Goal: Transaction & Acquisition: Purchase product/service

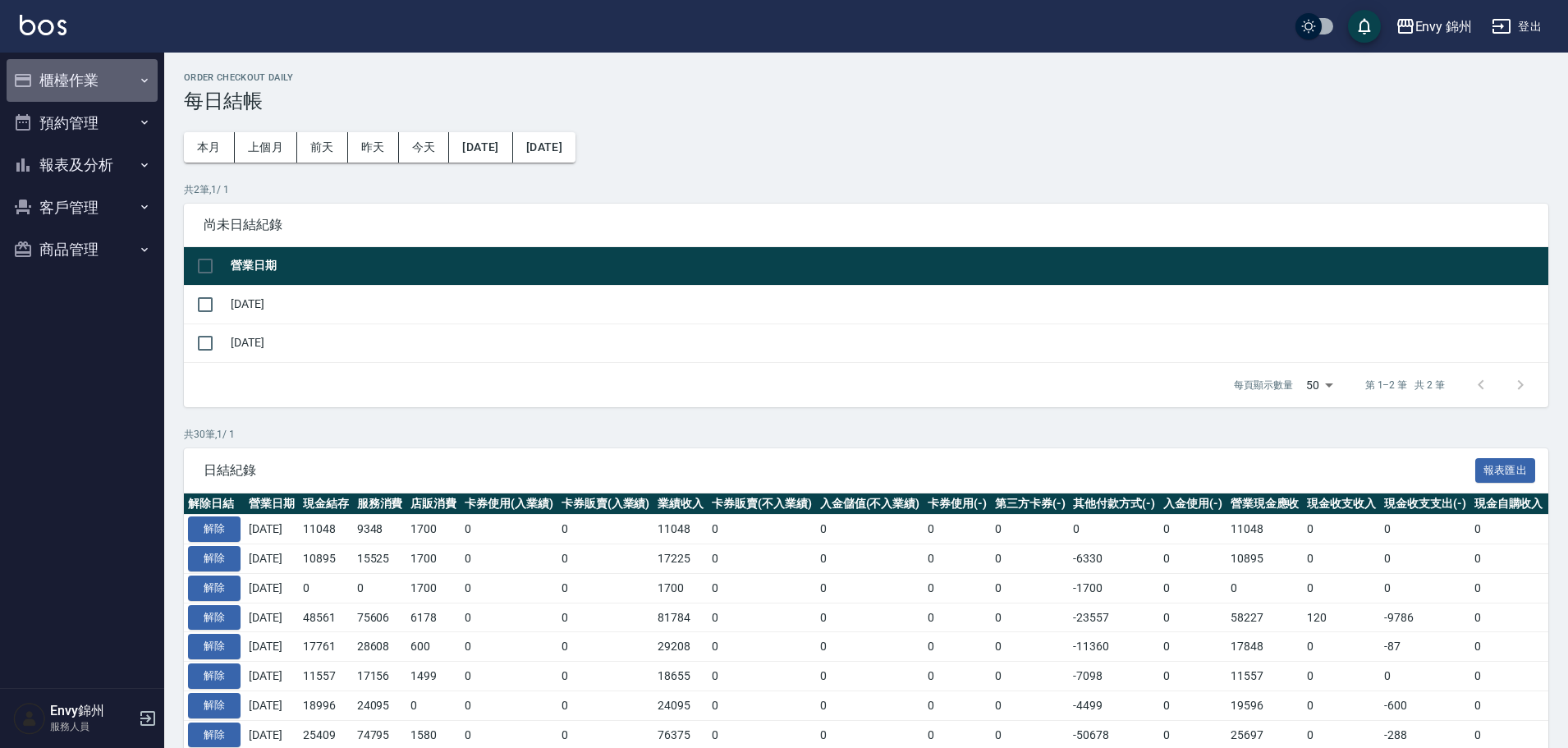
click at [89, 71] on button "櫃檯作業" at bounding box center [82, 80] width 151 height 43
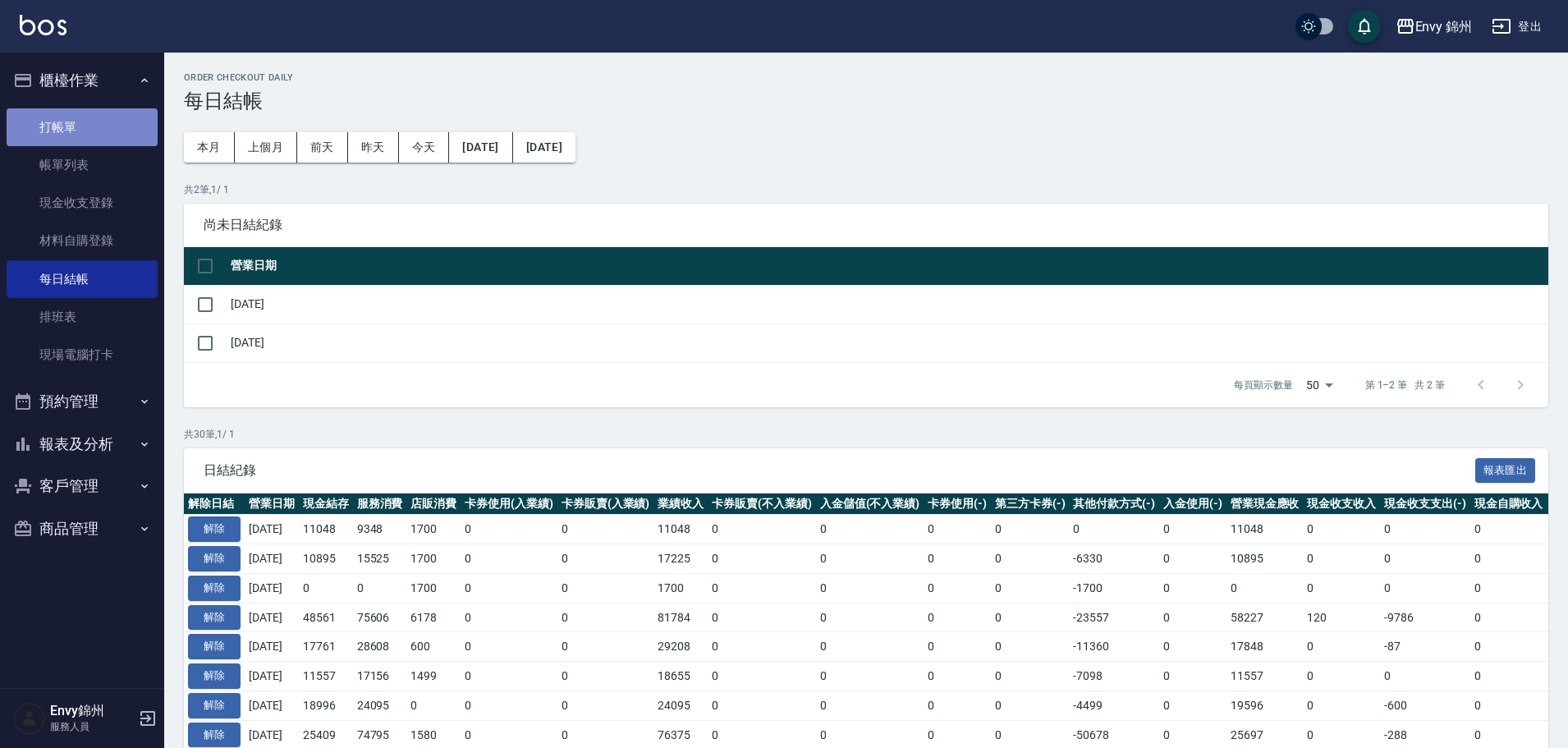
drag, startPoint x: 63, startPoint y: 127, endPoint x: 74, endPoint y: 124, distance: 11.4
click at [63, 127] on link "打帳單" at bounding box center [82, 127] width 151 height 38
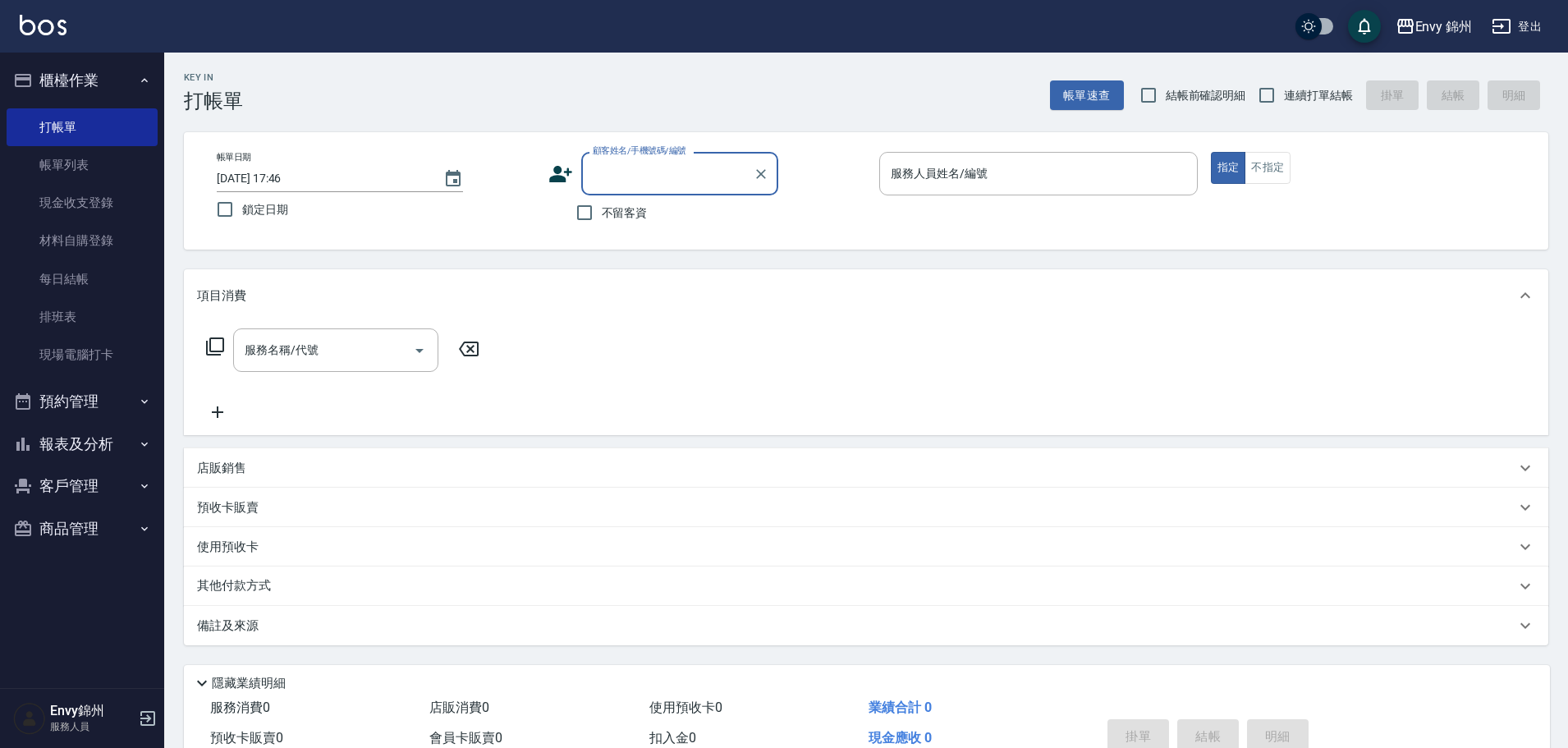
click at [633, 186] on input "顧客姓名/手機號碼/編號" at bounding box center [667, 173] width 158 height 28
click at [756, 211] on li "新增 "穿透"" at bounding box center [679, 216] width 197 height 27
type input "穿透"
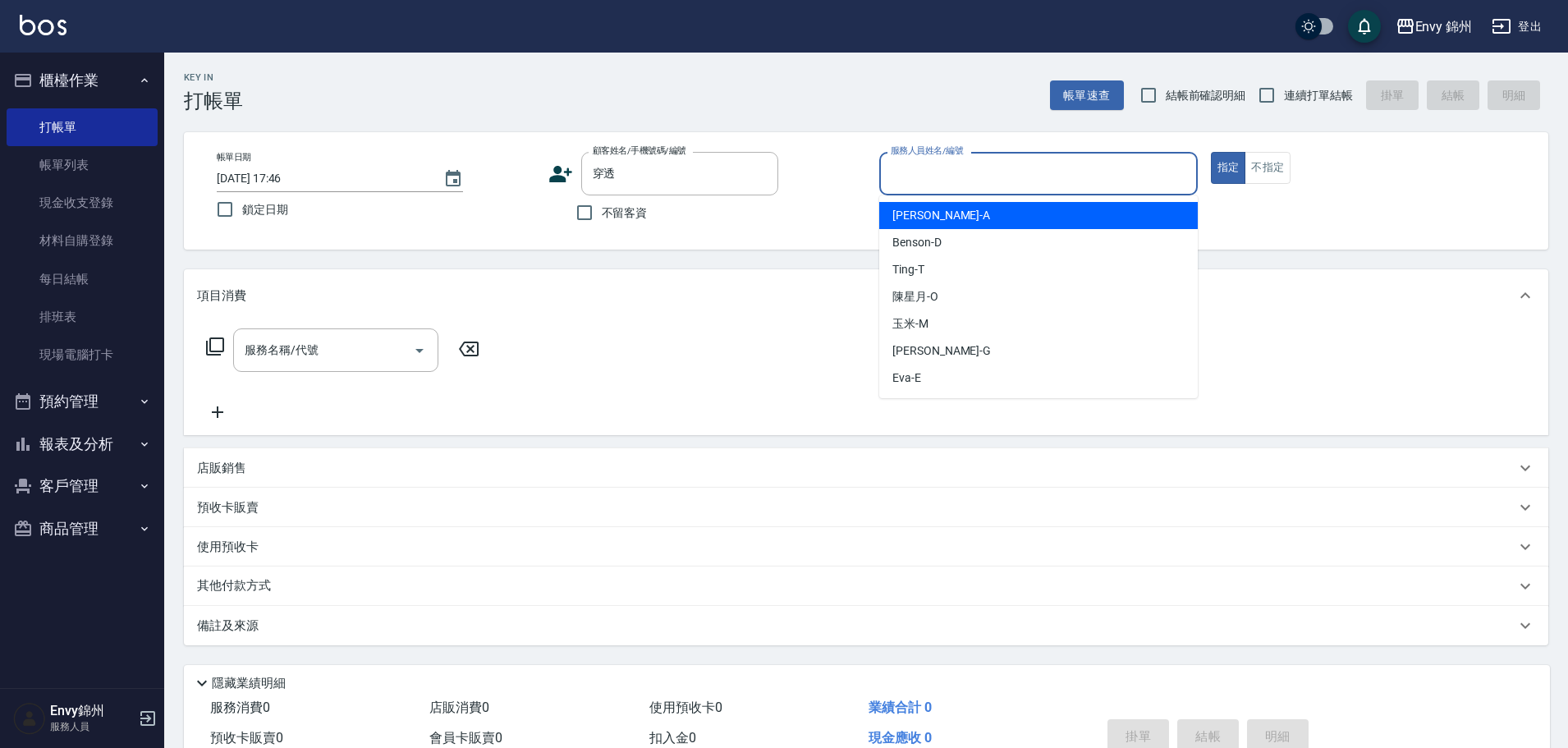
click at [976, 175] on input "服務人員姓名/編號" at bounding box center [1039, 173] width 304 height 28
click at [953, 220] on div "Annie -A" at bounding box center [1038, 216] width 318 height 27
type input "Annie-A"
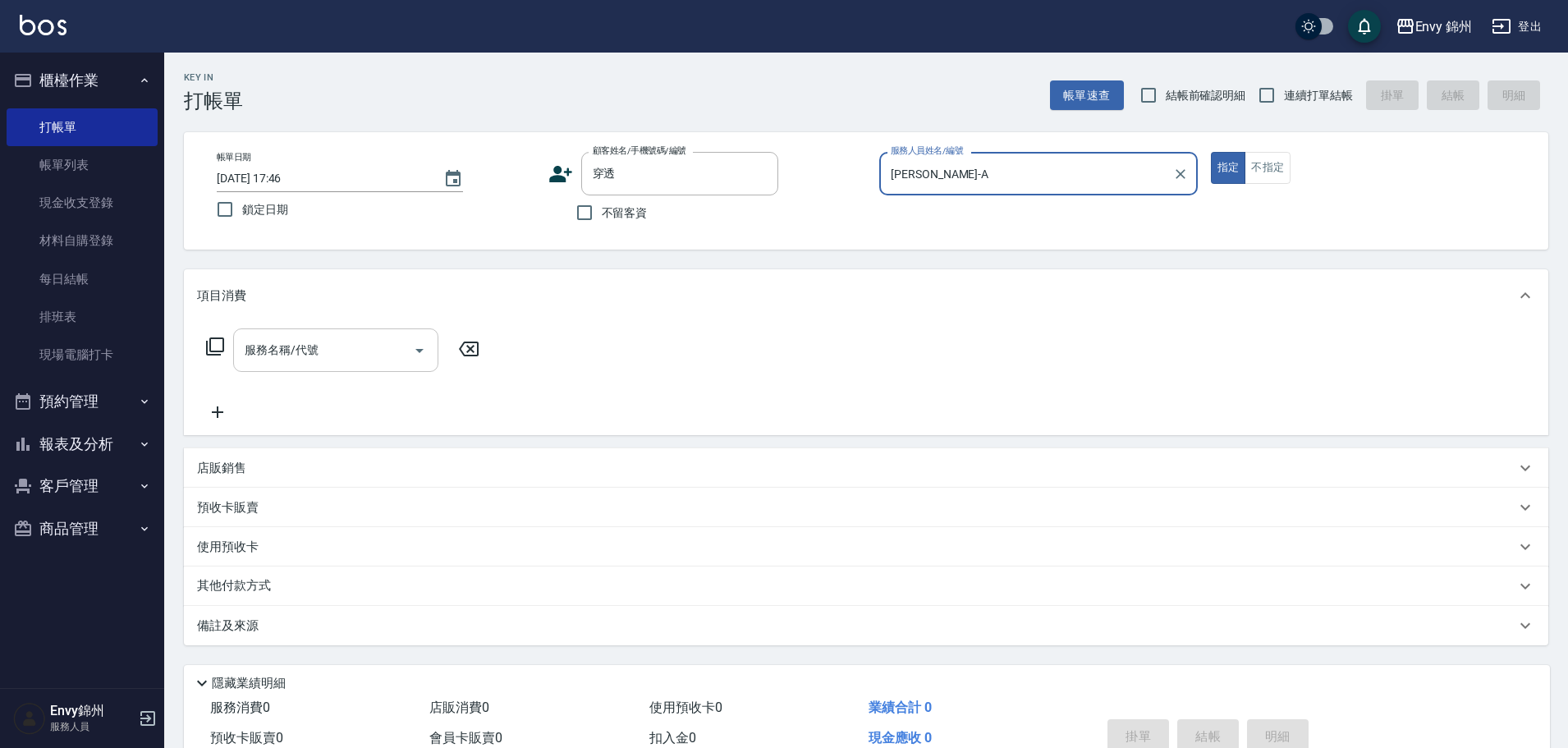
click at [314, 347] on input "服務名稱/代號" at bounding box center [322, 350] width 166 height 28
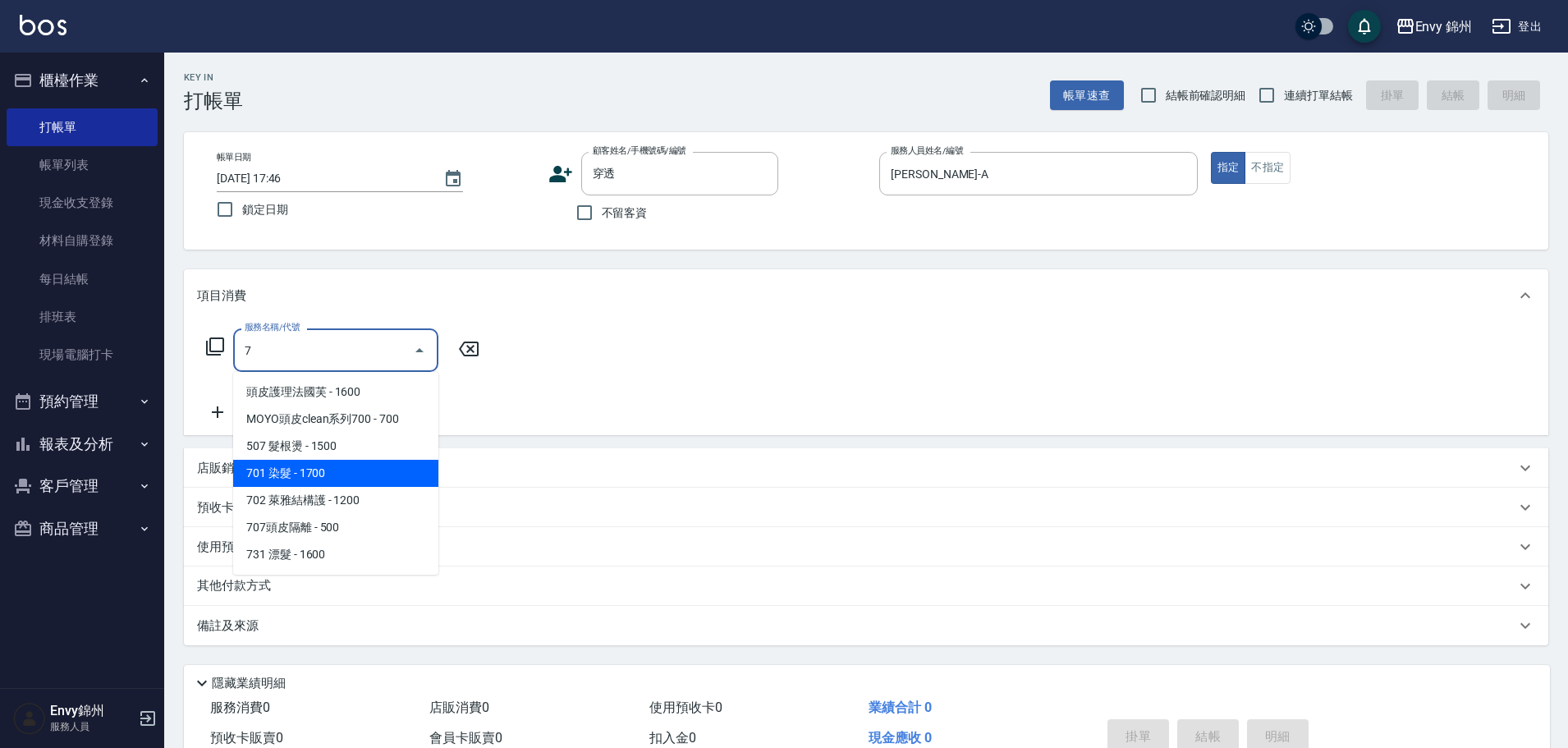
click at [336, 463] on span "701 染髮 - 1700" at bounding box center [335, 474] width 205 height 27
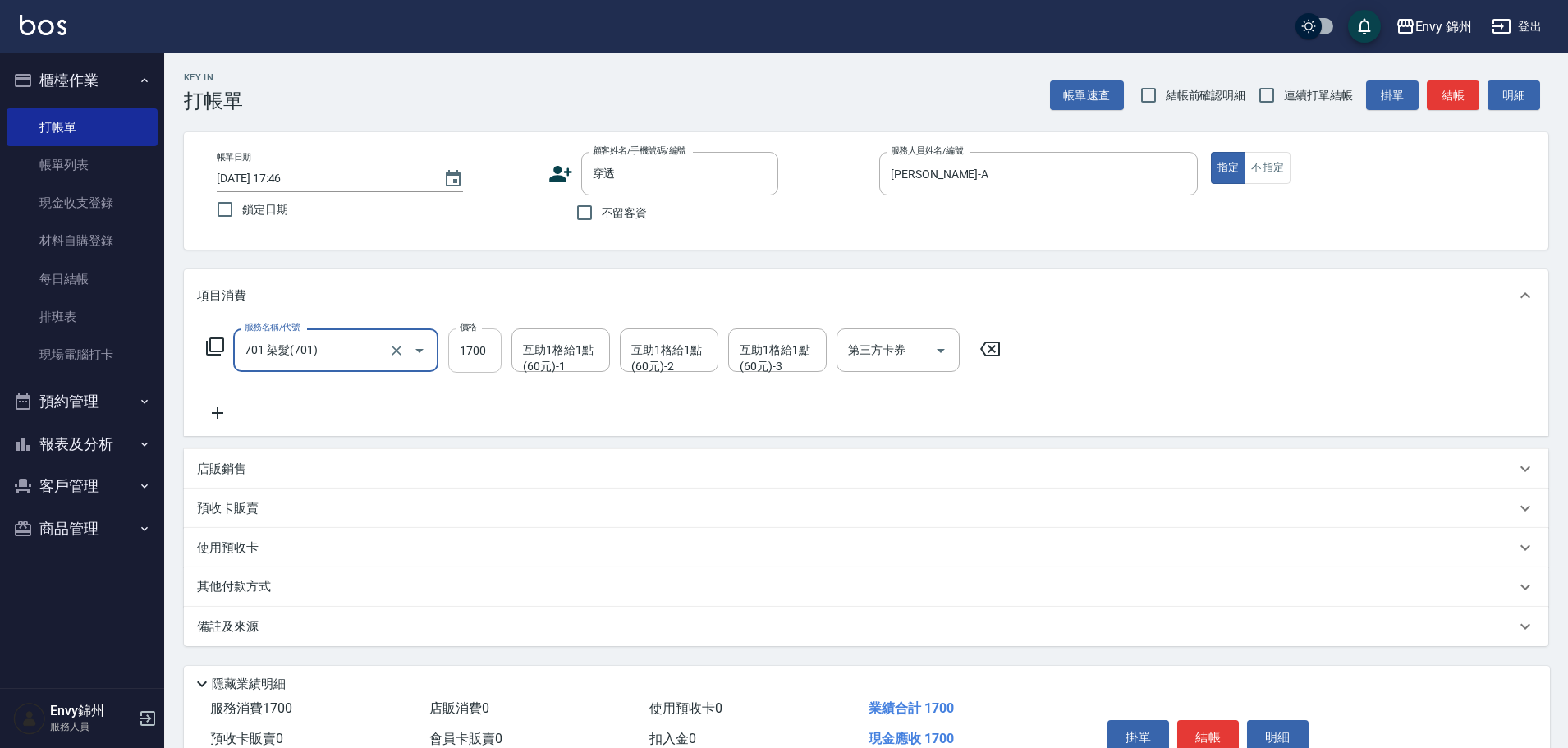
type input "701 染髮(701)"
click at [486, 346] on input "1700" at bounding box center [474, 350] width 53 height 44
type input "2000"
click at [218, 466] on p "店販銷售" at bounding box center [221, 470] width 49 height 18
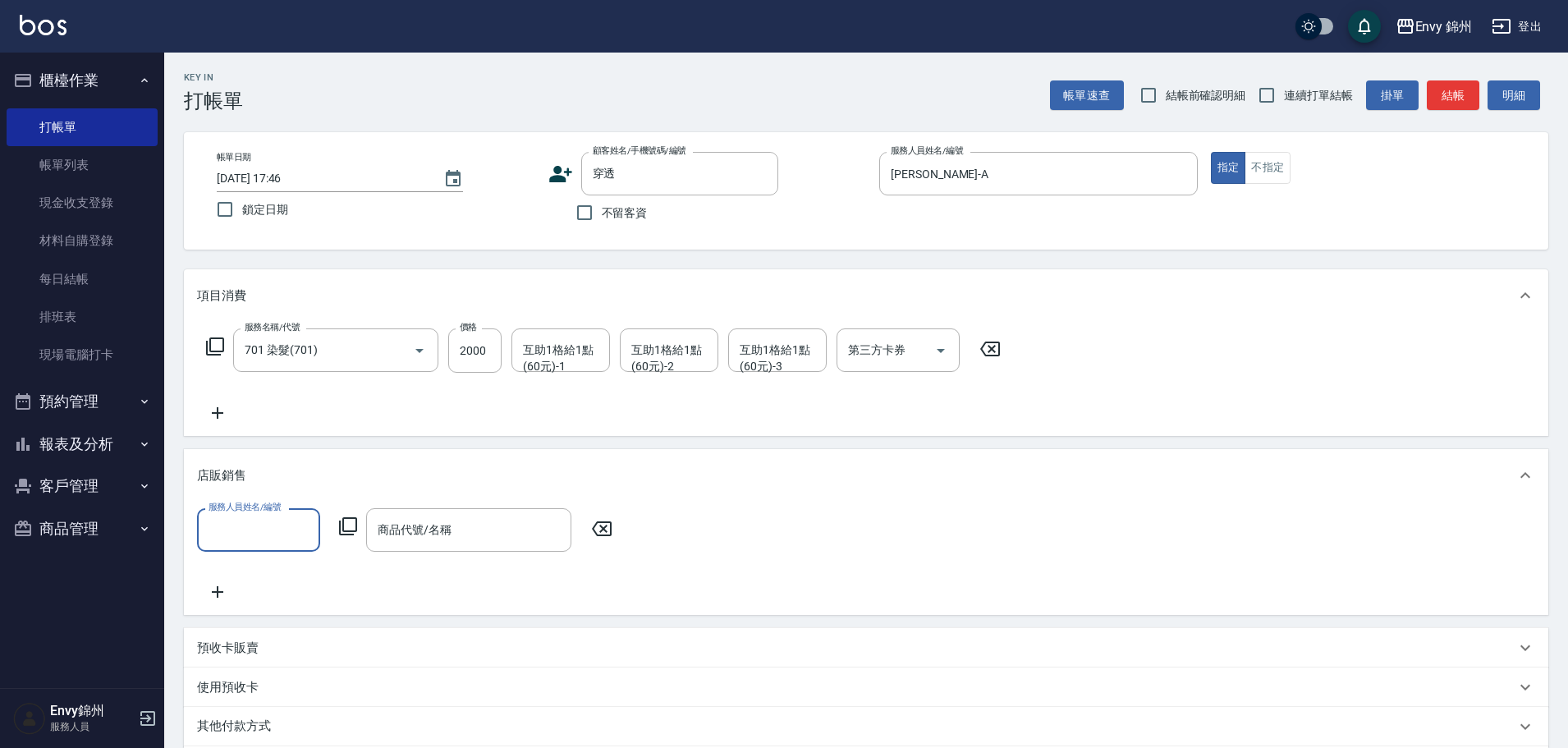
click at [266, 508] on label "服務人員姓名/編號" at bounding box center [245, 507] width 73 height 13
click at [266, 516] on input "服務人員姓名/編號" at bounding box center [259, 529] width 109 height 28
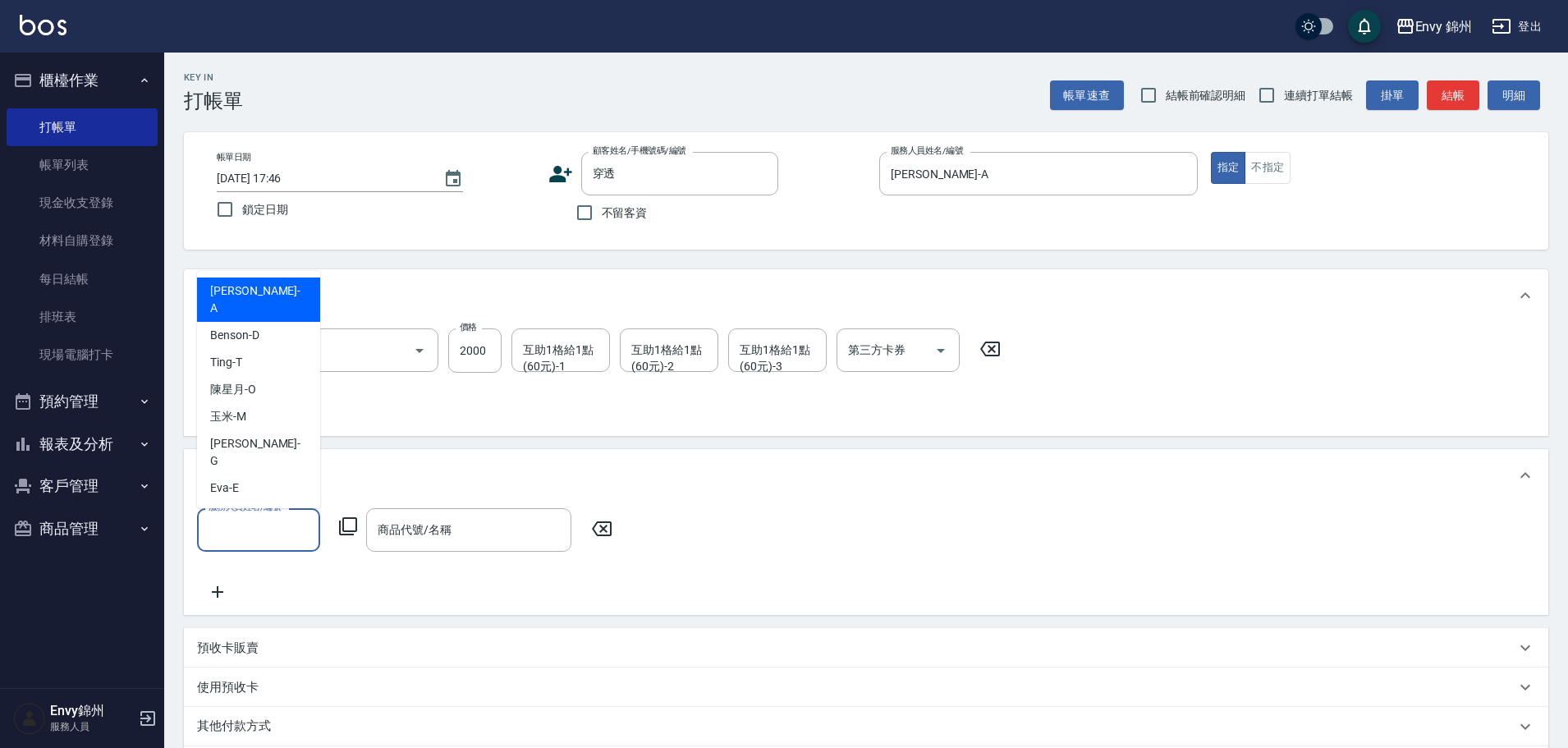
click at [259, 538] on input "服務人員姓名/編號" at bounding box center [259, 529] width 109 height 28
click at [281, 322] on div "Annie -A" at bounding box center [259, 299] width 123 height 44
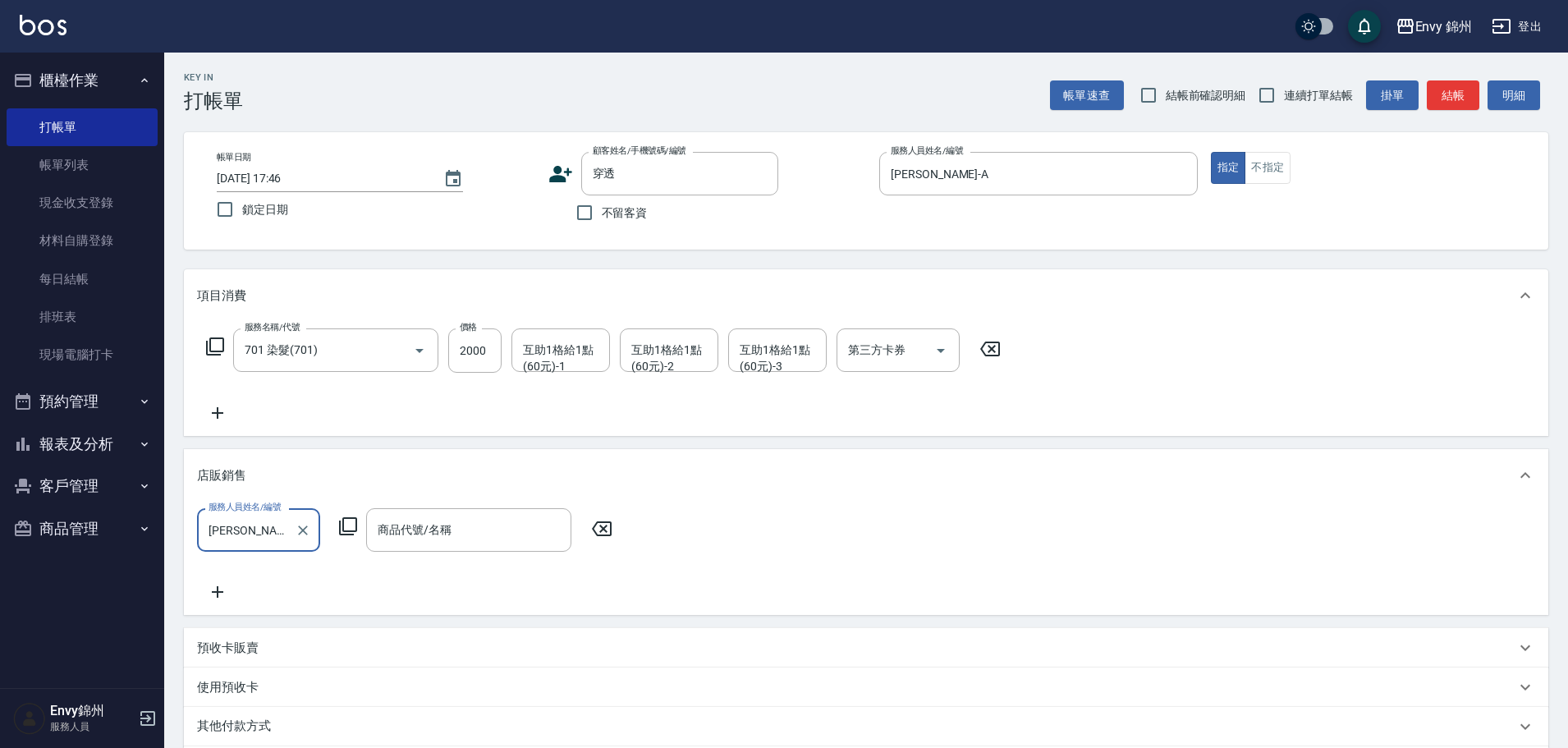
type input "Annie-A"
click at [360, 525] on div "服務人員姓名/編號 Annie-A 服務人員姓名/編號 商品代號/名稱 商品代號/名稱" at bounding box center [410, 529] width 425 height 43
click at [347, 526] on icon at bounding box center [348, 526] width 20 height 20
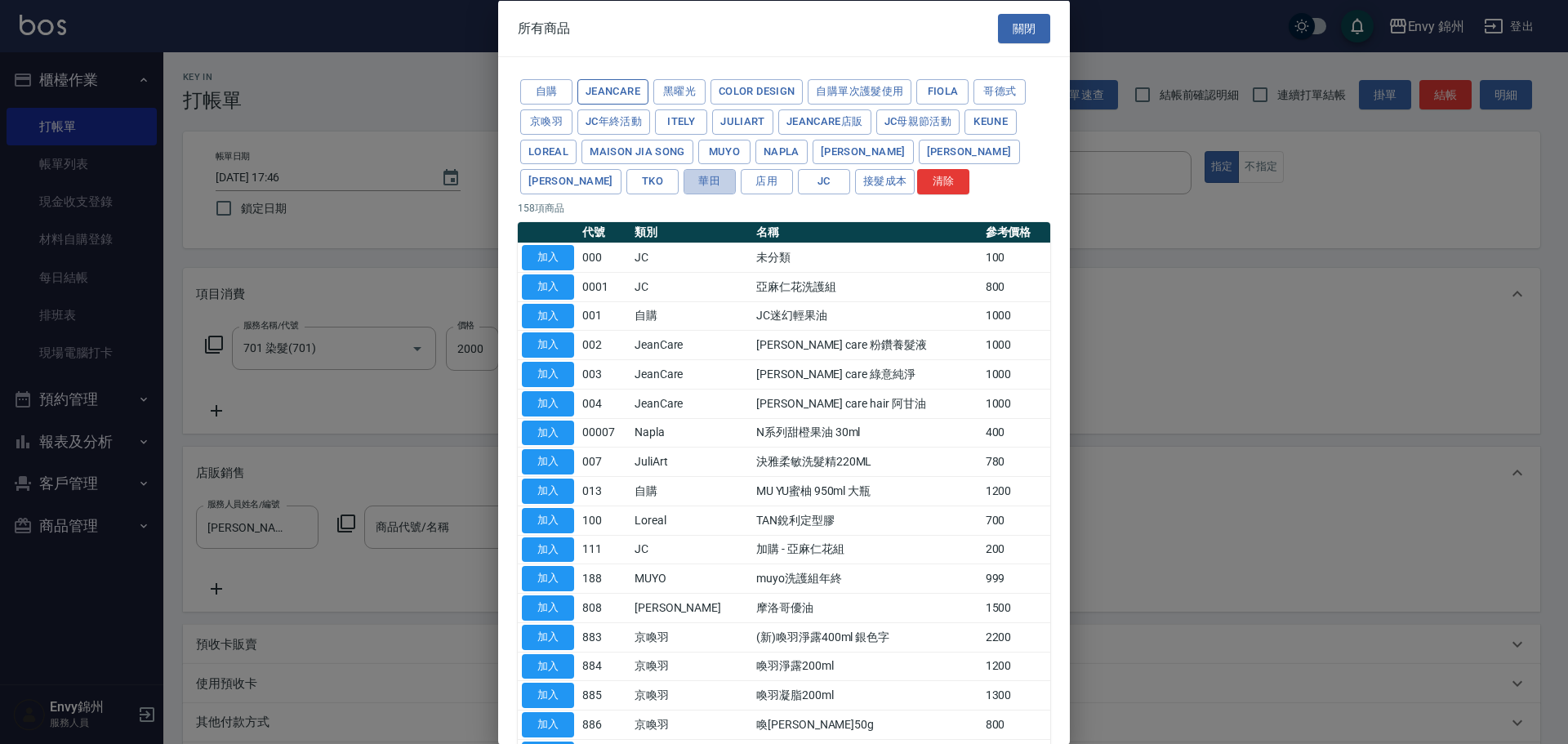
drag, startPoint x: 606, startPoint y: 175, endPoint x: 638, endPoint y: 269, distance: 99.3
click at [684, 176] on button "華田" at bounding box center [710, 181] width 53 height 25
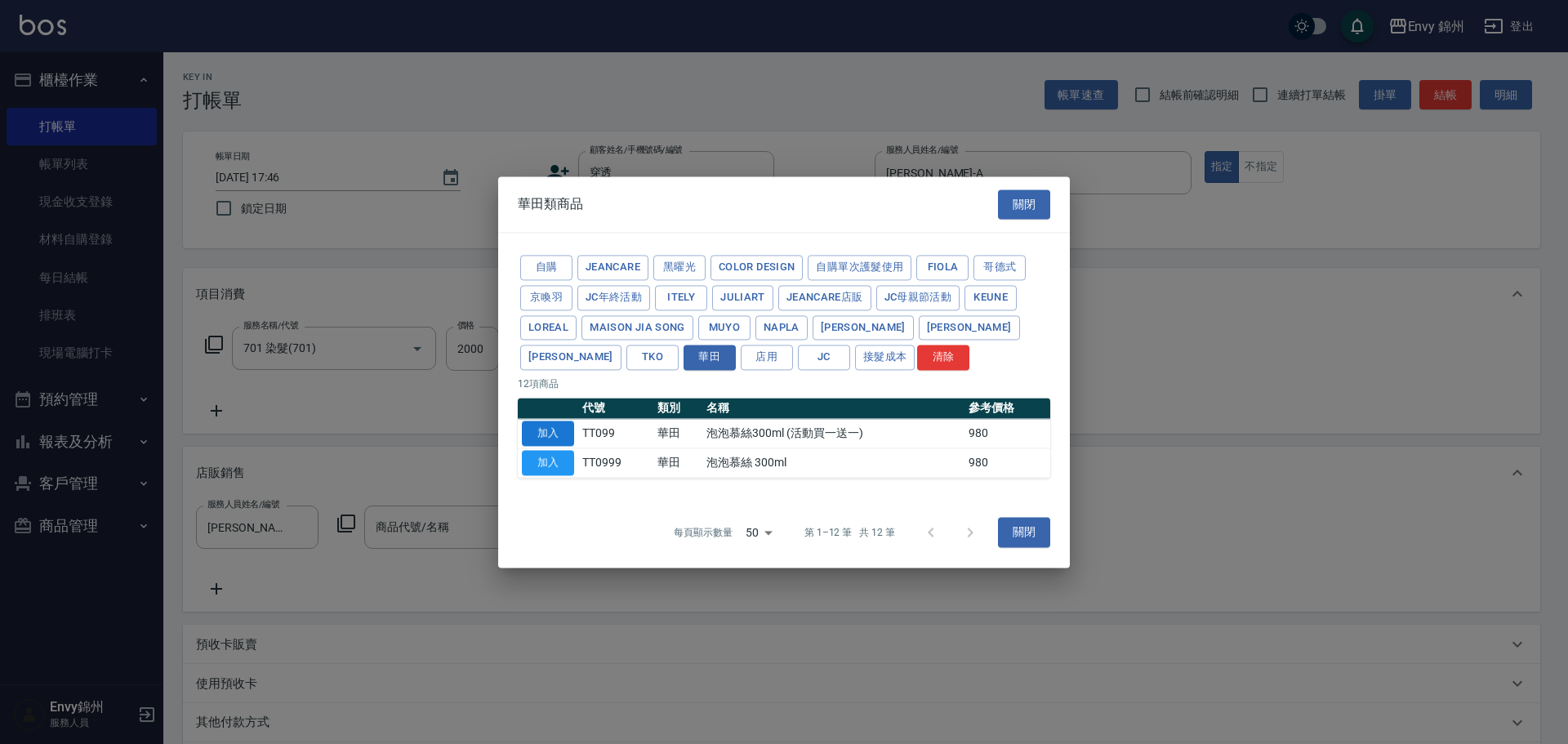
click at [544, 425] on button "加入" at bounding box center [548, 433] width 53 height 25
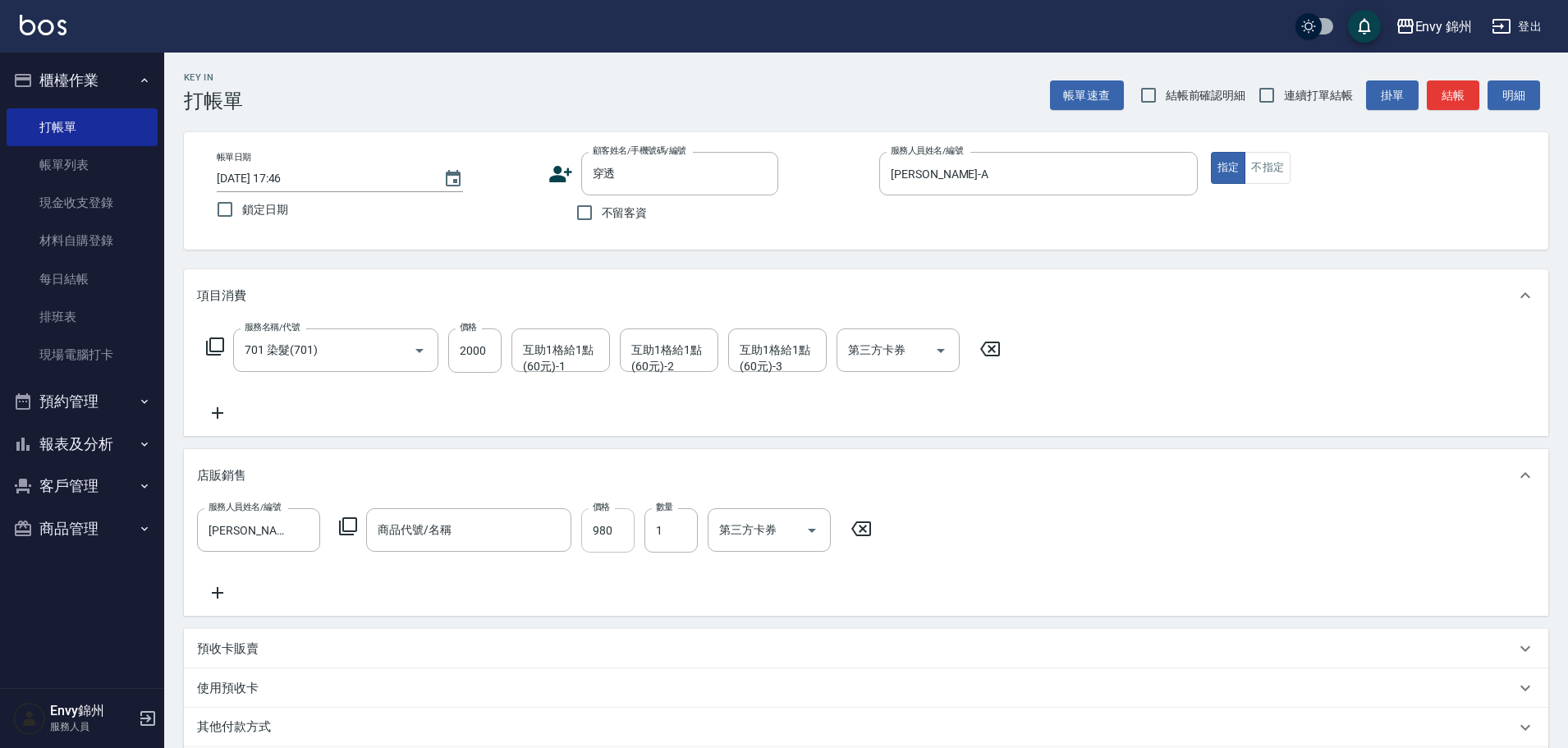
click at [610, 524] on input "980" at bounding box center [608, 529] width 53 height 44
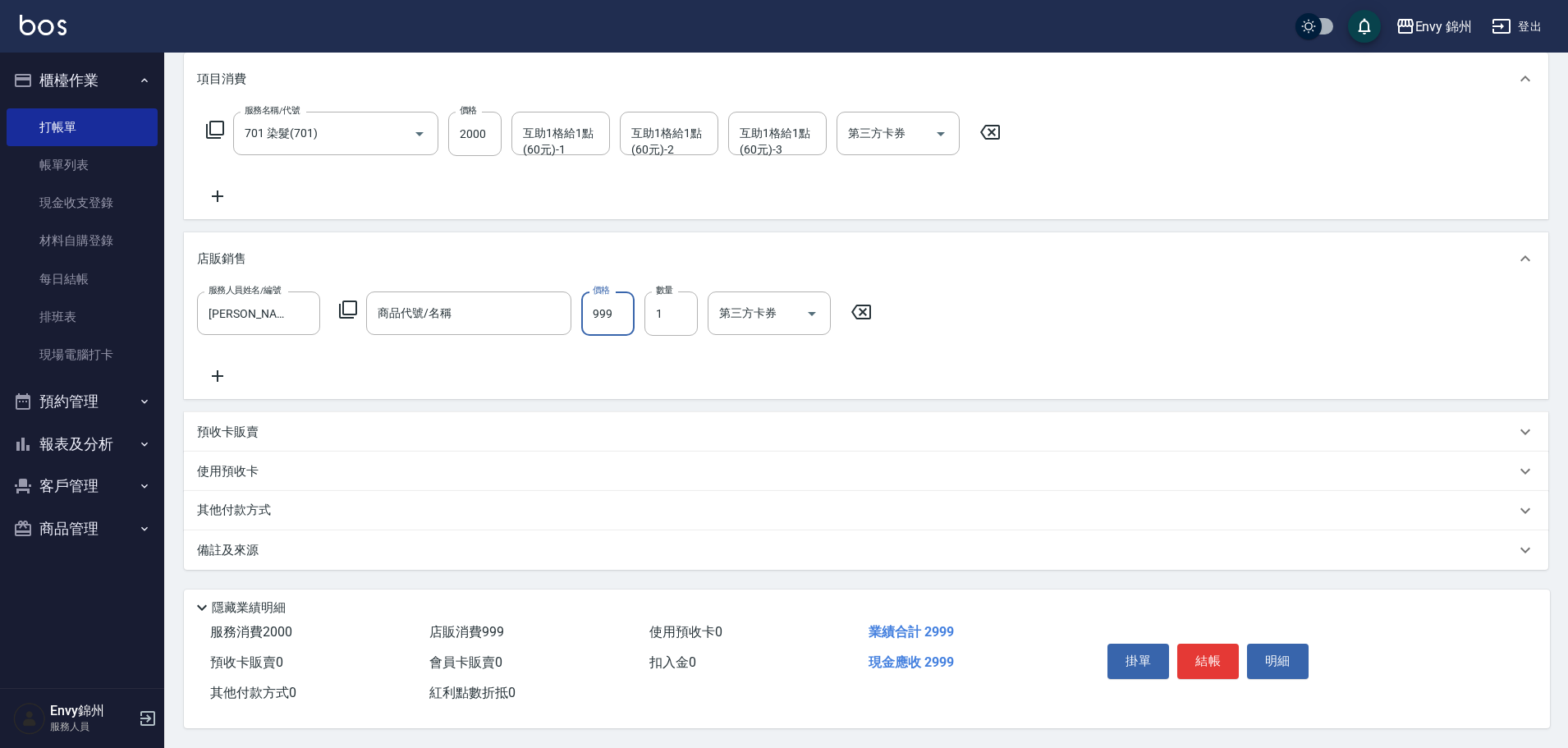
type input "999"
click at [224, 542] on p "備註及來源" at bounding box center [227, 551] width 62 height 18
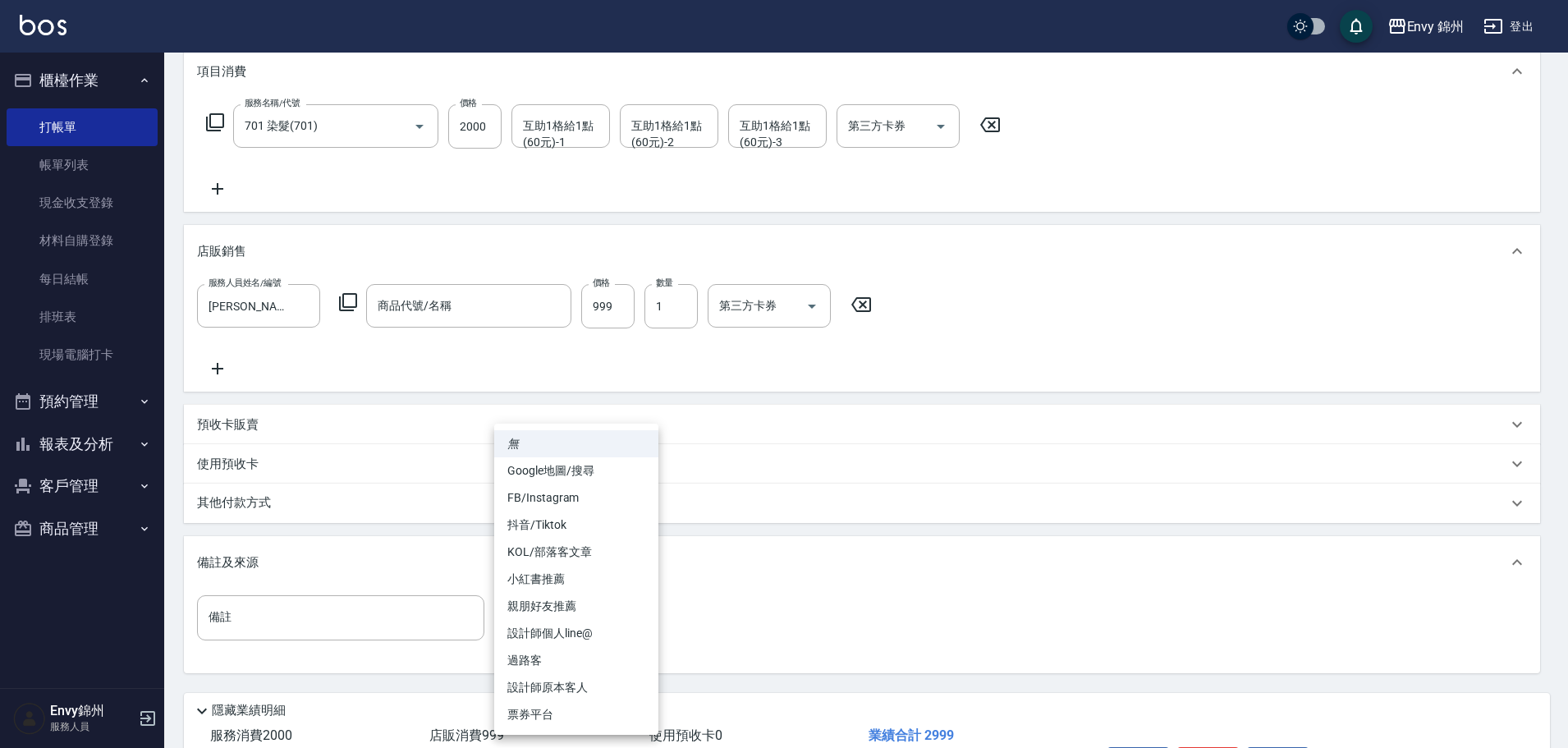
click at [523, 640] on body "Envy 錦州 登出 櫃檯作業 打帳單 帳單列表 現金收支登錄 材料自購登錄 每日結帳 排班表 現場電腦打卡 預約管理 預約管理 單日預約紀錄 單週預約紀錄 …" at bounding box center [784, 313] width 1568 height 1075
click at [546, 677] on li "設計師原本客人" at bounding box center [576, 688] width 165 height 27
type input "設計師原本客人"
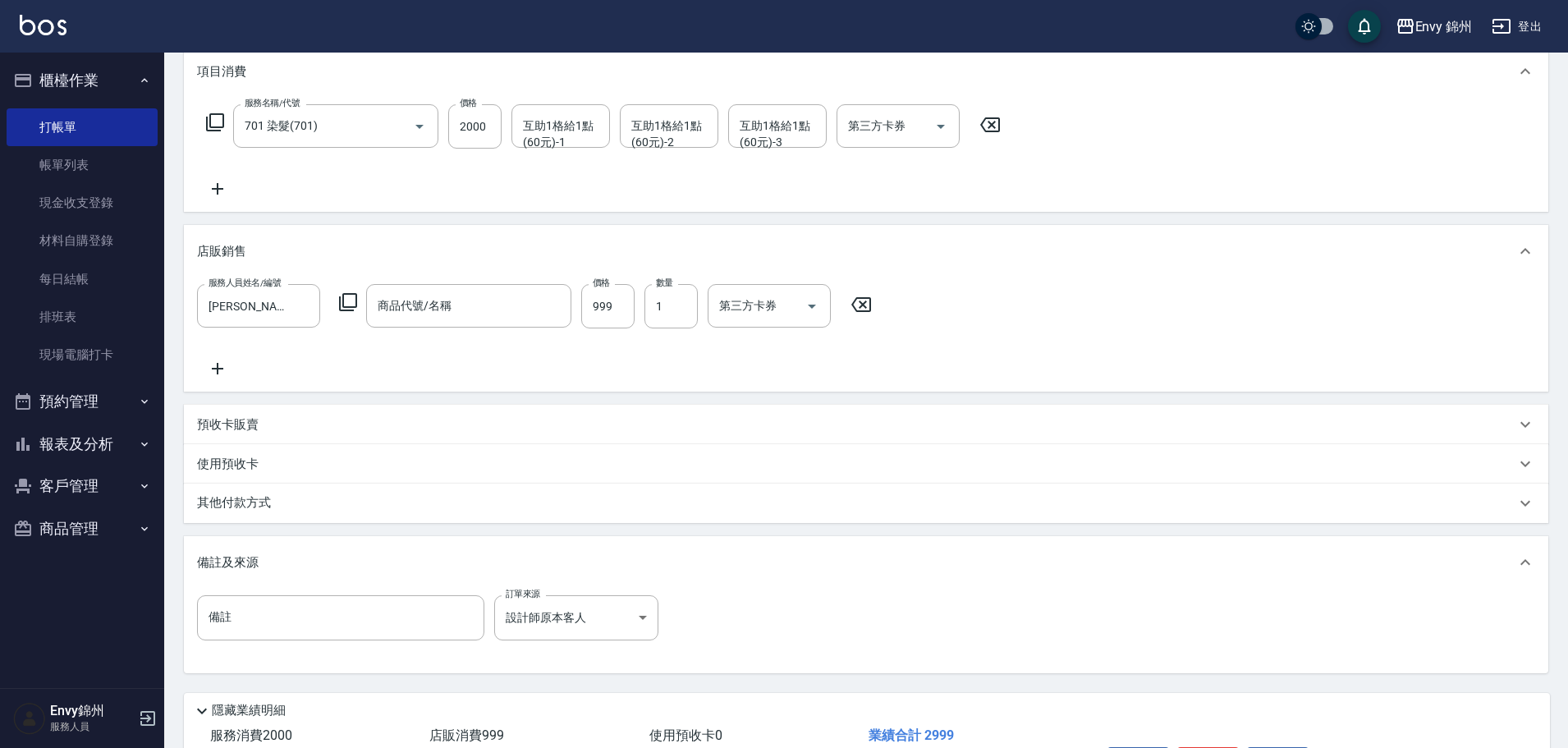
click at [493, 506] on div "其他付款方式" at bounding box center [856, 503] width 1318 height 18
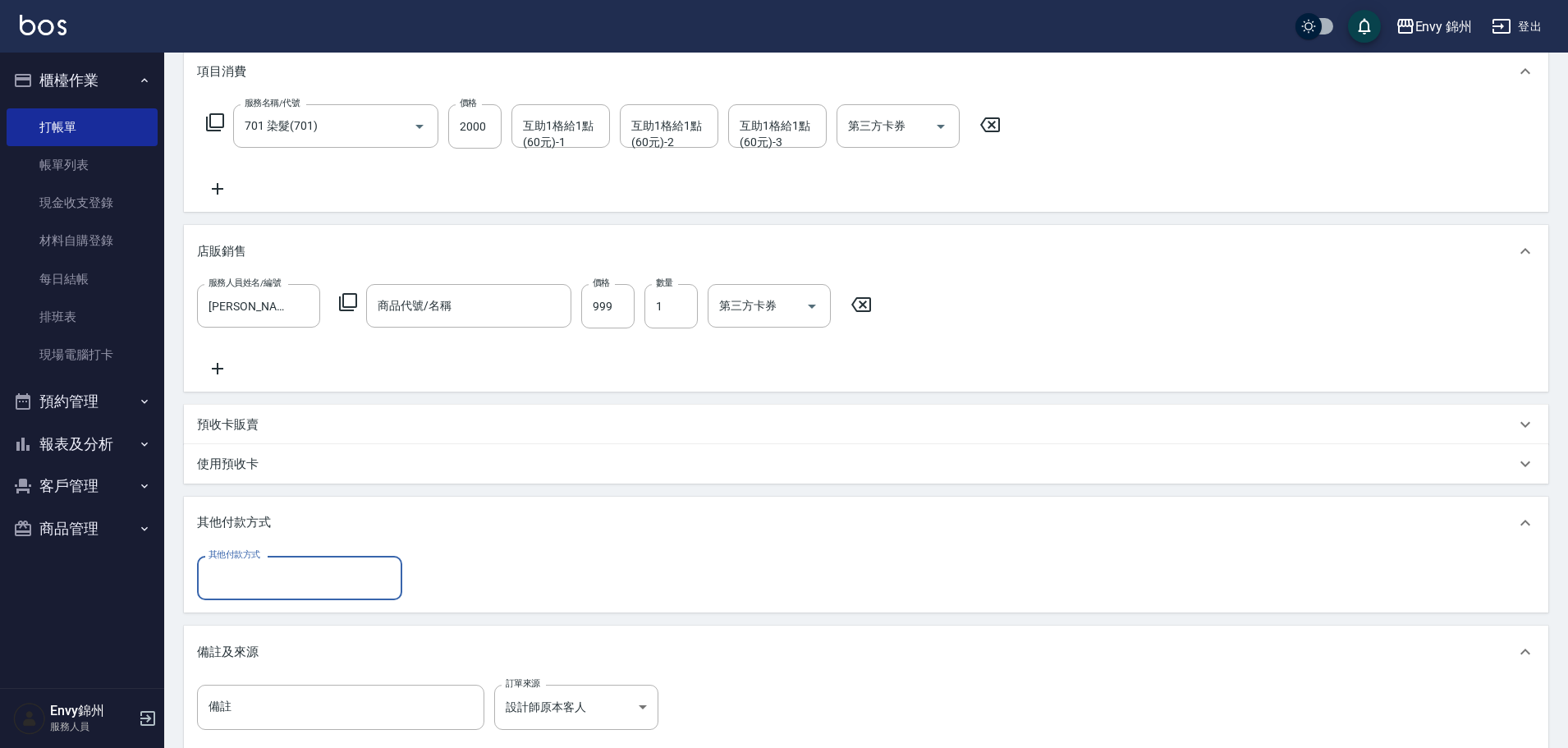
scroll to position [0, 0]
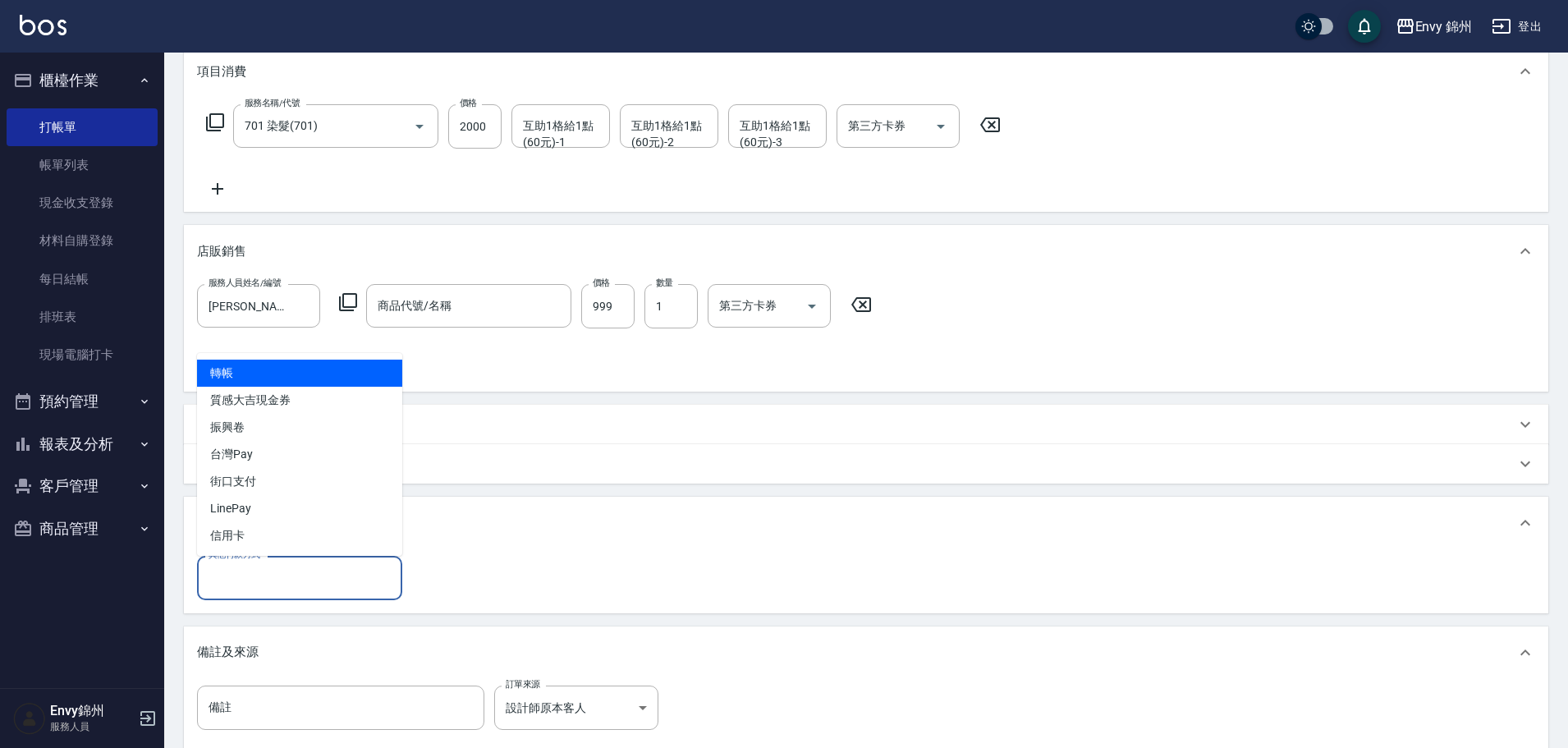
click at [311, 573] on input "其他付款方式" at bounding box center [300, 577] width 190 height 28
click at [293, 368] on span "轉帳" at bounding box center [299, 374] width 205 height 27
type input "轉帳"
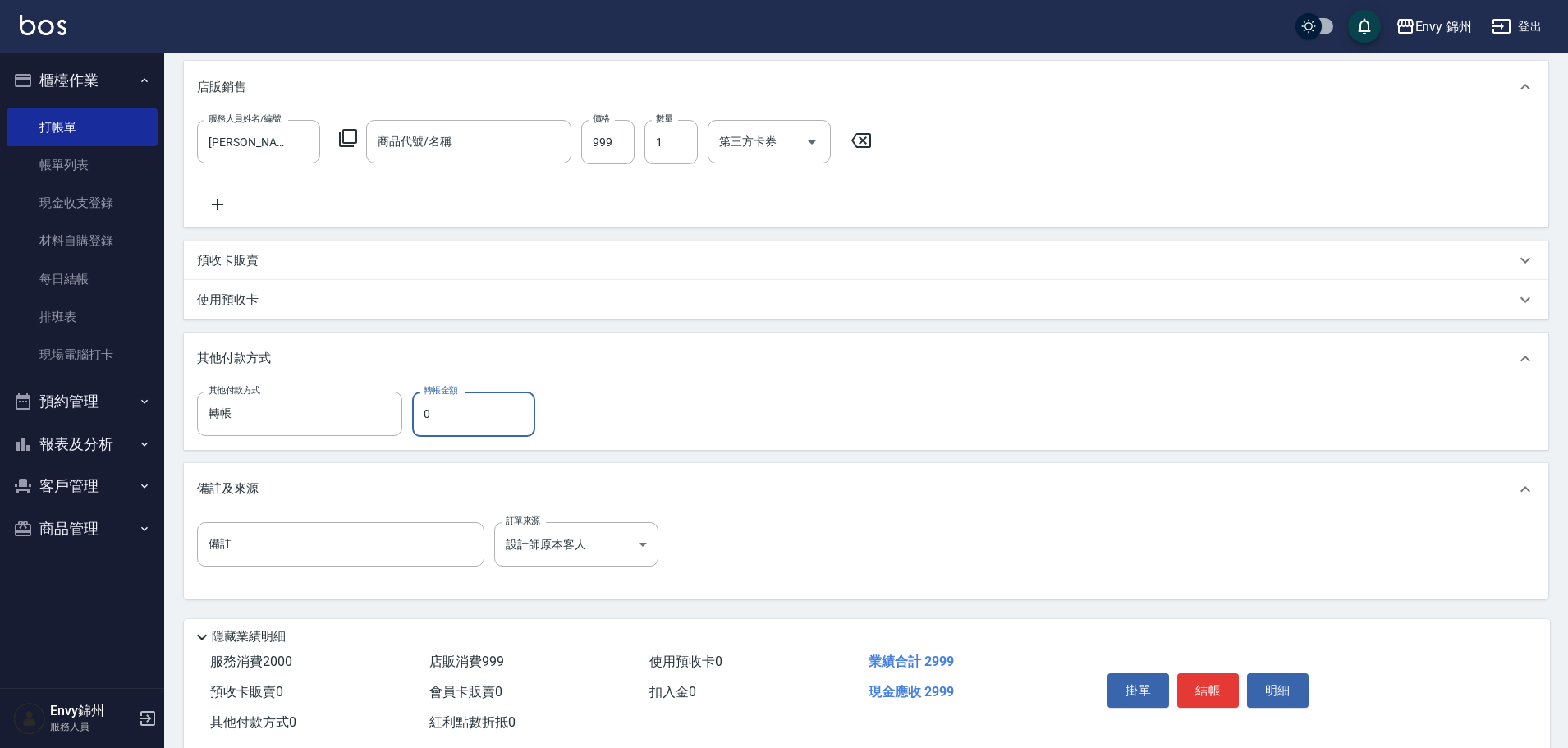
scroll to position [425, 0]
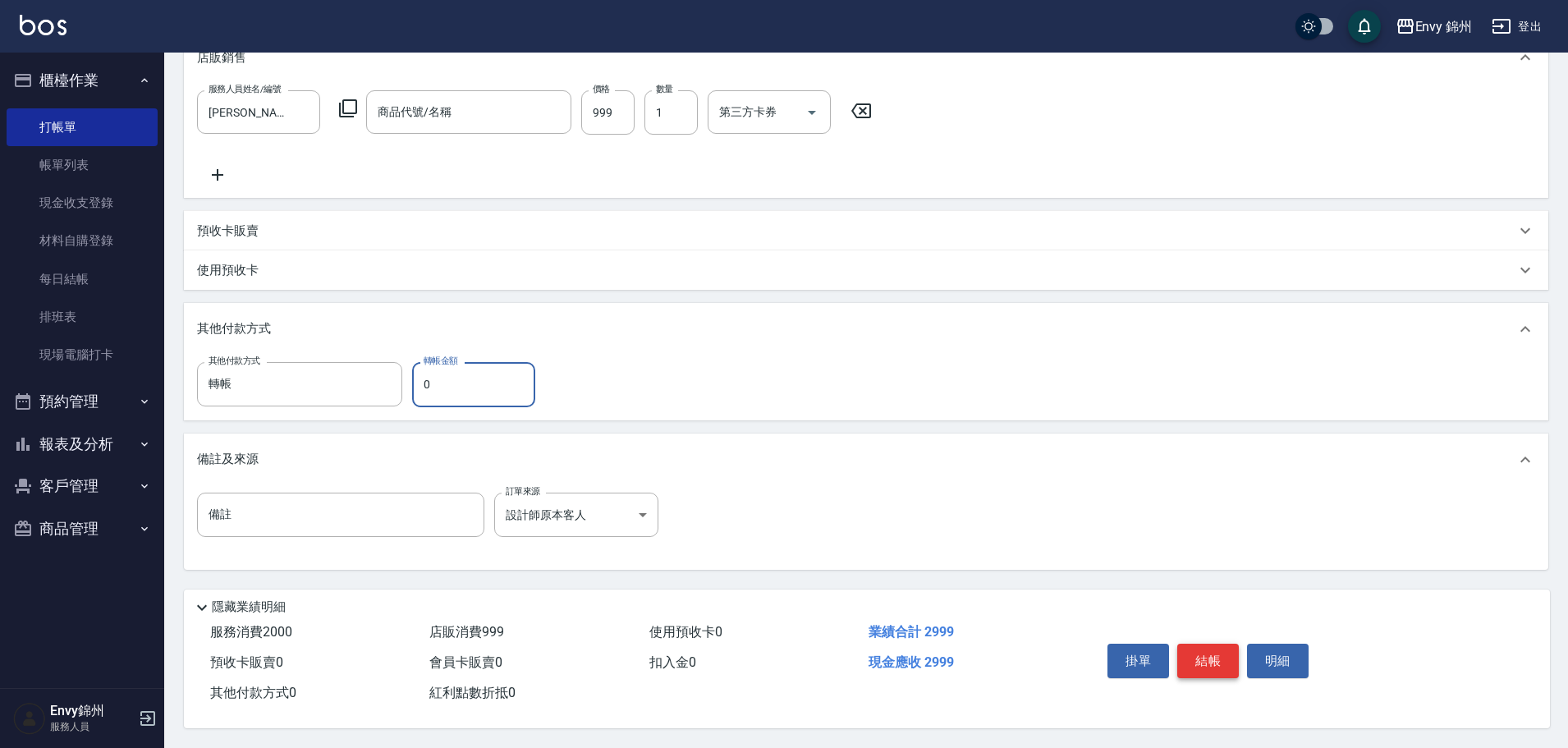
click at [1211, 644] on button "結帳" at bounding box center [1207, 661] width 62 height 34
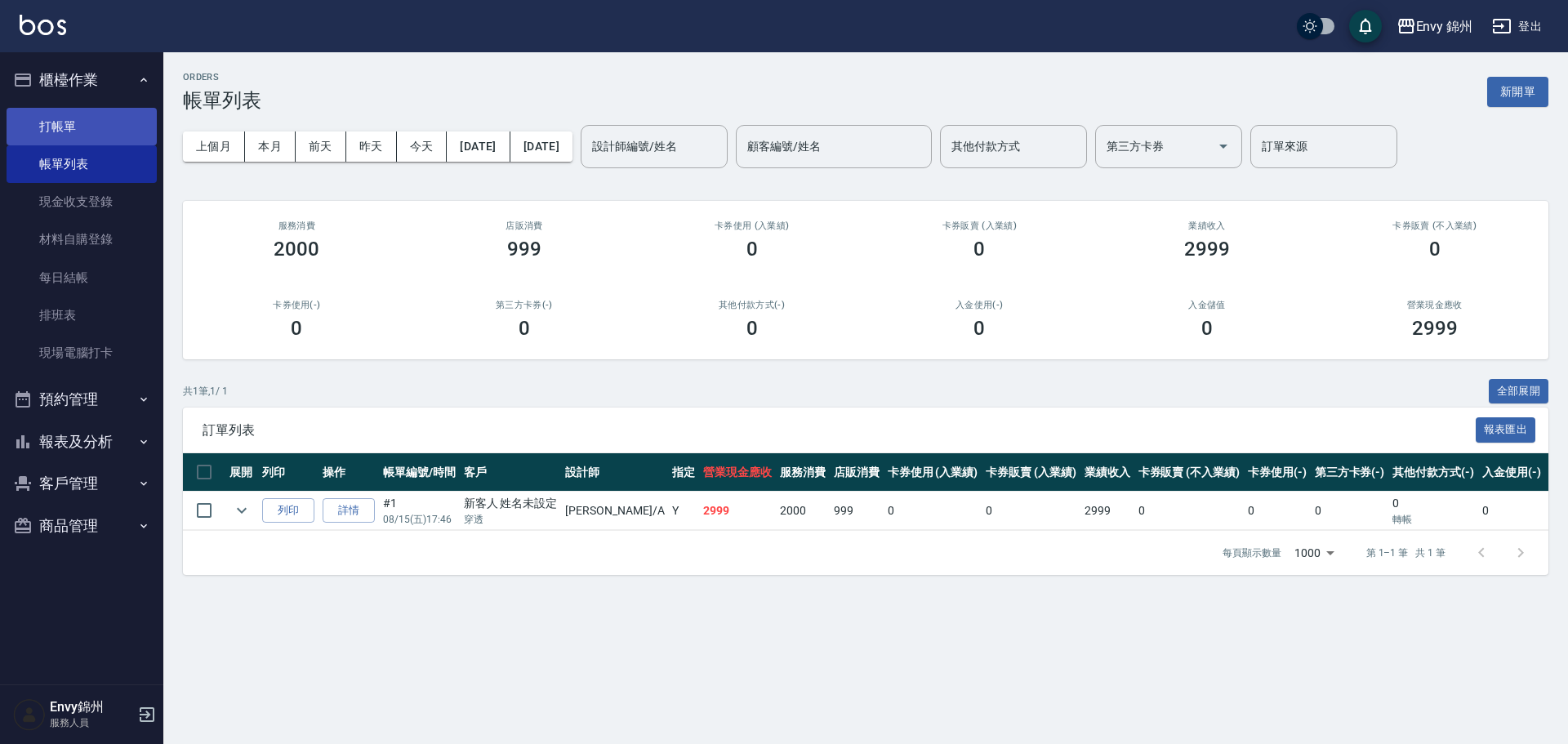
click at [83, 113] on link "打帳單" at bounding box center [82, 127] width 150 height 38
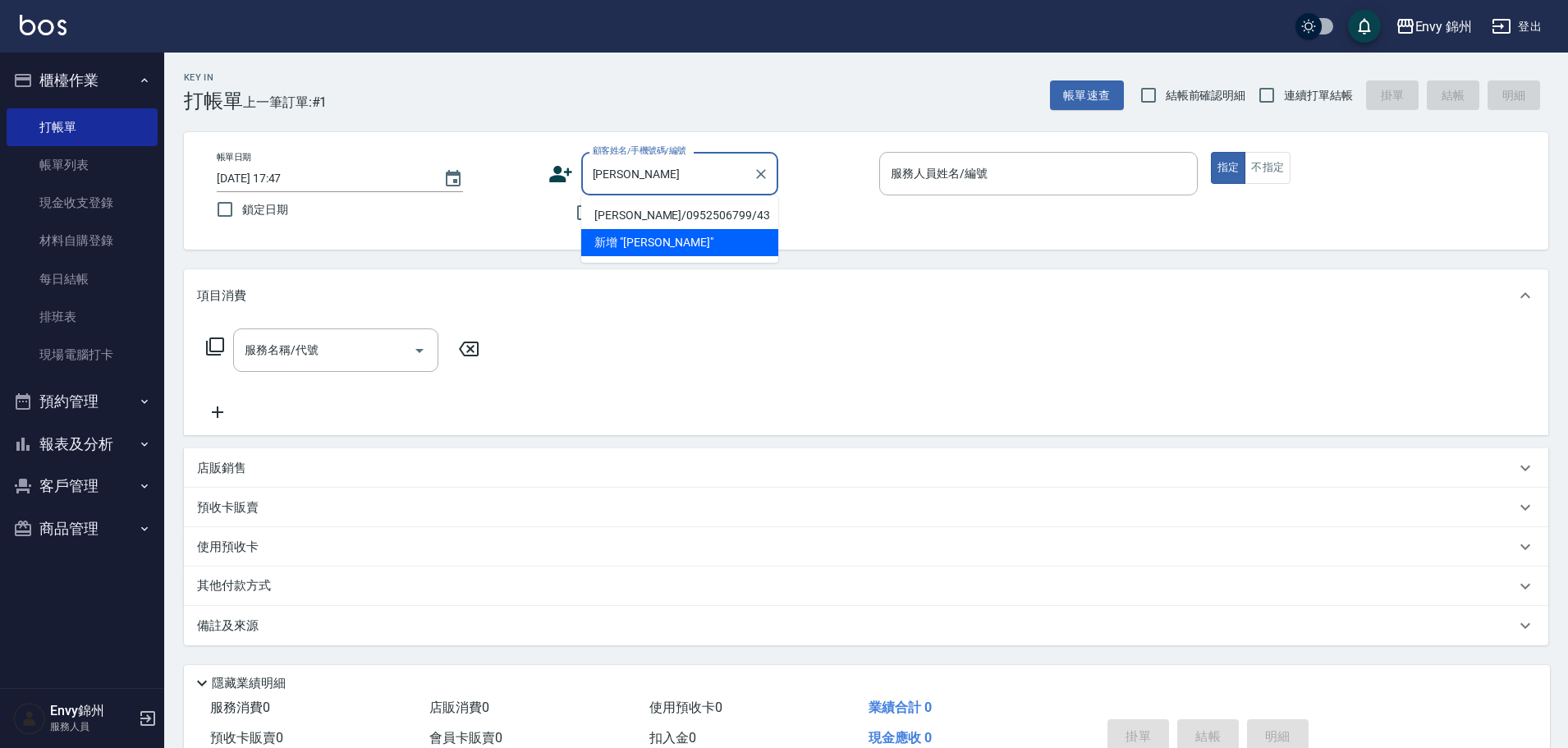
click at [710, 215] on li "吳騰鳳/0952506799/43" at bounding box center [679, 216] width 197 height 27
type input "吳騰鳳/0952506799/43"
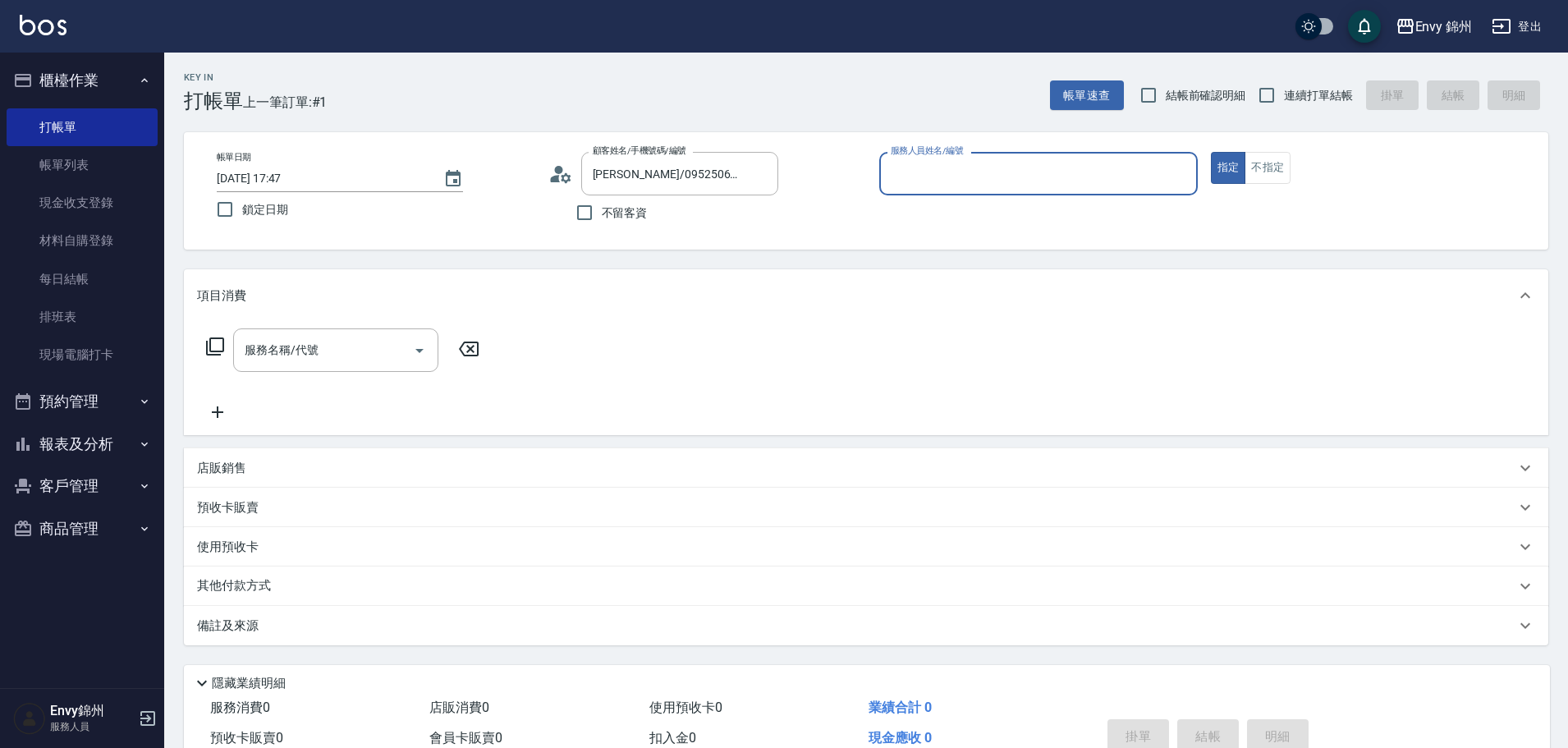
type input "Annie-A"
click at [332, 349] on input "服務名稱/代號" at bounding box center [322, 350] width 166 height 28
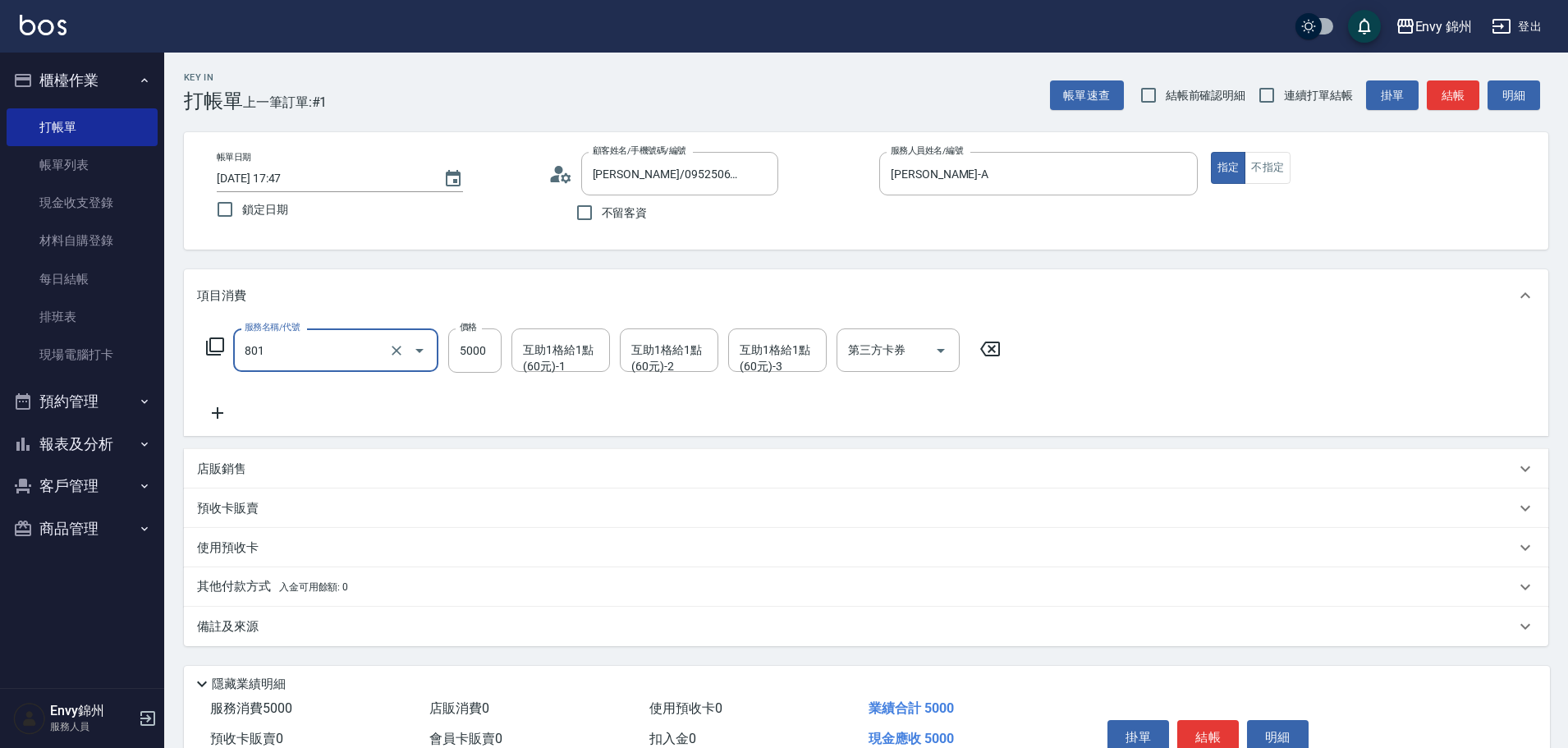
type input "801 接髮(801)"
type input "0"
click at [554, 363] on input "互助1格給1點(60元)-1" at bounding box center [560, 350] width 83 height 28
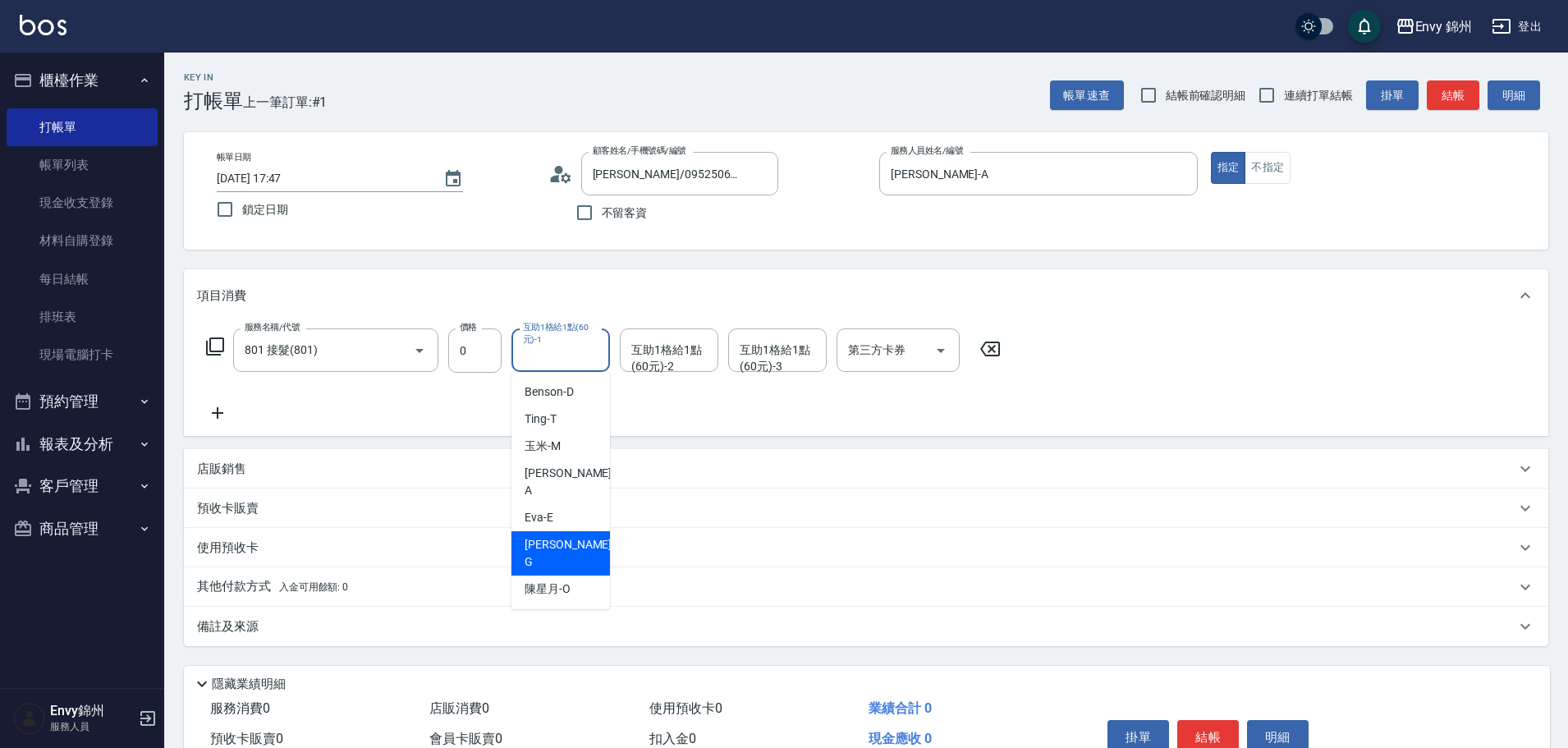
click at [562, 535] on div "杉杉 -G" at bounding box center [561, 553] width 99 height 44
type input "杉杉-G"
click at [660, 375] on div "服務名稱/代號 801 接髮(801) 服務名稱/代號 價格 0 價格 互助1格給1點(60元)-1 杉杉-G 互助1格給1點(60元)-1 互助1格給1點(…" at bounding box center [604, 375] width 813 height 94
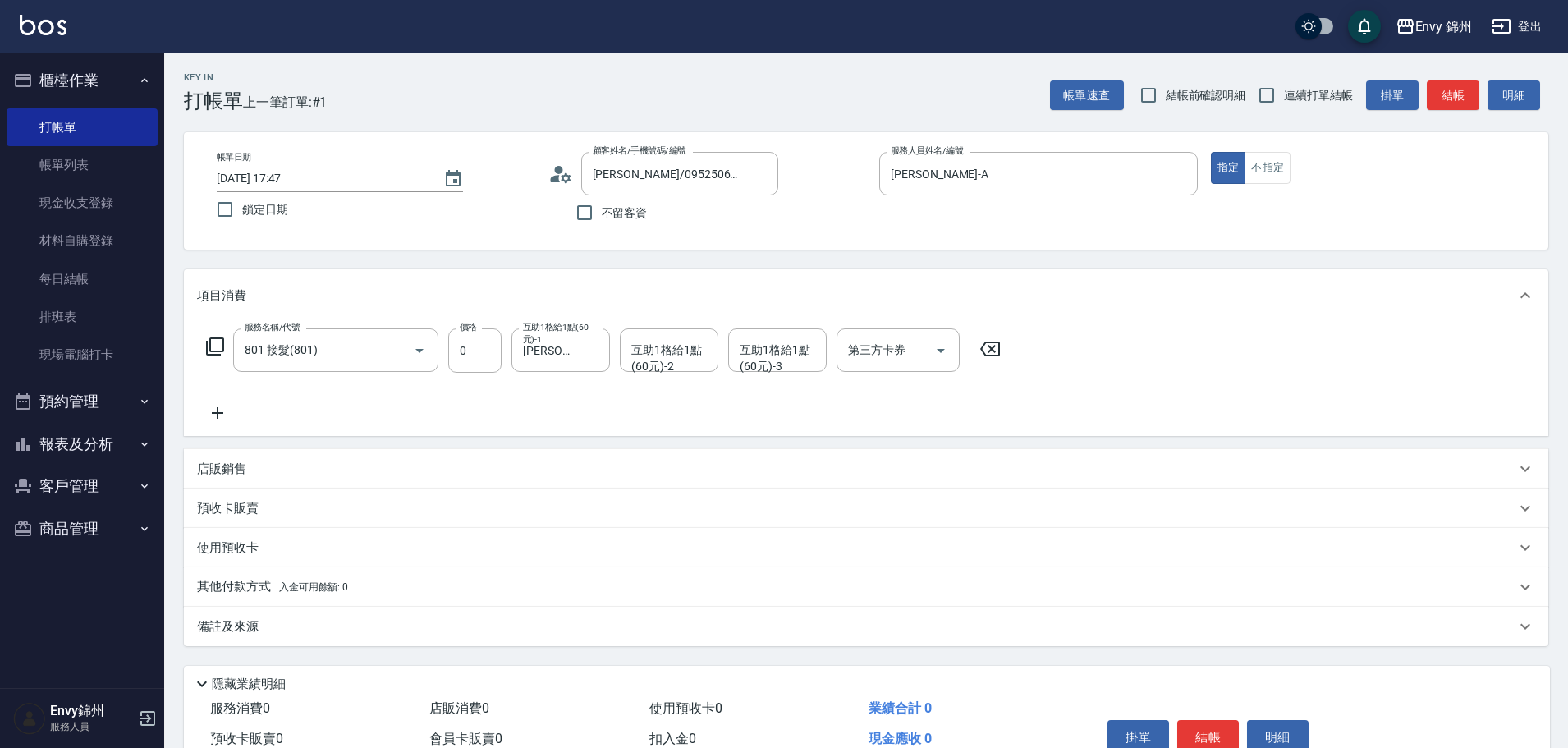
click at [670, 350] on div "互助1格給1點(60元)-2 互助1格給1點(60元)-2" at bounding box center [668, 350] width 99 height 43
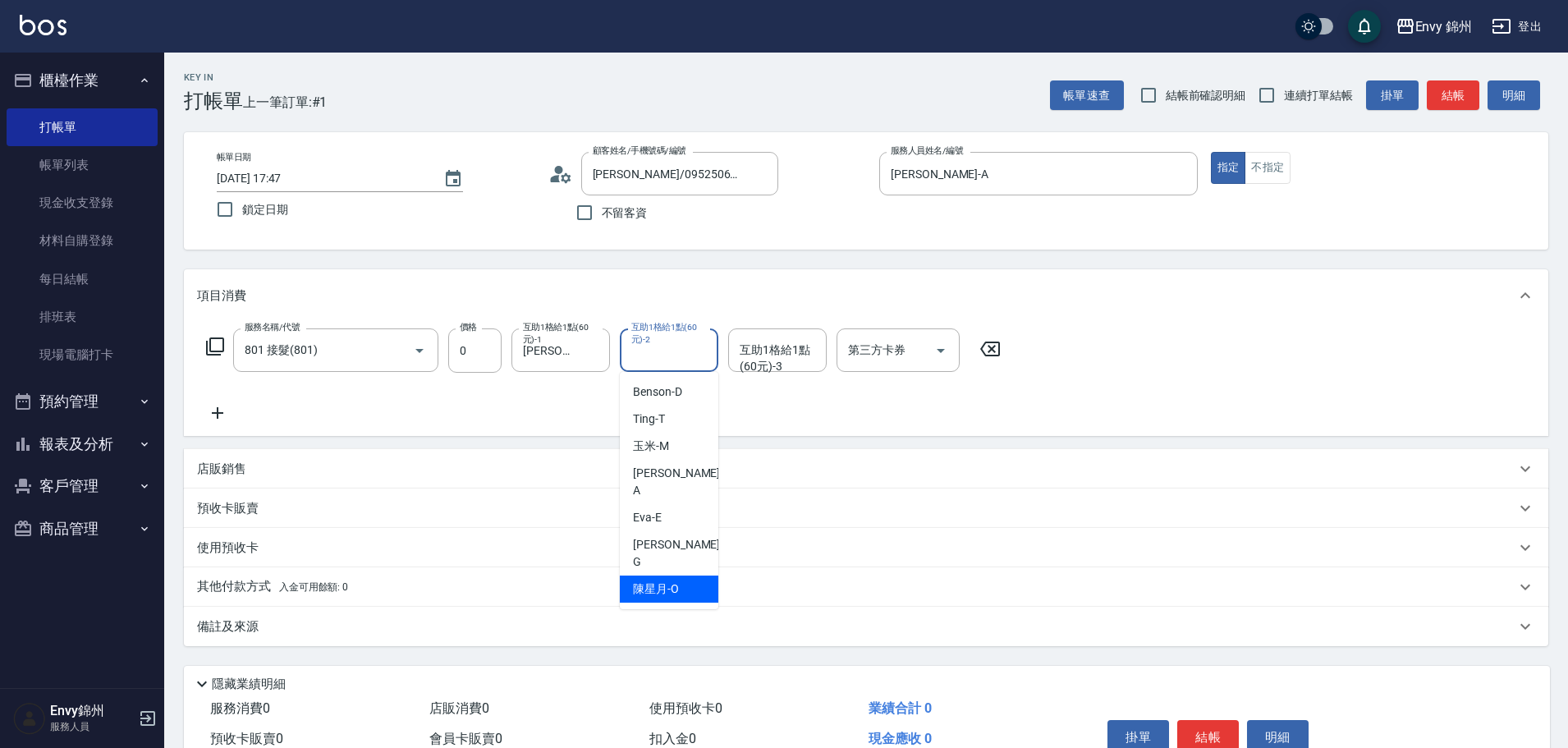
click at [695, 575] on div "陳星月 -O" at bounding box center [668, 589] width 99 height 27
type input "陳星月-O"
click at [215, 416] on icon at bounding box center [218, 413] width 41 height 20
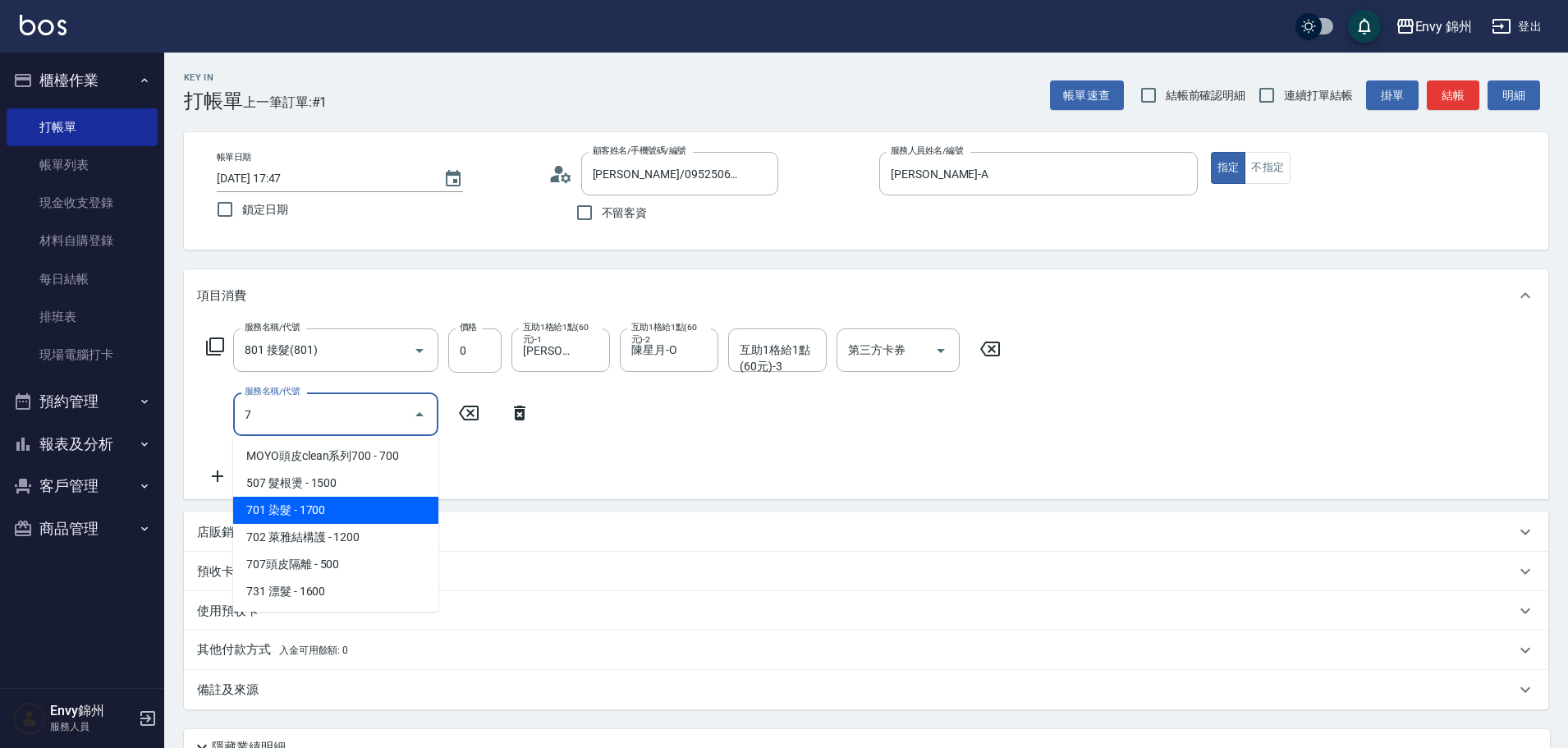
click at [362, 510] on span "701 染髮 - 1700" at bounding box center [335, 511] width 205 height 27
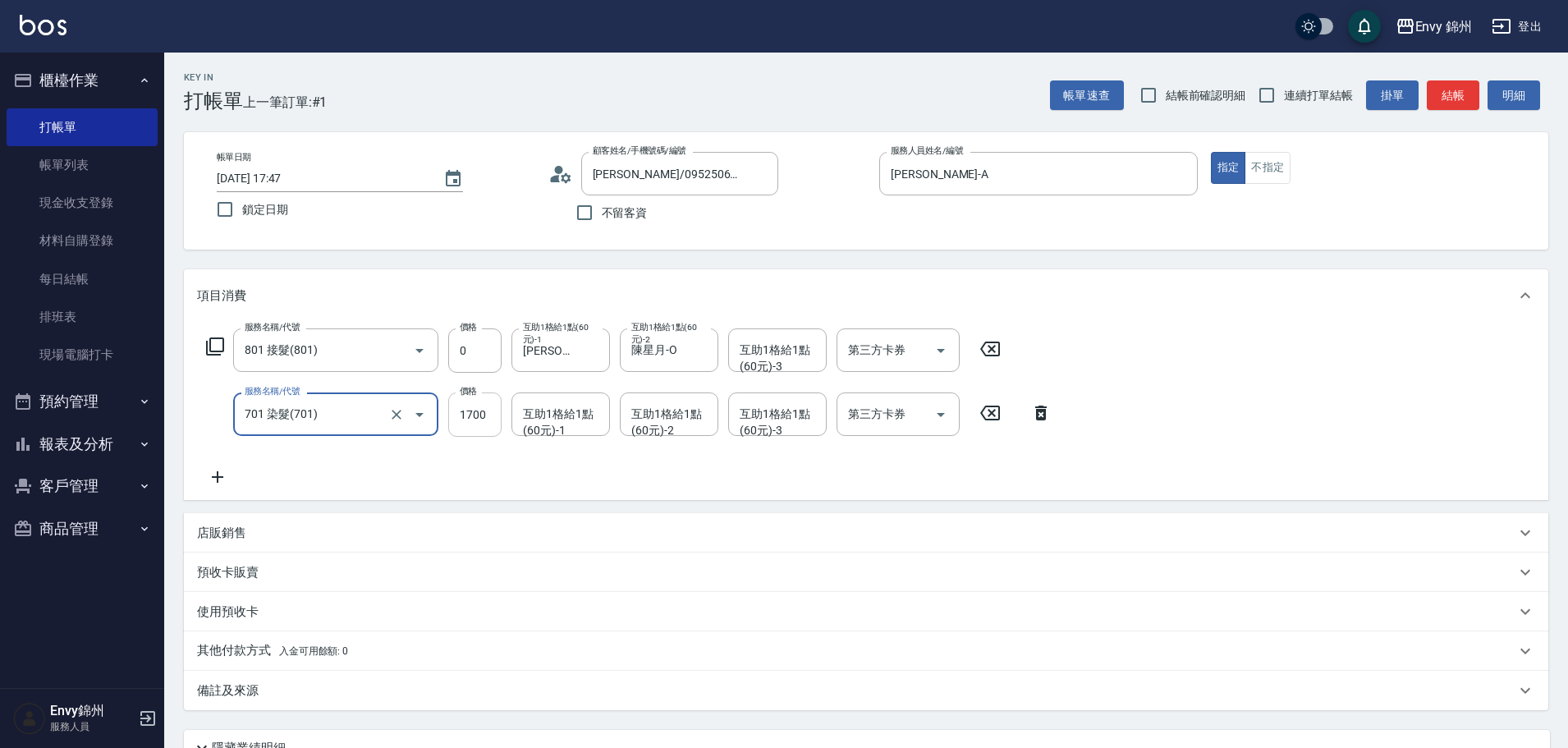
type input "701 染髮(701)"
click at [473, 411] on input "1700" at bounding box center [474, 414] width 53 height 44
type input "1500"
click at [532, 416] on div "互助1格給1點(60元)-1 互助1格給1點(60元)-1" at bounding box center [561, 414] width 99 height 43
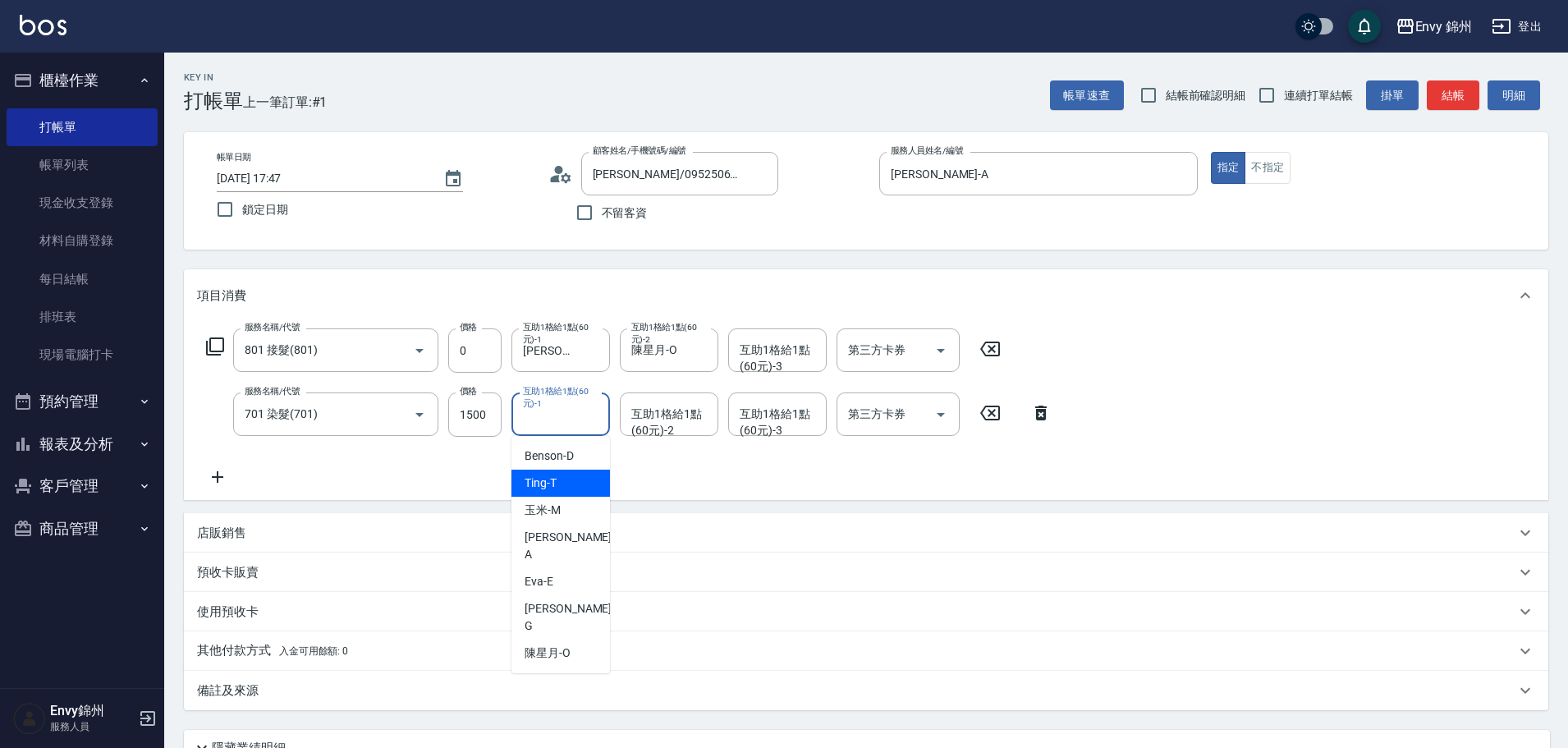
click at [533, 487] on span "Ting -T" at bounding box center [540, 483] width 32 height 18
type input "Ting-T"
click at [632, 440] on div "服務名稱/代號 801 接髮(801) 服務名稱/代號 價格 0 價格 互助1格給1點(60元)-1 杉杉-G 互助1格給1點(60元)-1 互助1格給1點(…" at bounding box center [629, 408] width 864 height 159
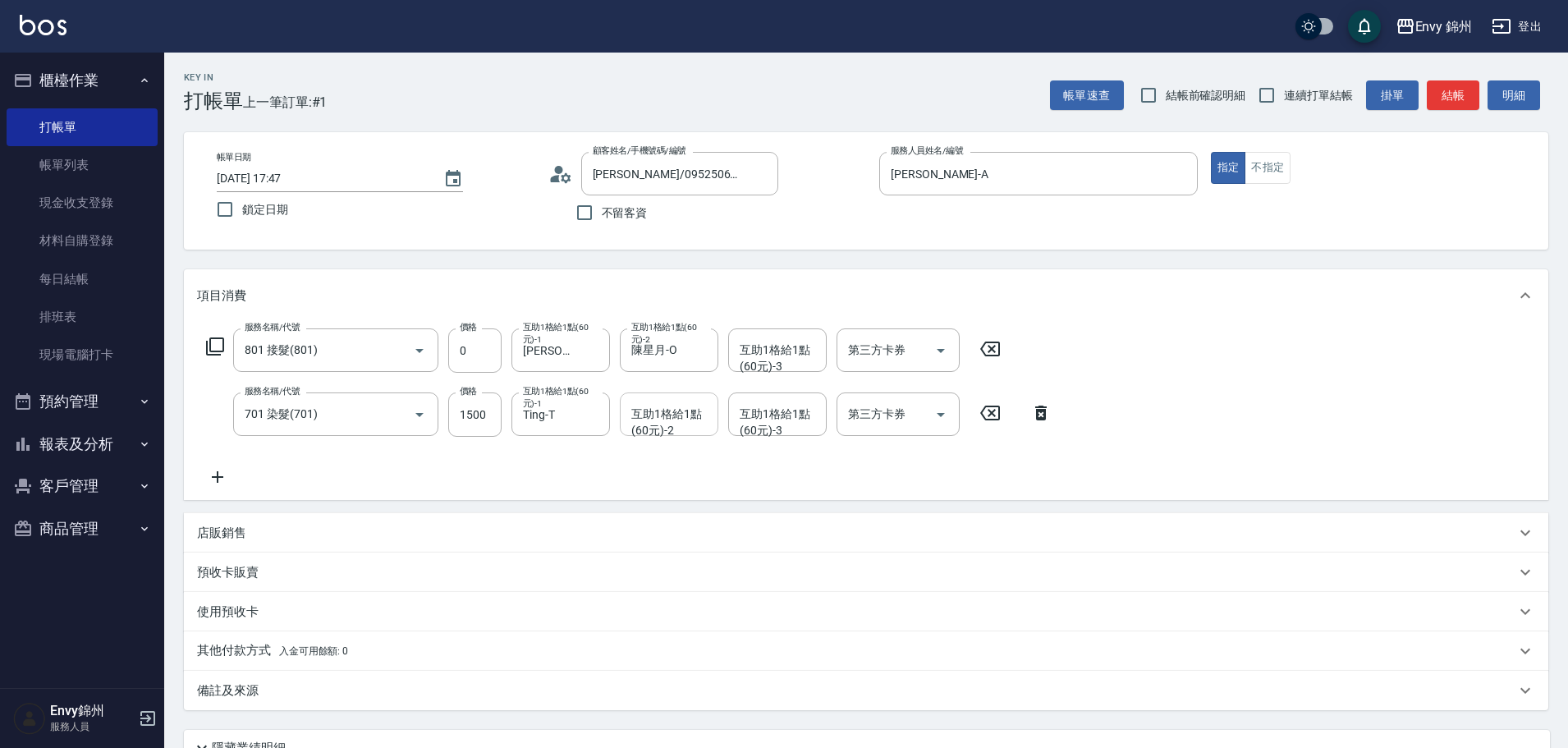
click at [661, 421] on div "互助1格給1點(60元)-2 互助1格給1點(60元)-2" at bounding box center [668, 414] width 99 height 43
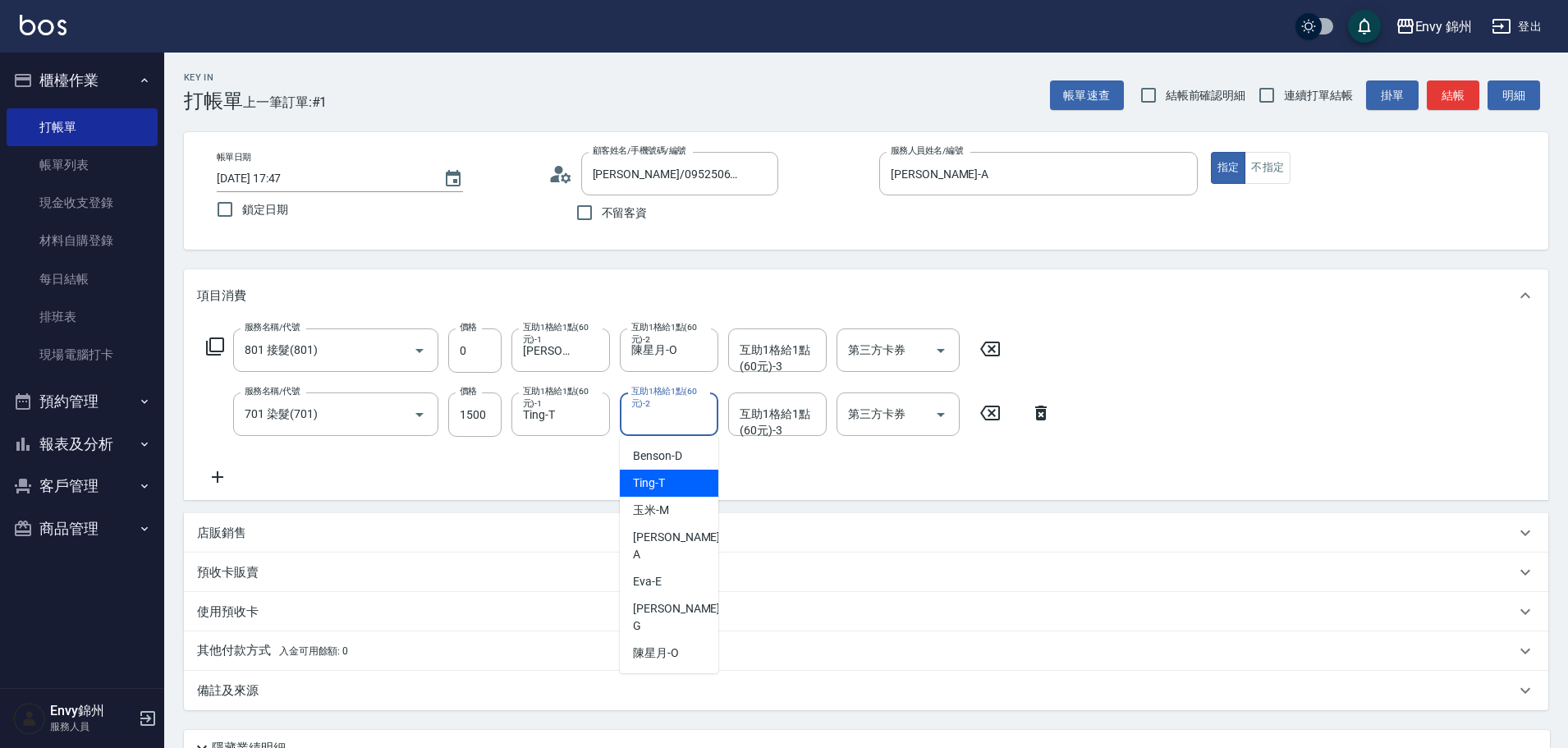
click at [693, 483] on div "Ting -T" at bounding box center [668, 483] width 99 height 27
type input "Ting-T"
drag, startPoint x: 769, startPoint y: 335, endPoint x: 795, endPoint y: 365, distance: 39.7
click at [769, 336] on div "互助1格給1點(60元)-3" at bounding box center [777, 350] width 99 height 43
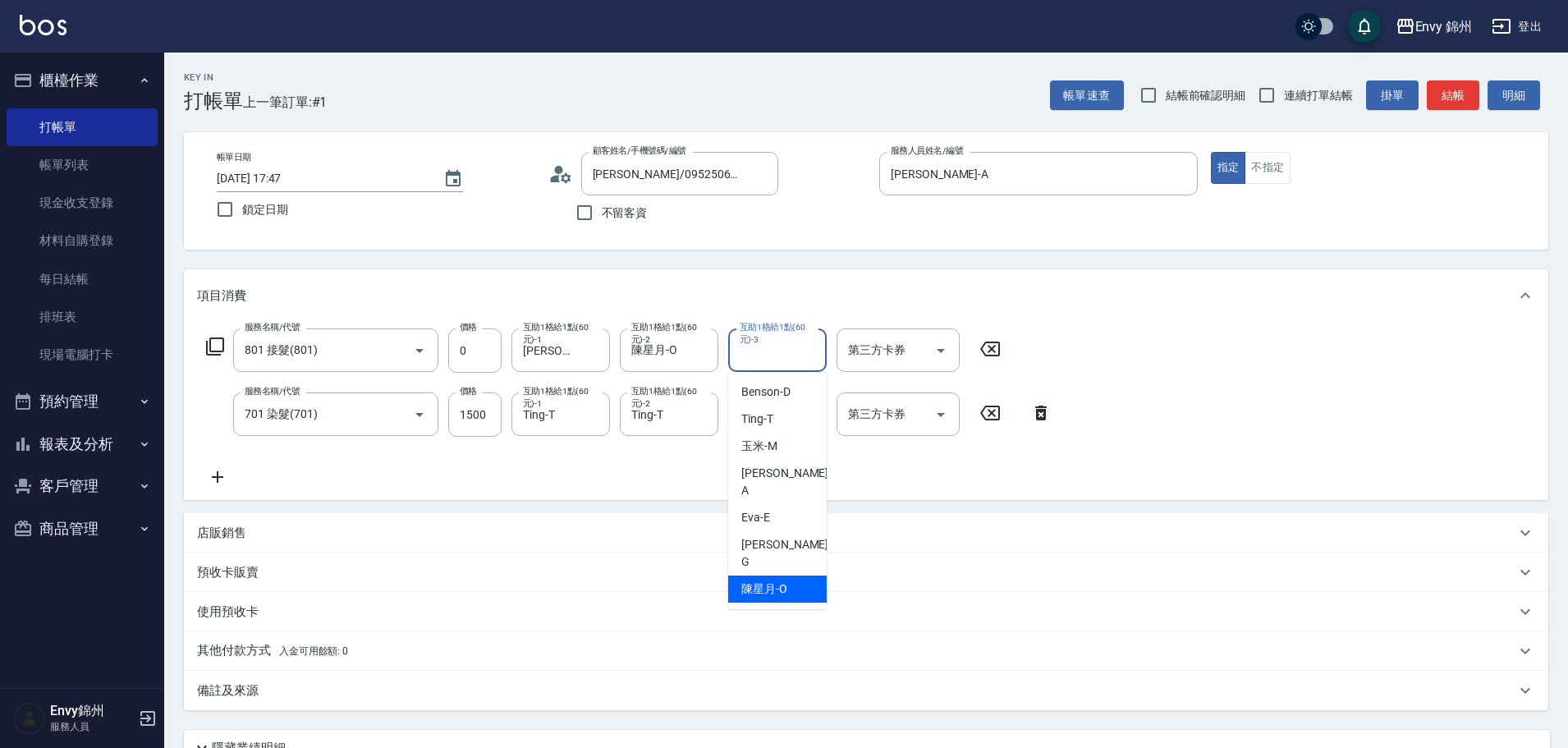
drag, startPoint x: 776, startPoint y: 565, endPoint x: 781, endPoint y: 538, distance: 27.5
click at [776, 575] on div "陳星月 -O" at bounding box center [777, 589] width 99 height 27
type input "陳星月-O"
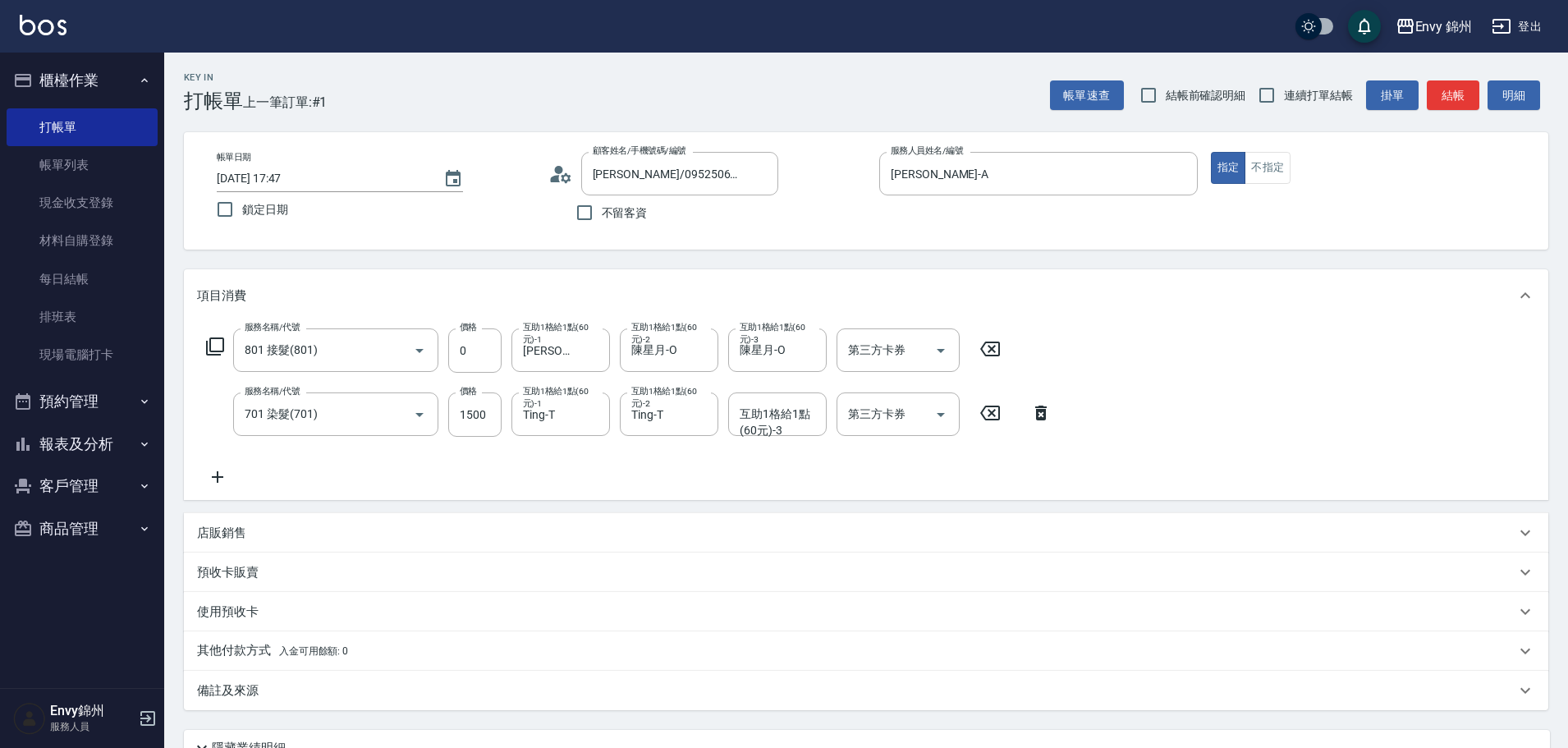
click at [210, 481] on icon at bounding box center [218, 477] width 41 height 20
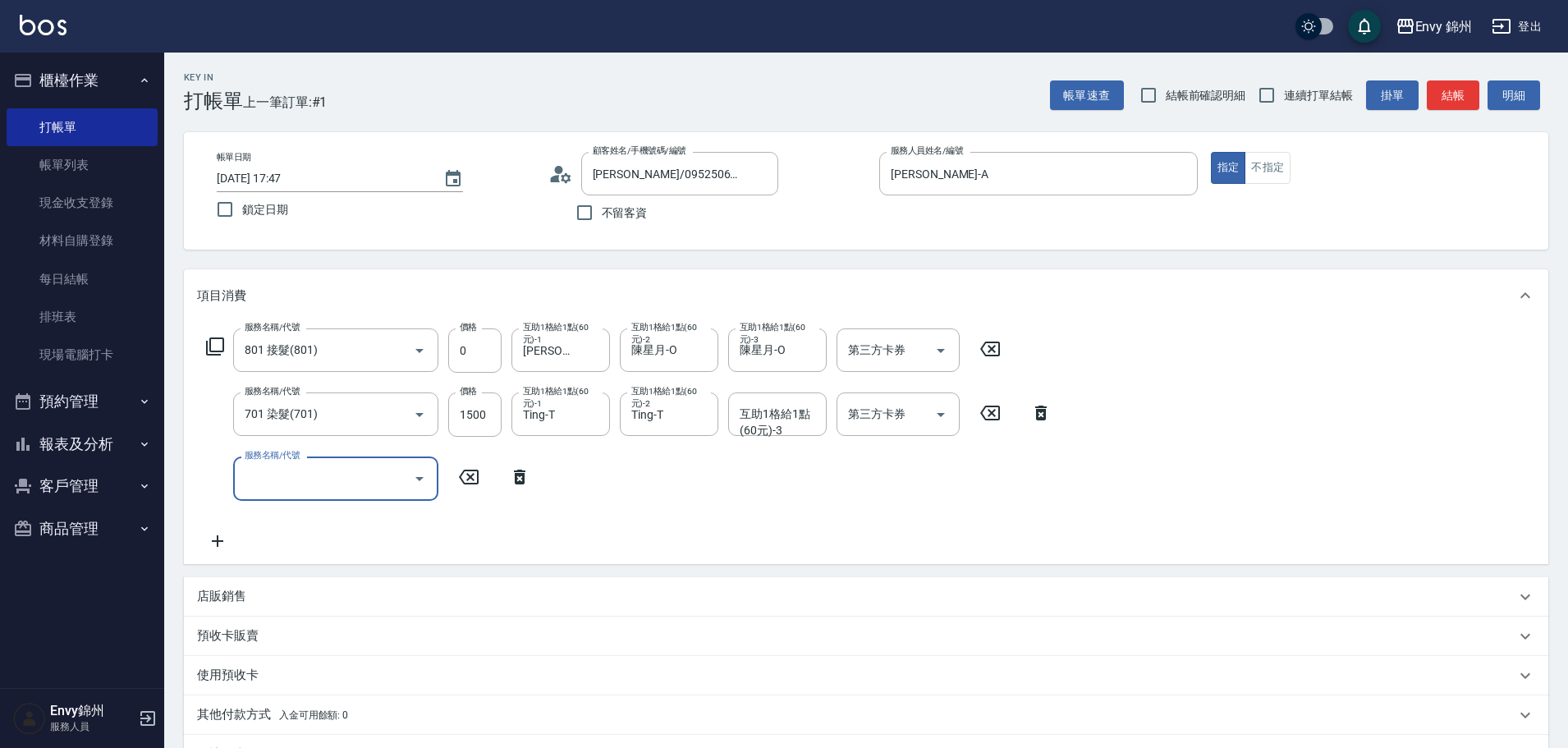
drag, startPoint x: 295, startPoint y: 474, endPoint x: 304, endPoint y: 474, distance: 9.0
click at [298, 474] on input "服務名稱/代號" at bounding box center [322, 477] width 166 height 28
type input "Bespoke 極光蘊護髮(123)"
type input "0"
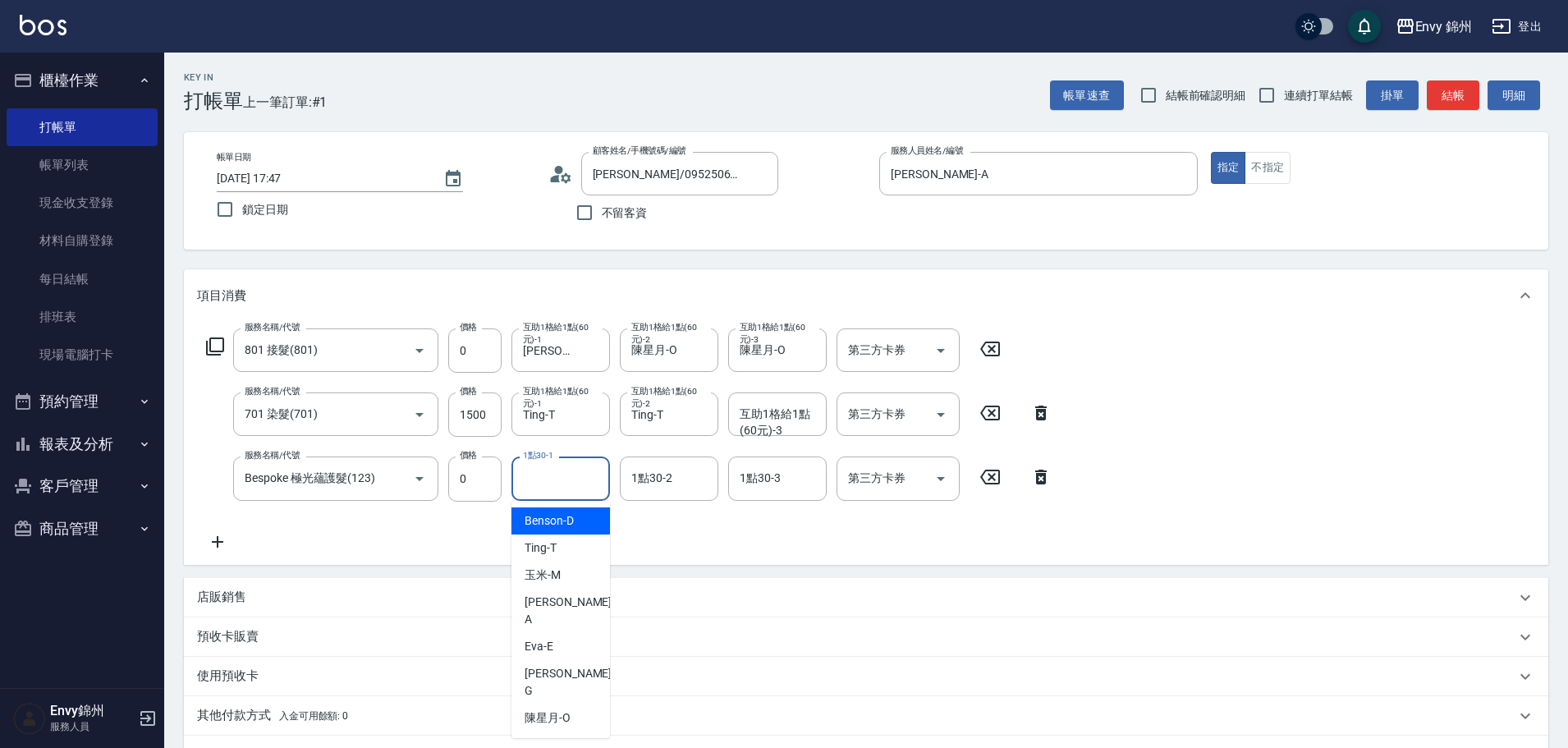
click at [557, 484] on input "1點30-1" at bounding box center [560, 477] width 83 height 28
click at [538, 665] on span "杉杉 -G" at bounding box center [569, 681] width 90 height 34
type input "杉杉-G"
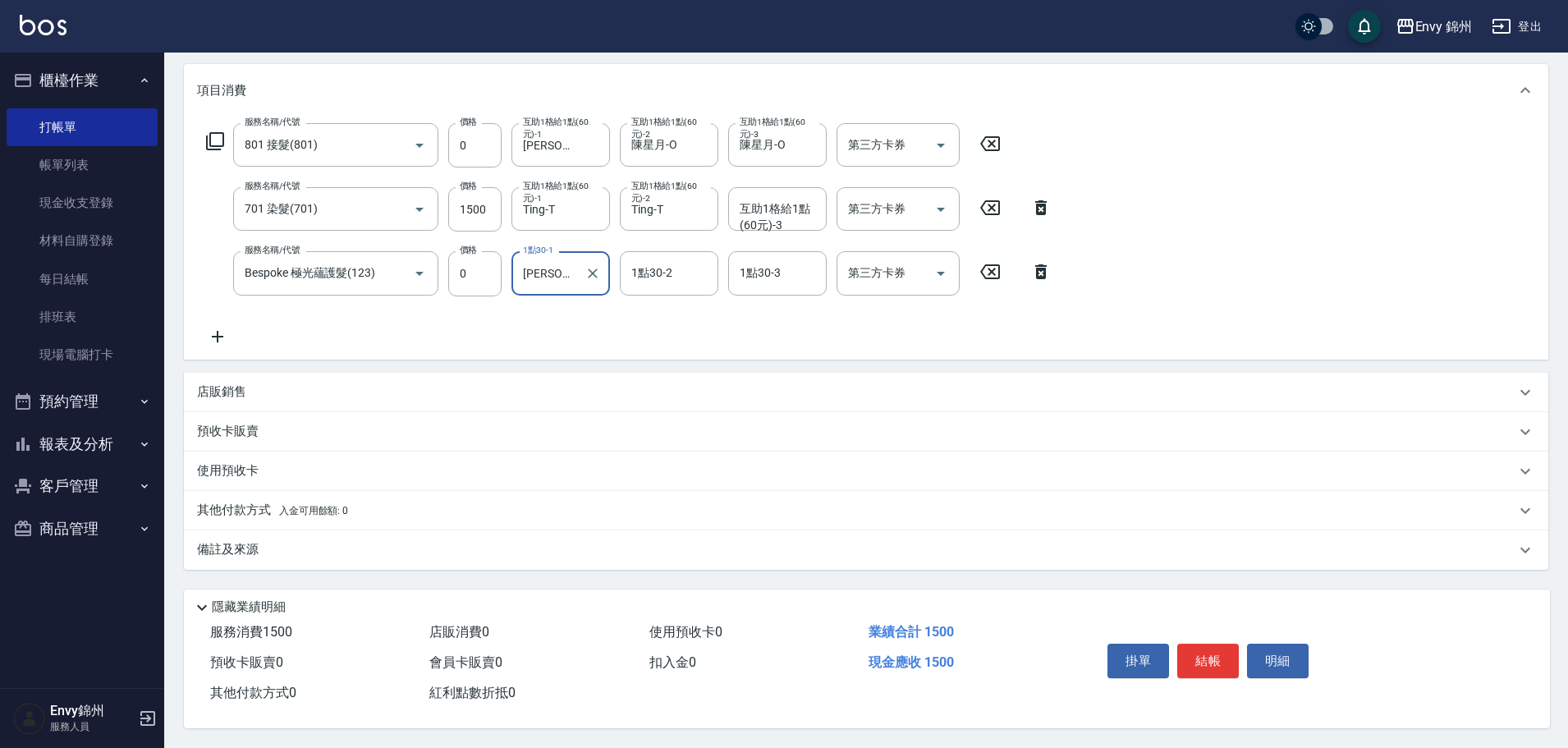
click at [533, 541] on div "備註及來源" at bounding box center [856, 550] width 1318 height 18
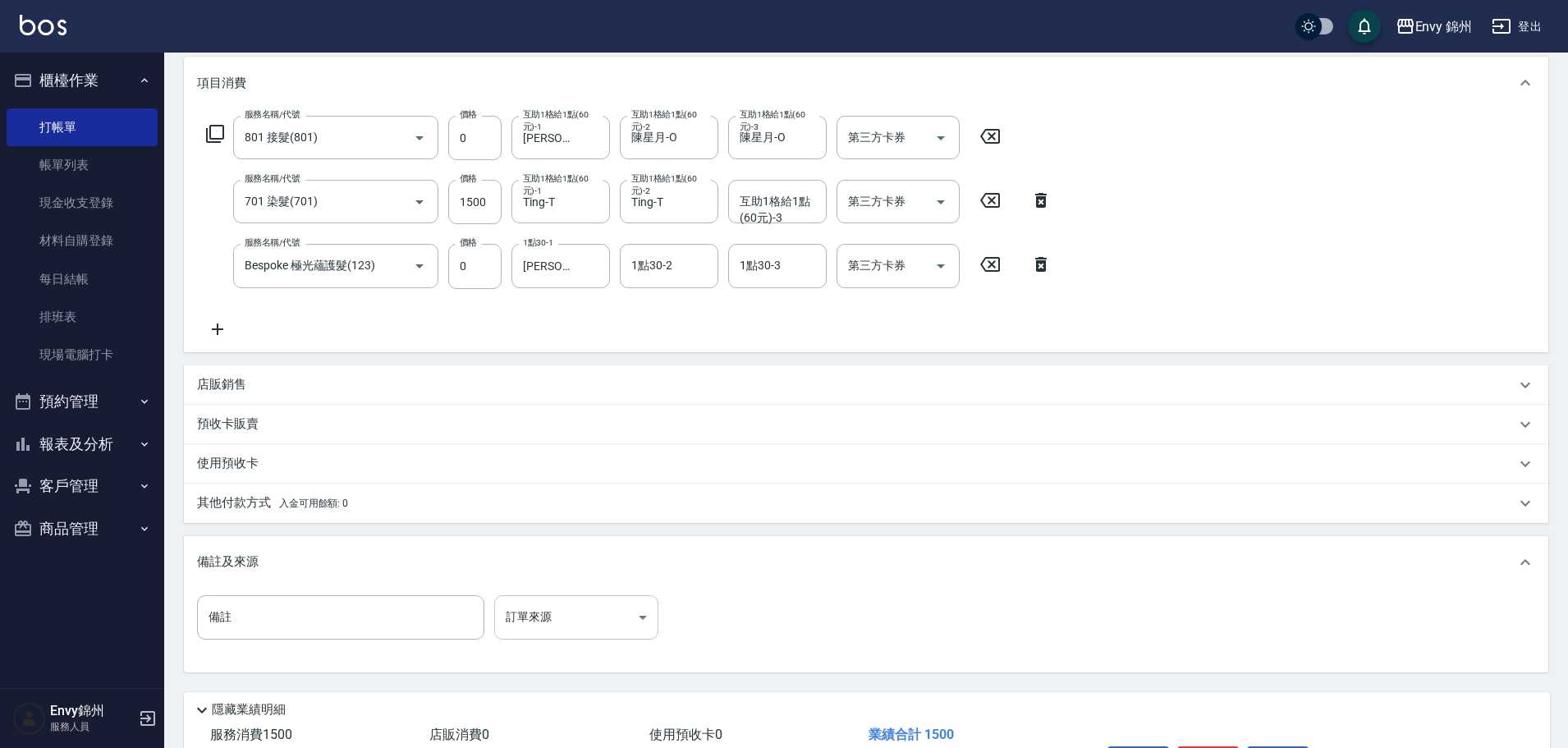
click at [614, 631] on body "Envy 錦州 登出 櫃檯作業 打帳單 帳單列表 現金收支登錄 材料自購登錄 每日結帳 排班表 現場電腦打卡 預約管理 預約管理 單日預約紀錄 單週預約紀錄 …" at bounding box center [784, 319] width 1568 height 1064
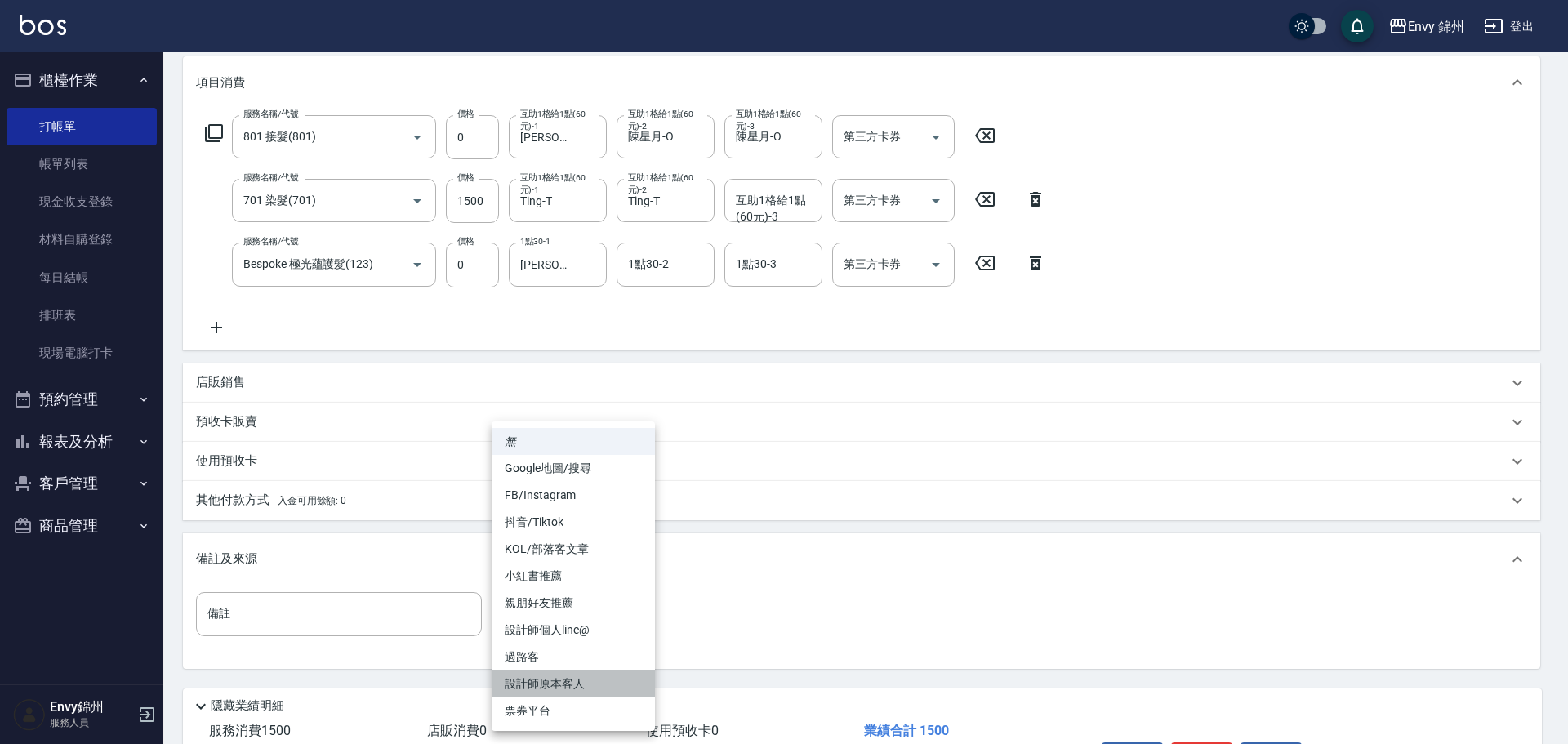
click at [596, 681] on li "設計師原本客人" at bounding box center [573, 685] width 164 height 27
type input "設計師原本客人"
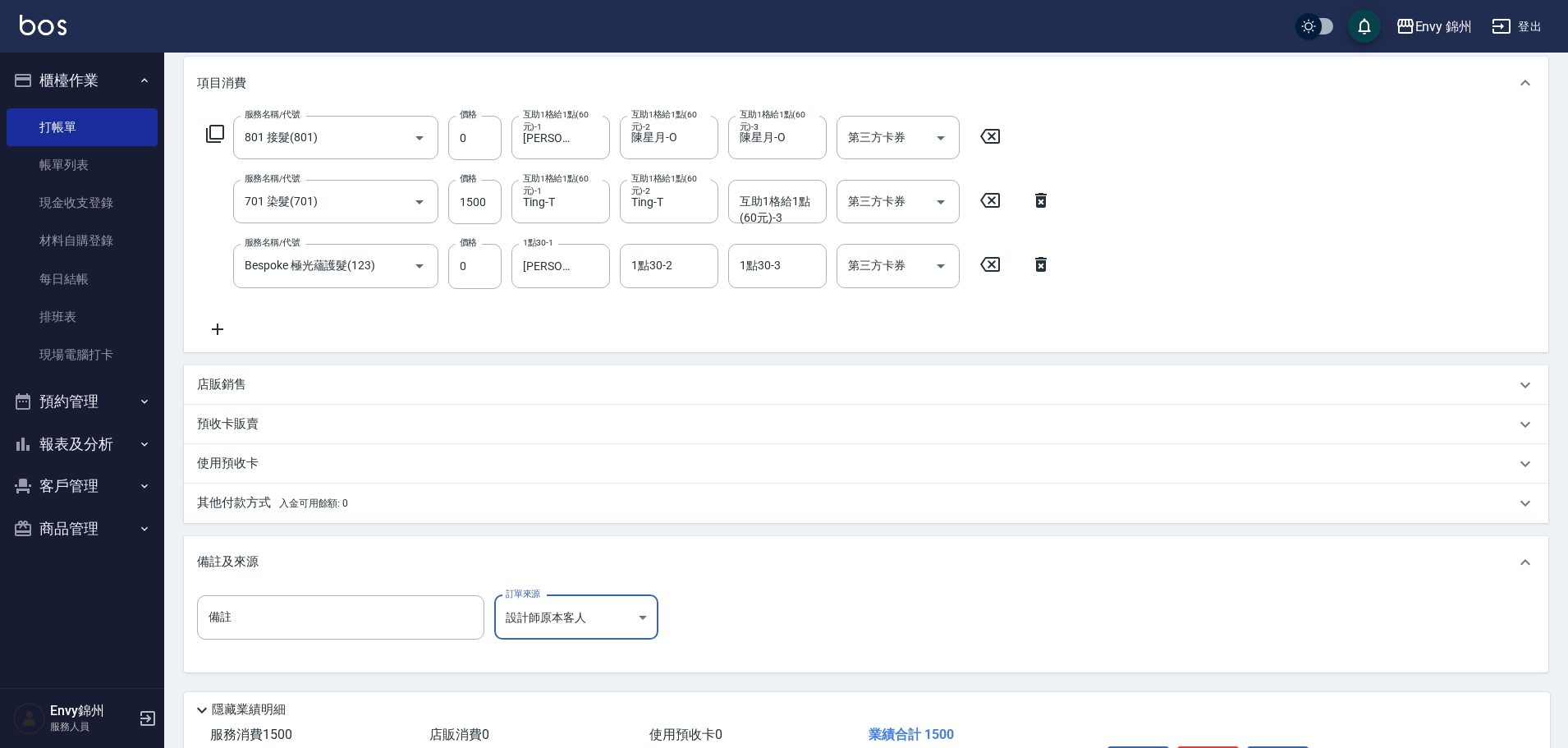
drag, startPoint x: 379, startPoint y: 514, endPoint x: 372, endPoint y: 525, distance: 13.0
click at [379, 513] on div "其他付款方式 入金可用餘額: 0" at bounding box center [866, 503] width 1364 height 39
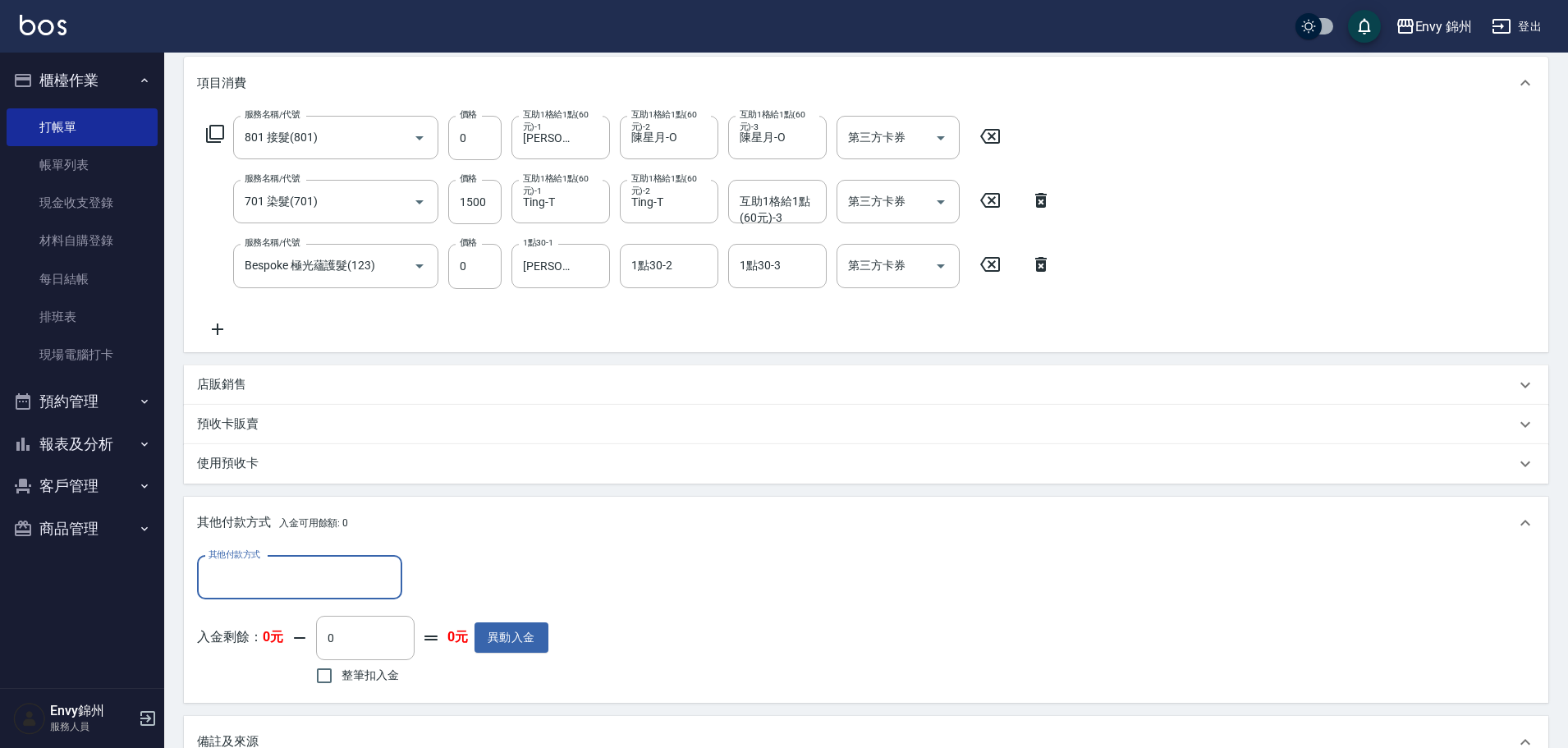
scroll to position [0, 0]
click at [317, 565] on input "其他付款方式" at bounding box center [300, 577] width 190 height 28
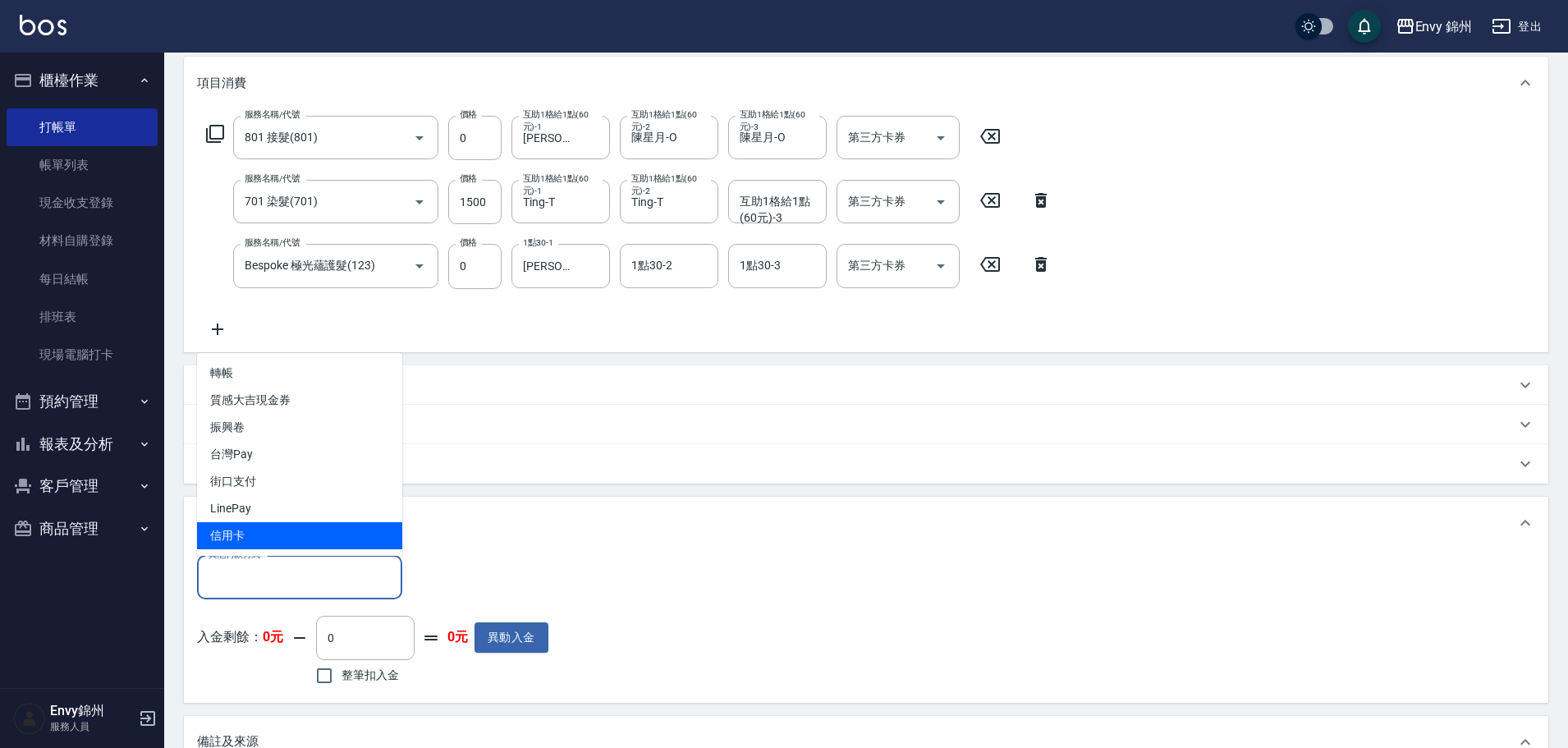
click at [288, 543] on span "信用卡" at bounding box center [299, 536] width 205 height 27
type input "信用卡"
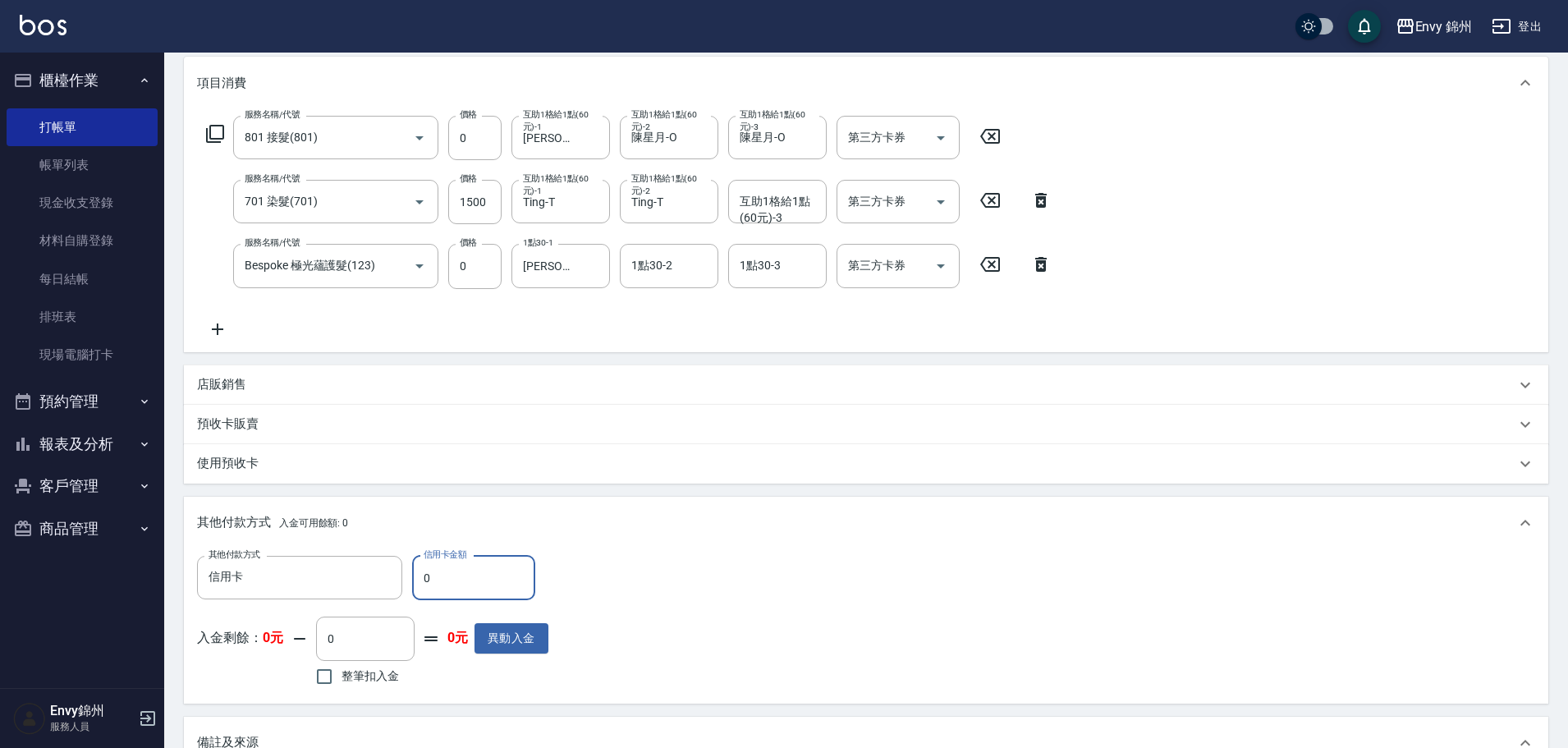
drag, startPoint x: 439, startPoint y: 581, endPoint x: 413, endPoint y: 583, distance: 26.1
click at [413, 583] on input "0" at bounding box center [473, 577] width 123 height 44
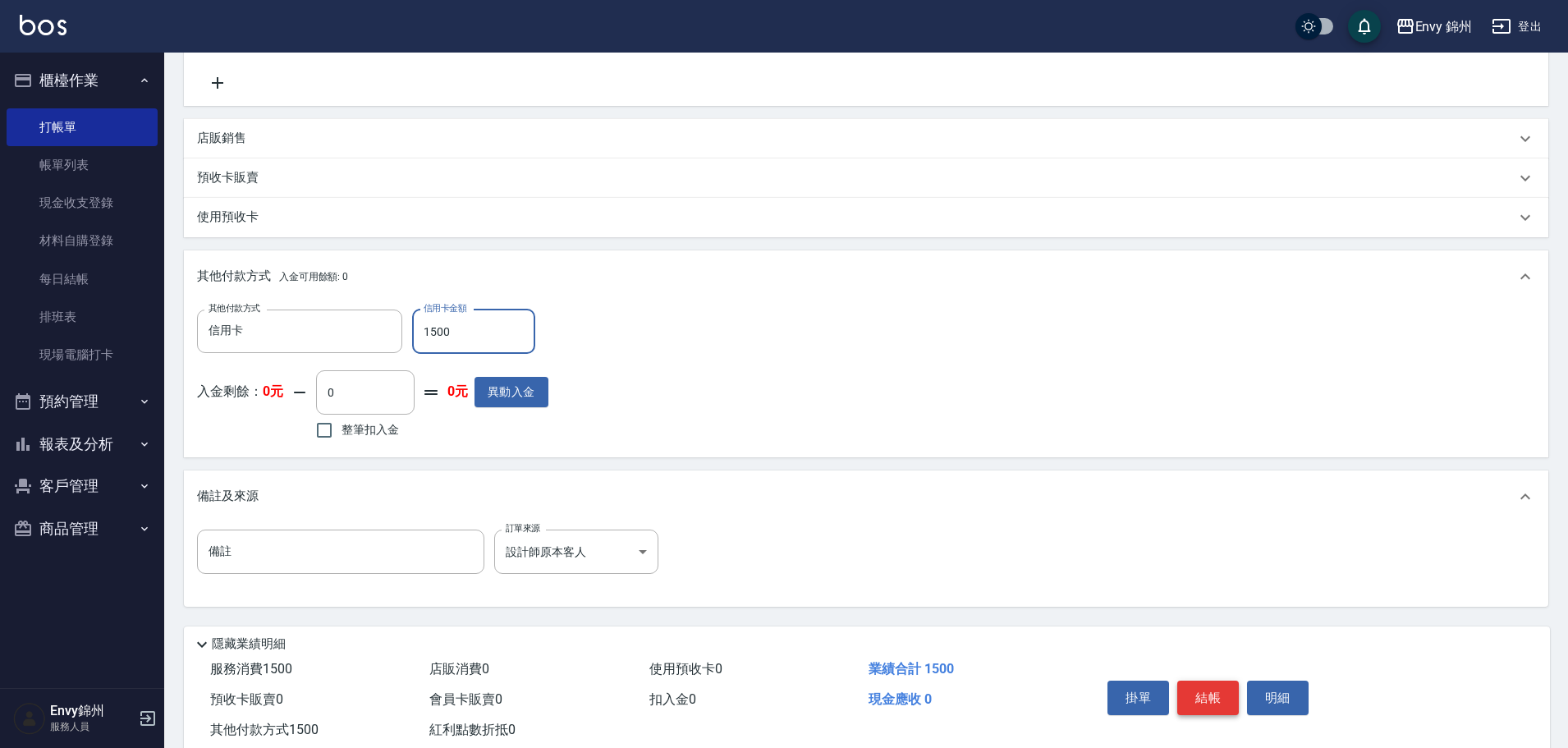
type input "1500"
click at [1207, 695] on button "結帳" at bounding box center [1207, 697] width 62 height 34
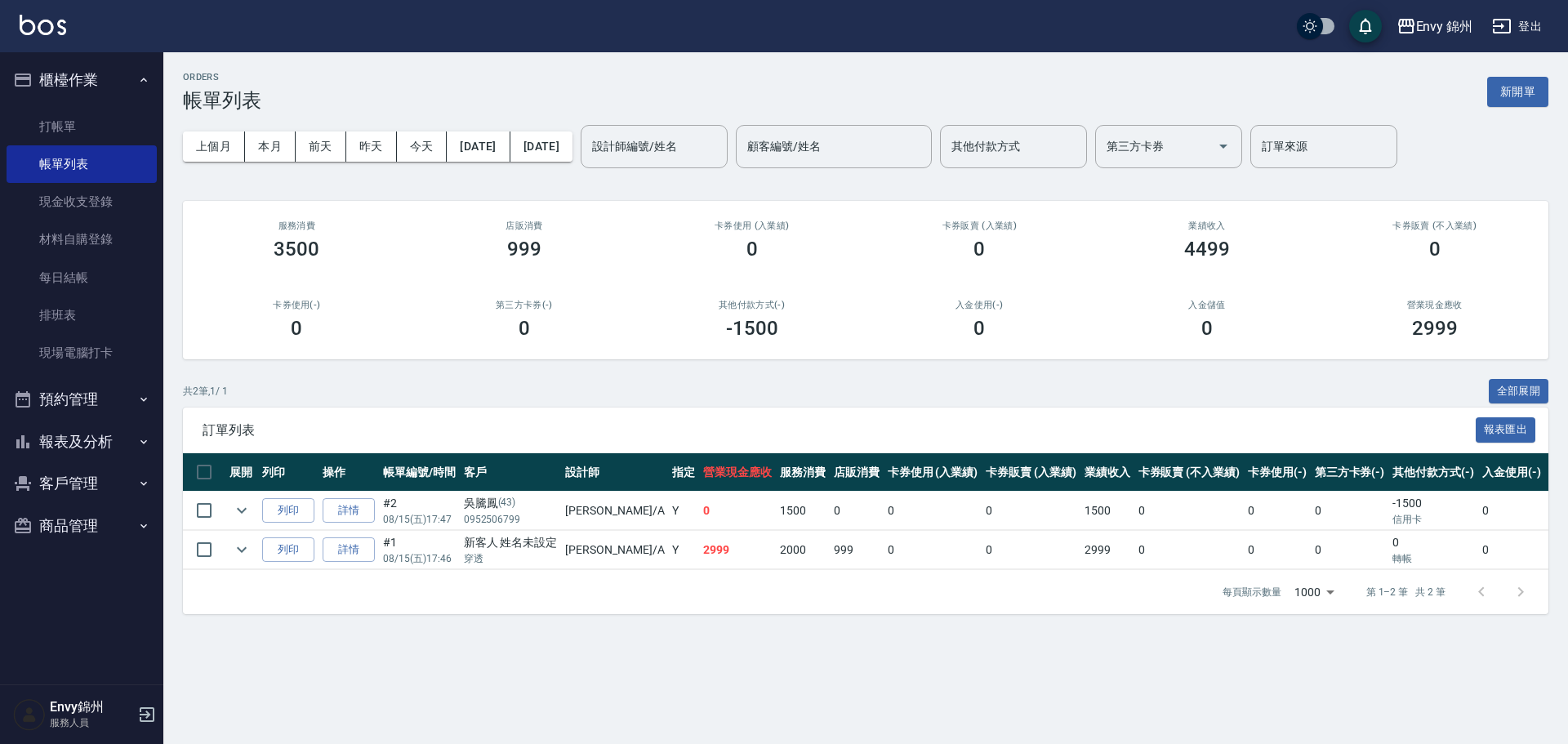
click at [61, 105] on ul "打帳單 帳單列表 現金收支登錄 材料自購登錄 每日結帳 排班表 現場電腦打卡" at bounding box center [82, 240] width 150 height 278
click at [60, 116] on link "打帳單" at bounding box center [82, 127] width 150 height 38
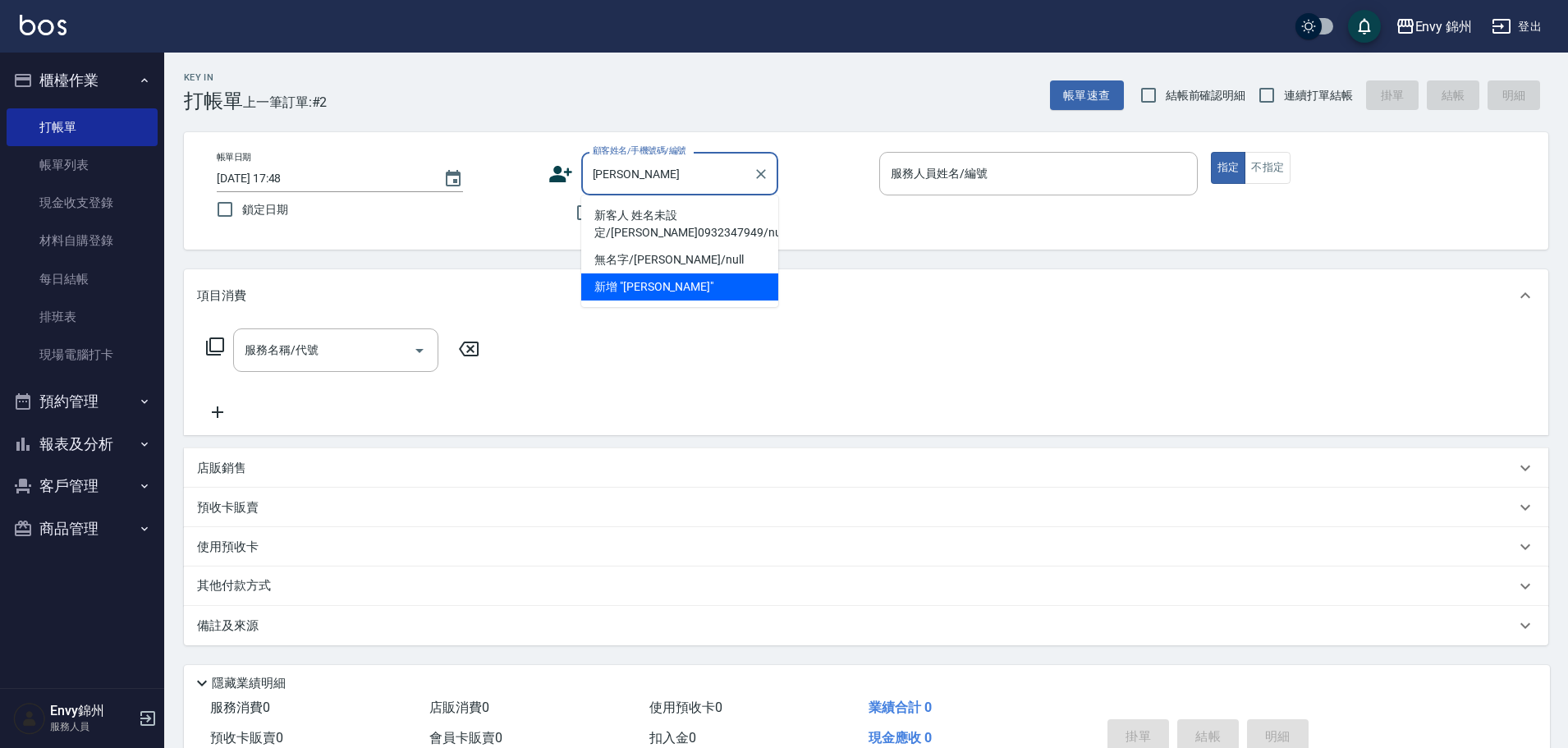
click at [732, 221] on li "新客人 姓名未設定/陳詩芸0932347949/null" at bounding box center [679, 224] width 197 height 44
type input "新客人 姓名未設定/陳詩芸0932347949/null"
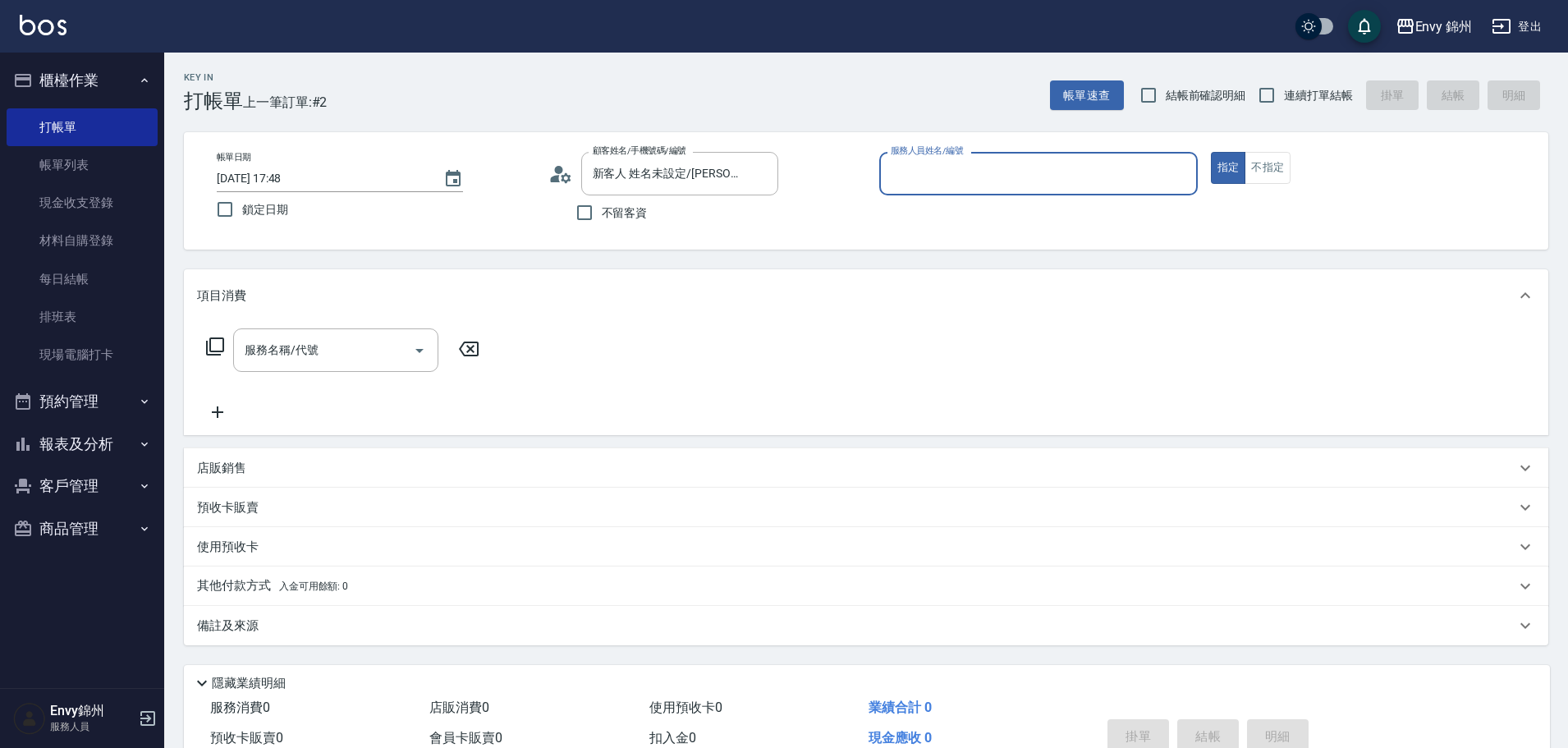
click at [994, 184] on input "服務人員姓名/編號" at bounding box center [1039, 173] width 304 height 28
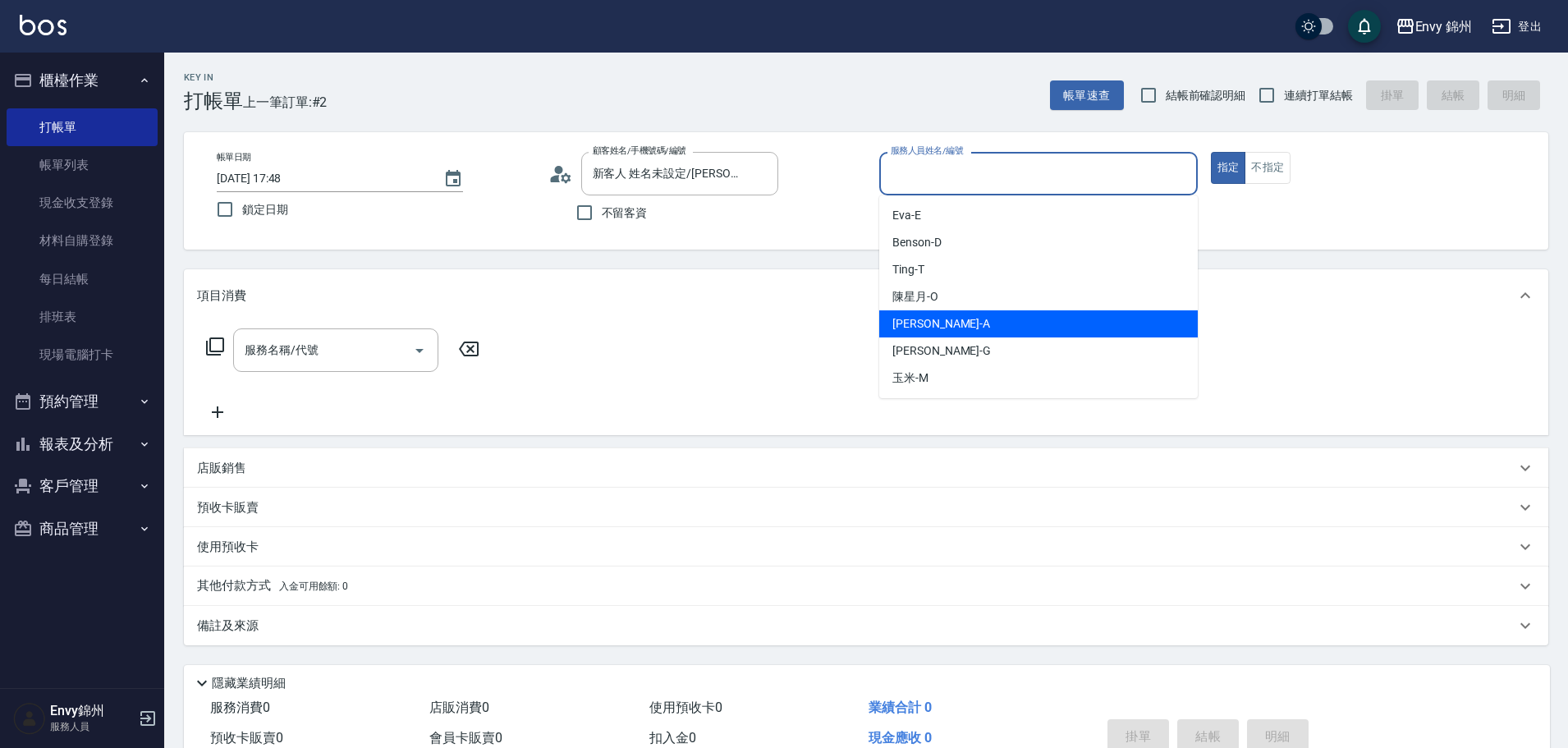
click at [940, 316] on div "Annie -A" at bounding box center [1038, 324] width 318 height 27
type input "Annie-A"
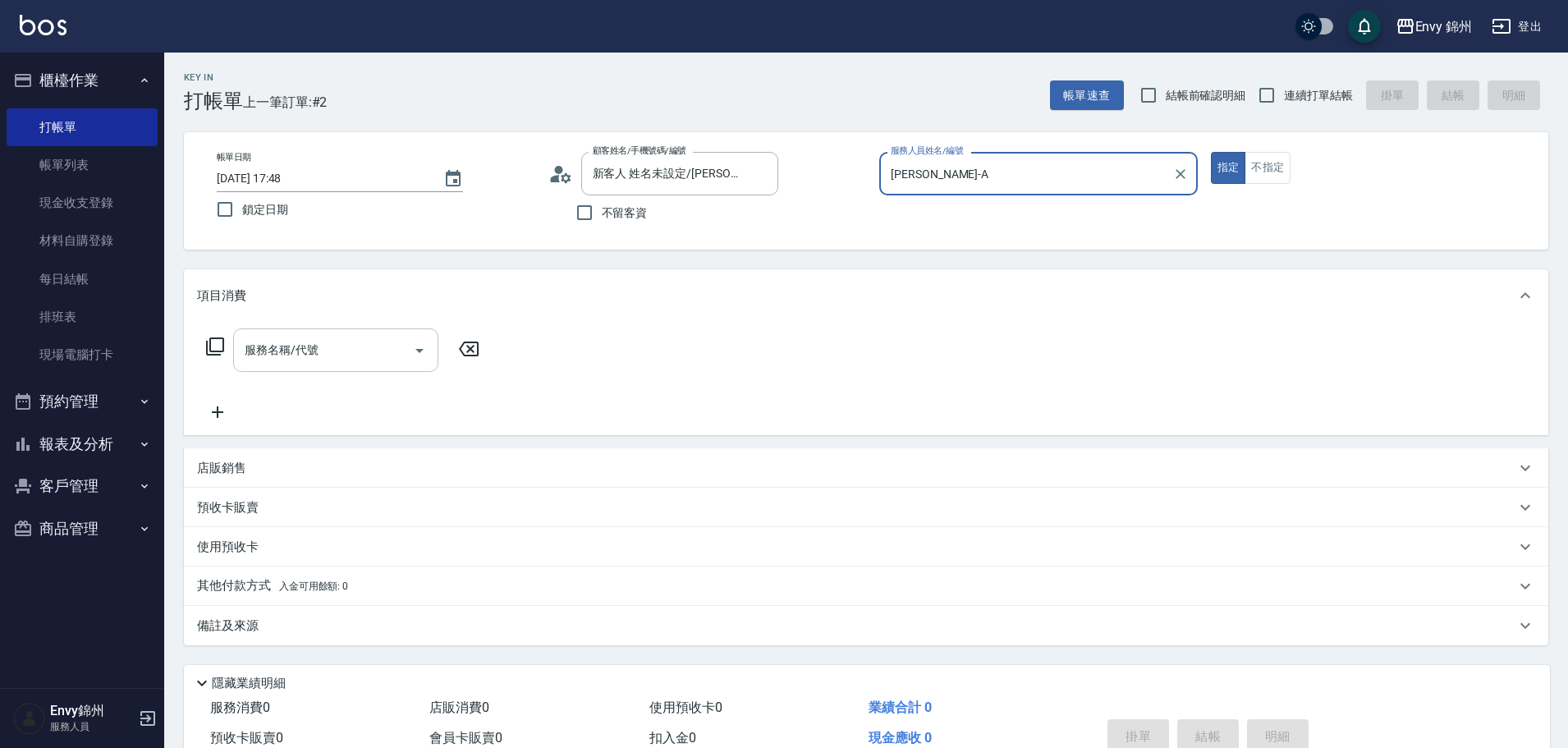
click at [341, 330] on div "服務名稱/代號" at bounding box center [335, 350] width 205 height 43
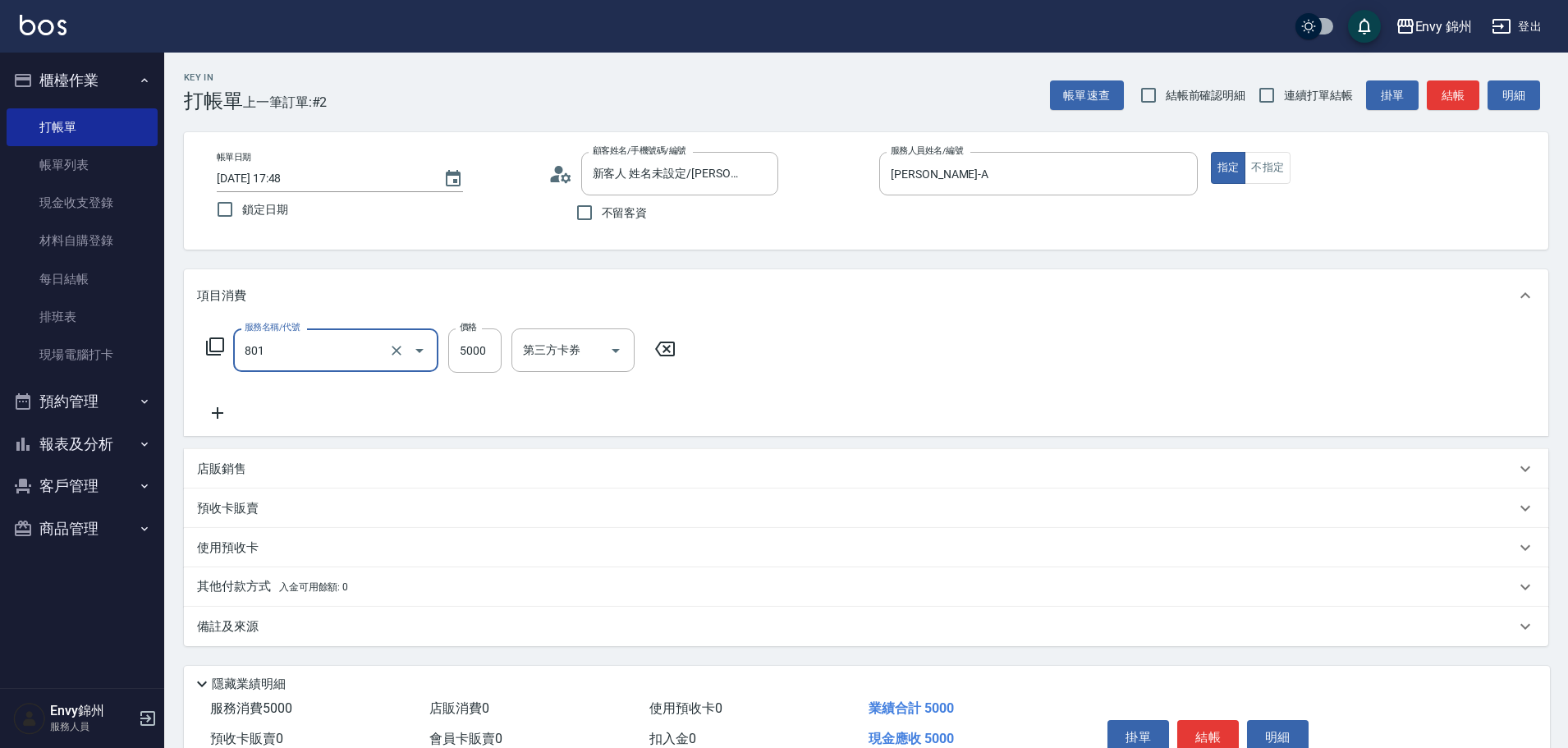
type input "801 接髮(801)"
type input "3000"
click at [570, 357] on div "互助1格給1點(60元)-1 互助1格給1點(60元)-1" at bounding box center [561, 350] width 99 height 43
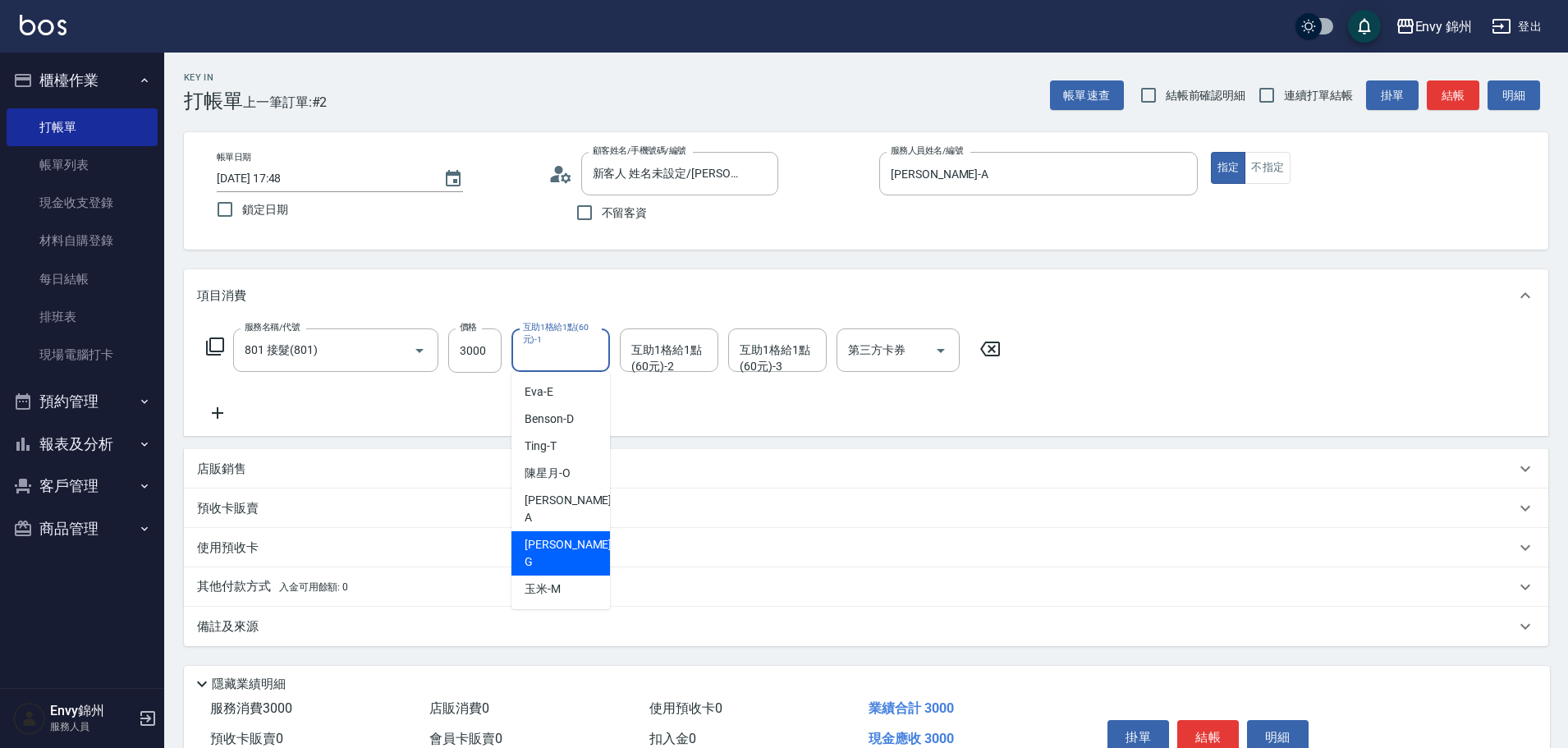
click at [547, 531] on div "杉杉 -G" at bounding box center [561, 553] width 99 height 44
type input "杉杉-G"
click at [212, 410] on icon at bounding box center [218, 413] width 41 height 20
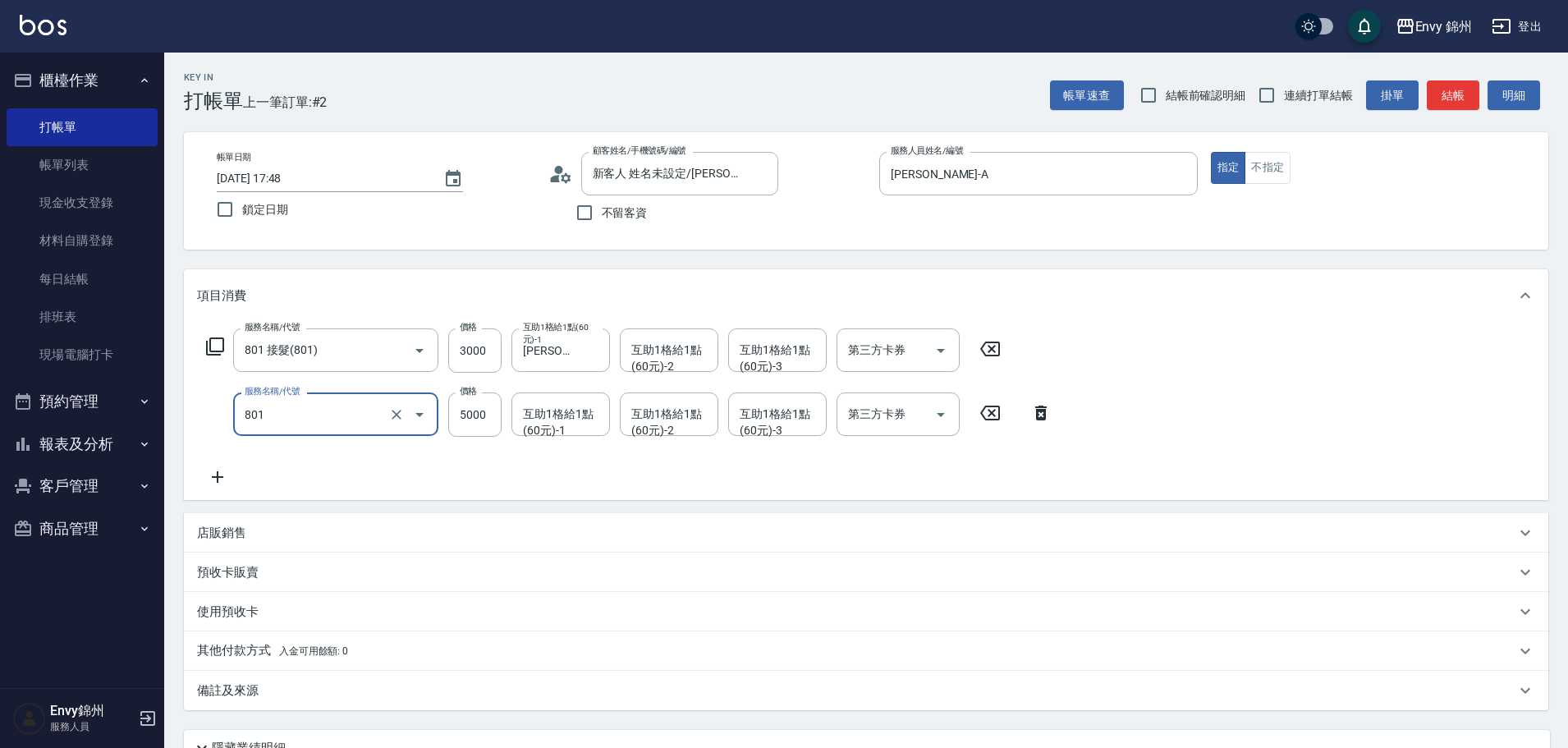
type input "801 接髮(801)"
type input "3000"
click at [600, 458] on div "服務名稱/代號 801 接髮(801) 服務名稱/代號 價格 3000 價格 互助1格給1點(60元)-1 杉杉-G 互助1格給1點(60元)-1 互助1格給…" at bounding box center [629, 408] width 864 height 159
click at [544, 427] on input "互助1格給1點(60元)-1" at bounding box center [560, 414] width 83 height 28
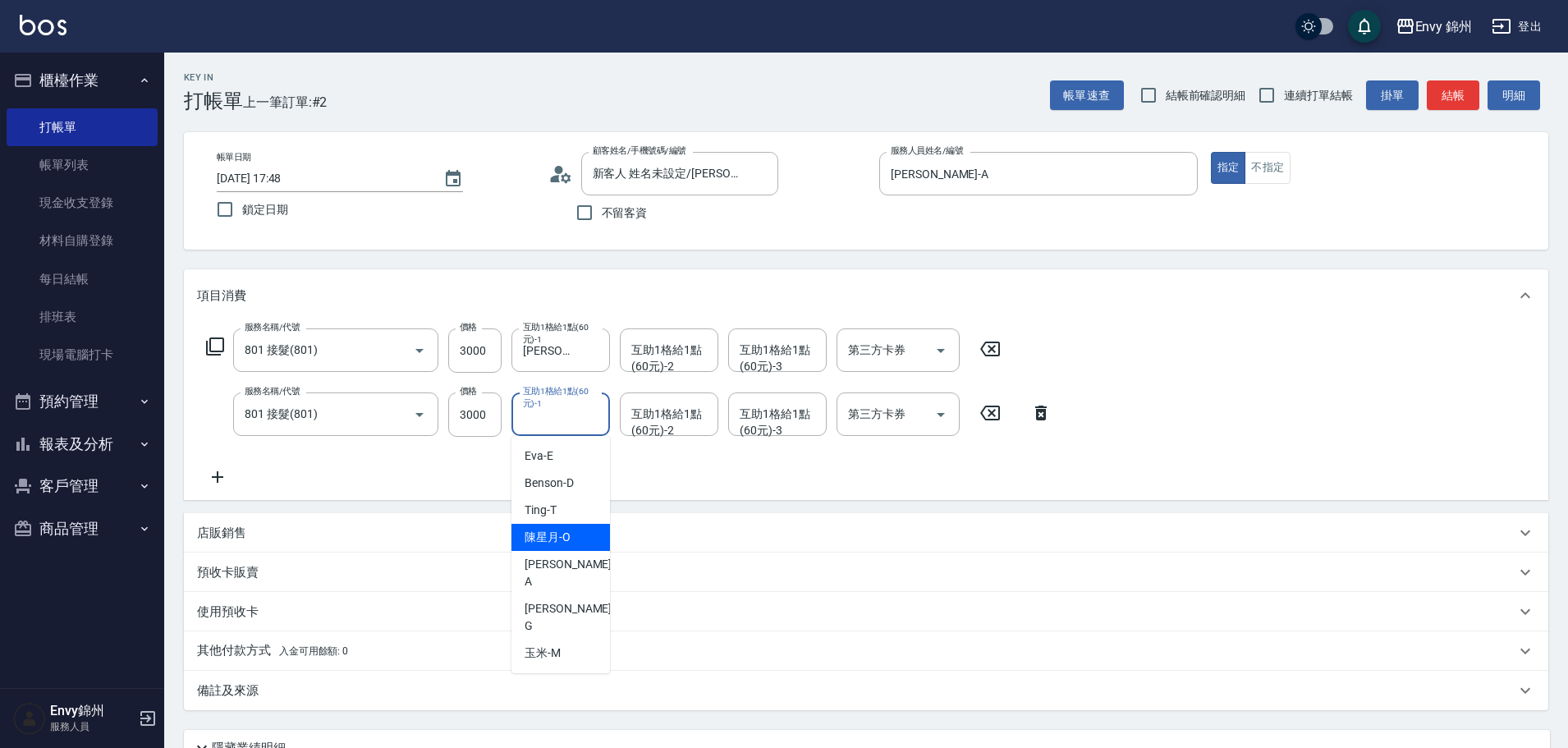
click at [541, 538] on span "陳星月 -O" at bounding box center [547, 537] width 46 height 18
type input "陳星月-O"
click at [275, 693] on div "備註及來源" at bounding box center [856, 691] width 1318 height 18
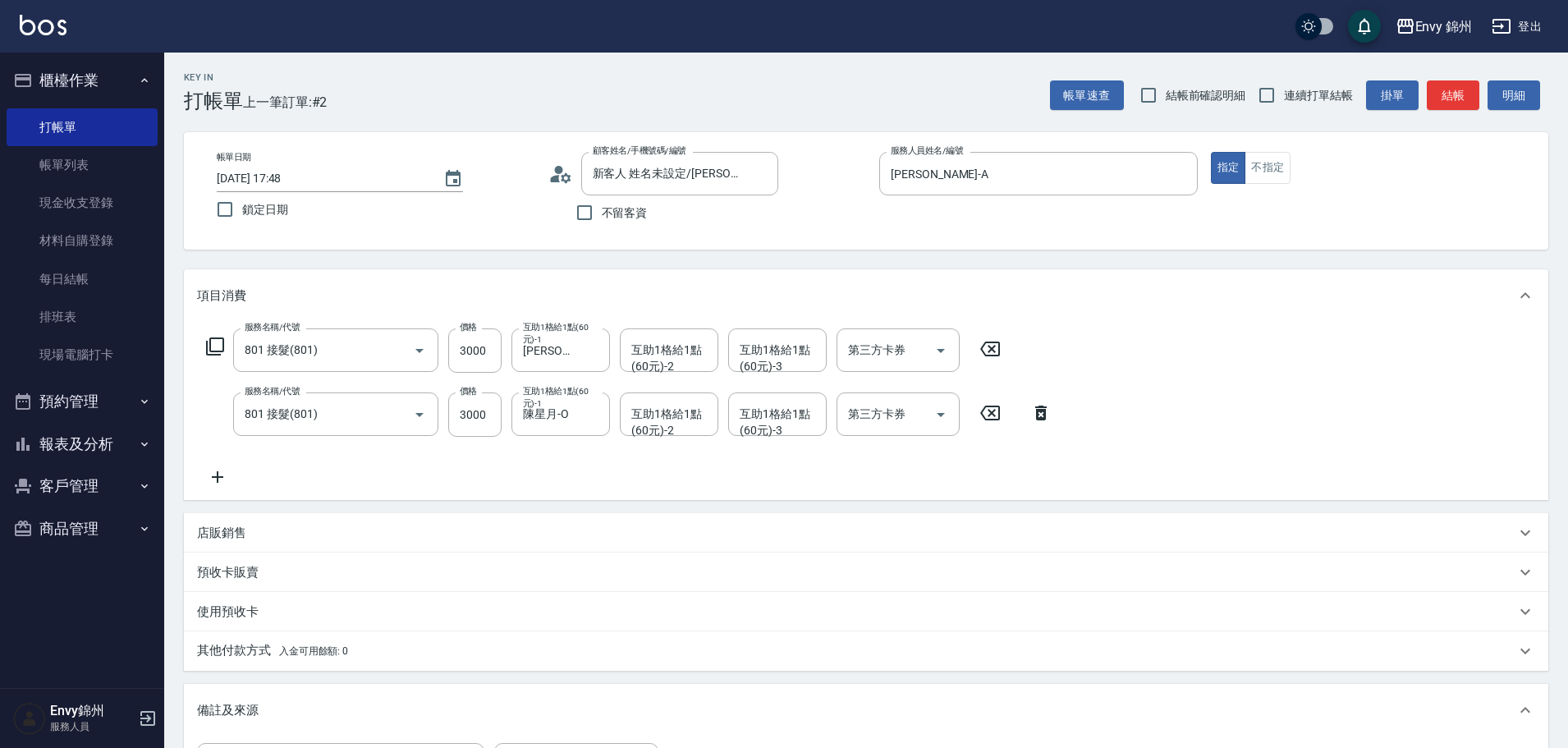
scroll to position [246, 0]
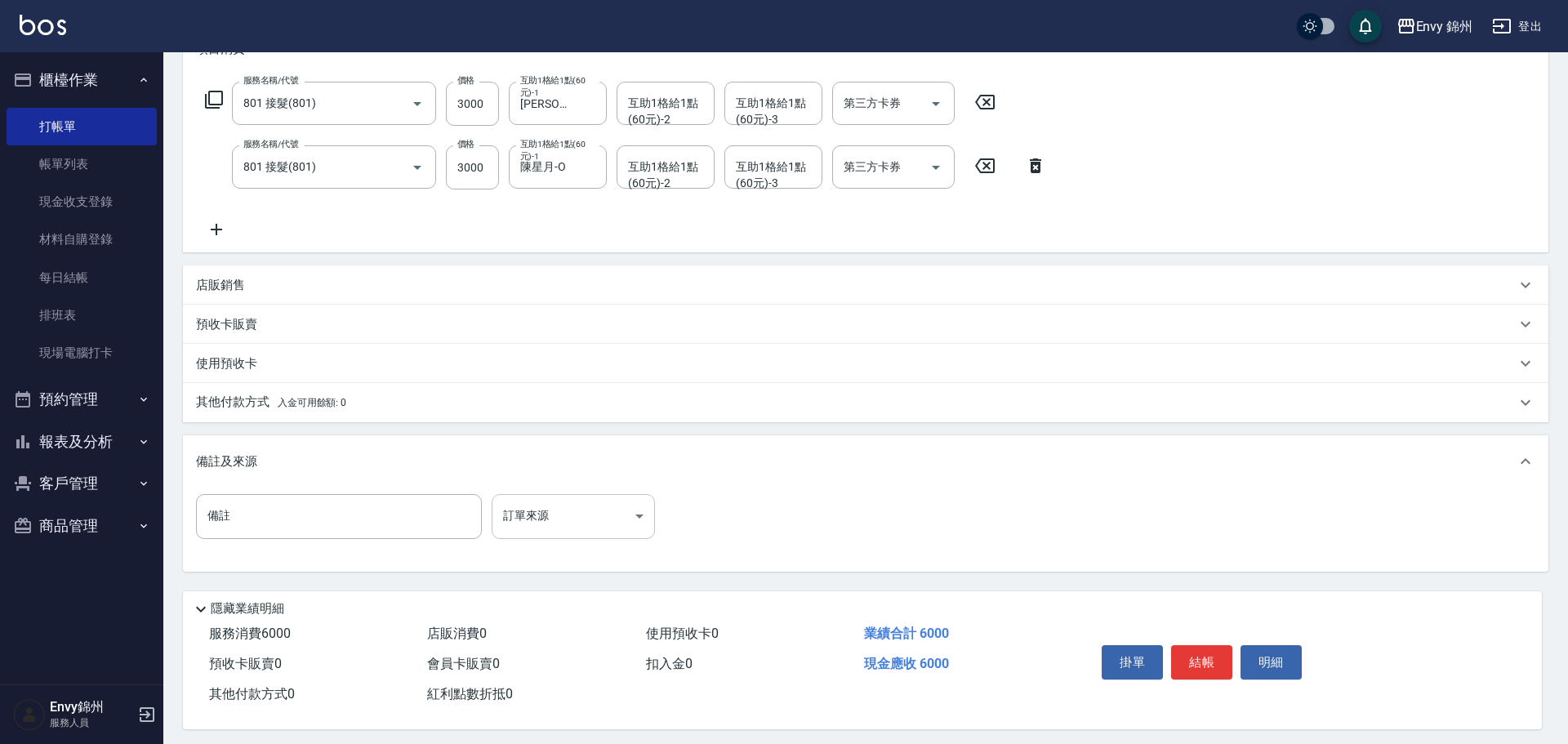
click at [599, 534] on body "Envy 錦州 登出 櫃檯作業 打帳單 帳單列表 現金收支登錄 材料自購登錄 每日結帳 排班表 現場電腦打卡 預約管理 預約管理 單日預約紀錄 單週預約紀錄 …" at bounding box center [784, 252] width 1568 height 994
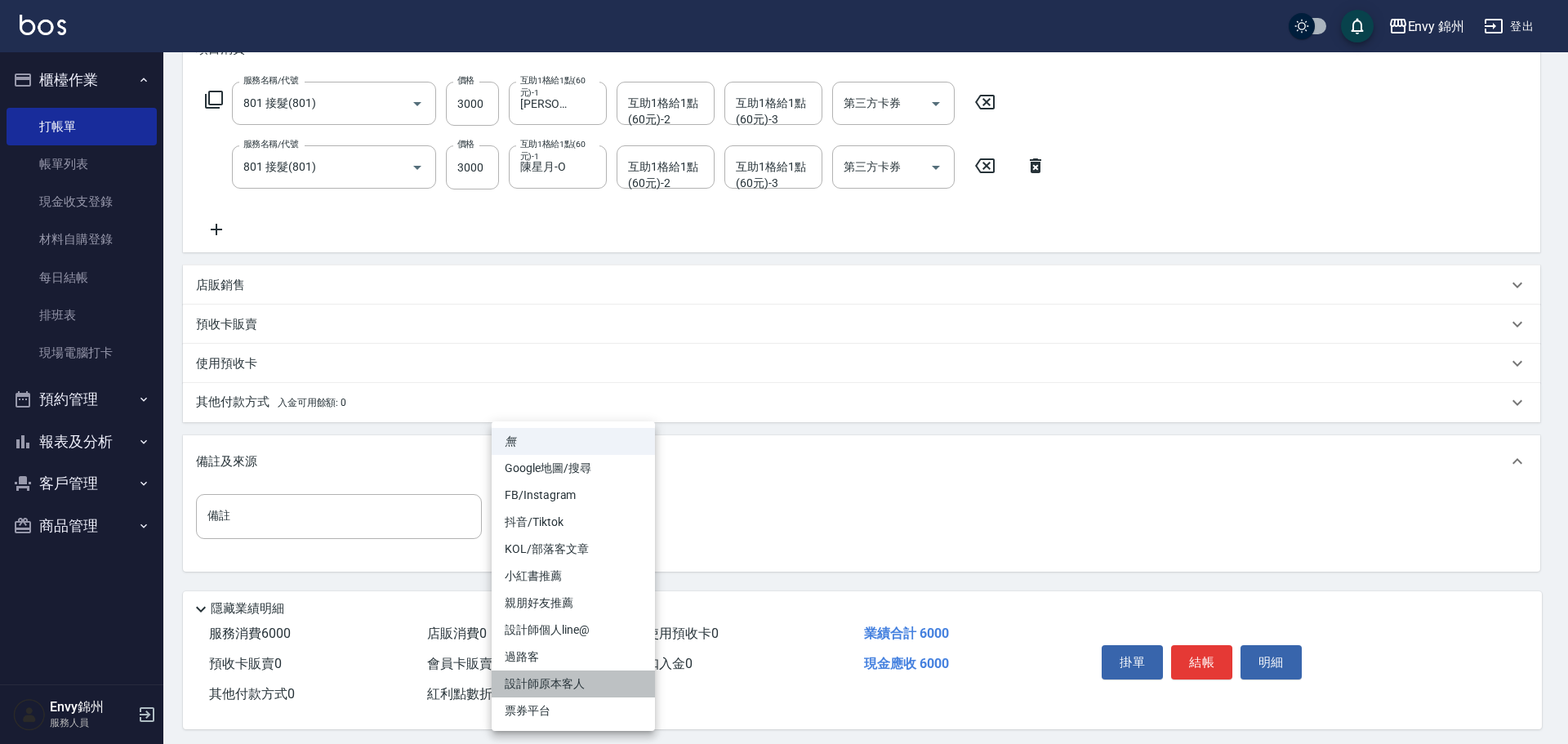
click at [578, 685] on li "設計師原本客人" at bounding box center [573, 685] width 164 height 27
type input "設計師原本客人"
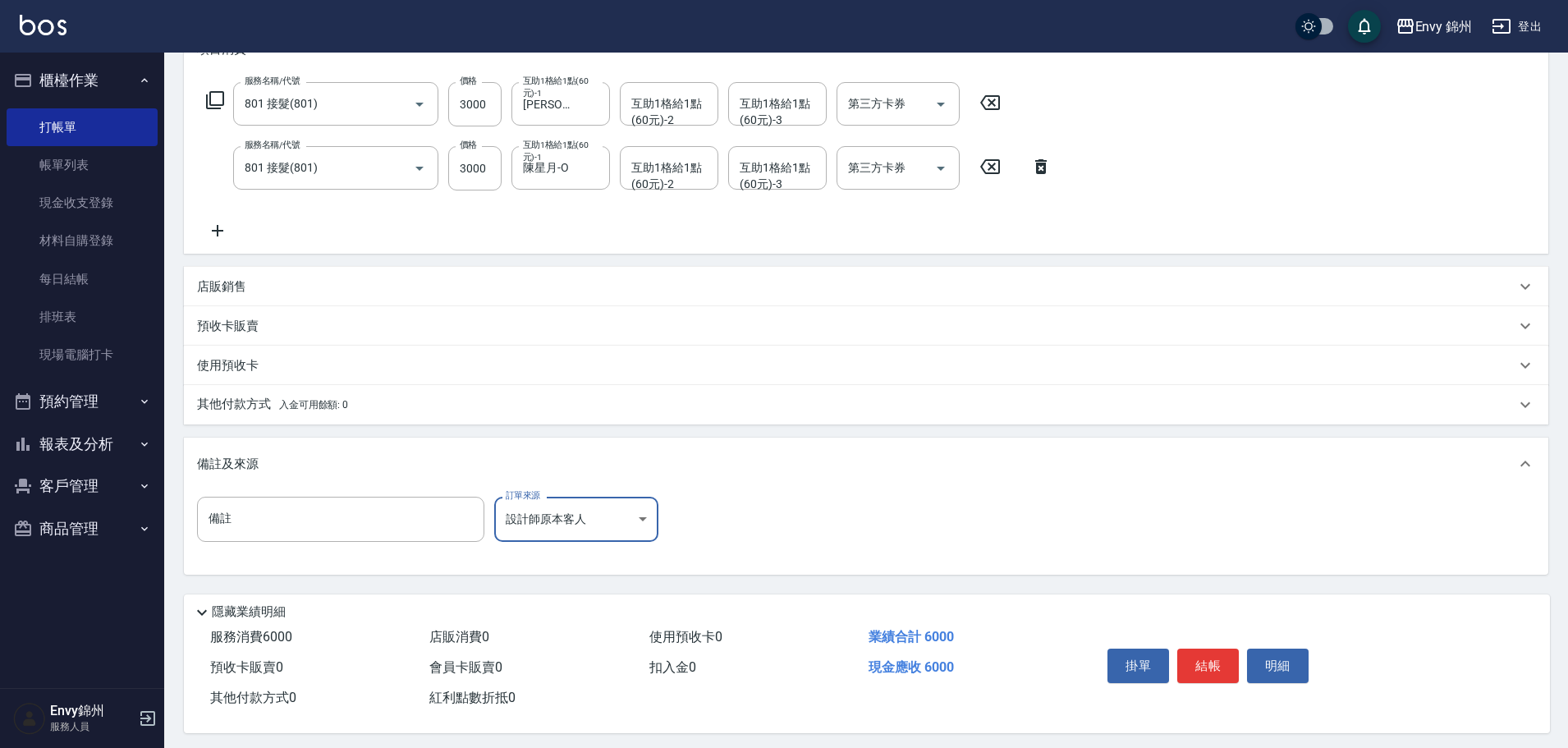
scroll to position [82, 0]
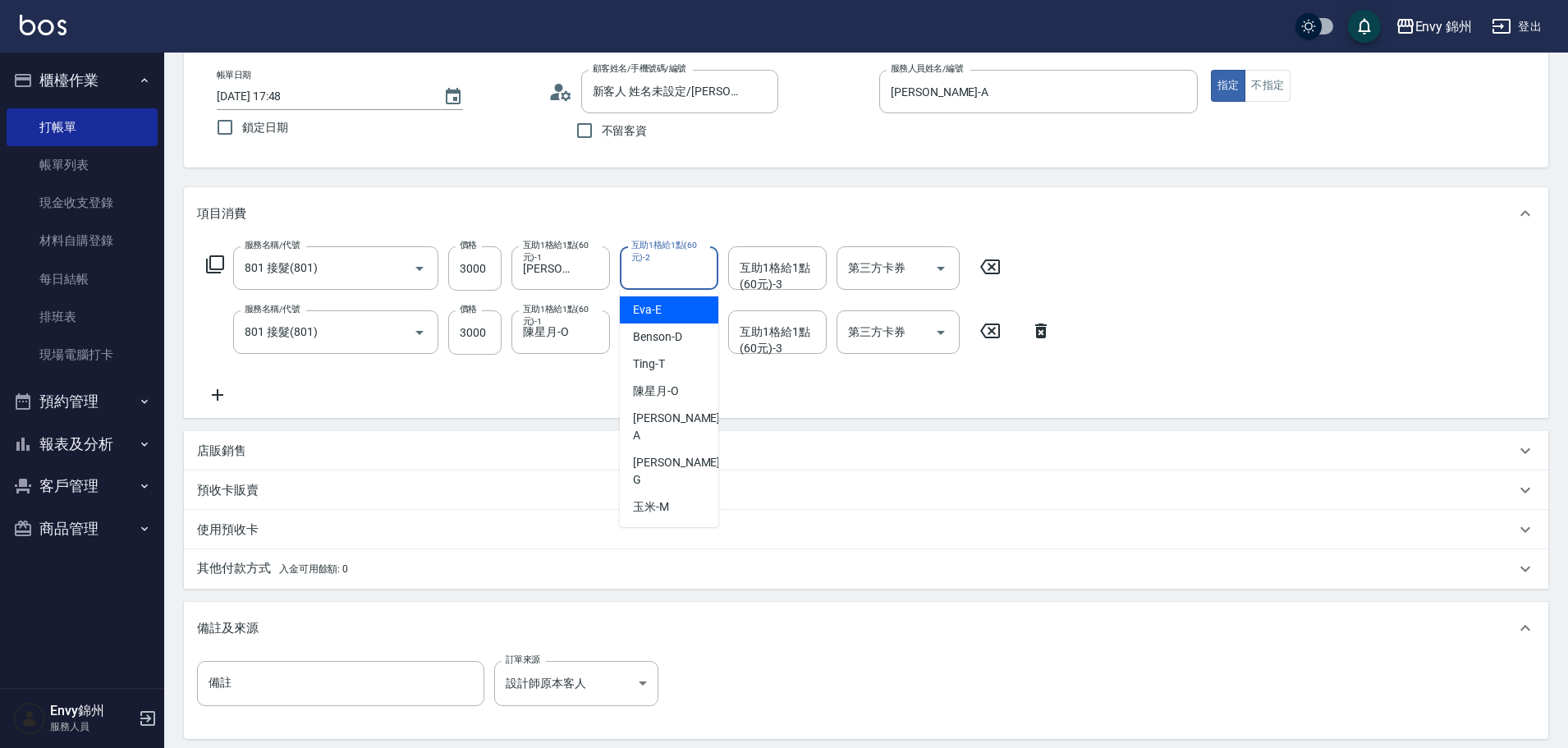
click at [684, 270] on div "互助1格給1點(60元)-2 互助1格給1點(60元)-2" at bounding box center [668, 268] width 99 height 43
click at [647, 386] on span "陳星月 -O" at bounding box center [656, 391] width 46 height 18
type input "陳星月-O"
click at [646, 333] on div "互助1格給1點(60元)-2 互助1格給1點(60元)-2" at bounding box center [668, 332] width 99 height 43
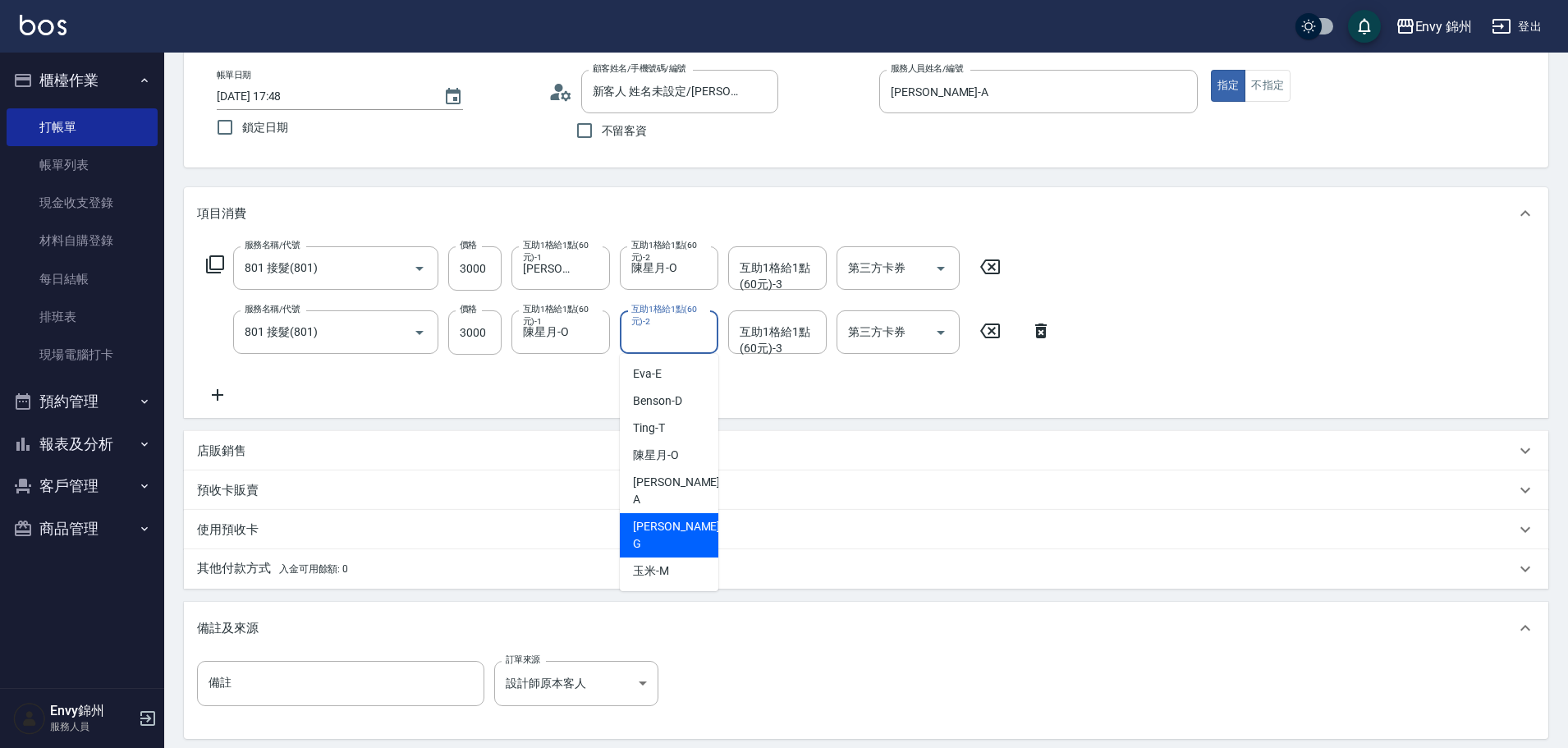
click at [683, 514] on div "杉杉 -G" at bounding box center [668, 535] width 99 height 44
type input "杉杉-G"
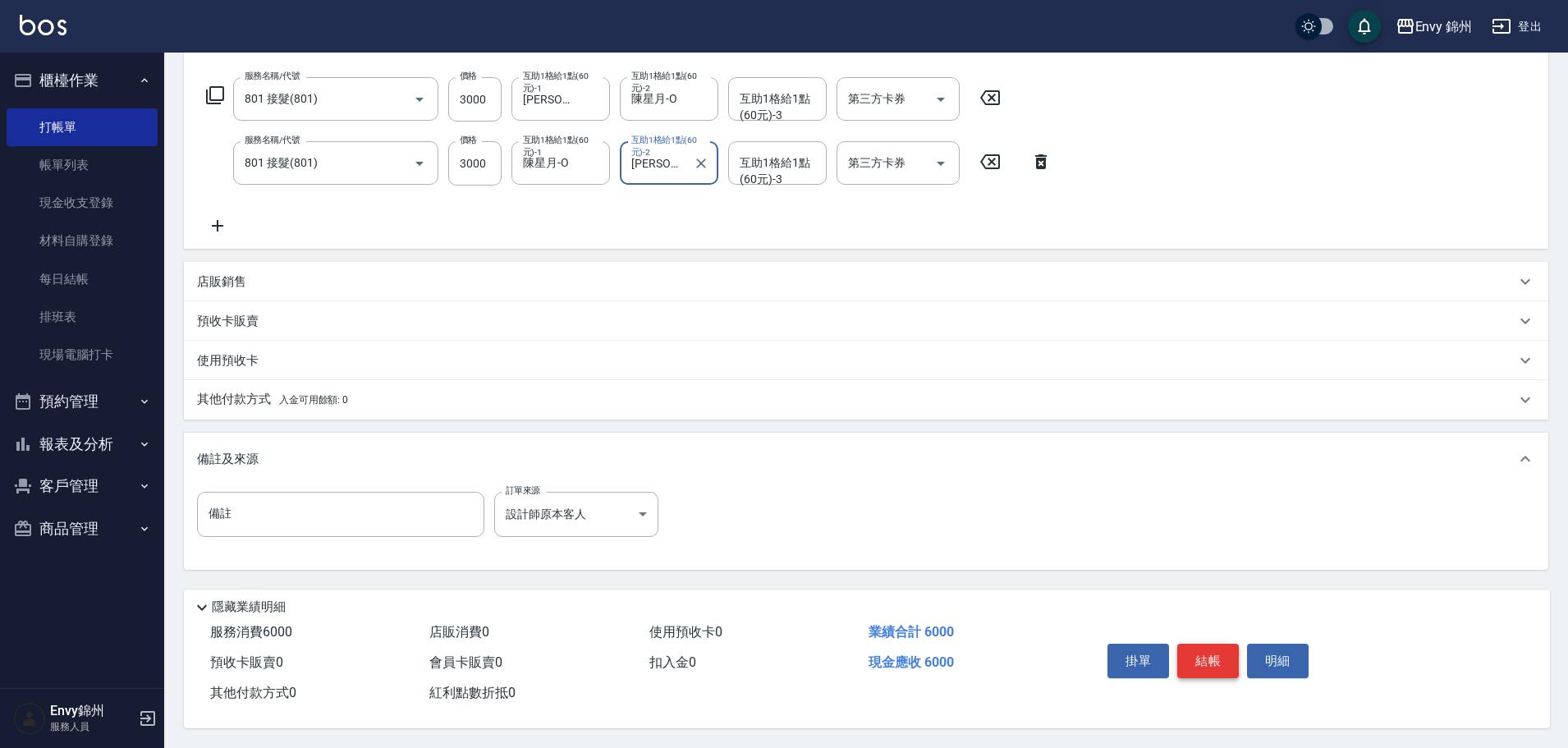
click at [1221, 644] on button "結帳" at bounding box center [1207, 661] width 62 height 34
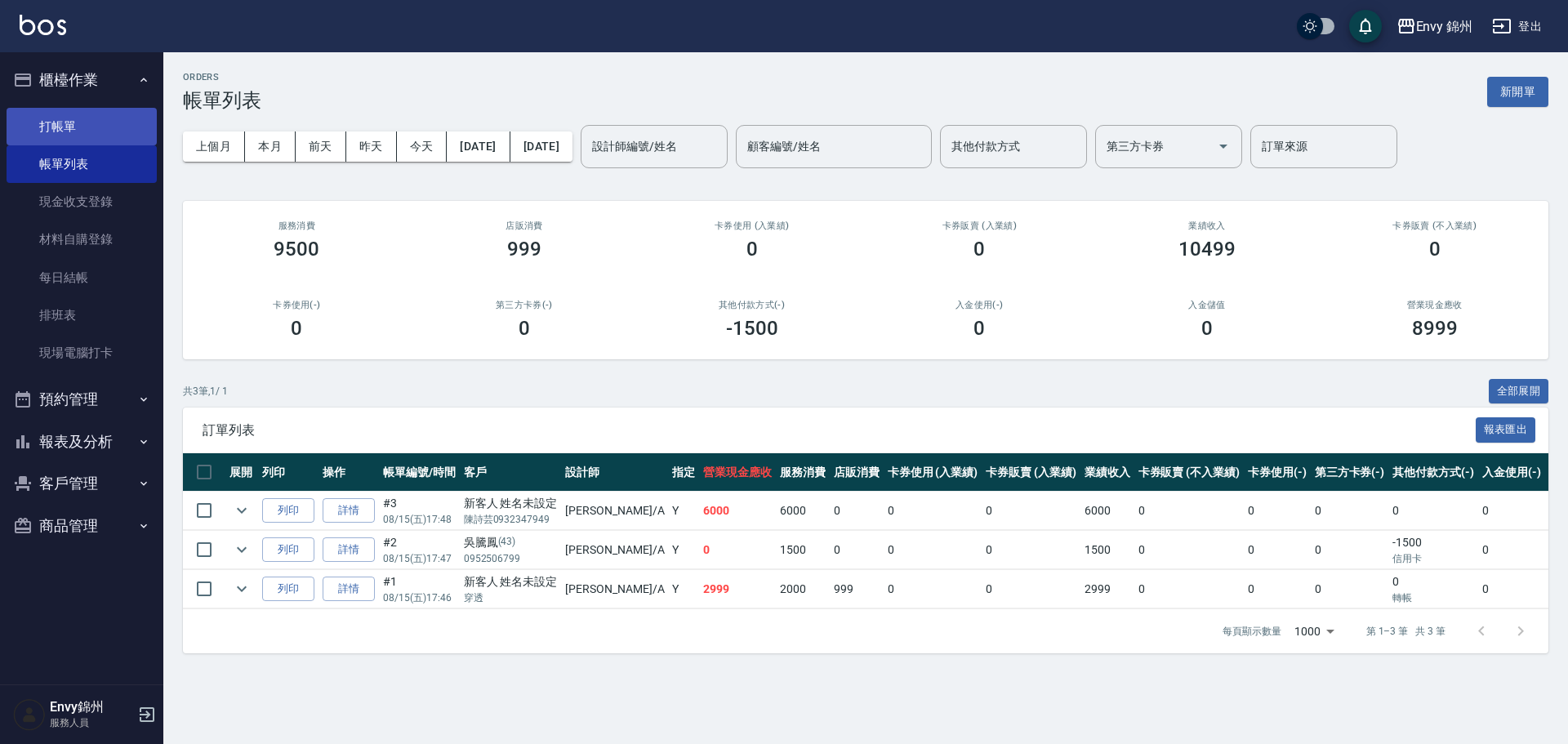
click at [73, 118] on link "打帳單" at bounding box center [82, 127] width 150 height 38
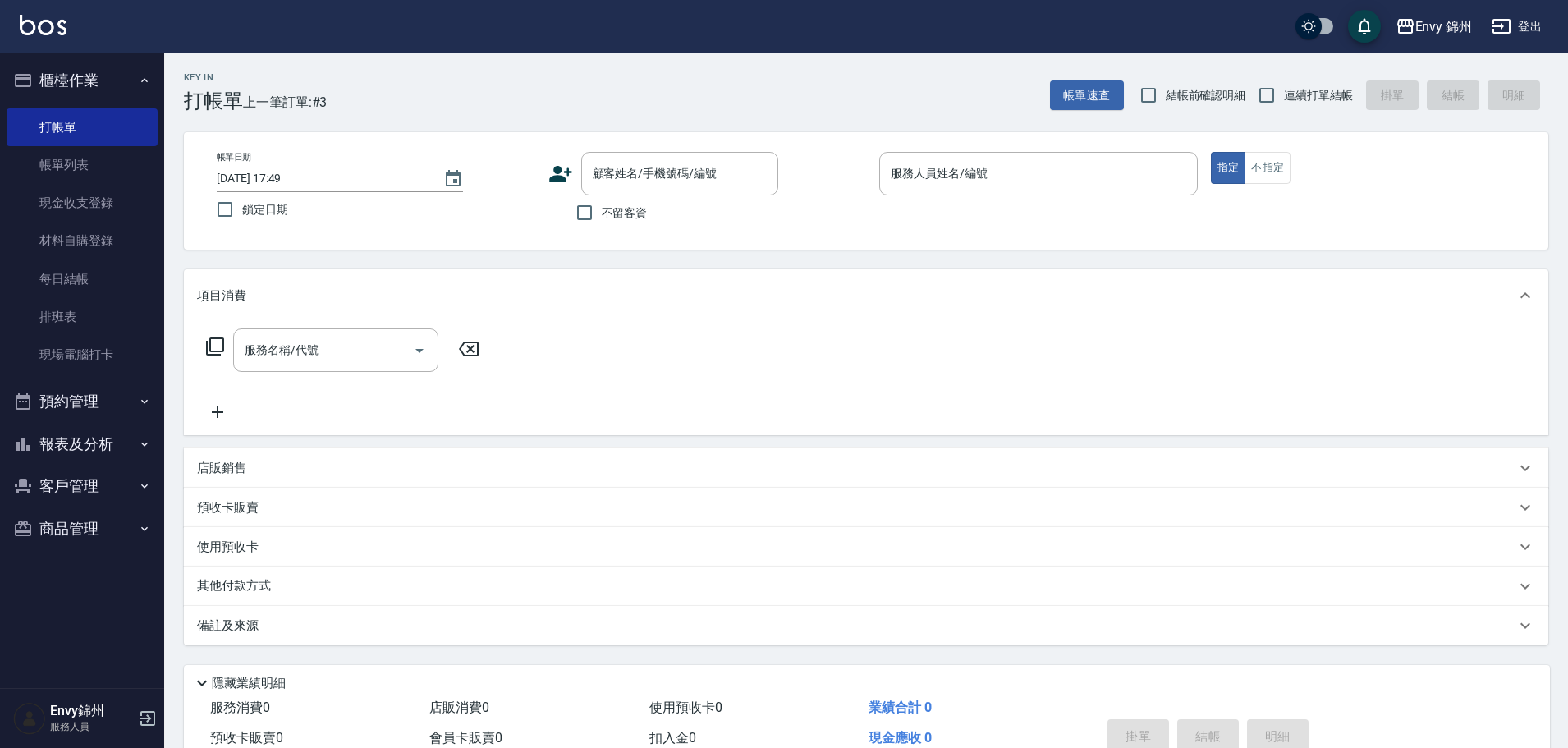
click at [603, 205] on span "不留客資" at bounding box center [624, 214] width 46 height 18
click at [602, 205] on input "不留客資" at bounding box center [584, 212] width 34 height 34
checkbox input "true"
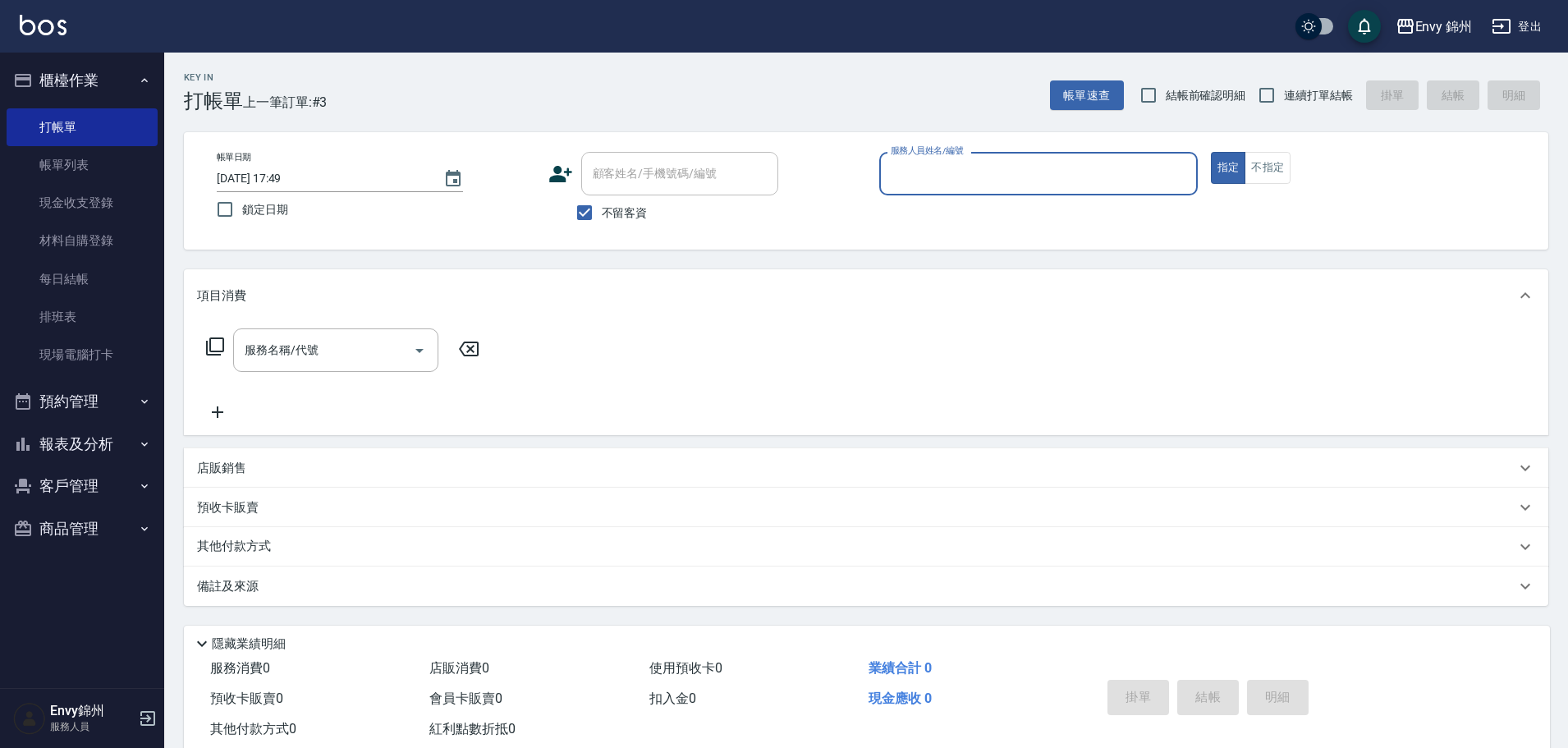
drag, startPoint x: 945, startPoint y: 149, endPoint x: 941, endPoint y: 167, distance: 18.4
click at [945, 153] on label "服務人員姓名/編號" at bounding box center [927, 150] width 73 height 13
click at [945, 159] on input "服務人員姓名/編號" at bounding box center [1039, 173] width 304 height 28
click at [941, 167] on input "服務人員姓名/編號" at bounding box center [1039, 173] width 304 height 28
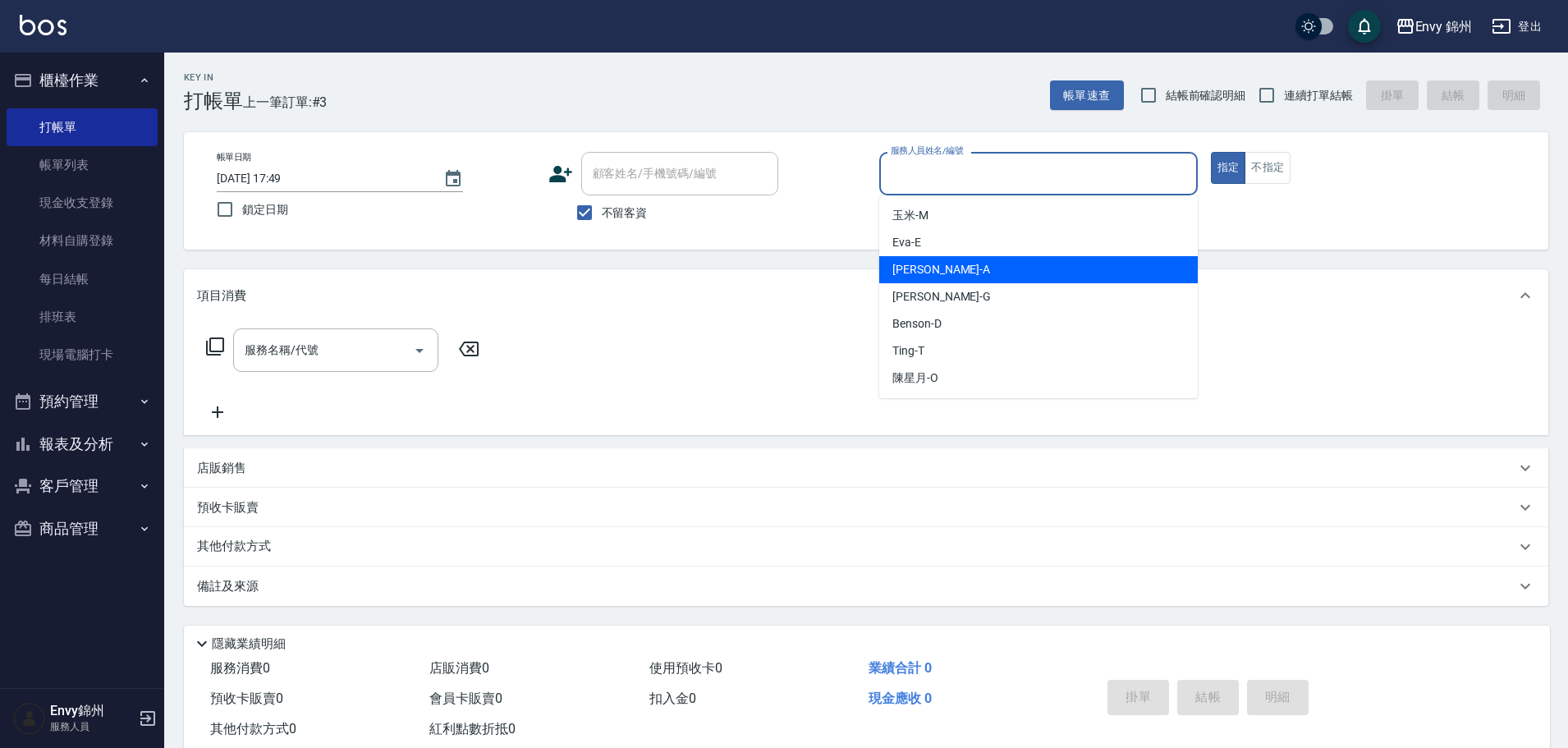
click at [946, 278] on div "Annie -A" at bounding box center [1038, 270] width 318 height 27
type input "Annie-A"
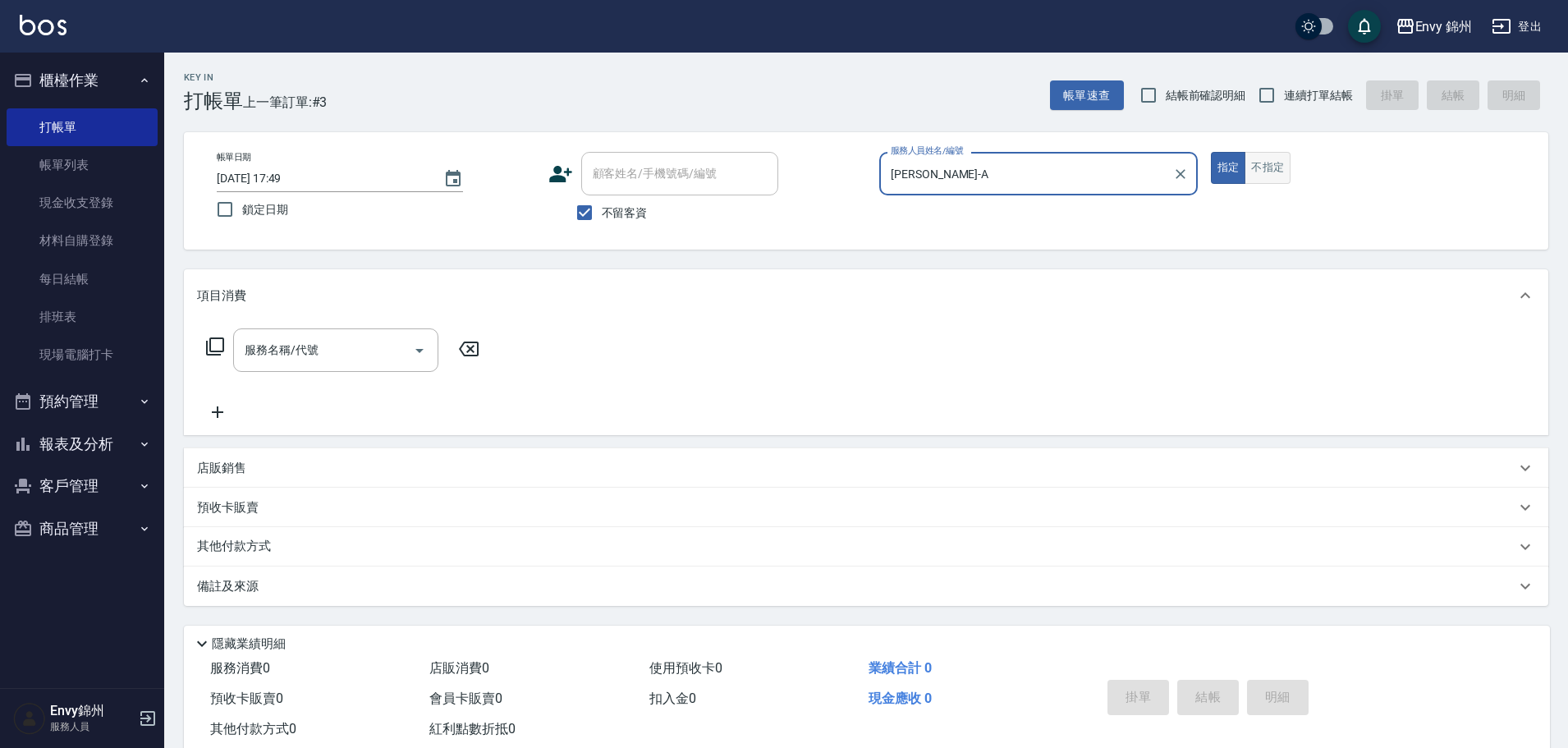
click at [1276, 163] on button "不指定" at bounding box center [1267, 168] width 46 height 32
click at [380, 350] on input "服務名稱/代號" at bounding box center [322, 350] width 166 height 28
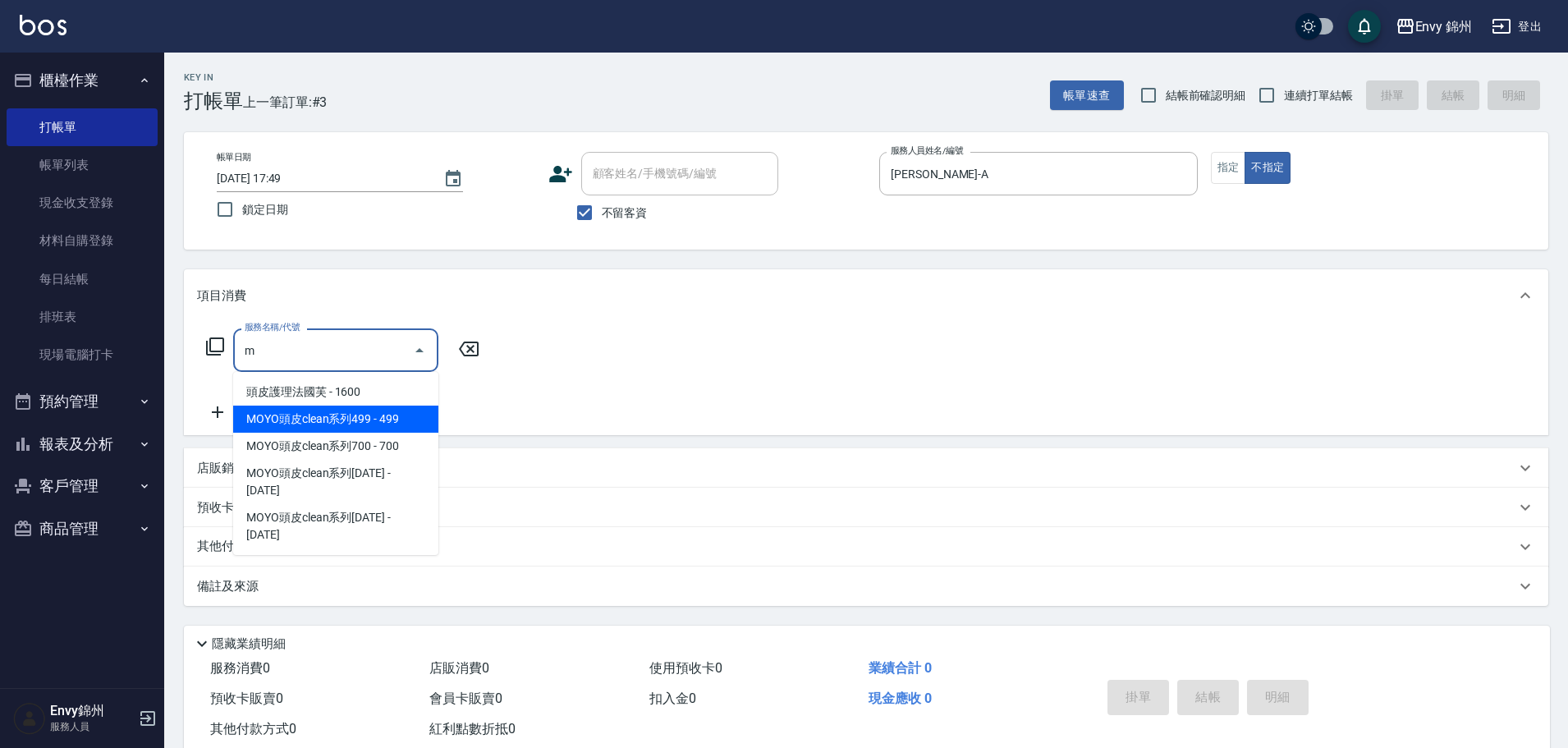
click at [304, 418] on span "MOYO頭皮clean系列499 - 499" at bounding box center [335, 420] width 205 height 27
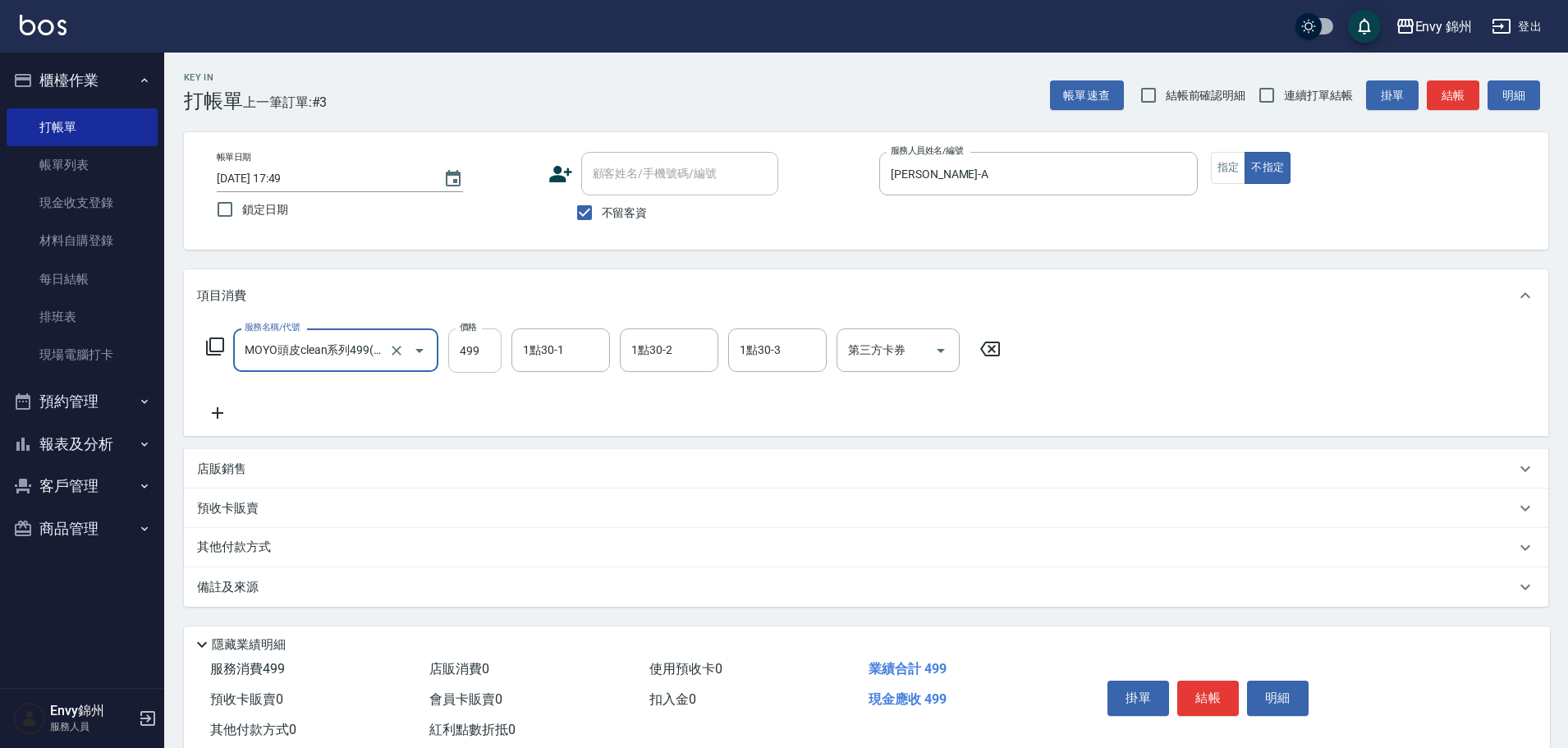
type input "MOYO頭皮clean系列499(405)"
click at [475, 340] on input "499" at bounding box center [474, 350] width 53 height 44
type input "599"
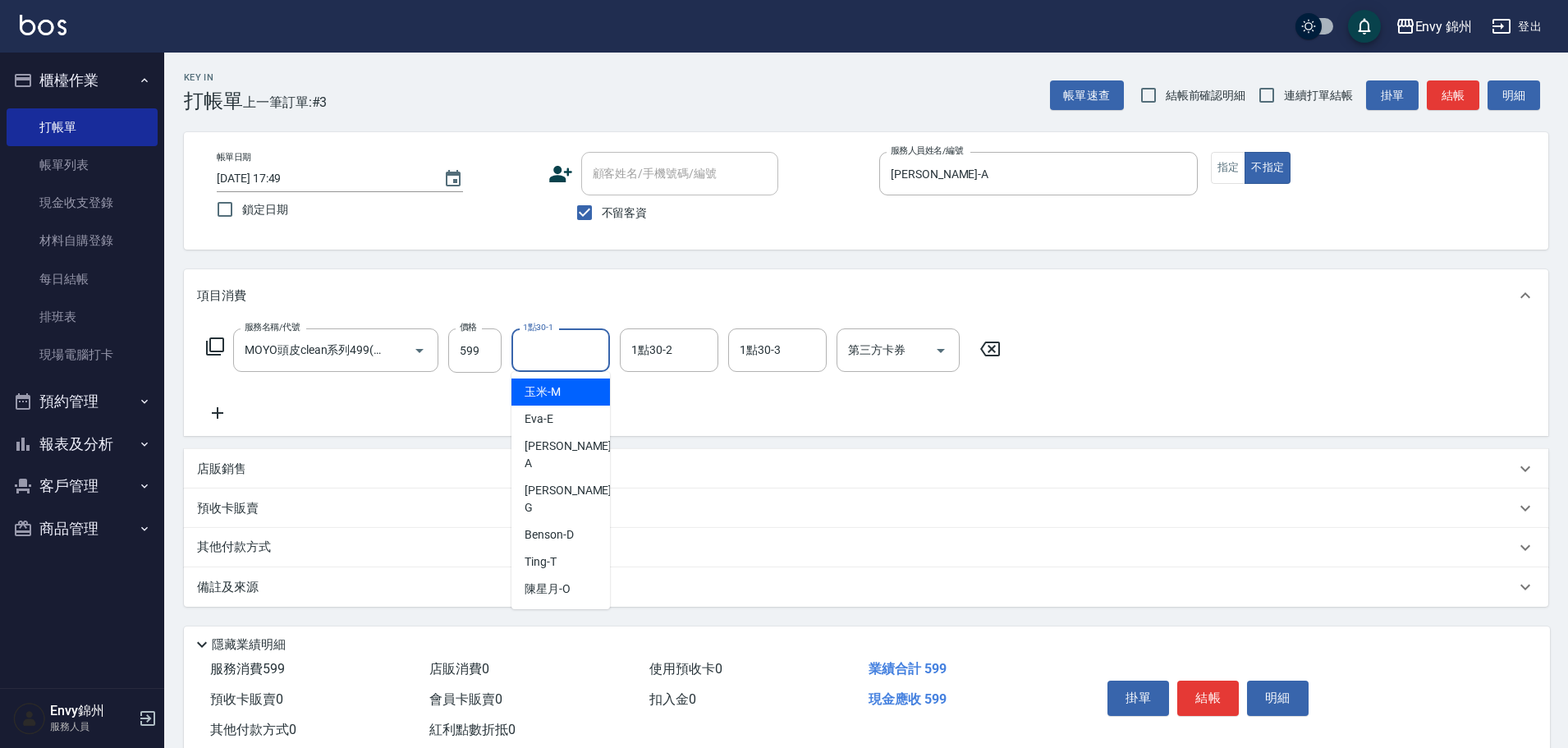
click at [538, 344] on input "1點30-1" at bounding box center [560, 350] width 83 height 28
click at [567, 477] on div "杉杉 -G" at bounding box center [561, 499] width 99 height 44
type input "杉杉-G"
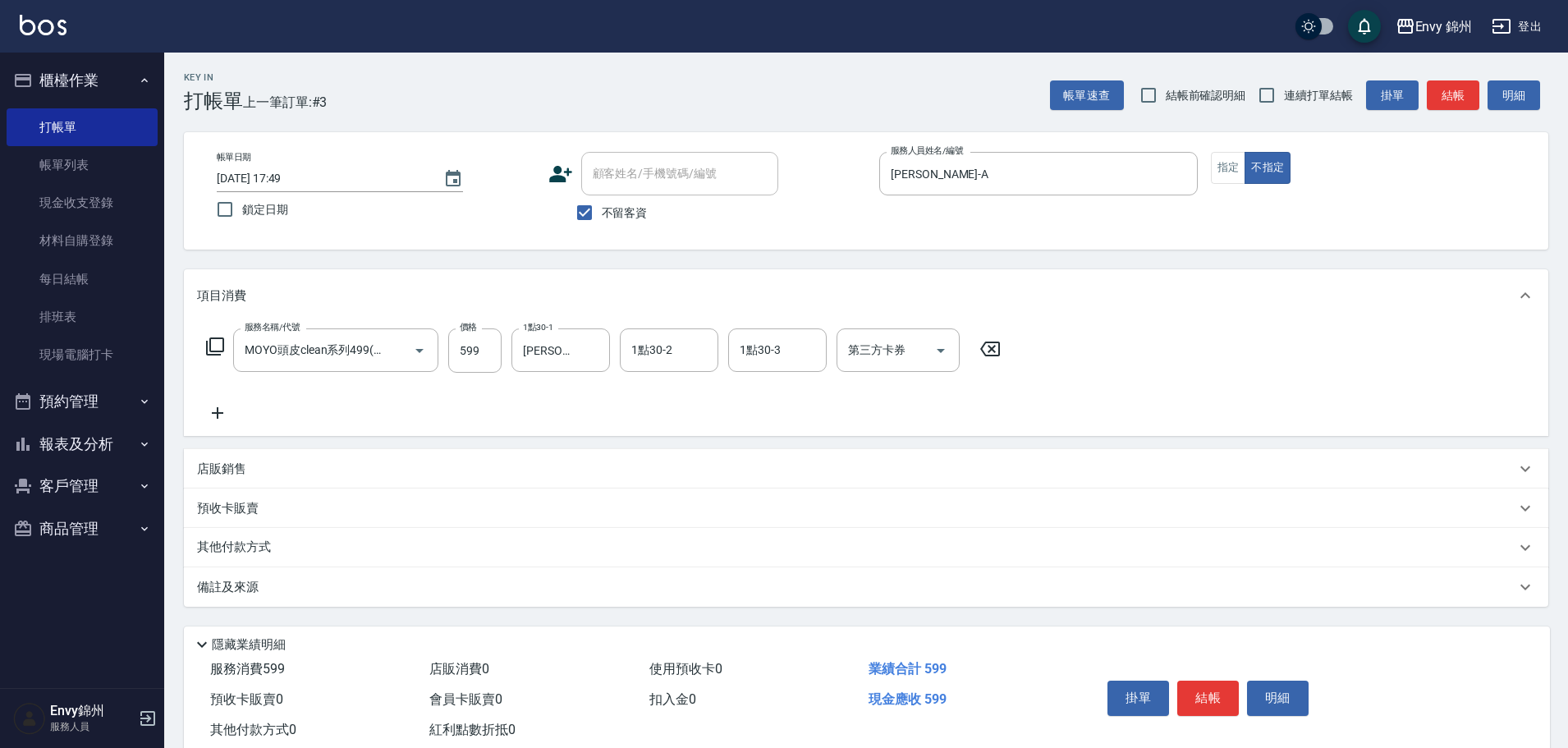
click at [530, 592] on div "備註及來源" at bounding box center [856, 588] width 1318 height 18
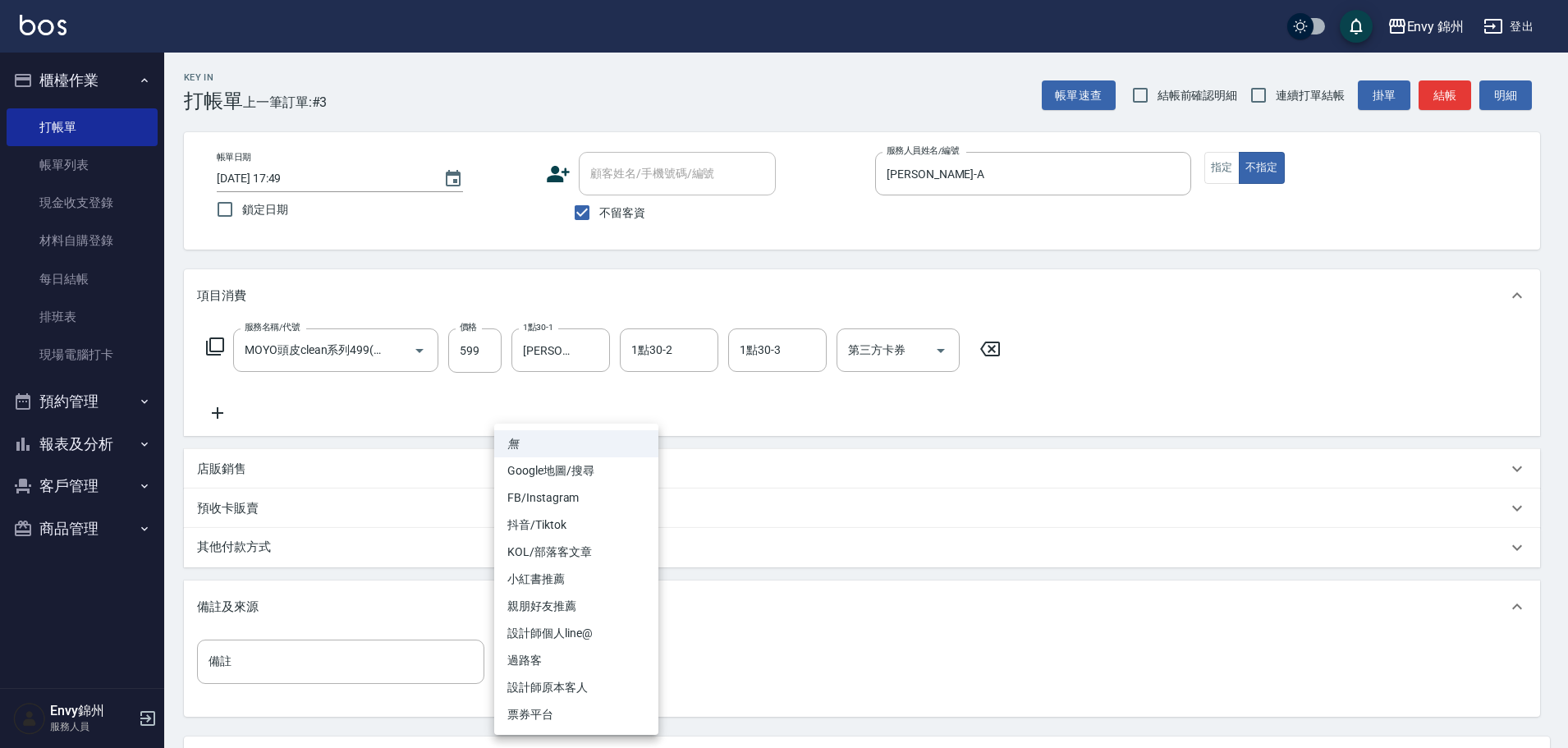
click at [598, 655] on body "Envy 錦州 登出 櫃檯作業 打帳單 帳單列表 現金收支登錄 材料自購登錄 每日結帳 排班表 現場電腦打卡 預約管理 預約管理 單日預約紀錄 單週預約紀錄 …" at bounding box center [784, 447] width 1568 height 895
click at [612, 650] on li "過路客" at bounding box center [576, 661] width 165 height 27
type input "過路客"
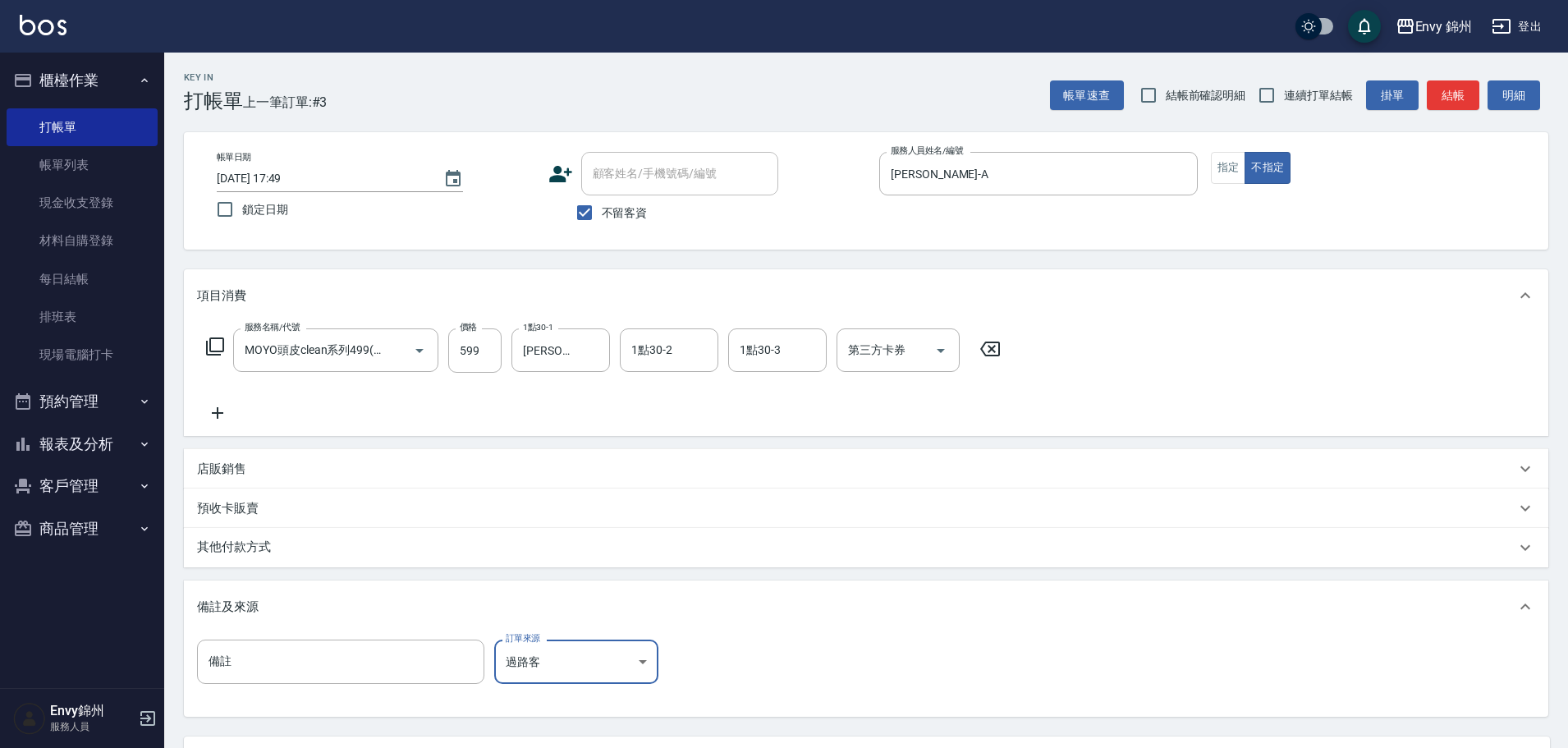
scroll to position [154, 0]
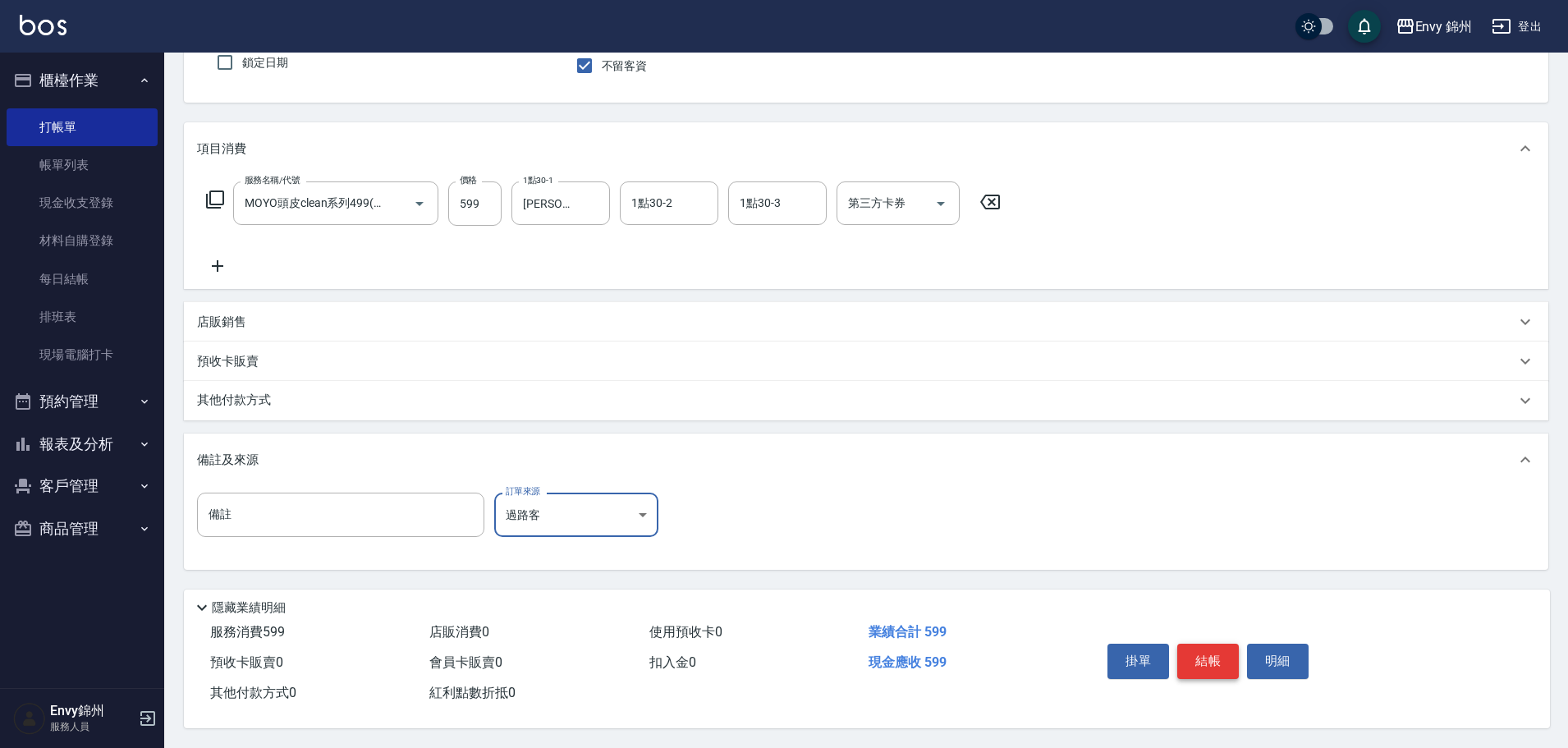
click at [1193, 648] on button "結帳" at bounding box center [1207, 661] width 62 height 34
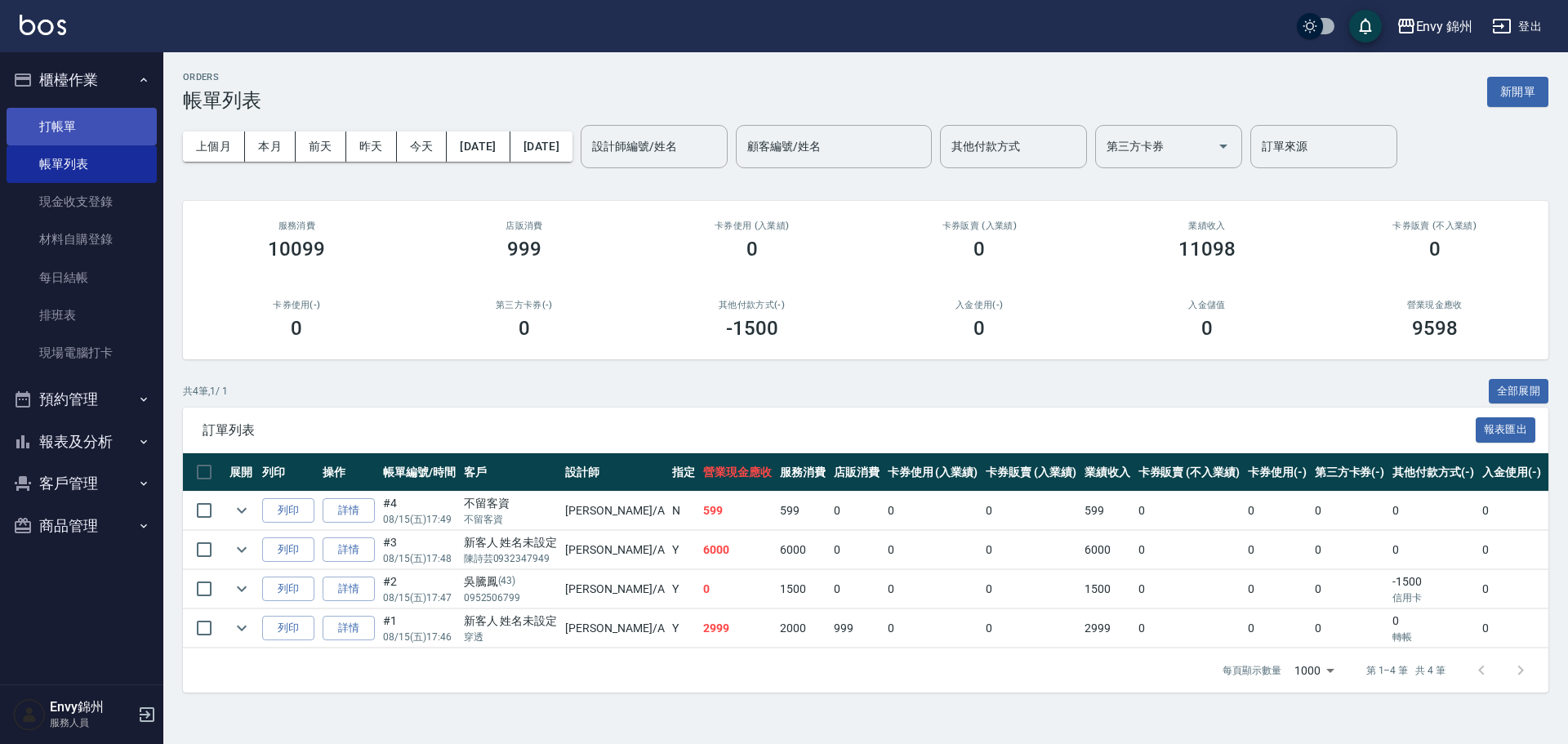
click at [80, 125] on link "打帳單" at bounding box center [82, 127] width 150 height 38
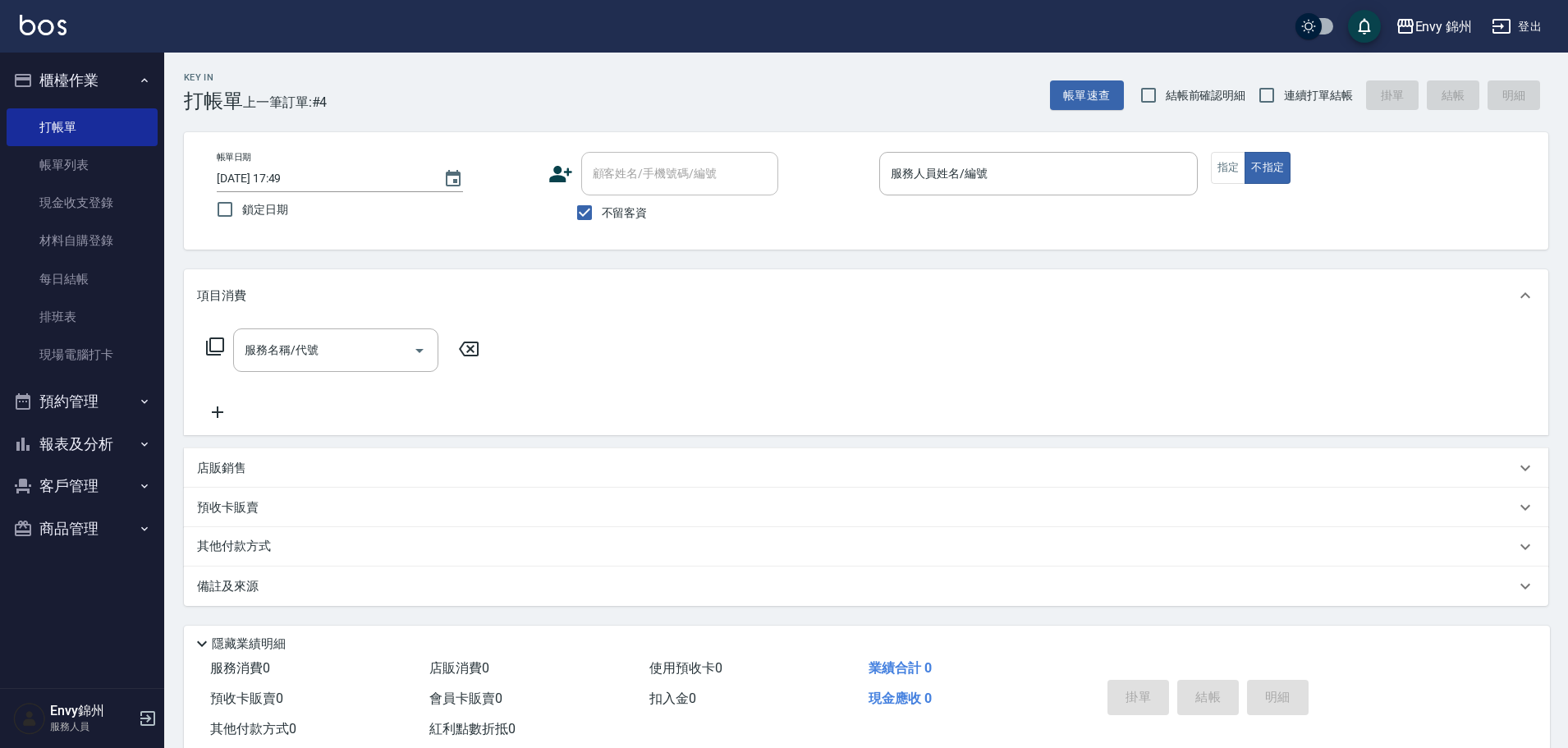
click at [630, 196] on label "不留客資" at bounding box center [608, 212] width 80 height 34
click at [602, 196] on input "不留客資" at bounding box center [584, 212] width 34 height 34
checkbox input "false"
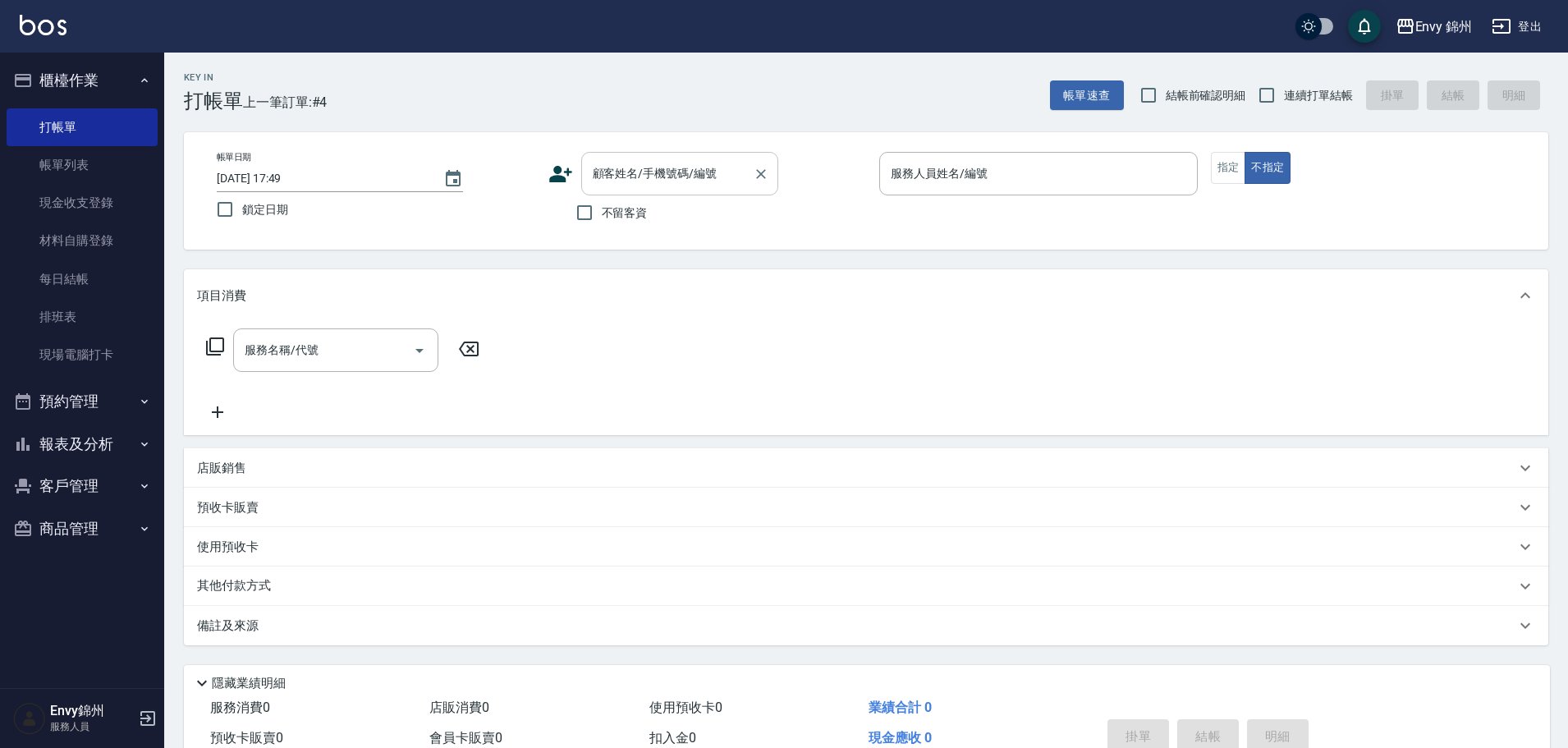
click at [662, 172] on input "顧客姓名/手機號碼/編號" at bounding box center [667, 173] width 158 height 28
type input "正"
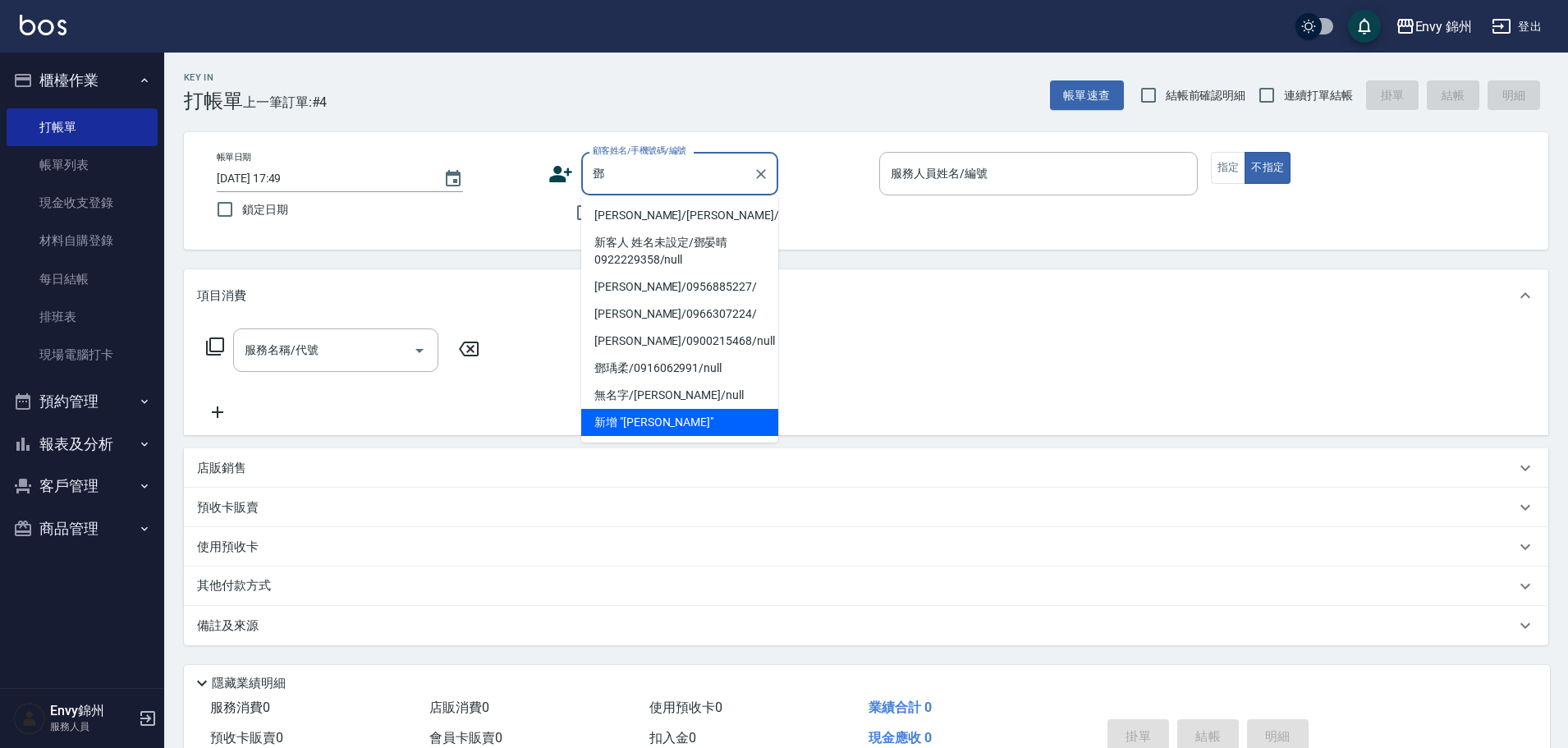
click at [695, 220] on li "鄧文馨/鄧文馨/null" at bounding box center [679, 216] width 197 height 27
type input "鄧文馨/鄧文馨/null"
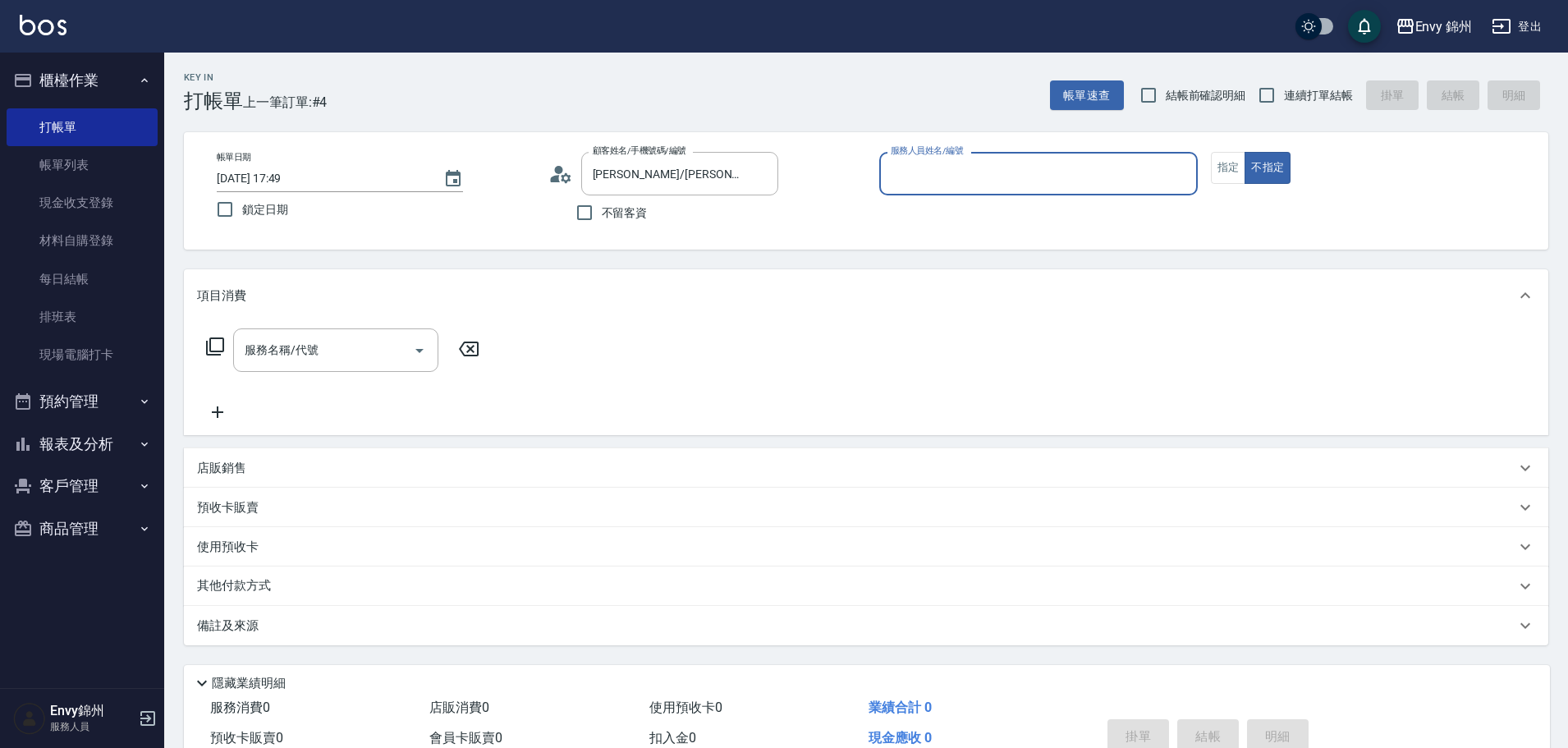
type input "Annie-A"
click at [1239, 165] on button "指定" at bounding box center [1228, 168] width 35 height 32
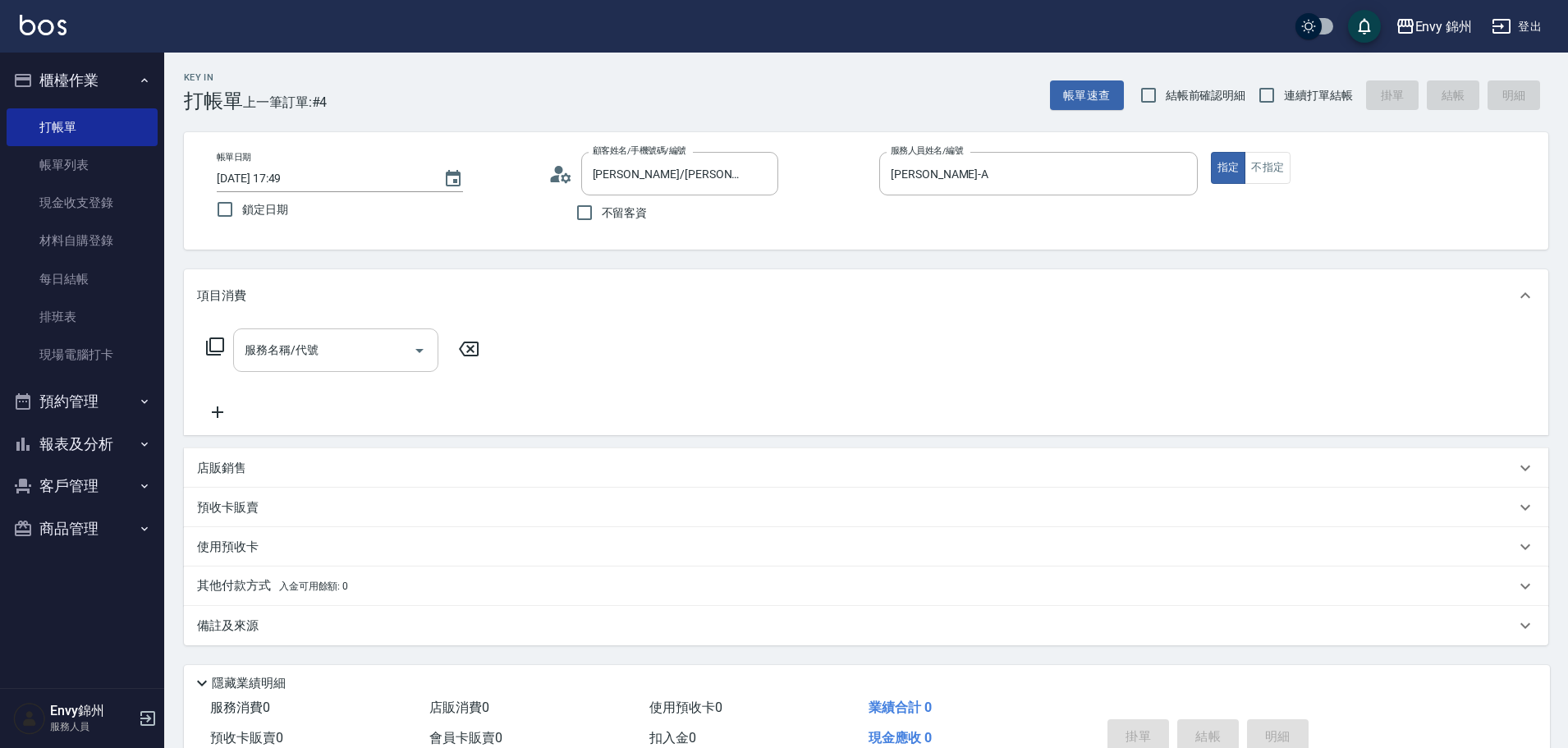
click at [310, 362] on input "服務名稱/代號" at bounding box center [322, 350] width 166 height 28
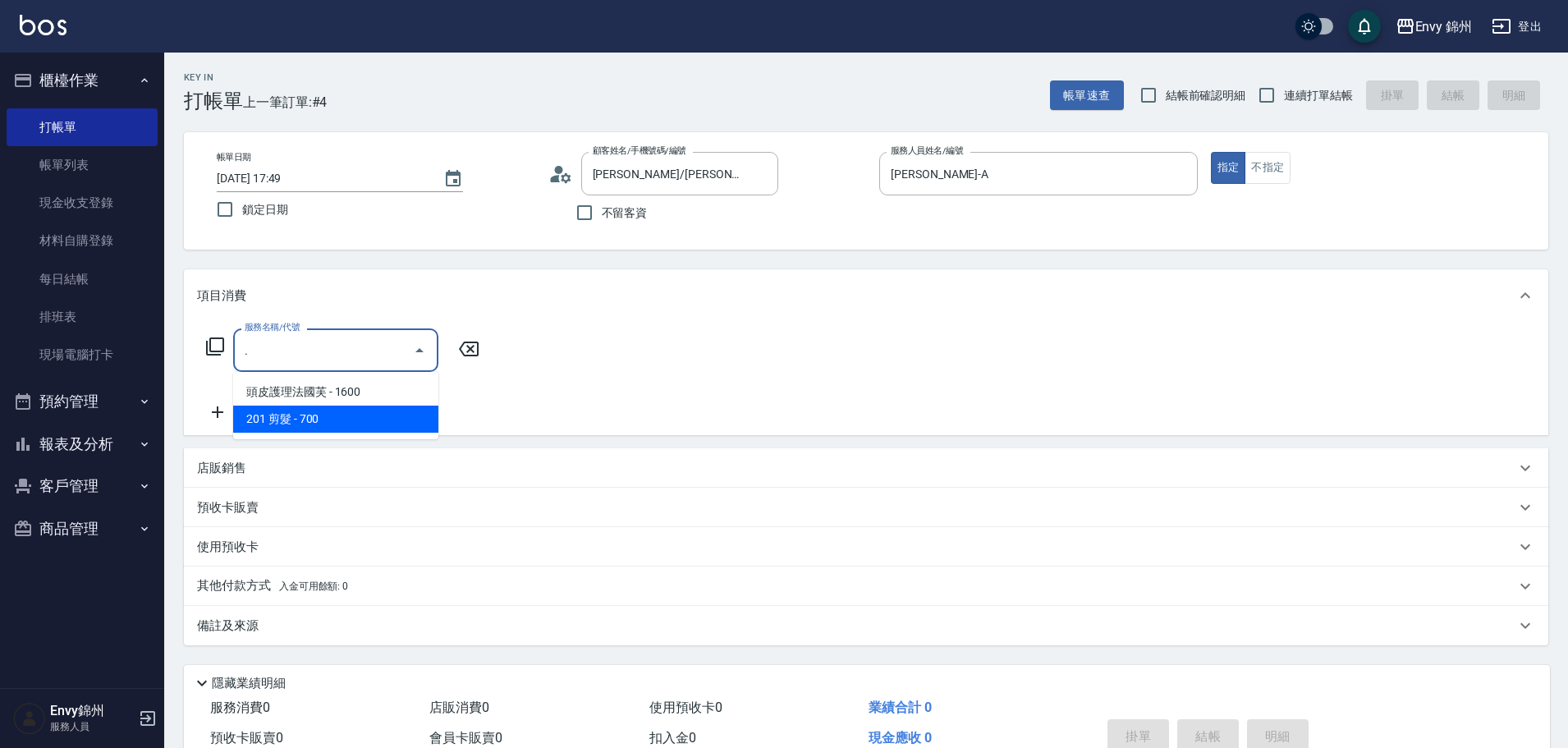
type input "."
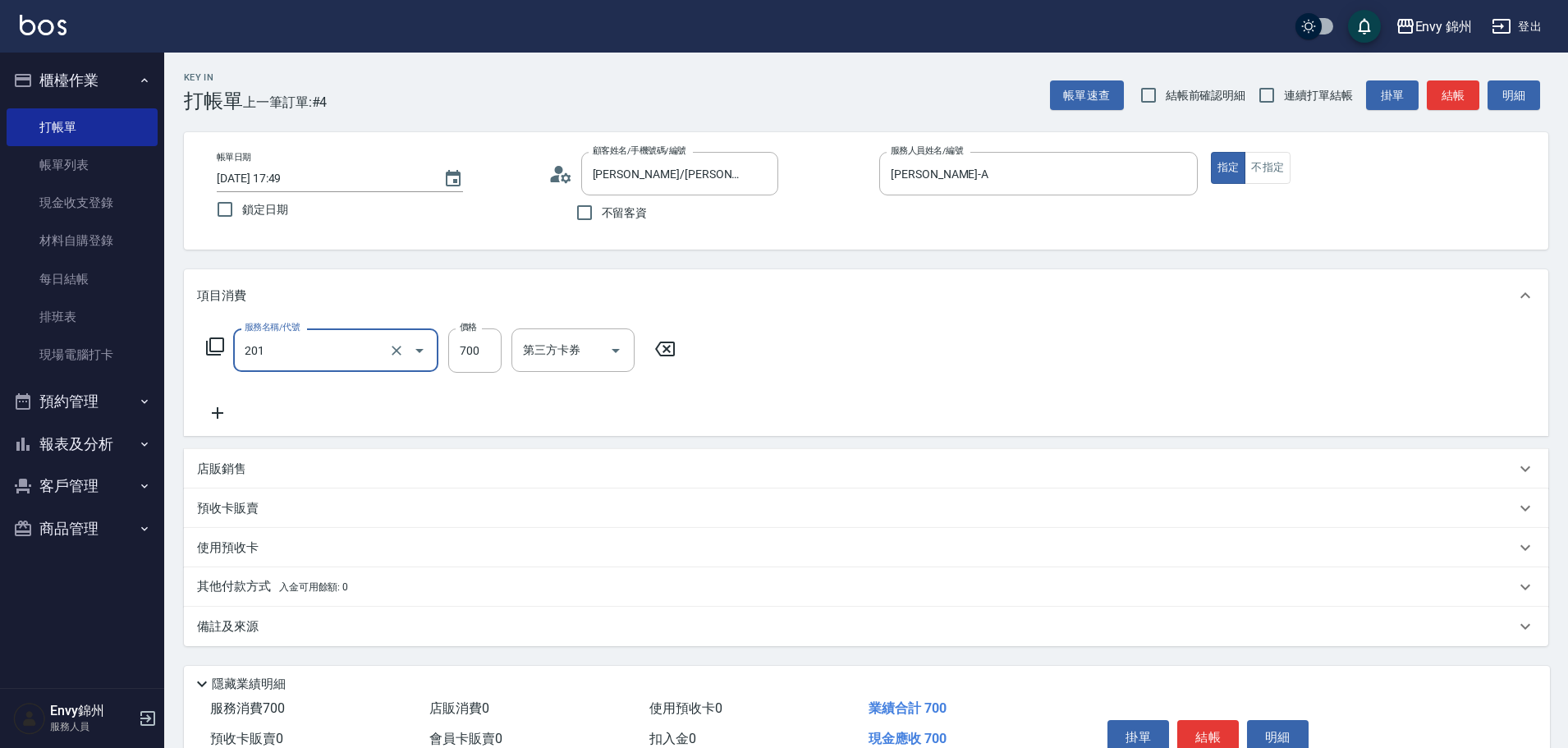
type input "201 剪髮(201)"
type input "450"
drag, startPoint x: 432, startPoint y: 628, endPoint x: 439, endPoint y: 635, distance: 9.9
click at [432, 628] on div "備註及來源" at bounding box center [856, 627] width 1318 height 18
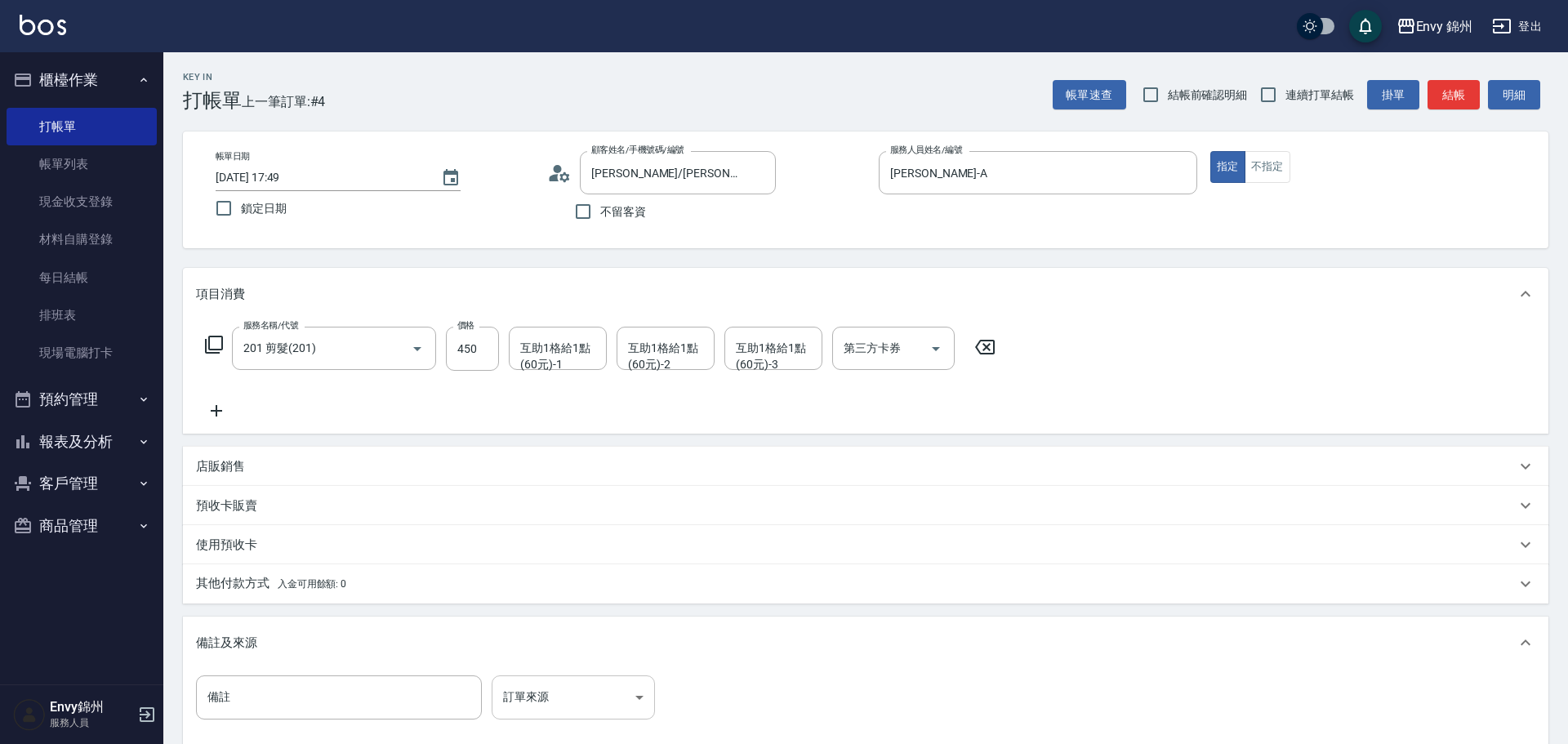
click at [552, 683] on body "Envy 錦州 登出 櫃檯作業 打帳單 帳單列表 現金收支登錄 材料自購登錄 每日結帳 排班表 現場電腦打卡 預約管理 預約管理 單日預約紀錄 單週預約紀錄 …" at bounding box center [784, 464] width 1568 height 929
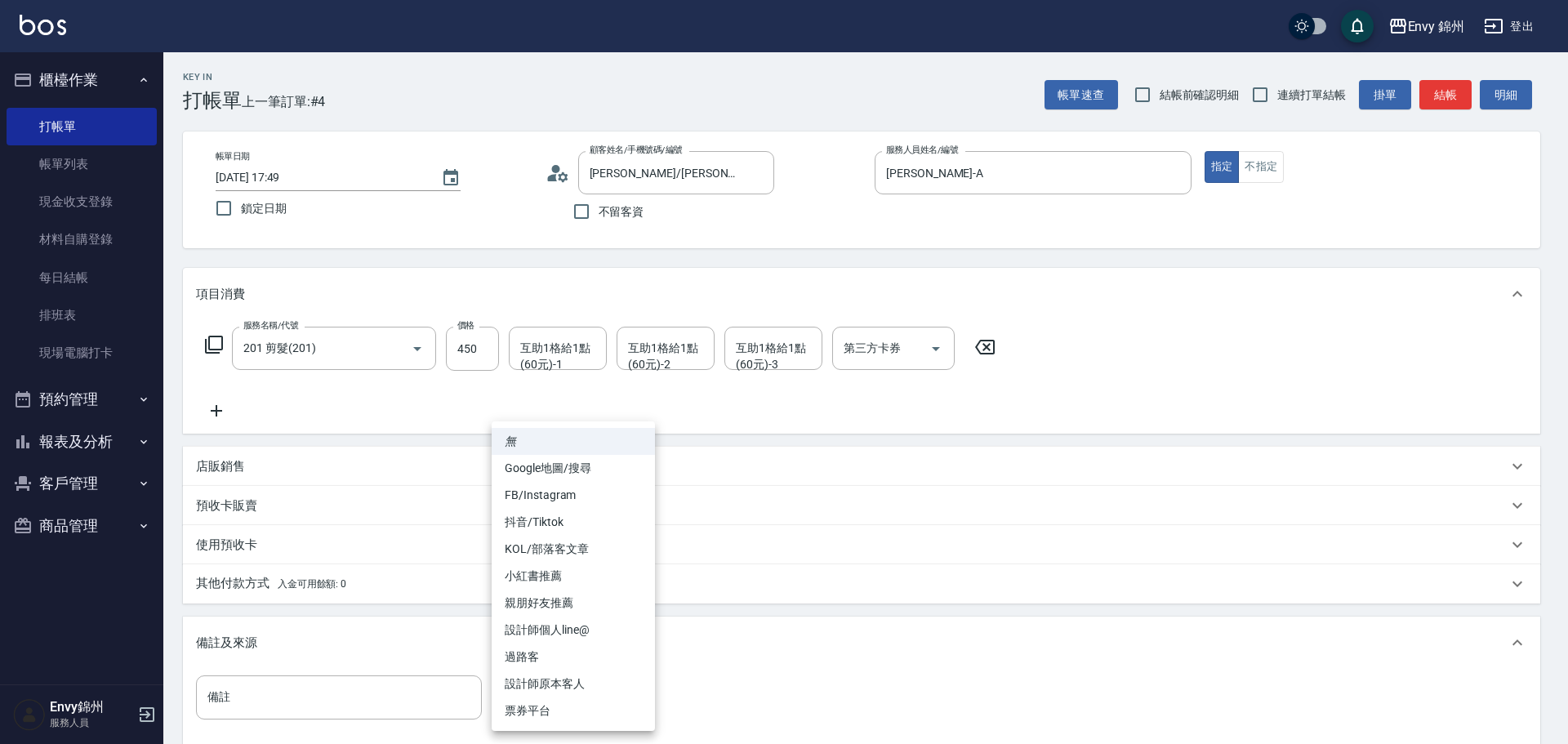
click at [557, 677] on li "設計師原本客人" at bounding box center [573, 685] width 164 height 27
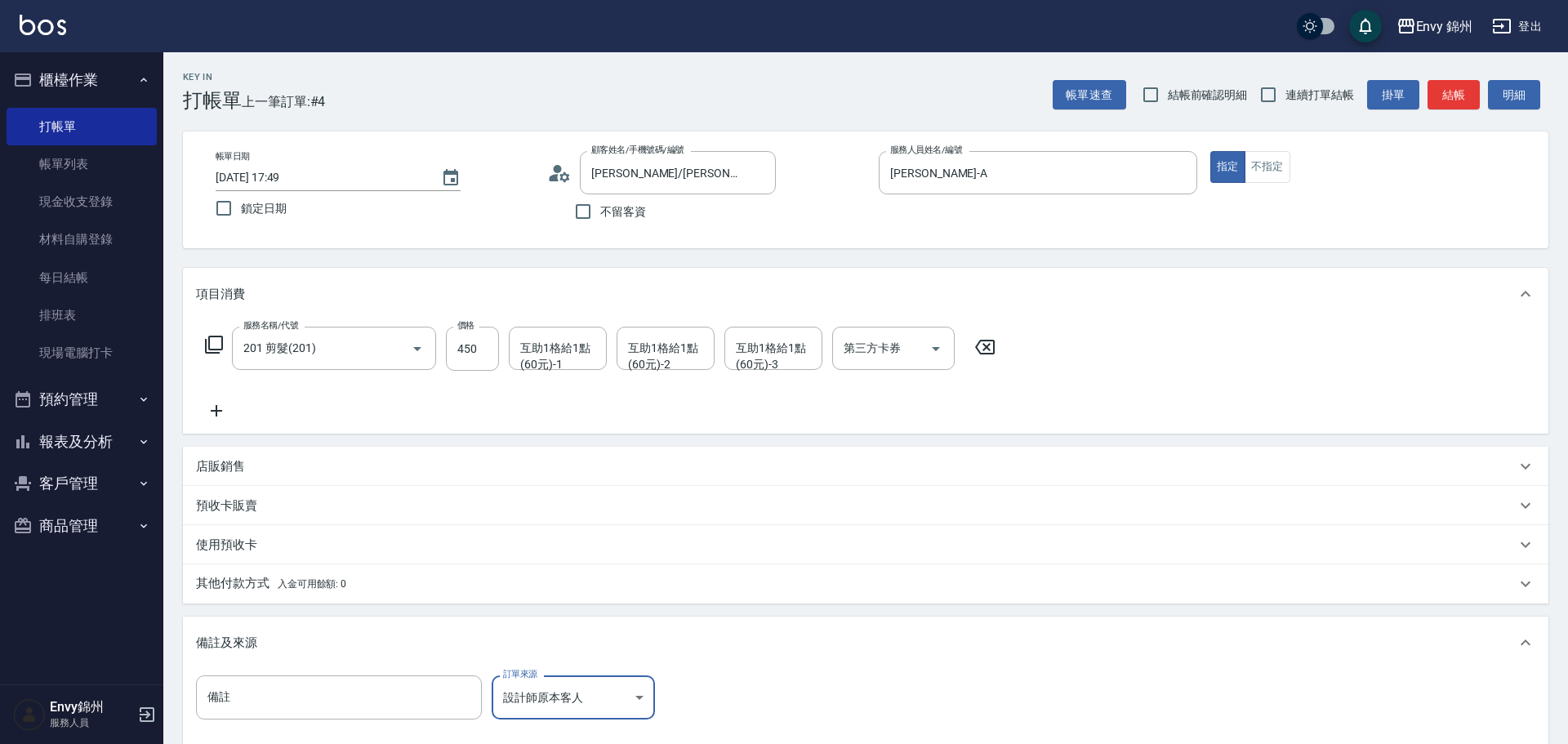
type input "設計師原本客人"
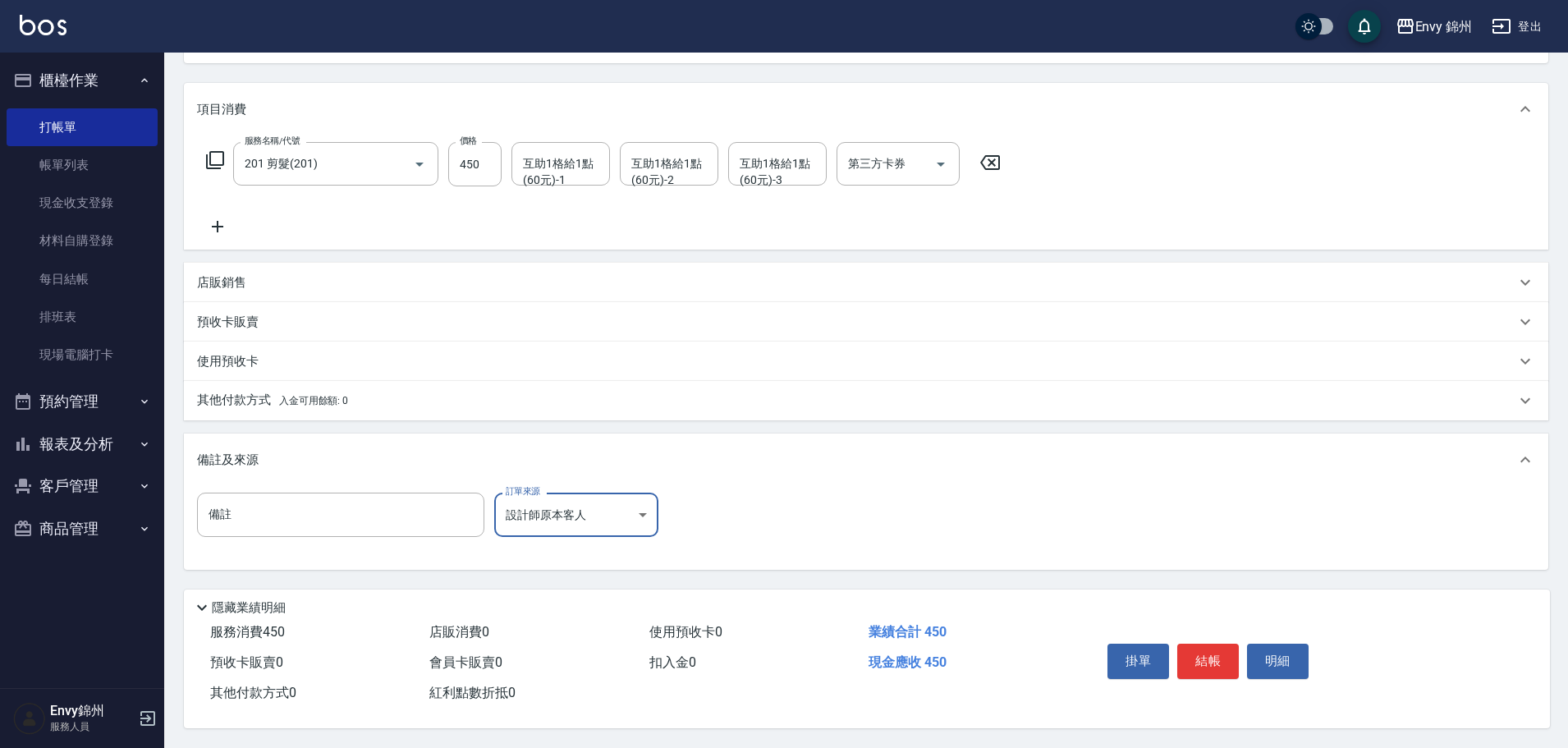
click at [391, 392] on div "其他付款方式 入金可用餘額: 0" at bounding box center [856, 401] width 1318 height 18
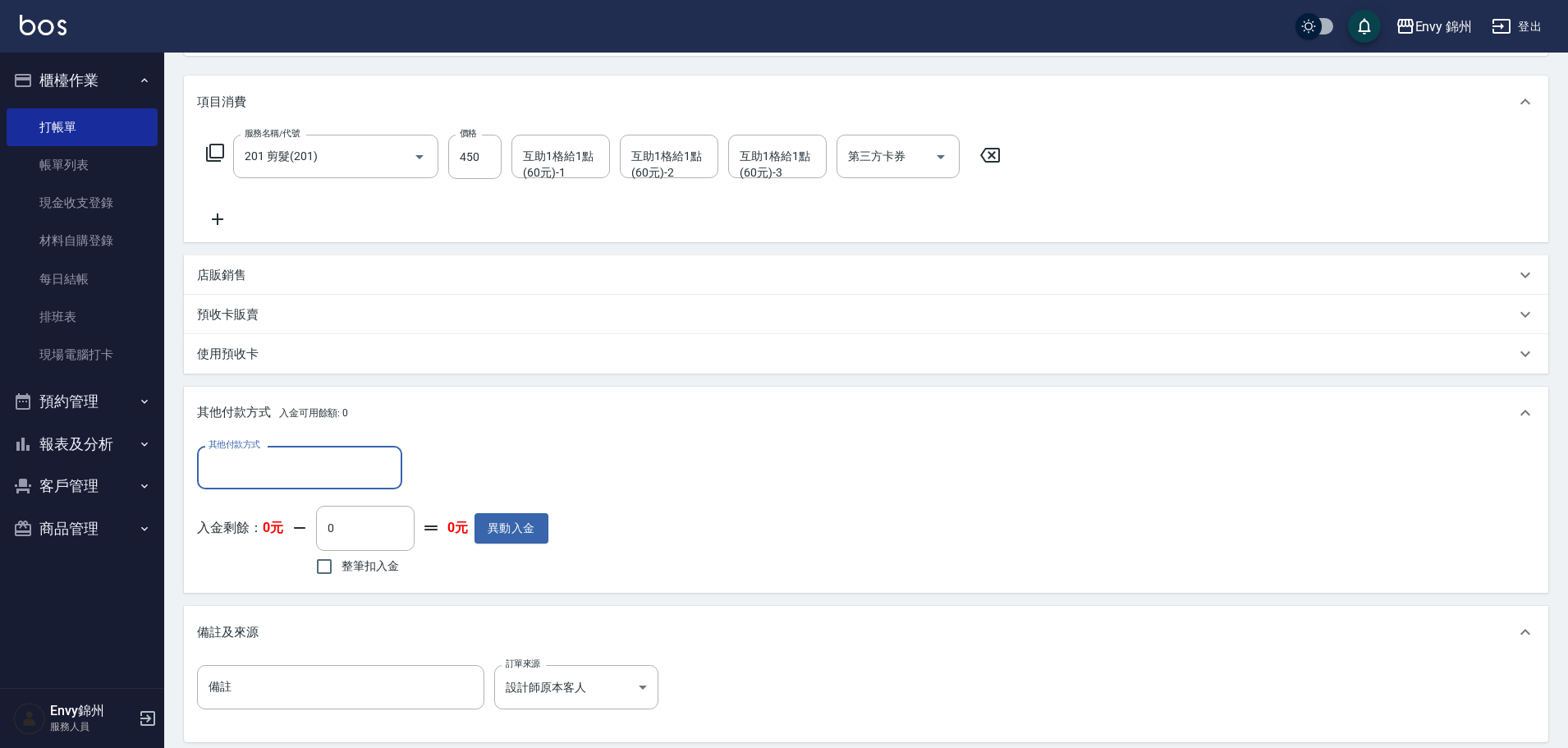
scroll to position [0, 0]
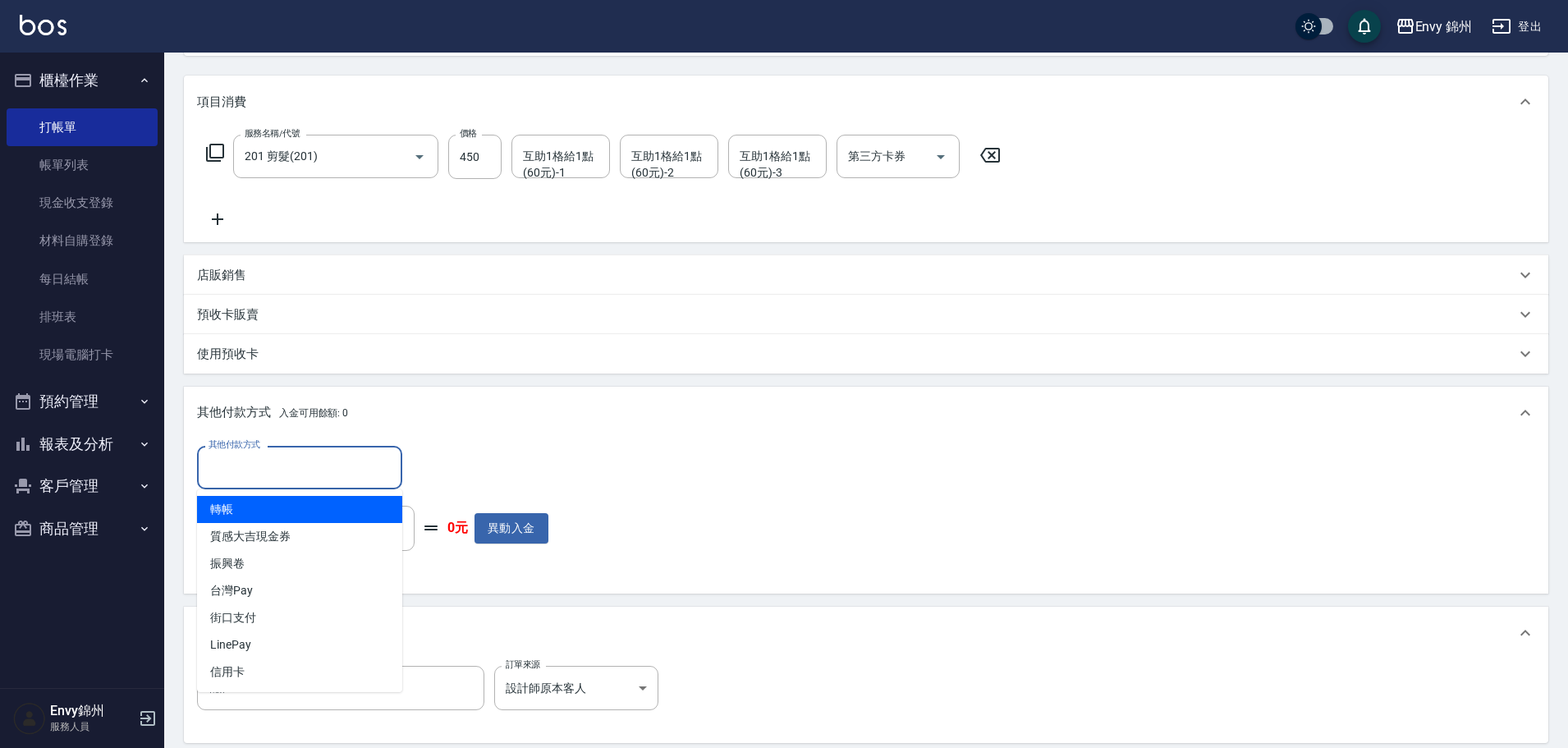
click at [273, 471] on input "其他付款方式" at bounding box center [300, 467] width 190 height 28
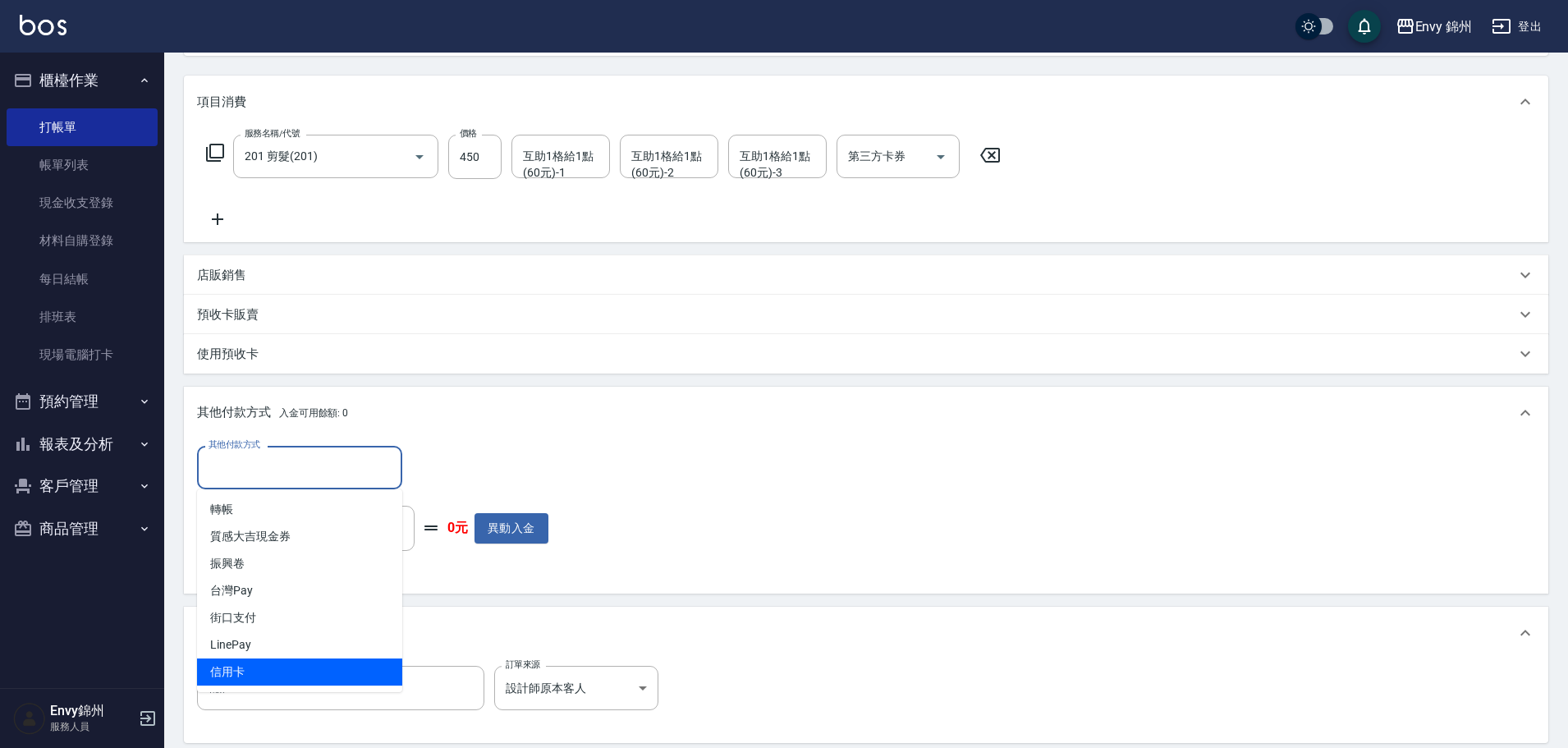
click at [278, 665] on span "信用卡" at bounding box center [299, 673] width 205 height 27
type input "信用卡"
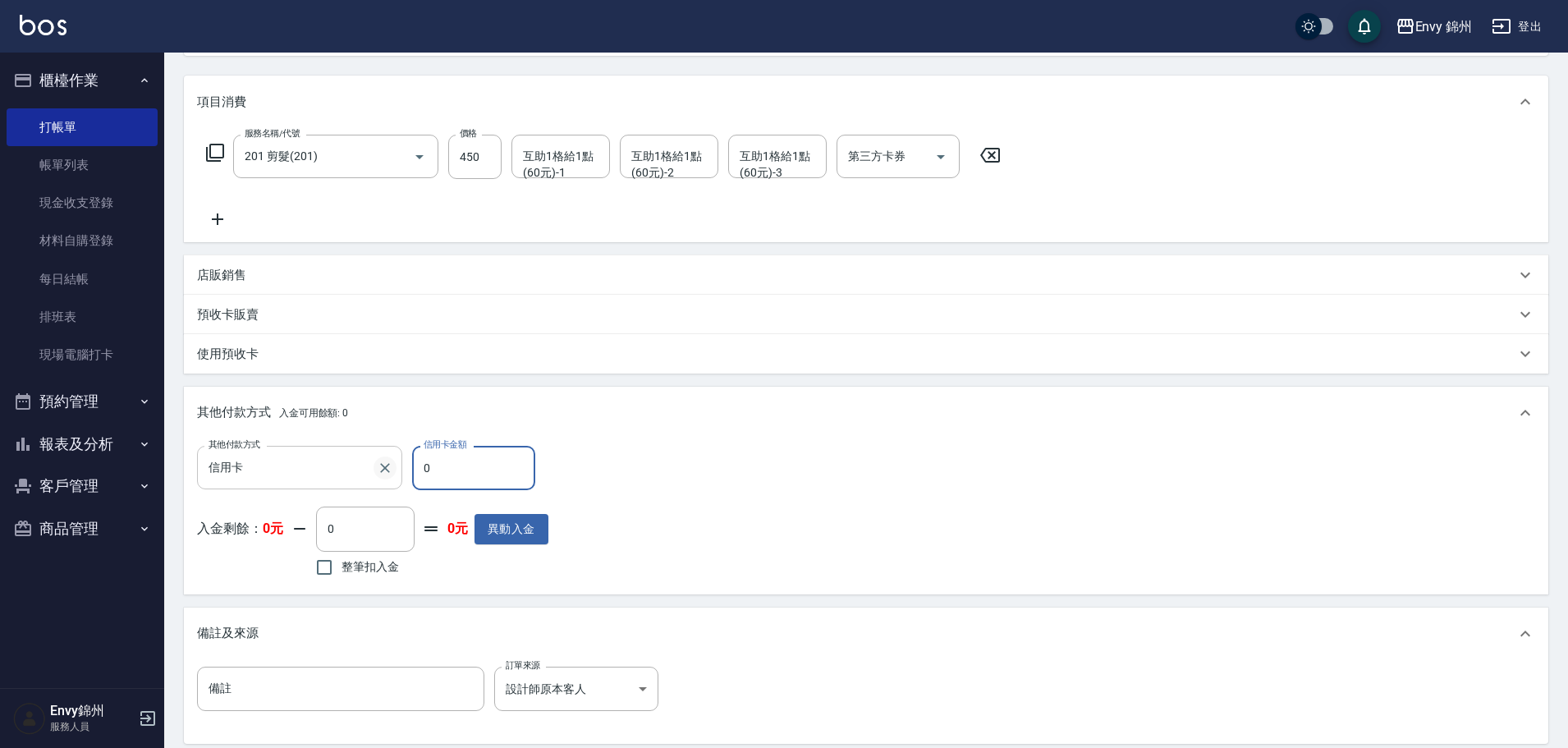
drag, startPoint x: 472, startPoint y: 458, endPoint x: 388, endPoint y: 469, distance: 84.7
click at [388, 469] on div "其他付款方式 信用卡 其他付款方式 信用卡金額 0 信用卡金額" at bounding box center [372, 468] width 352 height 44
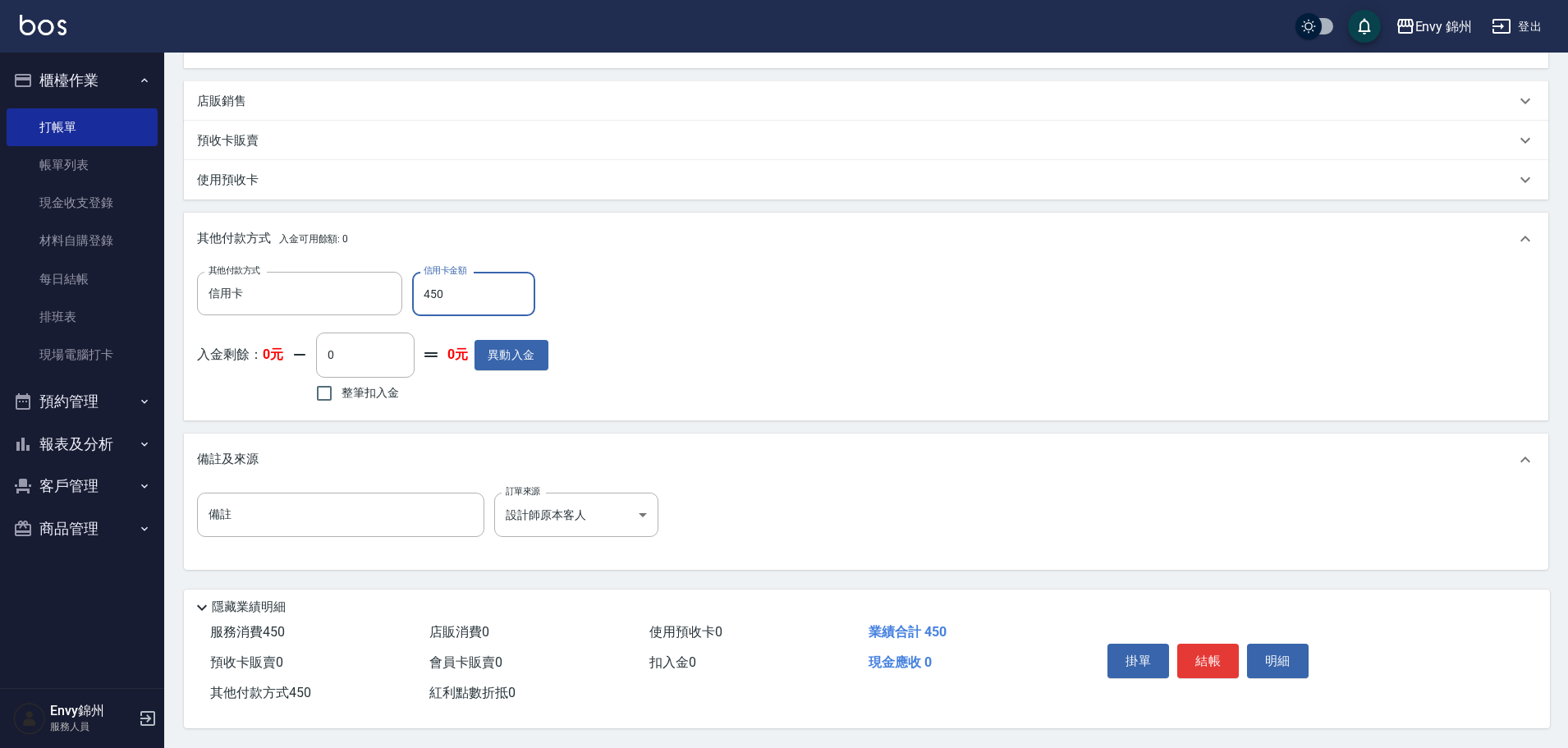
type input "450"
click at [1214, 649] on button "結帳" at bounding box center [1207, 661] width 62 height 34
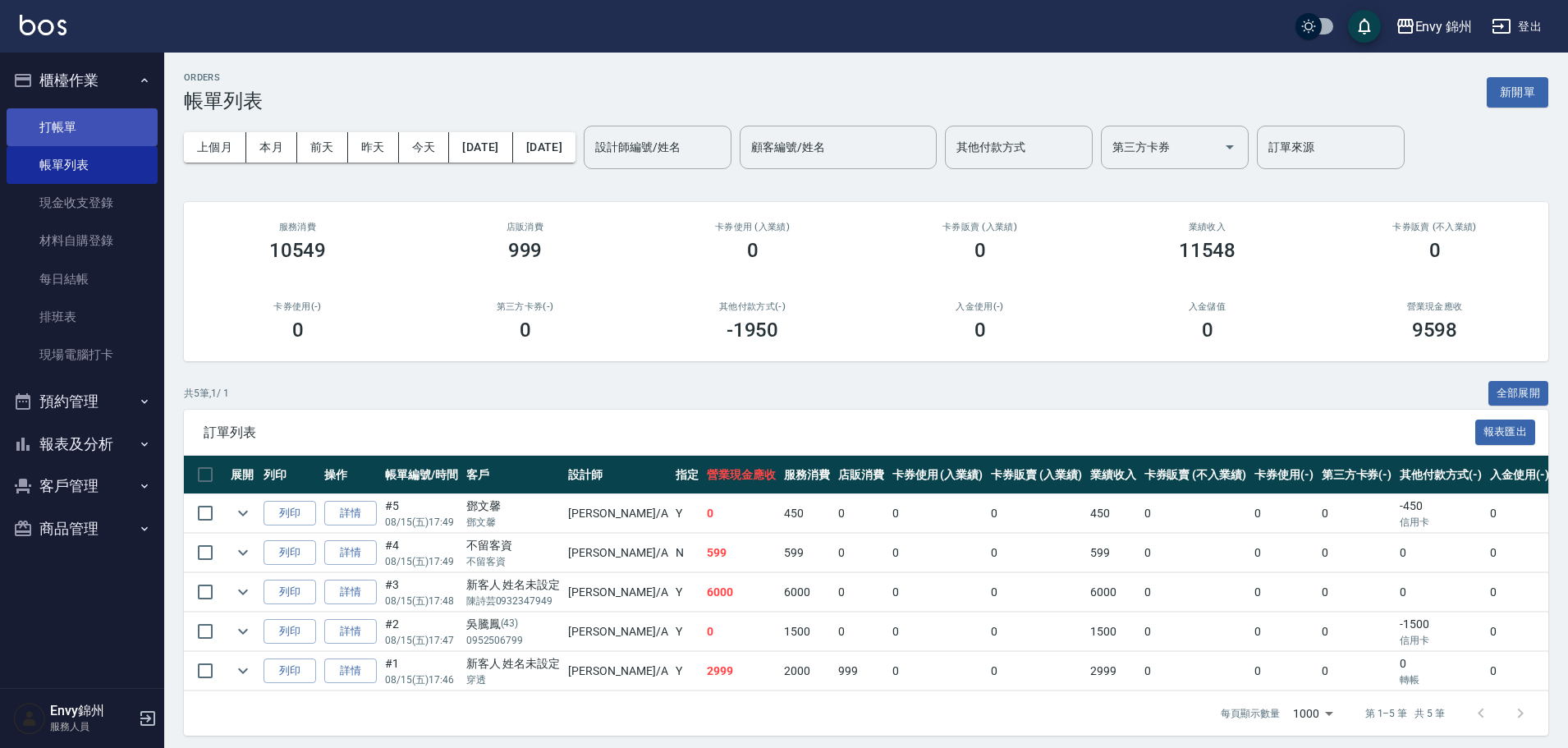
click at [43, 126] on link "打帳單" at bounding box center [82, 127] width 151 height 38
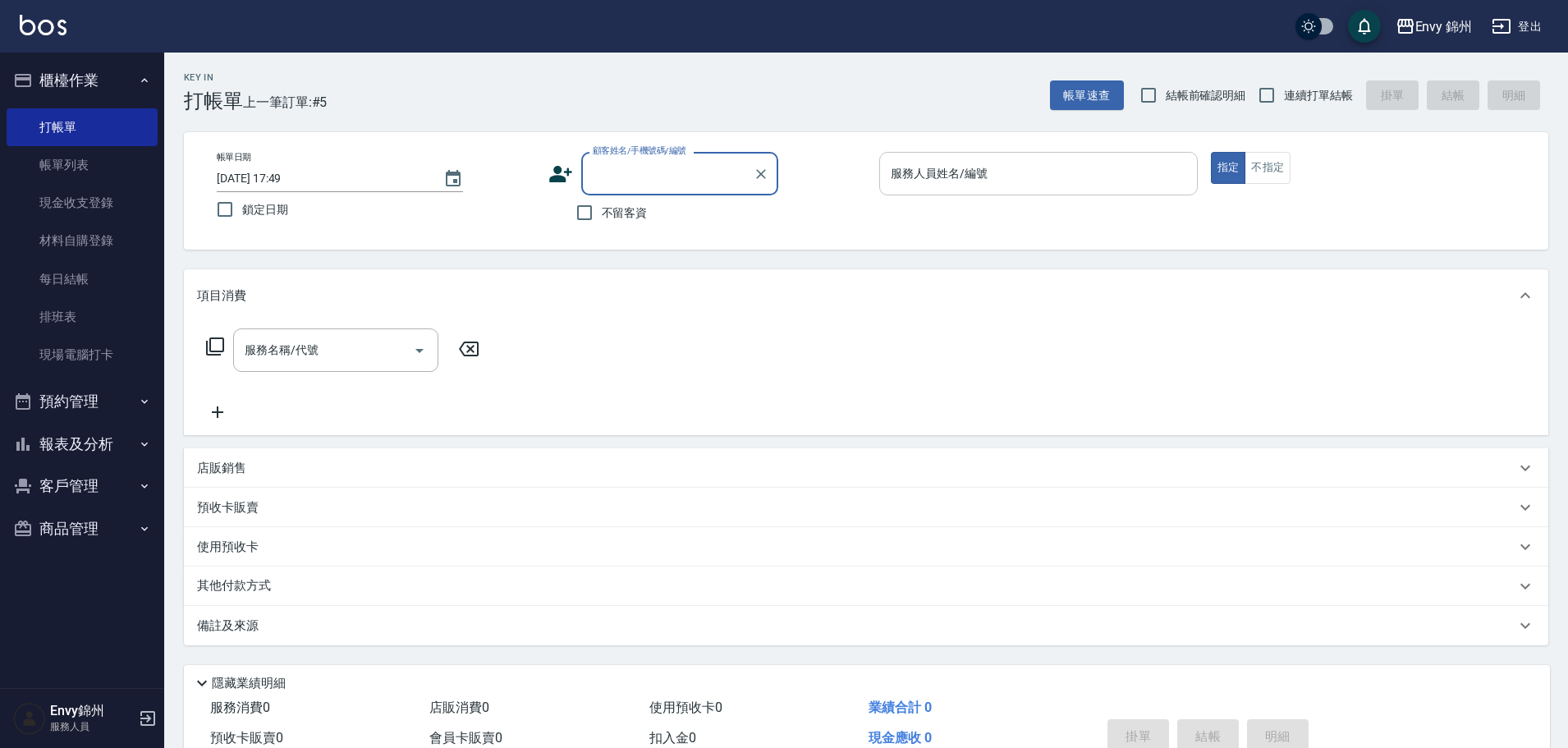
click at [1079, 192] on div "服務人員姓名/編號" at bounding box center [1038, 174] width 318 height 43
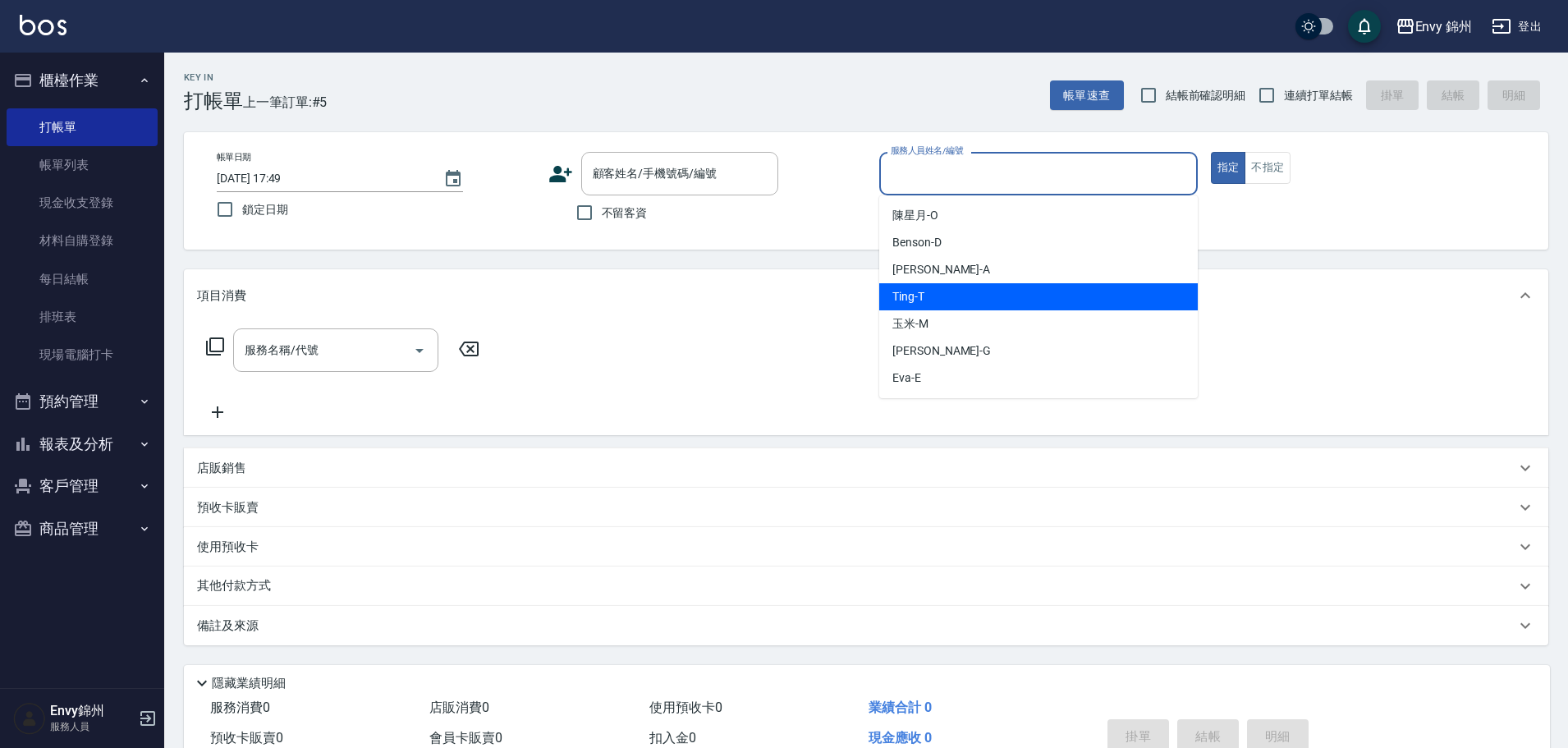
click at [990, 289] on div "Ting -T" at bounding box center [1038, 297] width 318 height 27
type input "Ting-T"
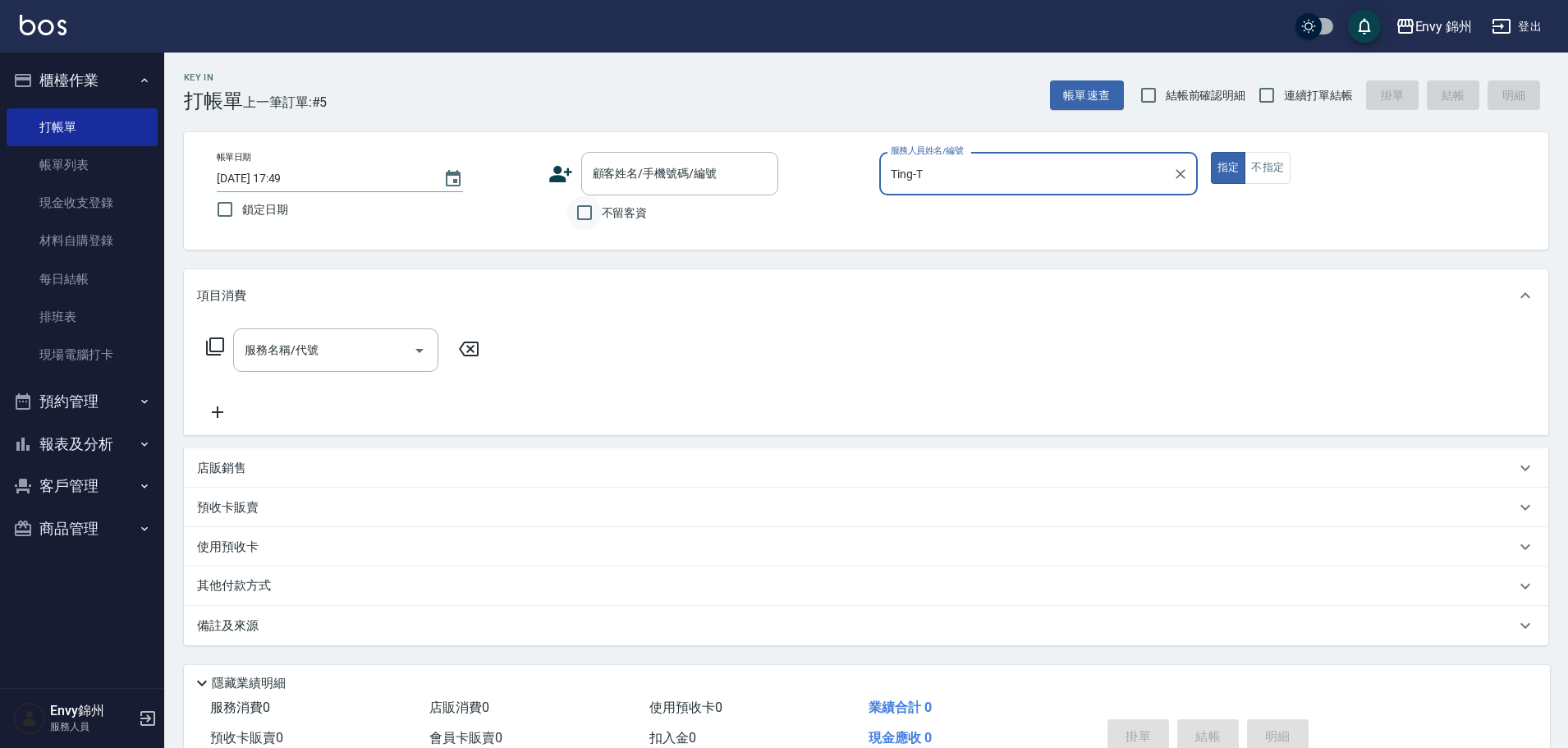
click at [591, 214] on input "不留客資" at bounding box center [584, 212] width 34 height 34
checkbox input "true"
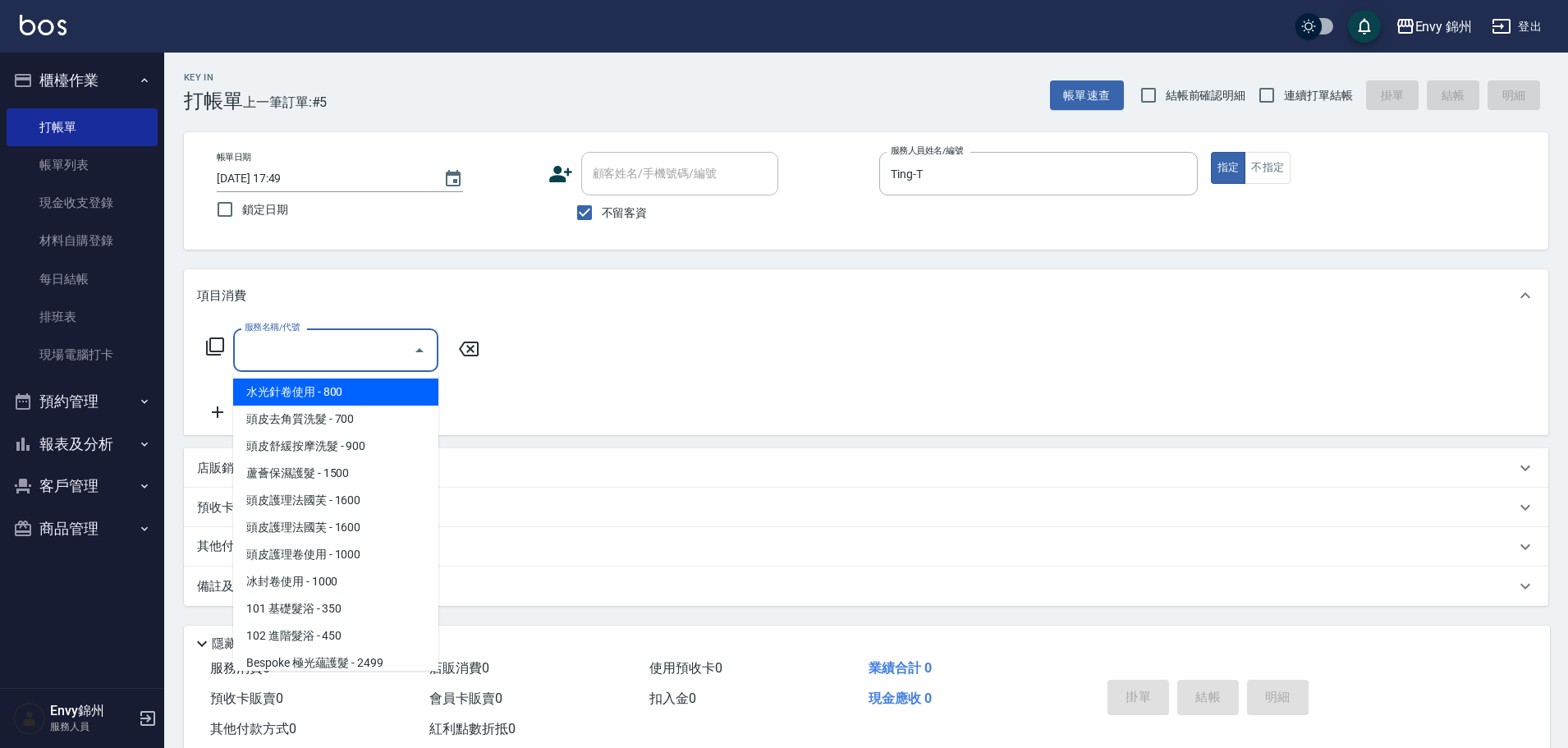
click at [334, 365] on input "服務名稱/代號" at bounding box center [322, 350] width 166 height 28
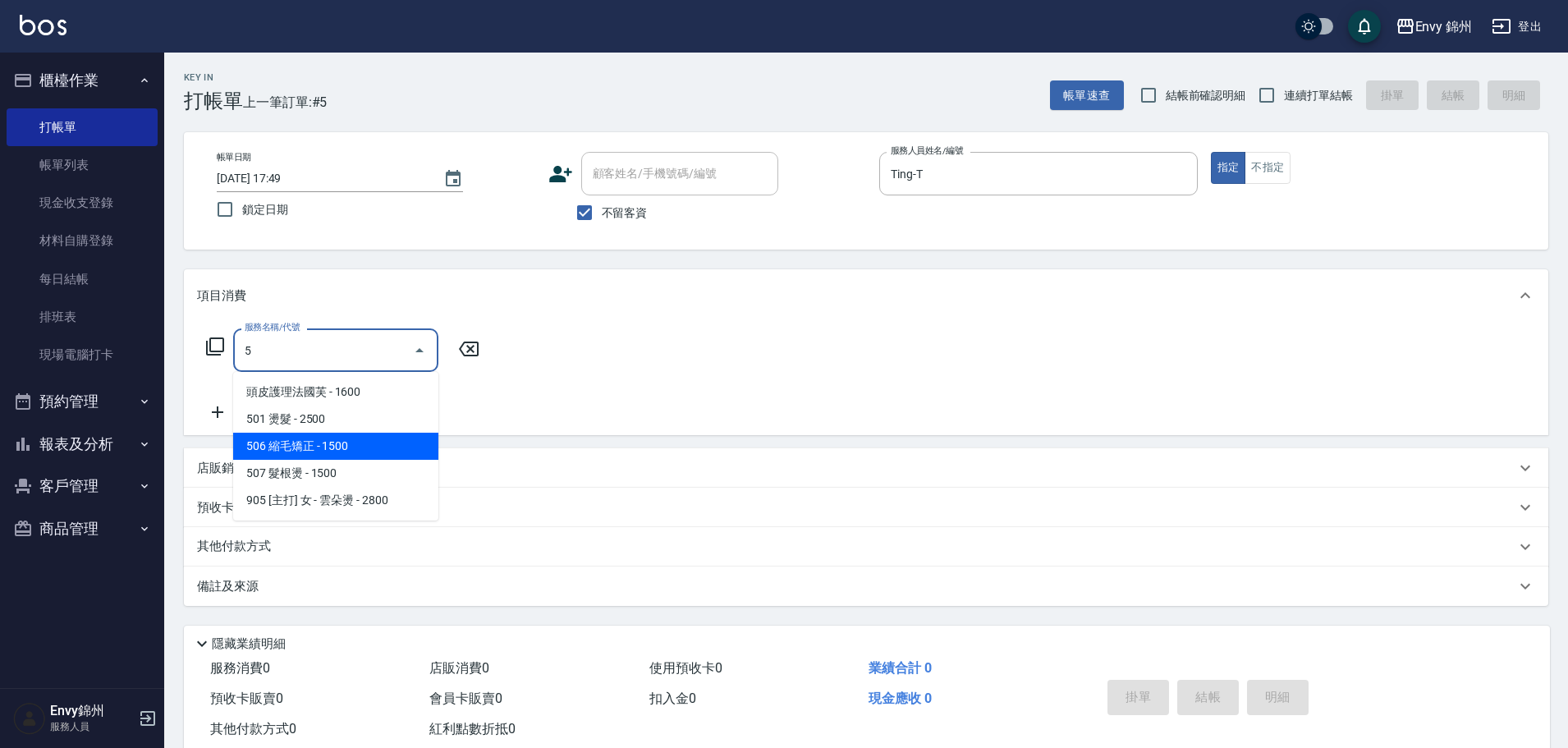
drag, startPoint x: 346, startPoint y: 439, endPoint x: 345, endPoint y: 424, distance: 15.0
click at [345, 439] on span "506 縮毛矯正 - 1500" at bounding box center [335, 446] width 205 height 27
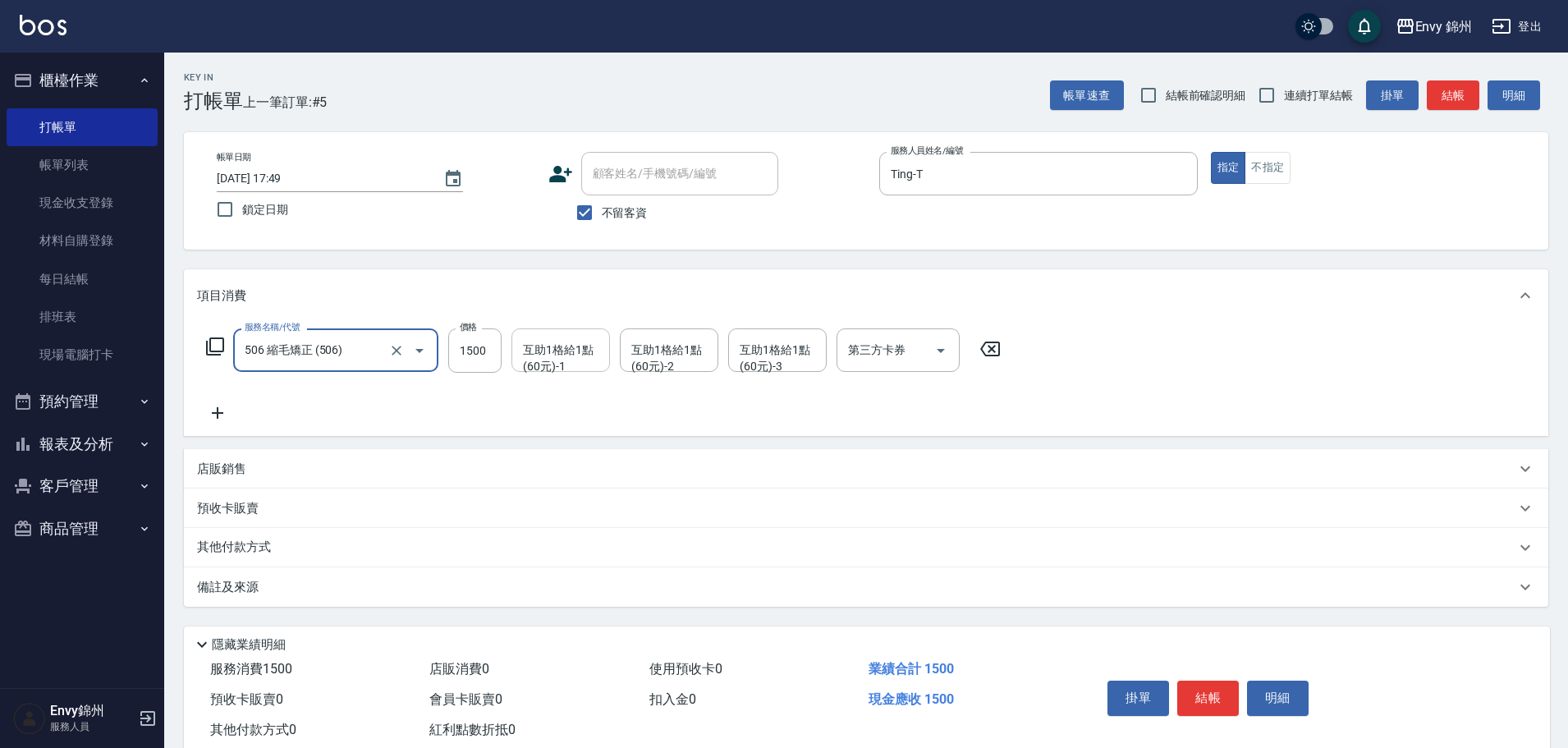
type input "506 縮毛矯正 (506)"
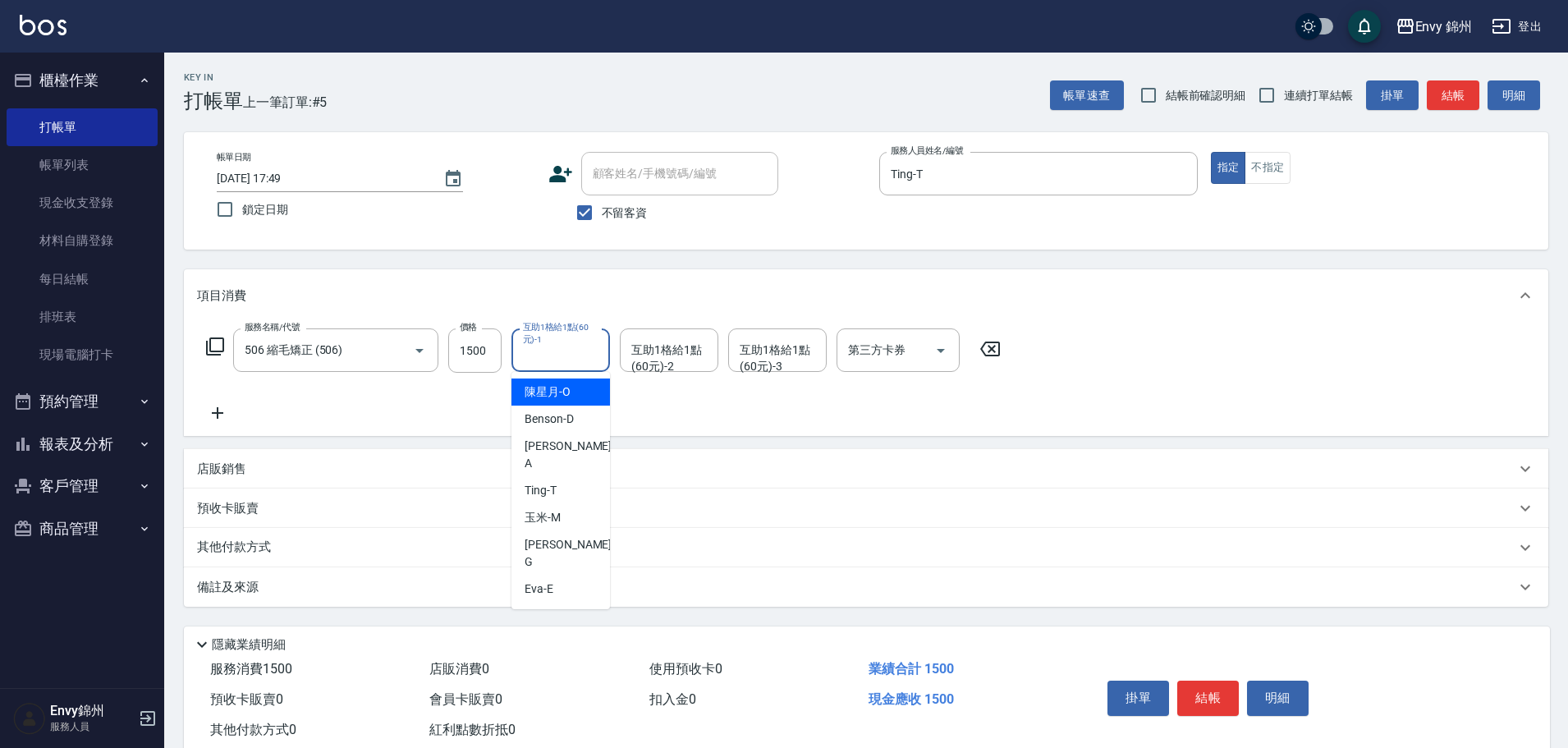
click at [540, 354] on div "互助1格給1點(60元)-1 互助1格給1點(60元)-1" at bounding box center [561, 350] width 99 height 43
drag, startPoint x: 564, startPoint y: 524, endPoint x: 646, endPoint y: 342, distance: 199.6
click at [564, 531] on div "杉杉 -G" at bounding box center [561, 553] width 99 height 44
type input "杉杉-G"
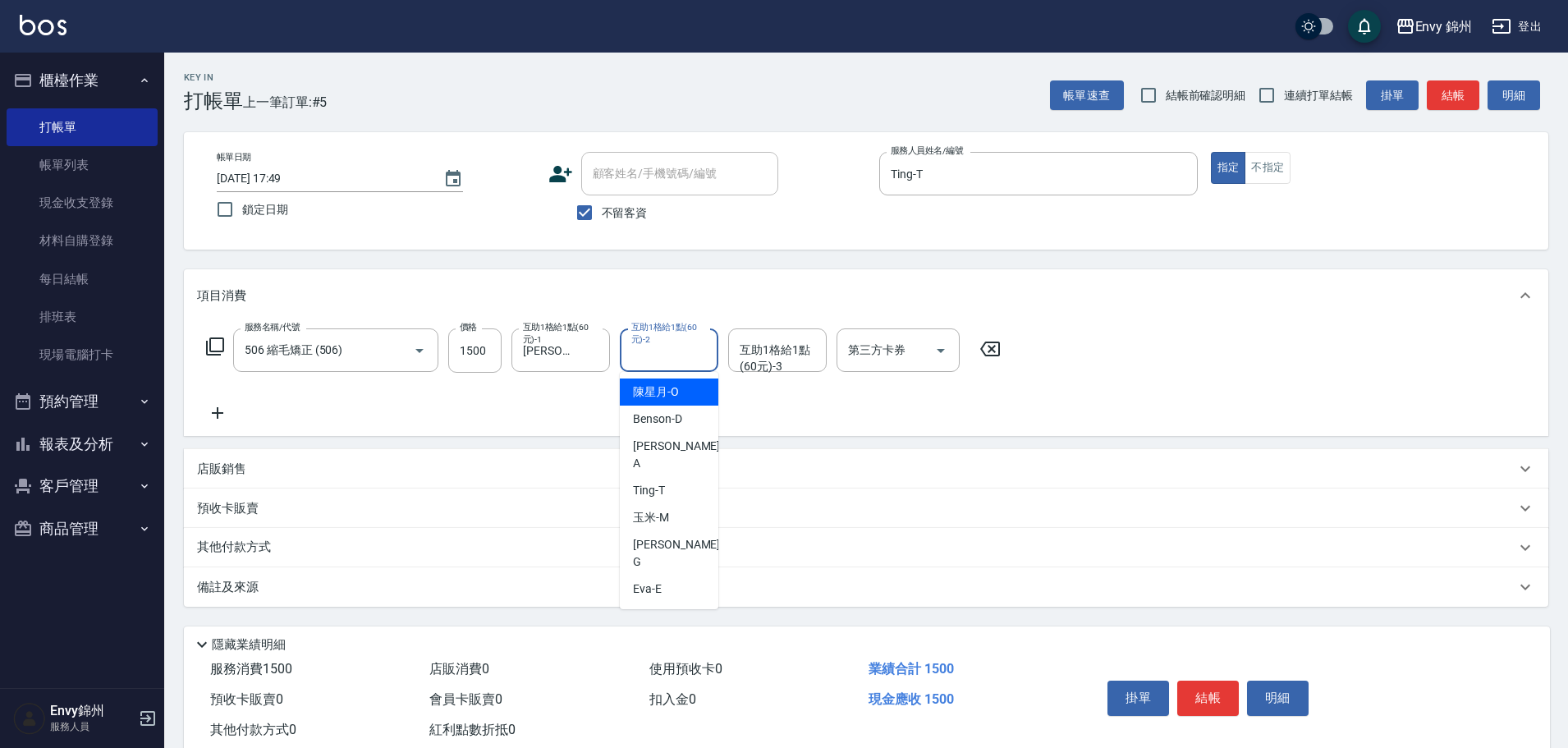
click at [669, 353] on div "互助1格給1點(60元)-2 互助1格給1點(60元)-2" at bounding box center [668, 350] width 99 height 43
click at [700, 504] on div "玉米 -M" at bounding box center [668, 518] width 99 height 27
type input "玉米-M"
drag, startPoint x: 796, startPoint y: 328, endPoint x: 791, endPoint y: 363, distance: 35.4
click at [796, 331] on div "互助1格給1點(60元)-3" at bounding box center [777, 350] width 99 height 43
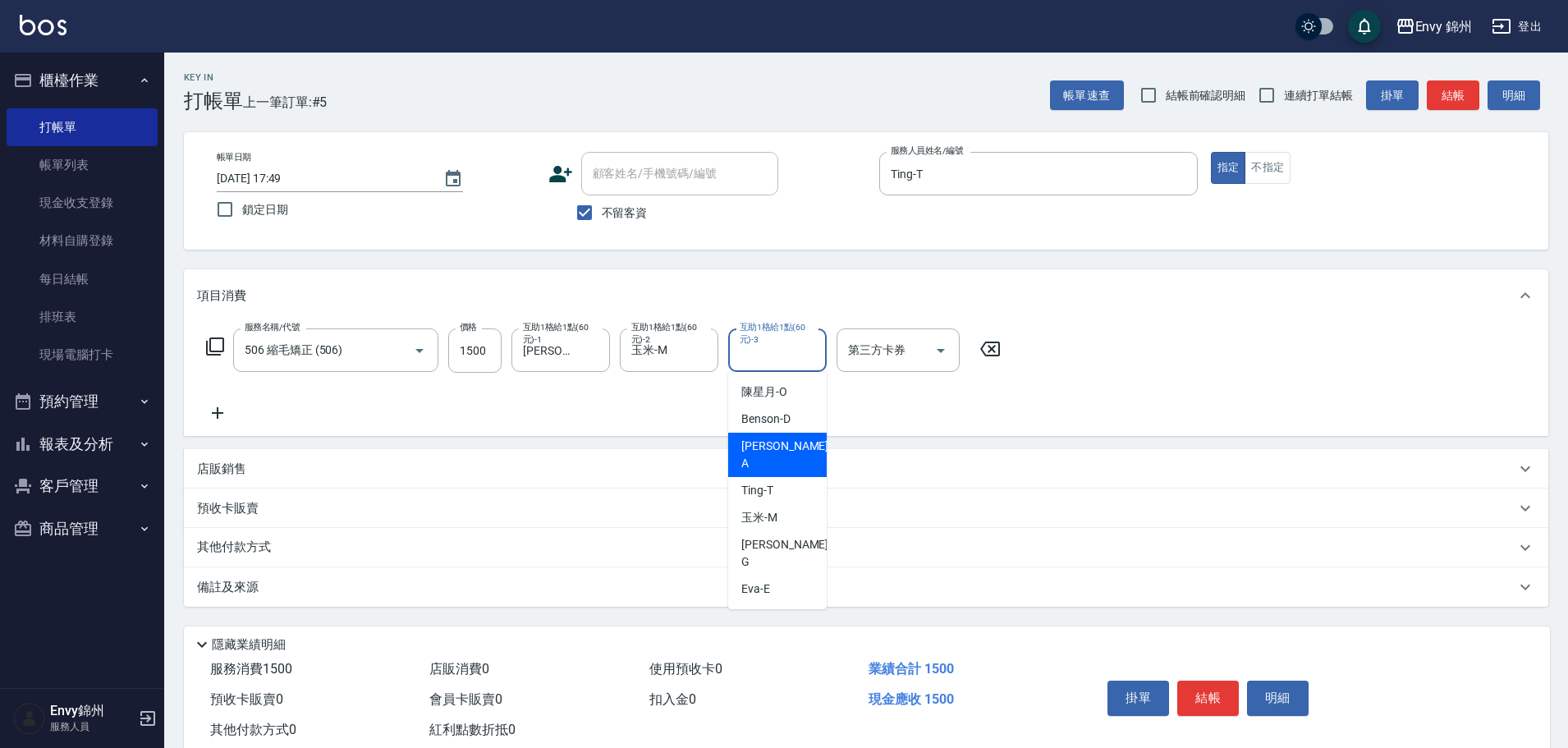
click at [786, 446] on div "Annie -A" at bounding box center [777, 454] width 99 height 44
type input "Annie-A"
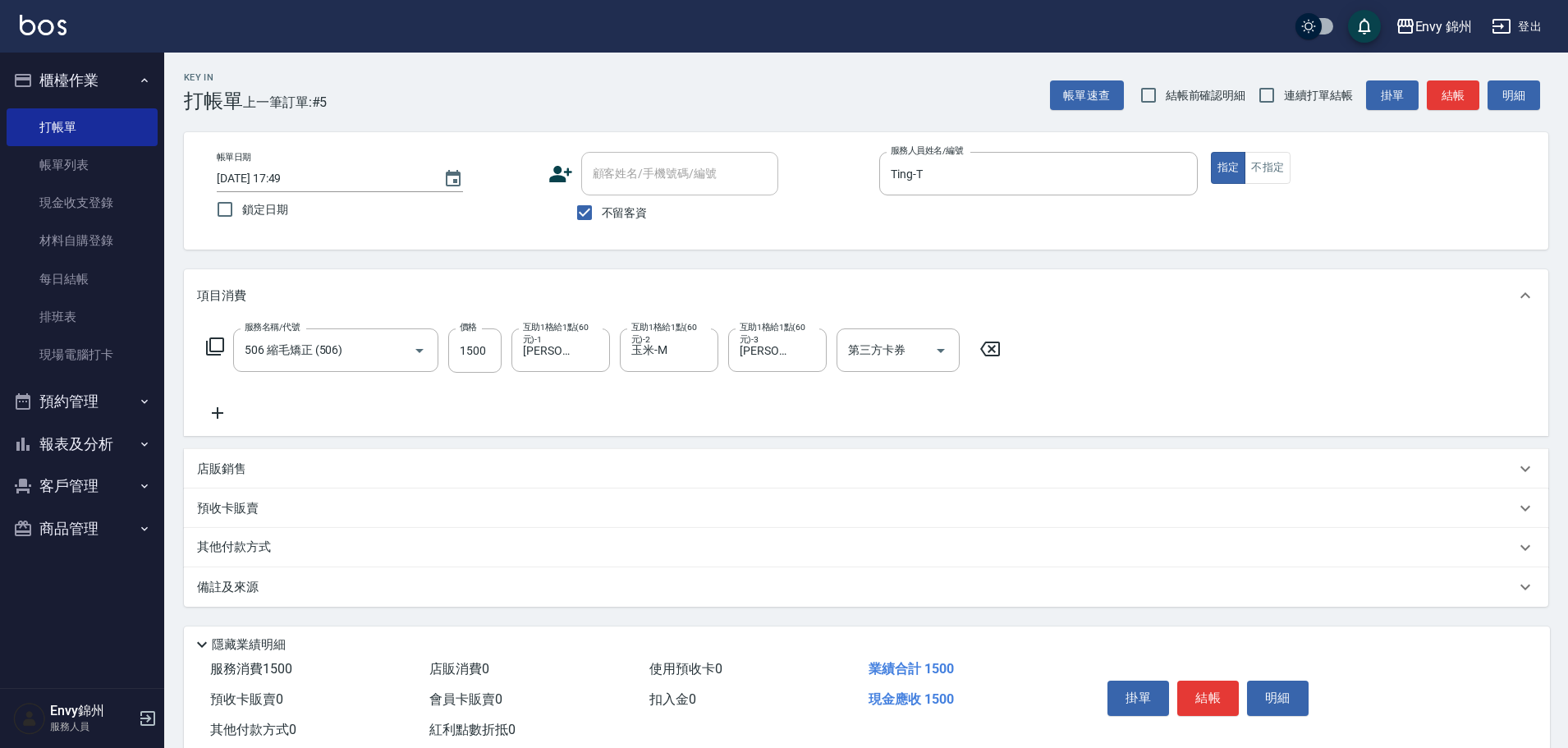
click at [387, 590] on div "備註及來源" at bounding box center [856, 588] width 1318 height 18
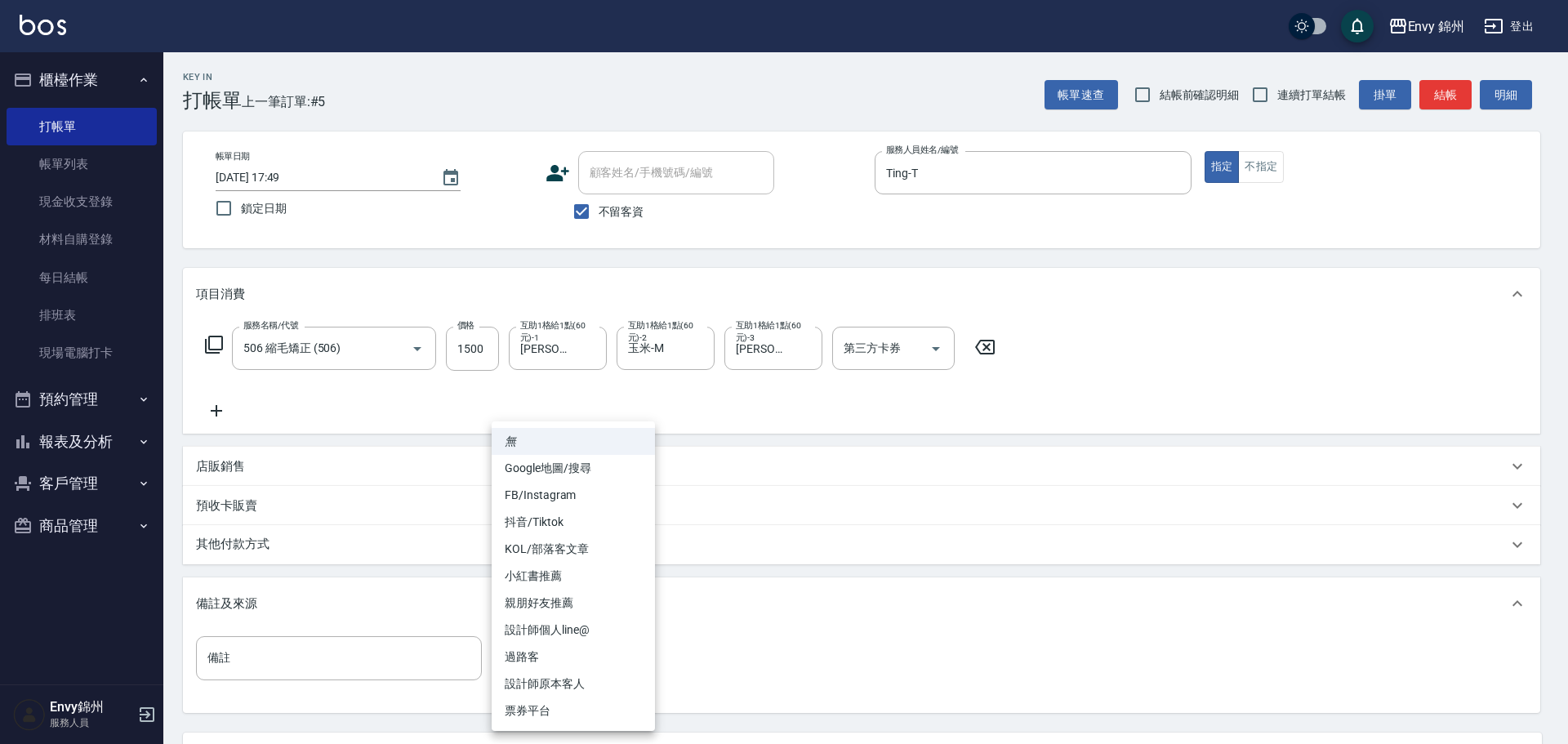
click at [539, 665] on body "Envy 錦州 登出 櫃檯作業 打帳單 帳單列表 現金收支登錄 材料自購登錄 每日結帳 排班表 現場電腦打卡 預約管理 預約管理 單日預約紀錄 單週預約紀錄 …" at bounding box center [784, 445] width 1568 height 890
click at [589, 679] on li "設計師原本客人" at bounding box center [573, 685] width 164 height 27
type input "設計師原本客人"
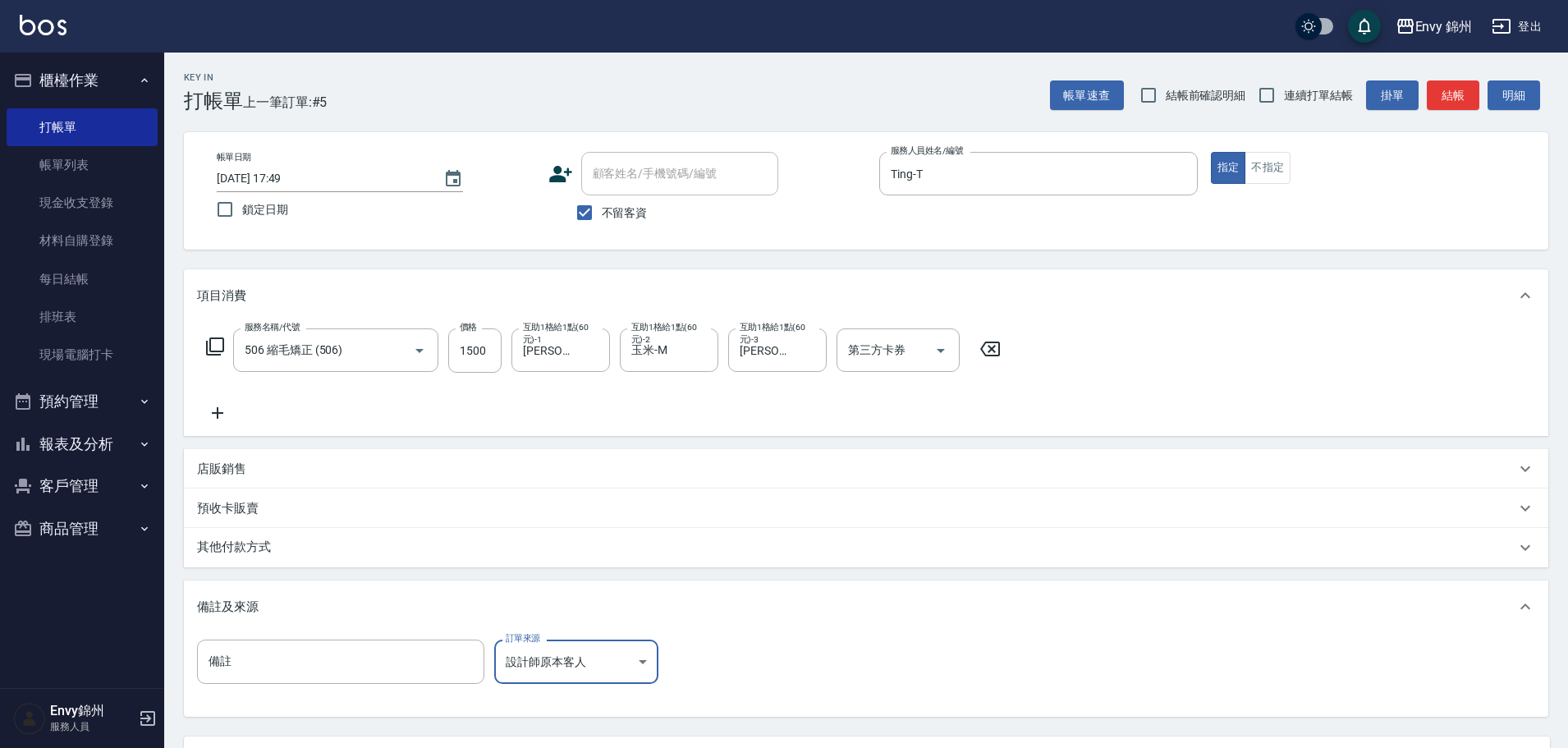
scroll to position [154, 0]
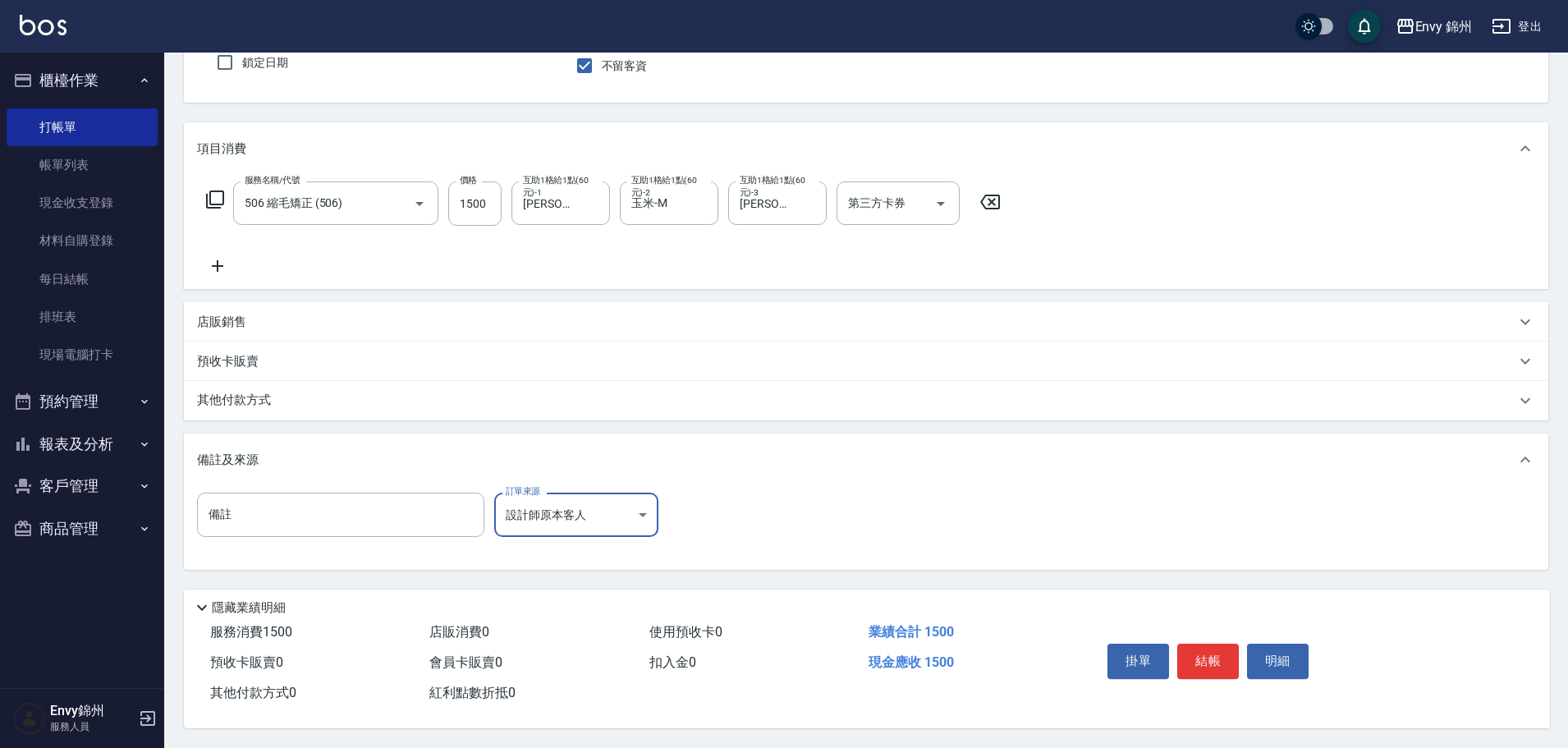
click at [1214, 644] on button "結帳" at bounding box center [1207, 661] width 62 height 34
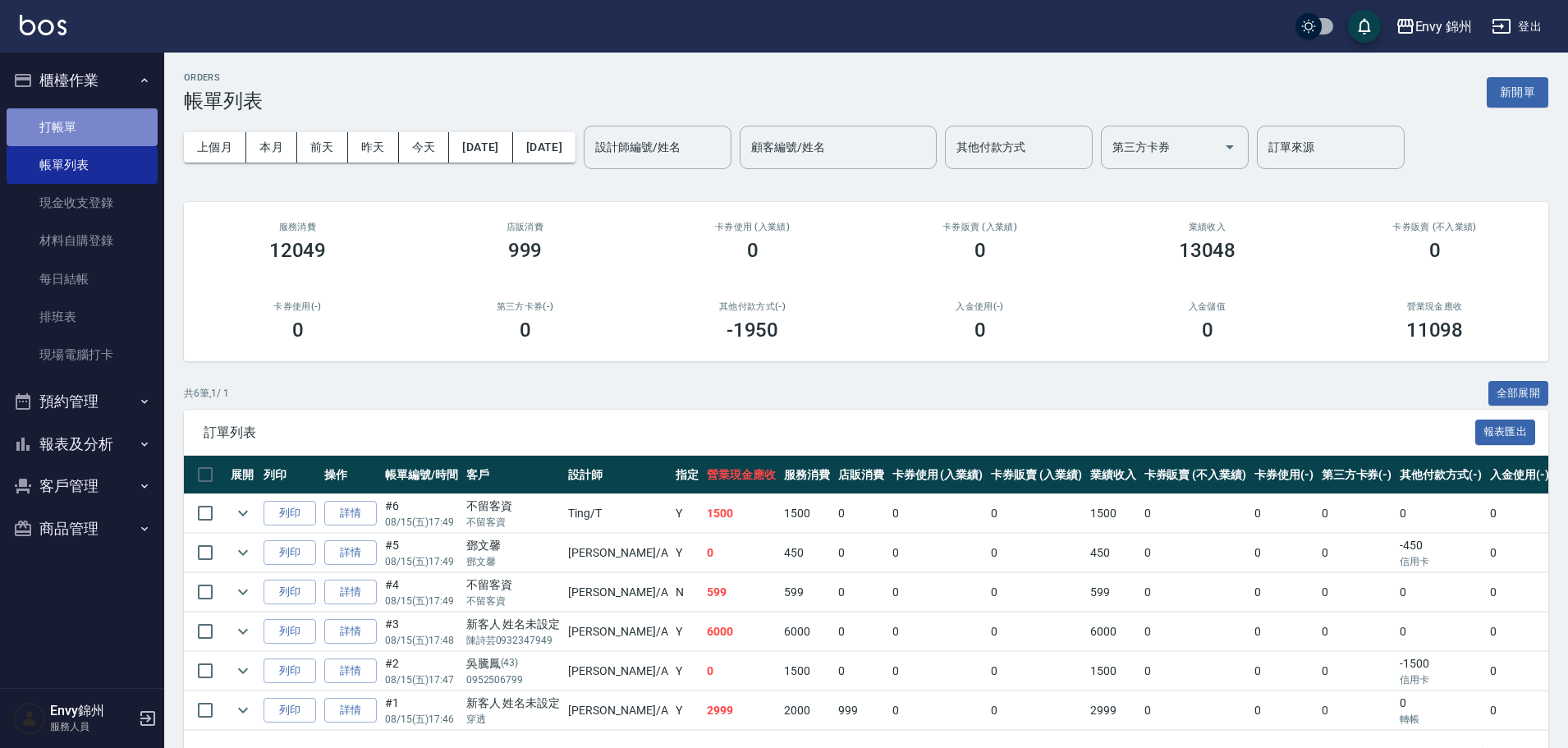
click at [49, 131] on link "打帳單" at bounding box center [82, 127] width 151 height 38
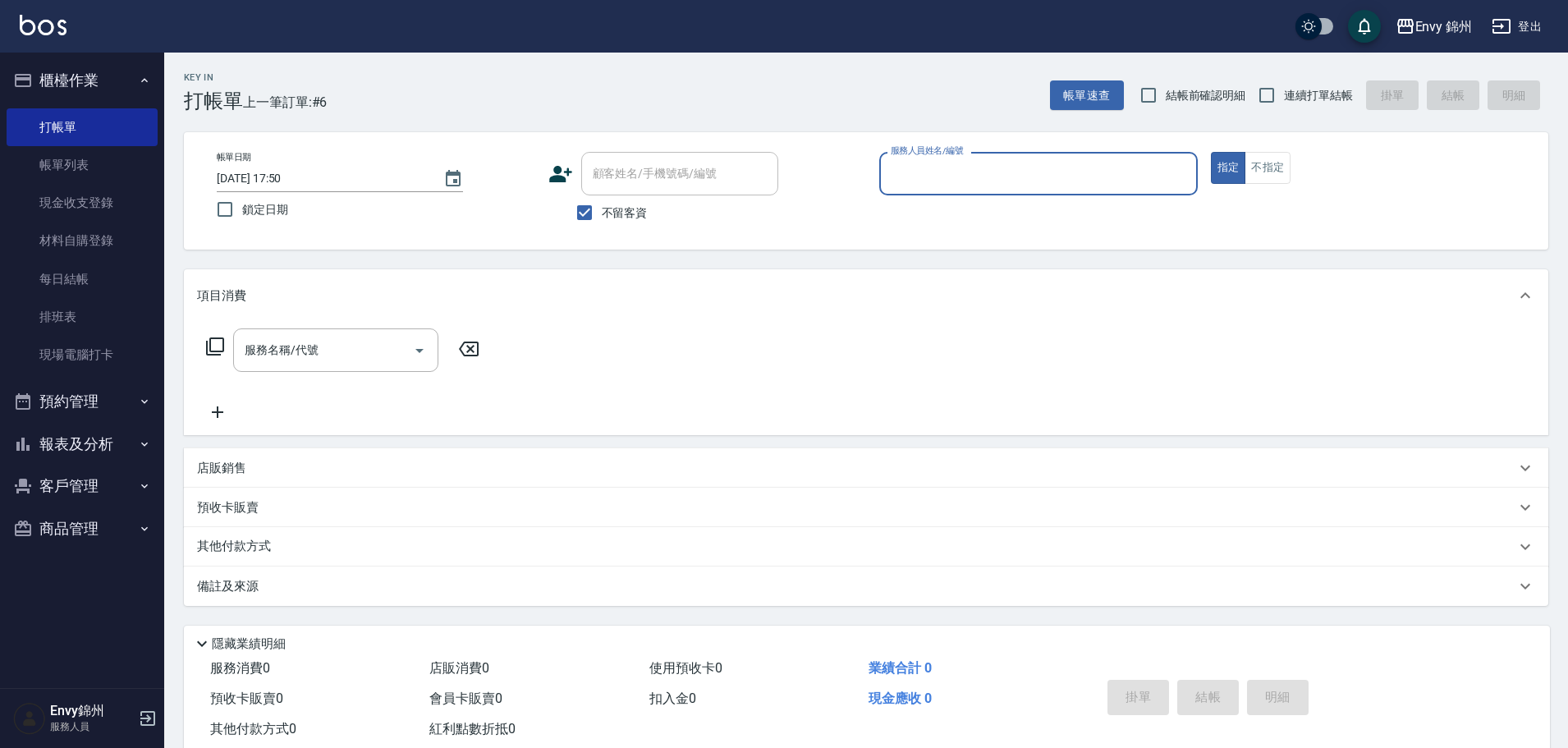
click at [940, 179] on input "服務人員姓名/編號" at bounding box center [1039, 173] width 304 height 28
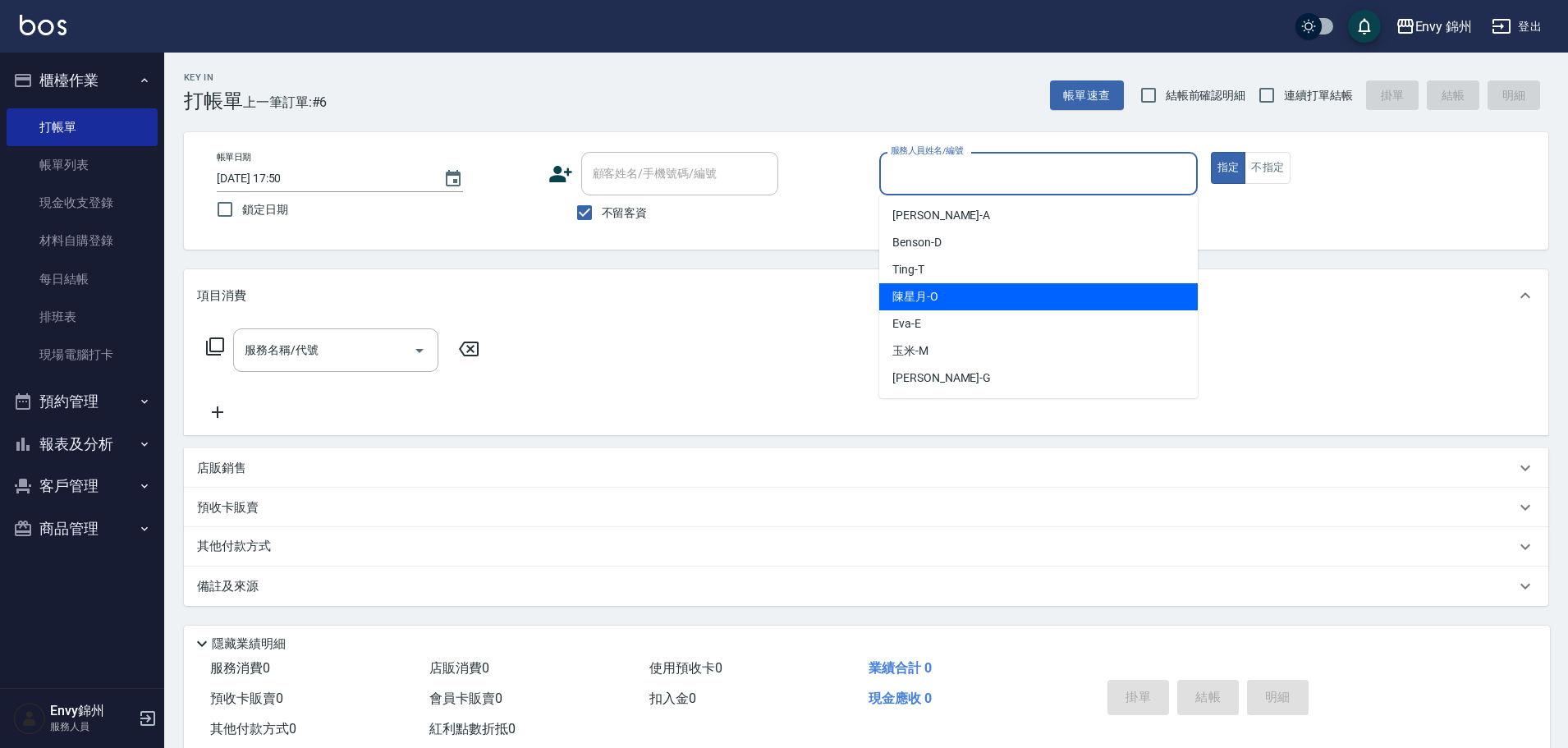
click at [940, 272] on div "Ting -T" at bounding box center [1038, 270] width 318 height 27
type input "Ting-T"
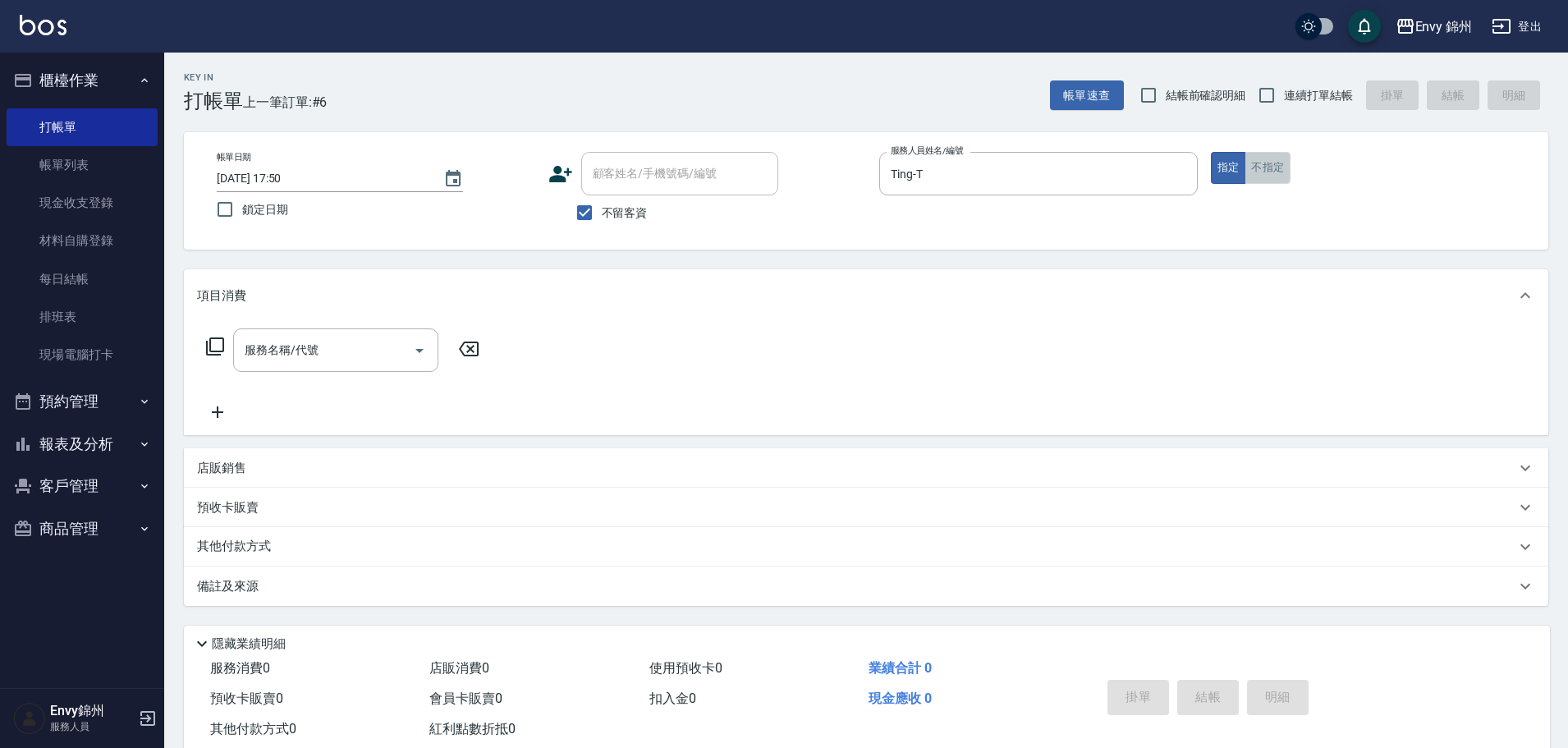
click at [1261, 173] on button "不指定" at bounding box center [1267, 168] width 46 height 32
click at [270, 353] on input "服務名稱/代號" at bounding box center [322, 350] width 166 height 28
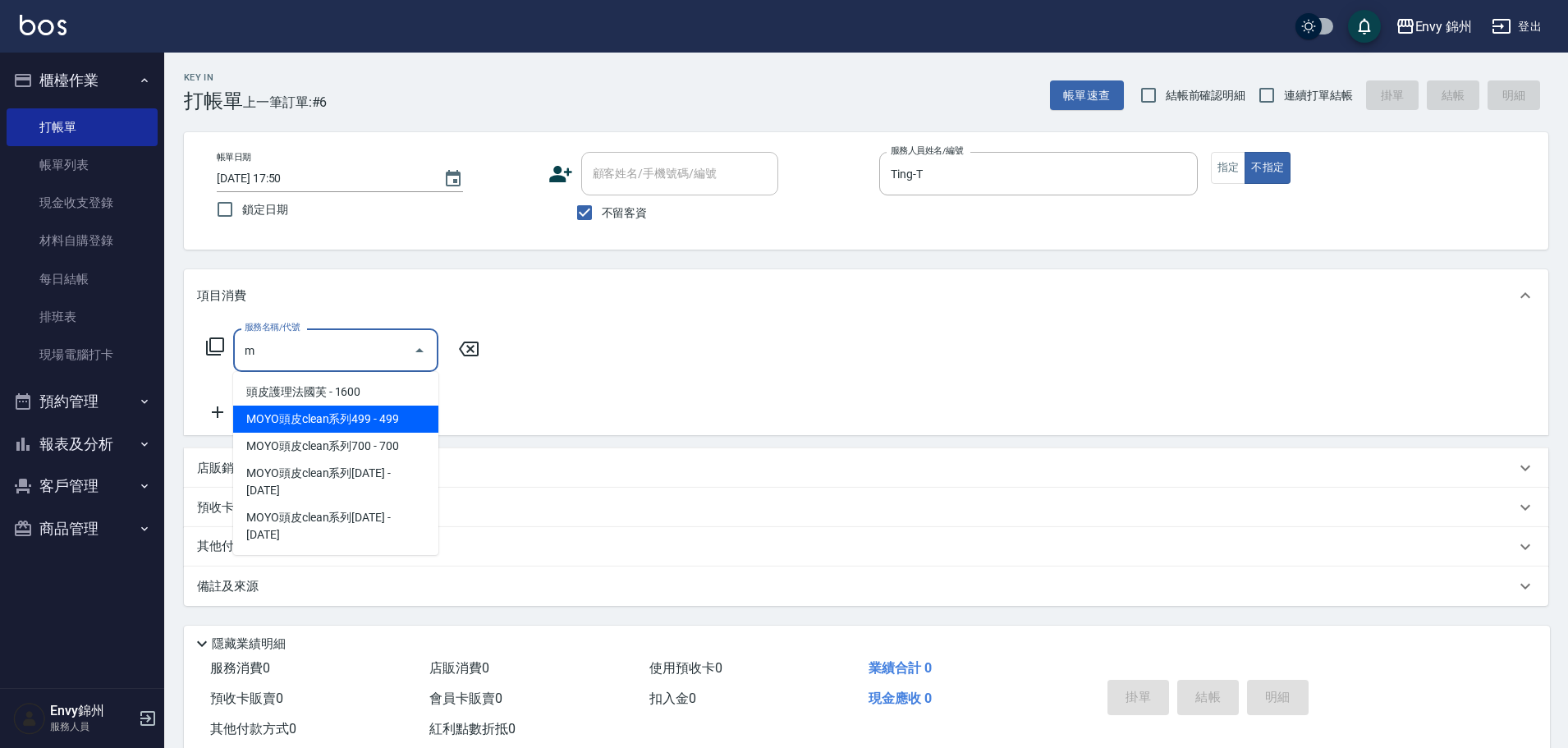
click at [381, 418] on span "MOYO頭皮clean系列499 - 499" at bounding box center [335, 420] width 205 height 27
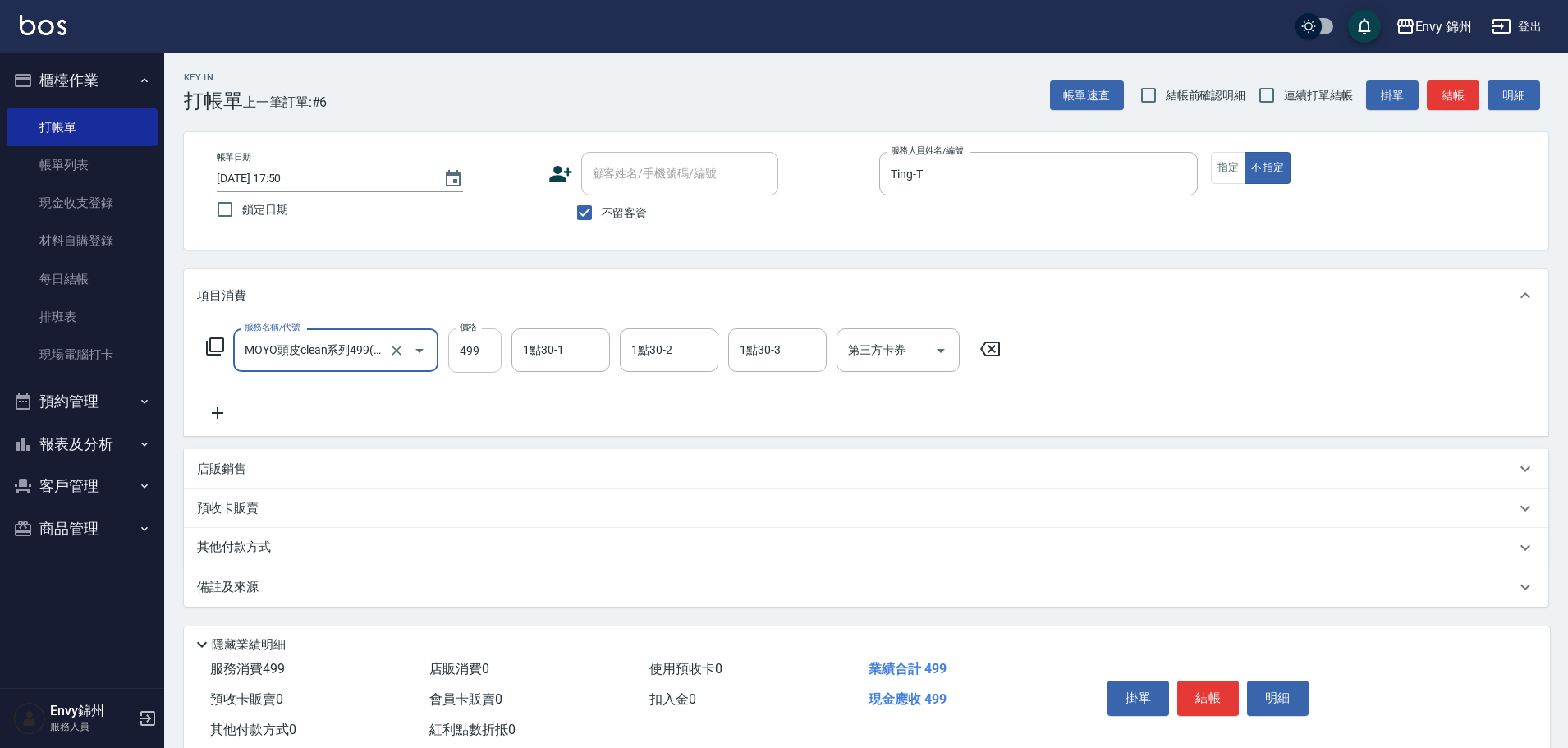
type input "MOYO頭皮clean系列499(405)"
drag, startPoint x: 500, startPoint y: 340, endPoint x: 487, endPoint y: 345, distance: 13.9
click at [500, 340] on input "499" at bounding box center [474, 350] width 53 height 44
drag, startPoint x: 550, startPoint y: 368, endPoint x: 560, endPoint y: 361, distance: 12.2
click at [556, 365] on div "1點30-1" at bounding box center [561, 350] width 99 height 43
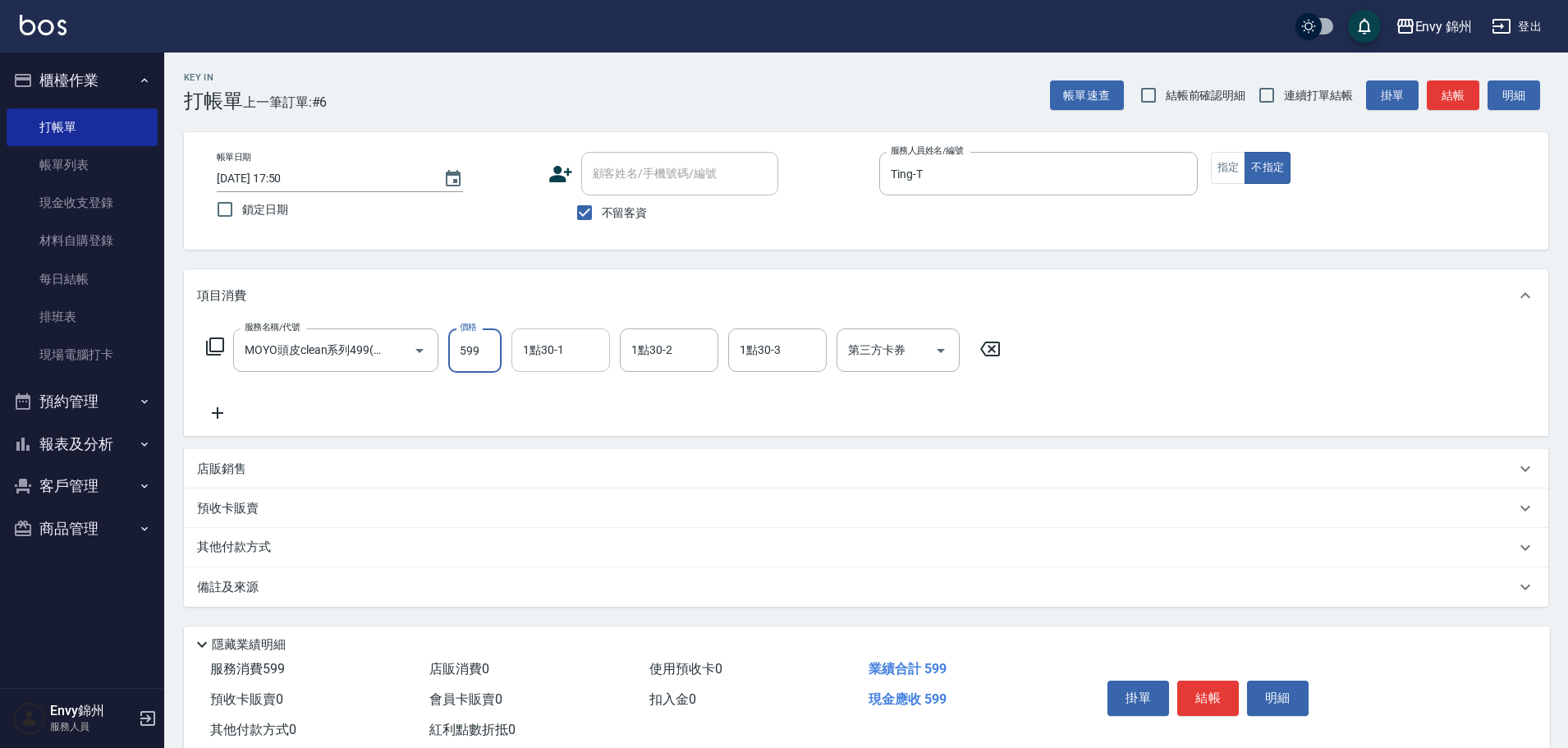
type input "599"
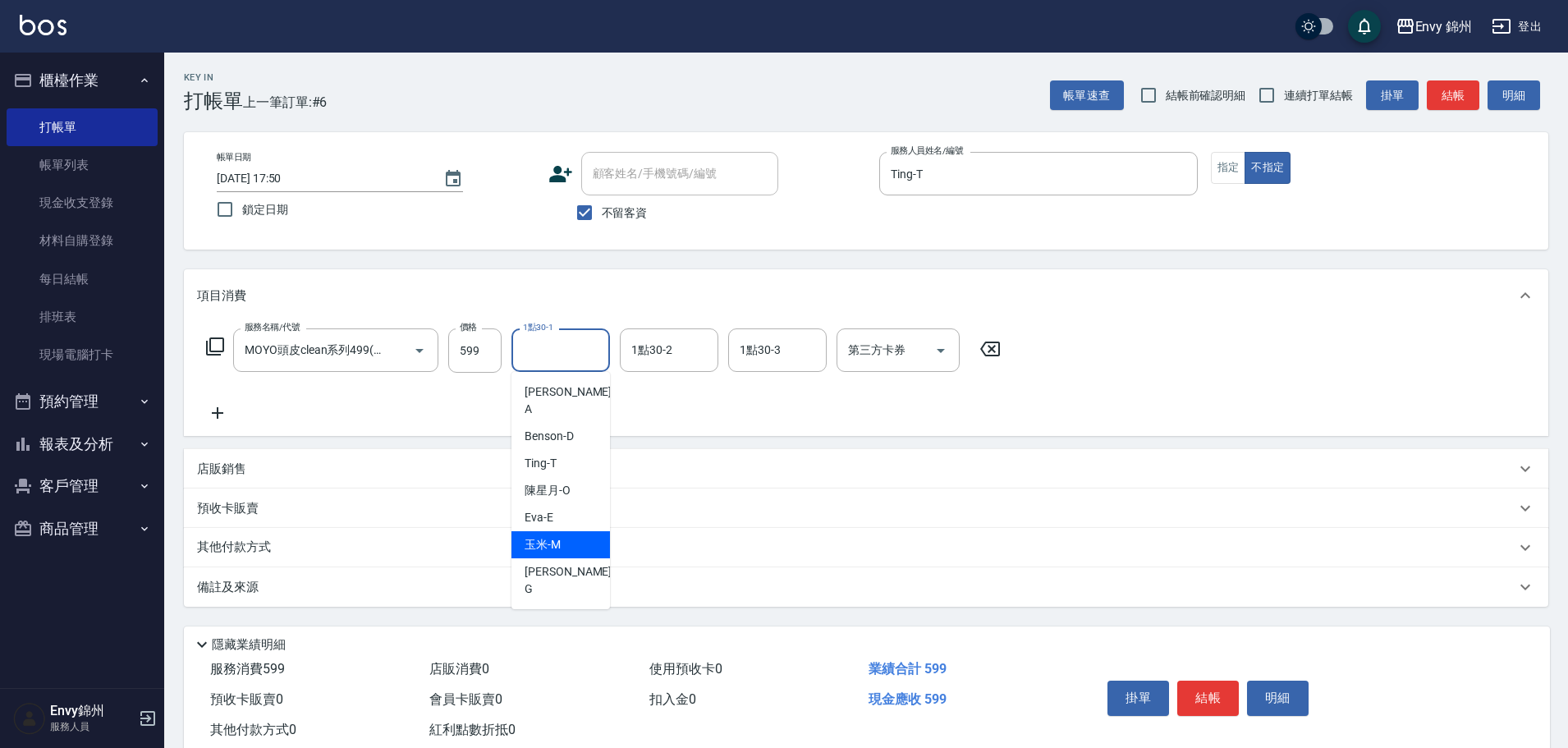
click at [573, 531] on div "玉米 -M" at bounding box center [561, 545] width 99 height 27
type input "玉米-M"
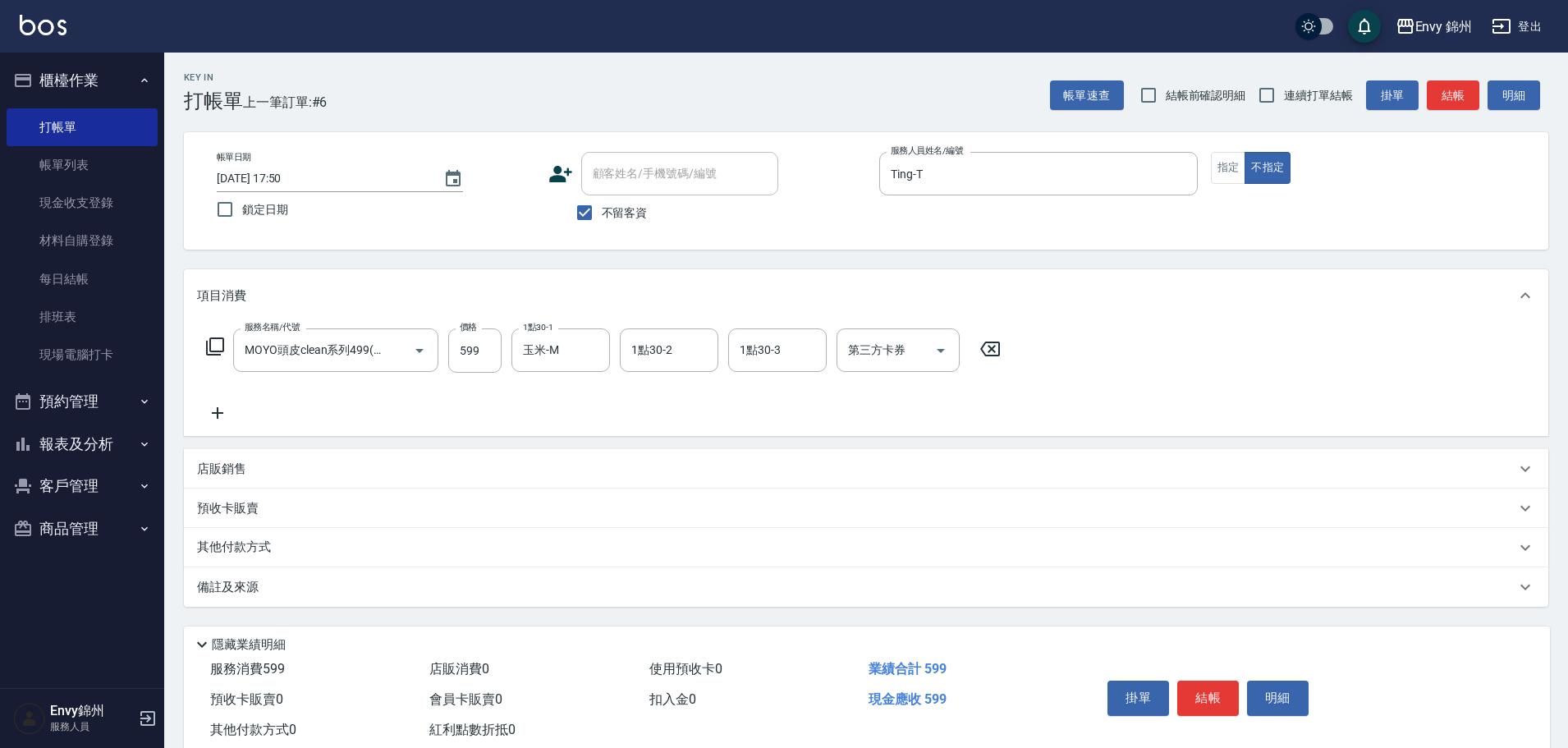
drag, startPoint x: 587, startPoint y: 615, endPoint x: 605, endPoint y: 589, distance: 31.6
click at [589, 614] on div "Key In 打帳單 上一筆訂單:#6 帳單速查 結帳前確認明細 連續打單結帳 掛單 結帳 明細 帳單日期 2025/08/15 17:50 鎖定日期 顧客姓…" at bounding box center [866, 419] width 1403 height 732
click at [605, 589] on div "備註及來源" at bounding box center [856, 588] width 1318 height 18
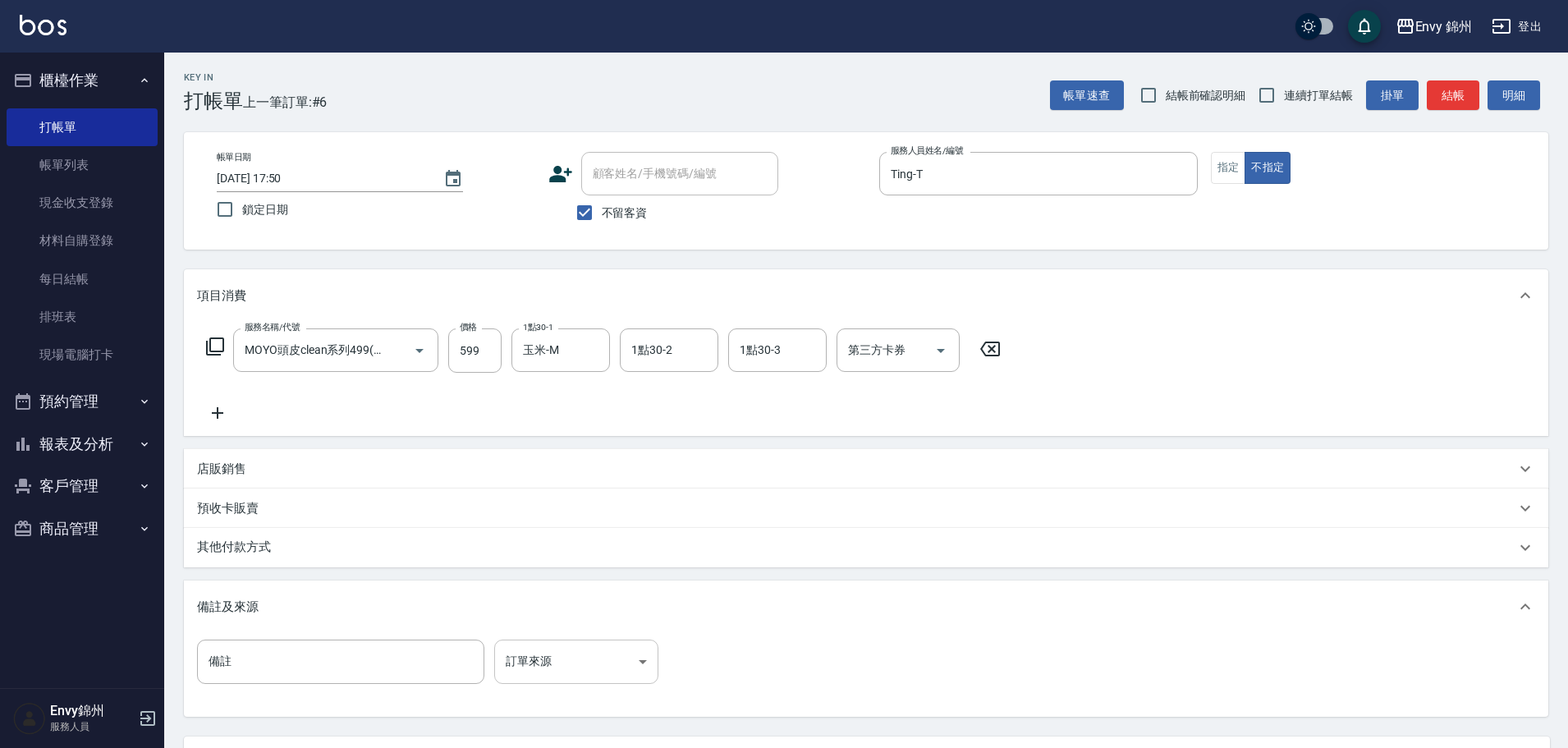
click at [588, 640] on div "備註 備註 訂單來源 ​ 訂單來源" at bounding box center [866, 674] width 1364 height 83
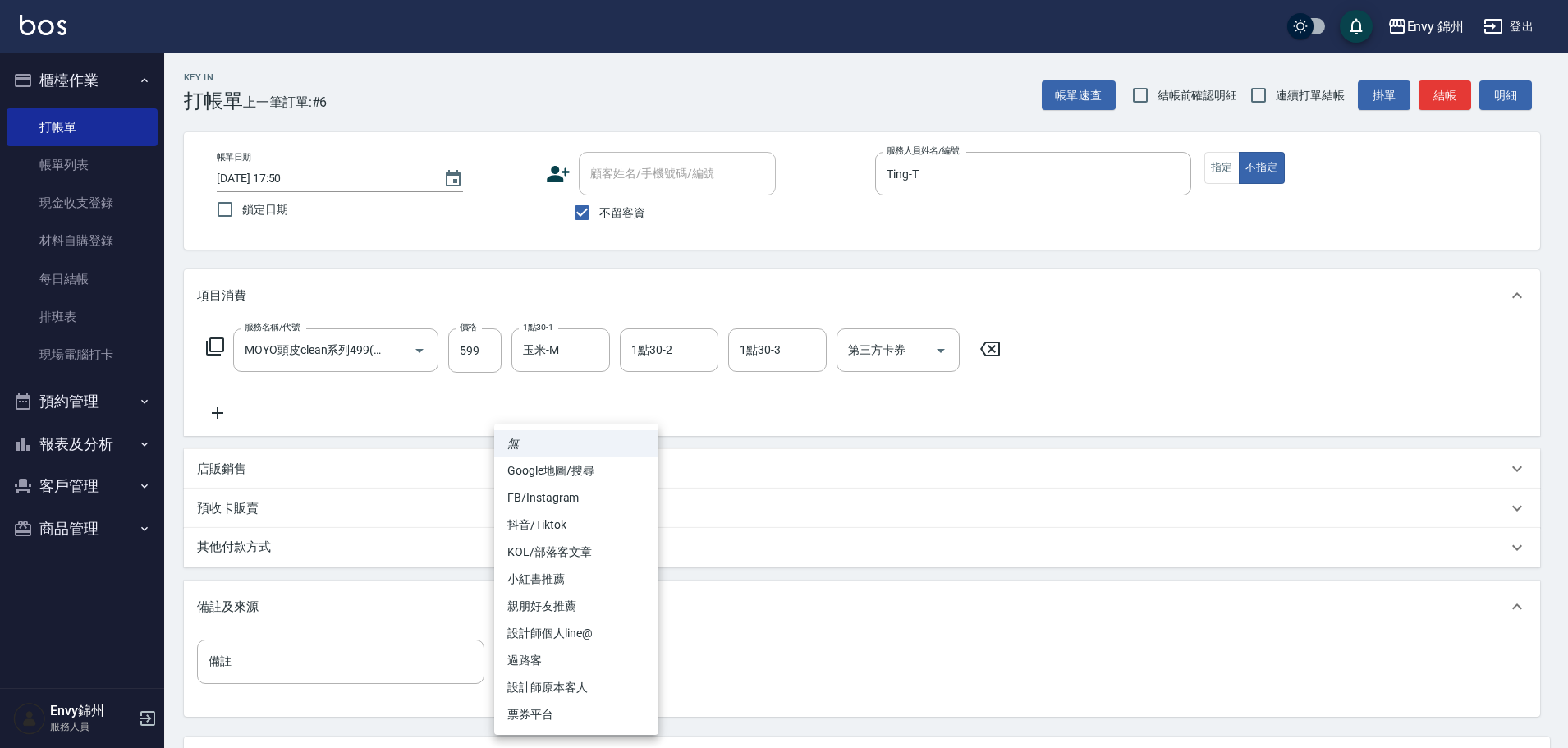
click at [605, 659] on body "Envy 錦州 登出 櫃檯作業 打帳單 帳單列表 現金收支登錄 材料自購登錄 每日結帳 排班表 現場電腦打卡 預約管理 預約管理 單日預約紀錄 單週預約紀錄 …" at bounding box center [784, 447] width 1568 height 895
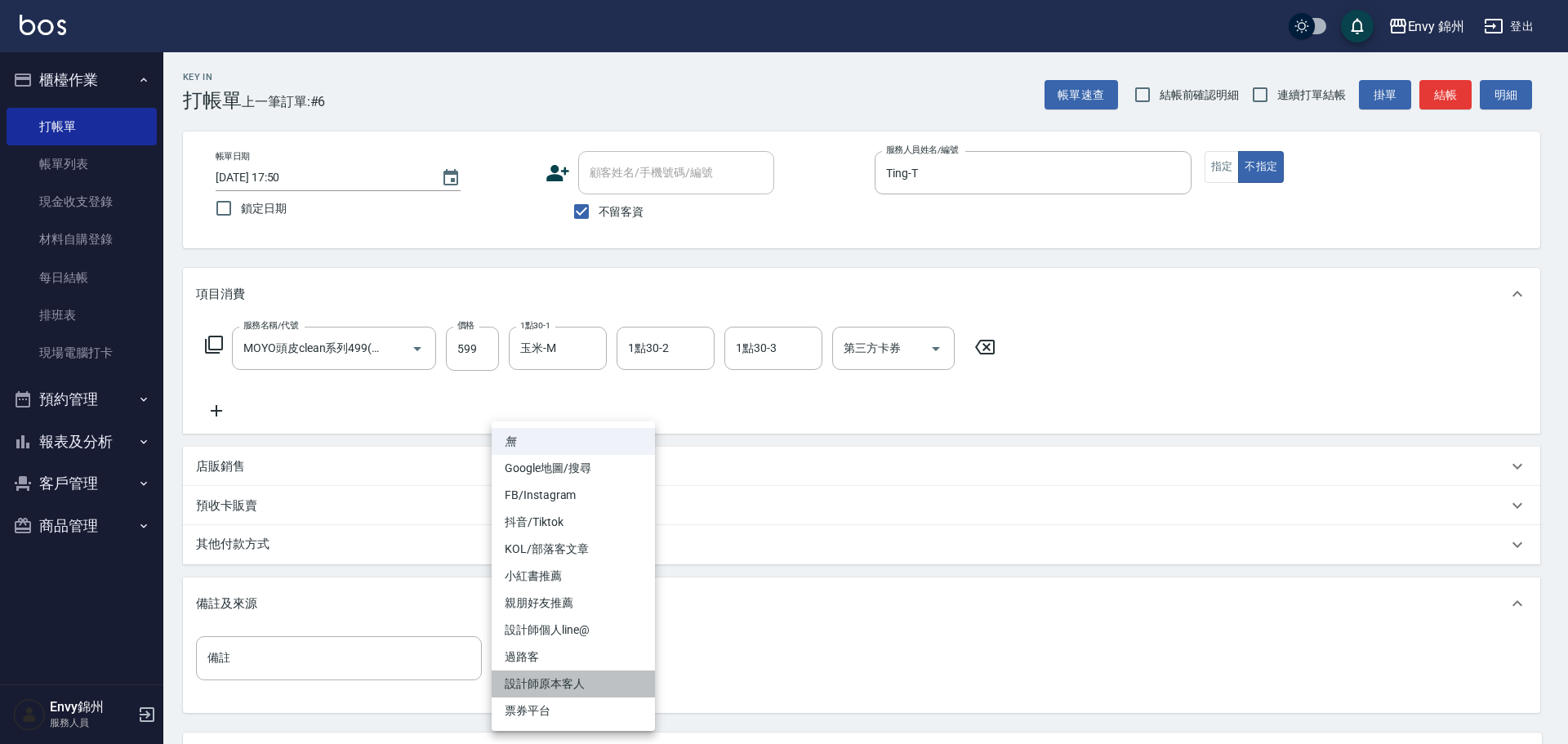
click at [608, 674] on li "設計師原本客人" at bounding box center [573, 685] width 164 height 27
type input "設計師原本客人"
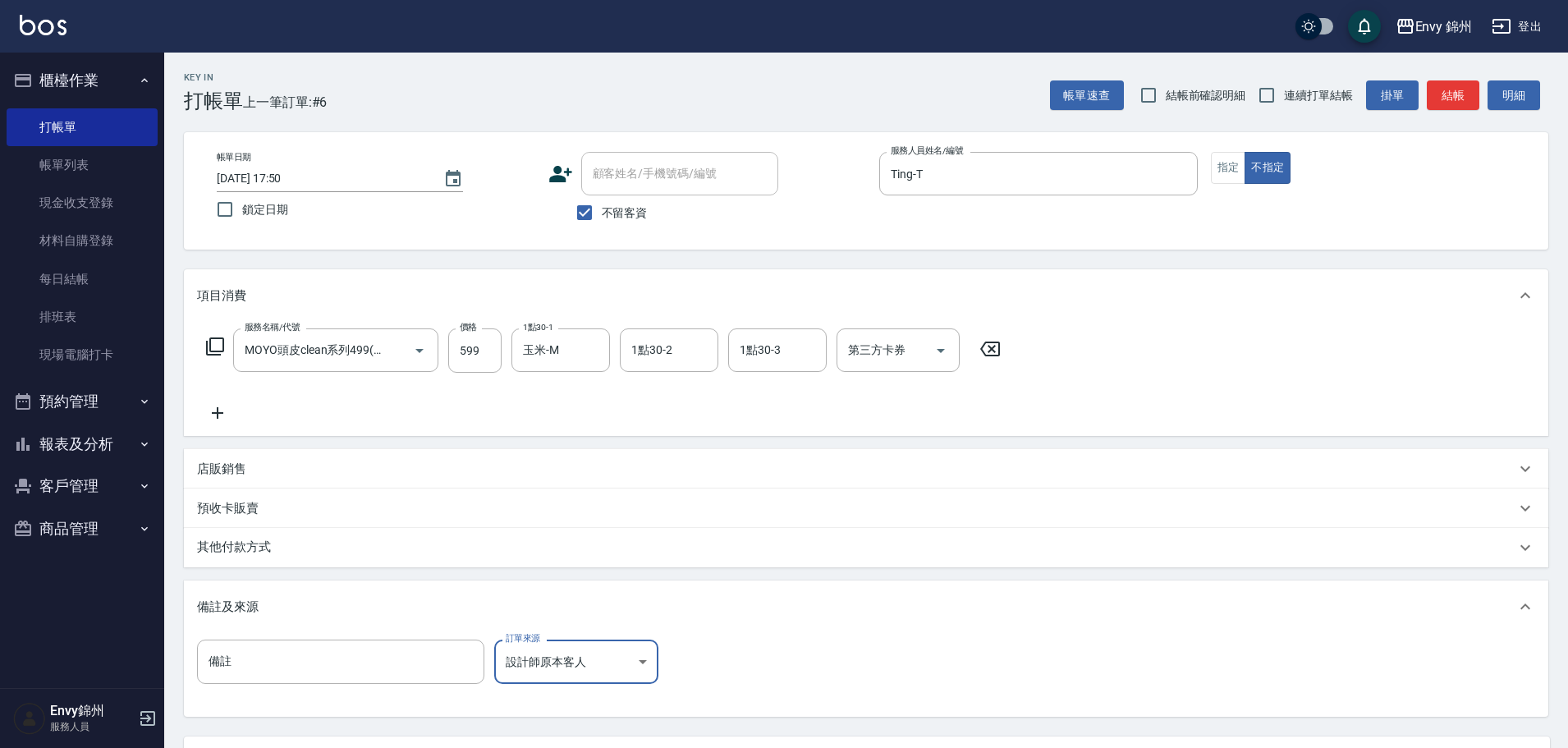
scroll to position [154, 0]
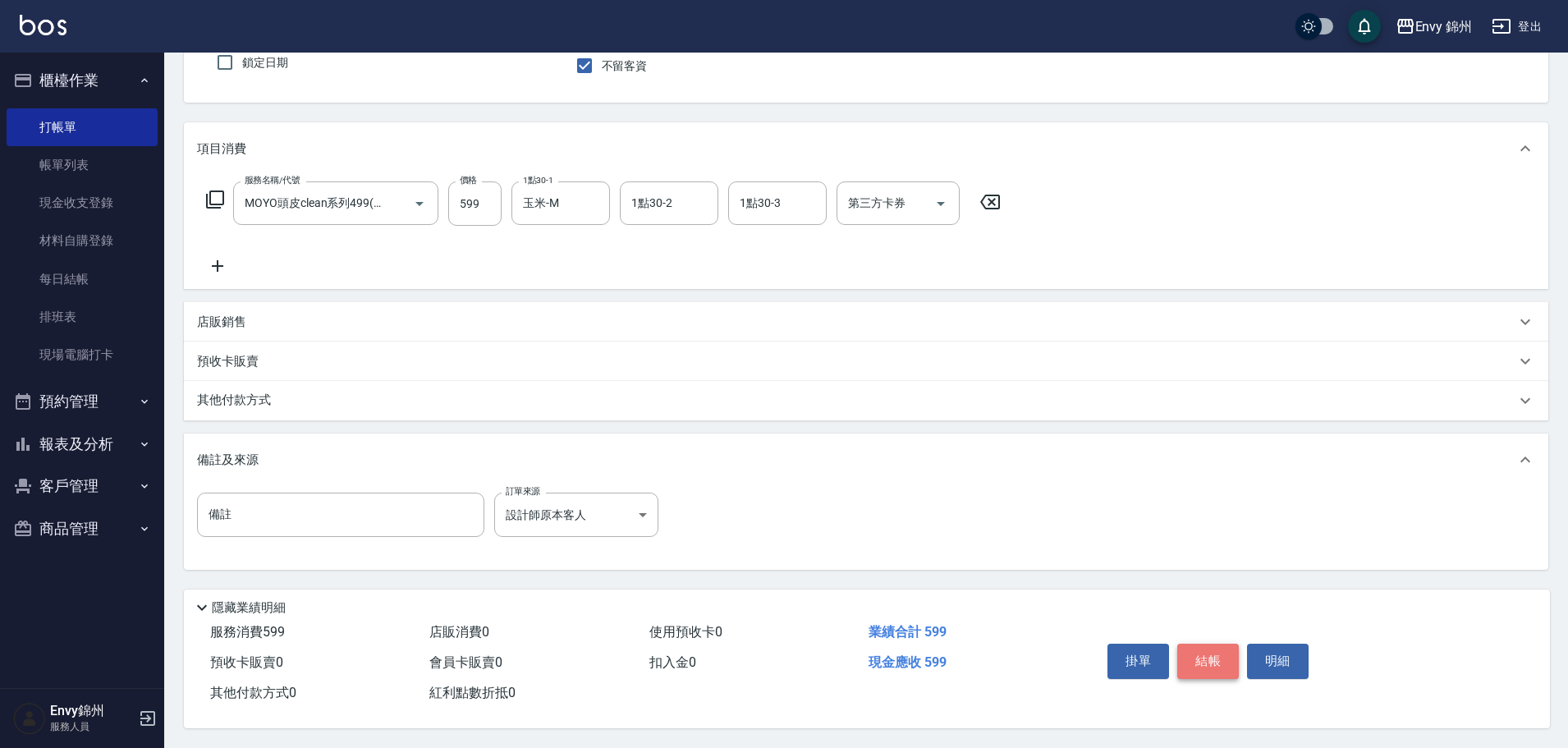
click at [1210, 654] on button "結帳" at bounding box center [1207, 661] width 62 height 34
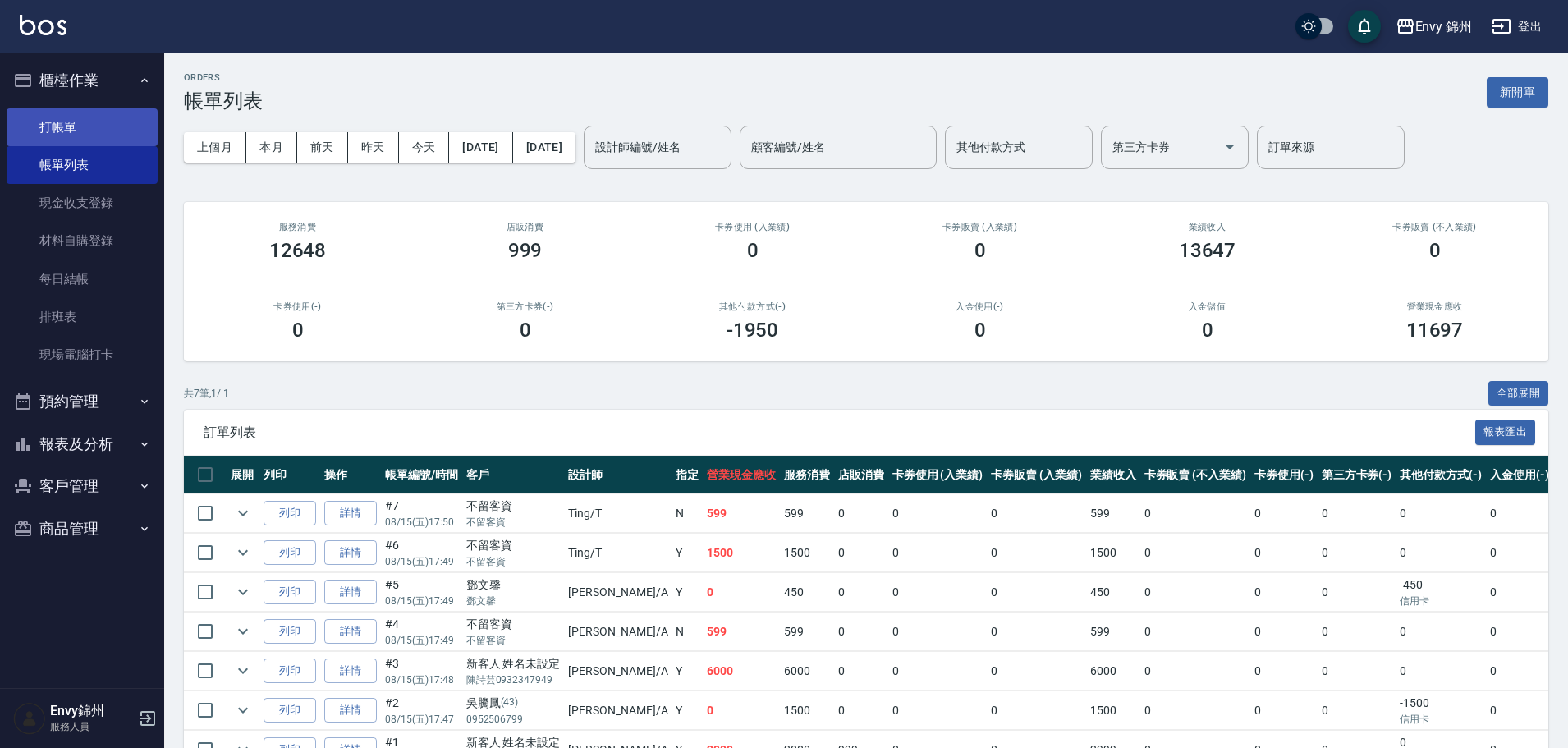
click at [69, 123] on link "打帳單" at bounding box center [82, 127] width 151 height 38
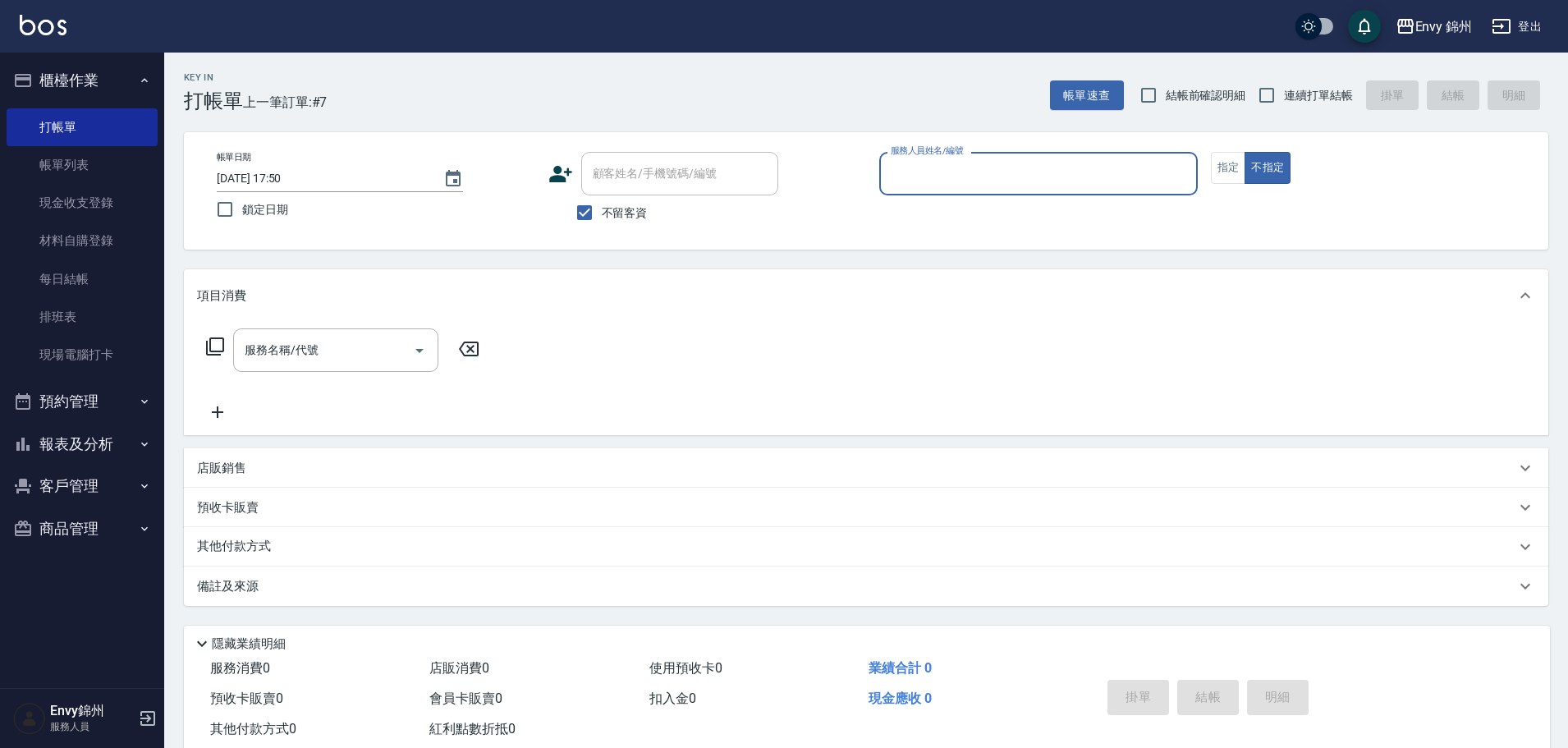
drag, startPoint x: 588, startPoint y: 235, endPoint x: 604, endPoint y: 217, distance: 24.1
click at [594, 230] on div "帳單日期 2025/08/15 17:50 鎖定日期 顧客姓名/手機號碼/編號 顧客姓名/手機號碼/編號 不留客資 服務人員姓名/編號 服務人員姓名/編號 指…" at bounding box center [866, 191] width 1364 height 118
click at [607, 211] on span "不留客資" at bounding box center [624, 214] width 46 height 18
click at [602, 211] on input "不留客資" at bounding box center [584, 212] width 34 height 34
checkbox input "false"
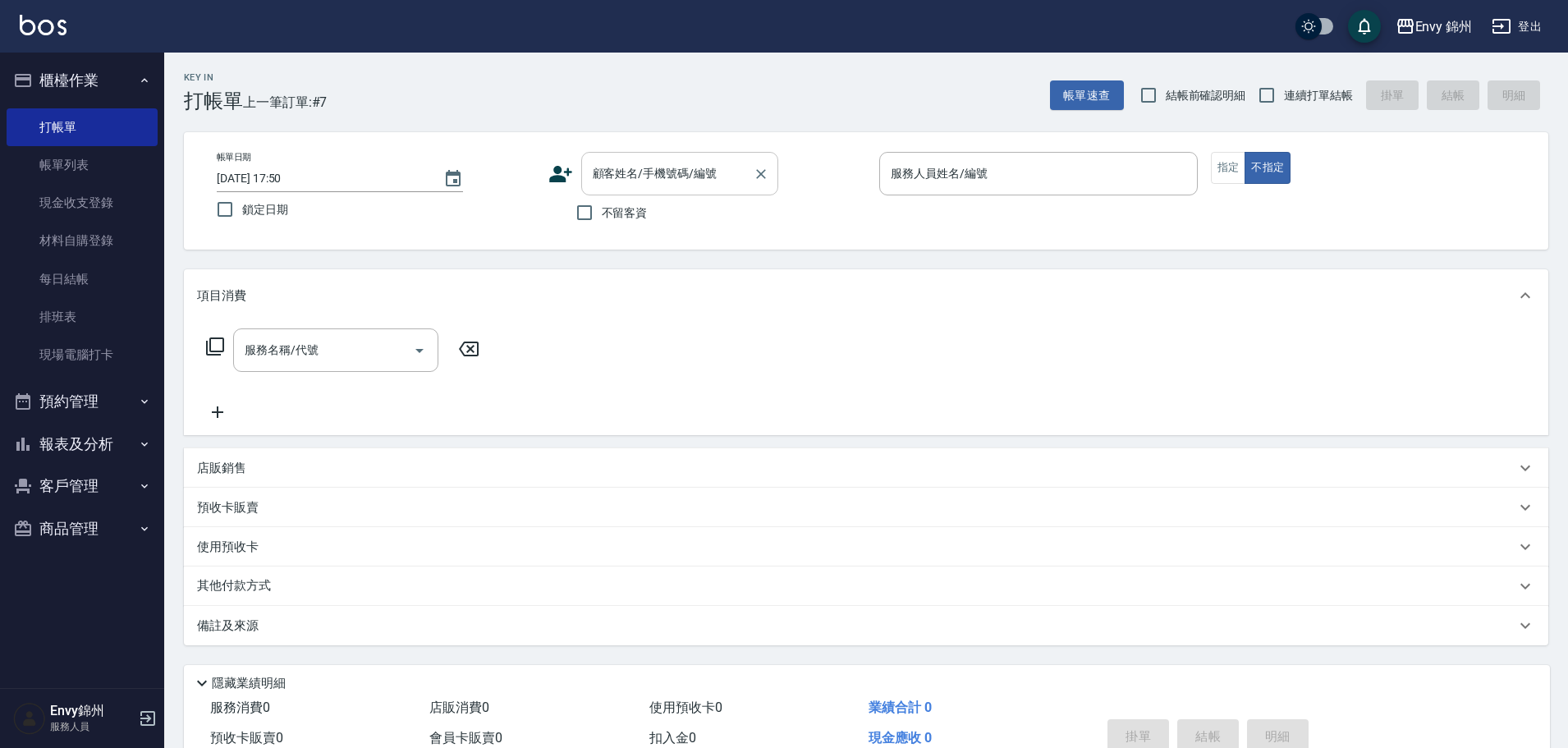
click at [640, 179] on input "顧客姓名/手機號碼/編號" at bounding box center [667, 173] width 158 height 28
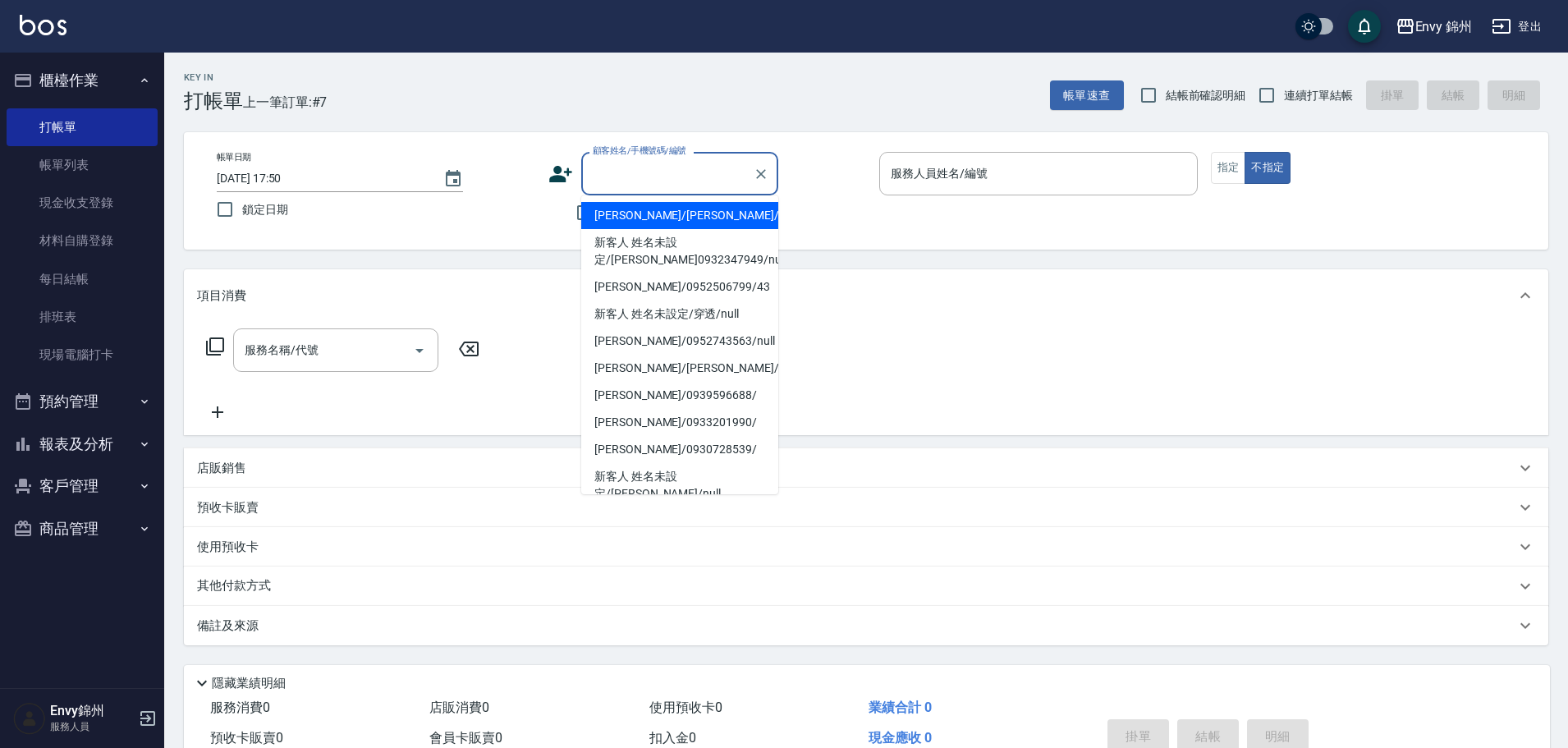
type input "x"
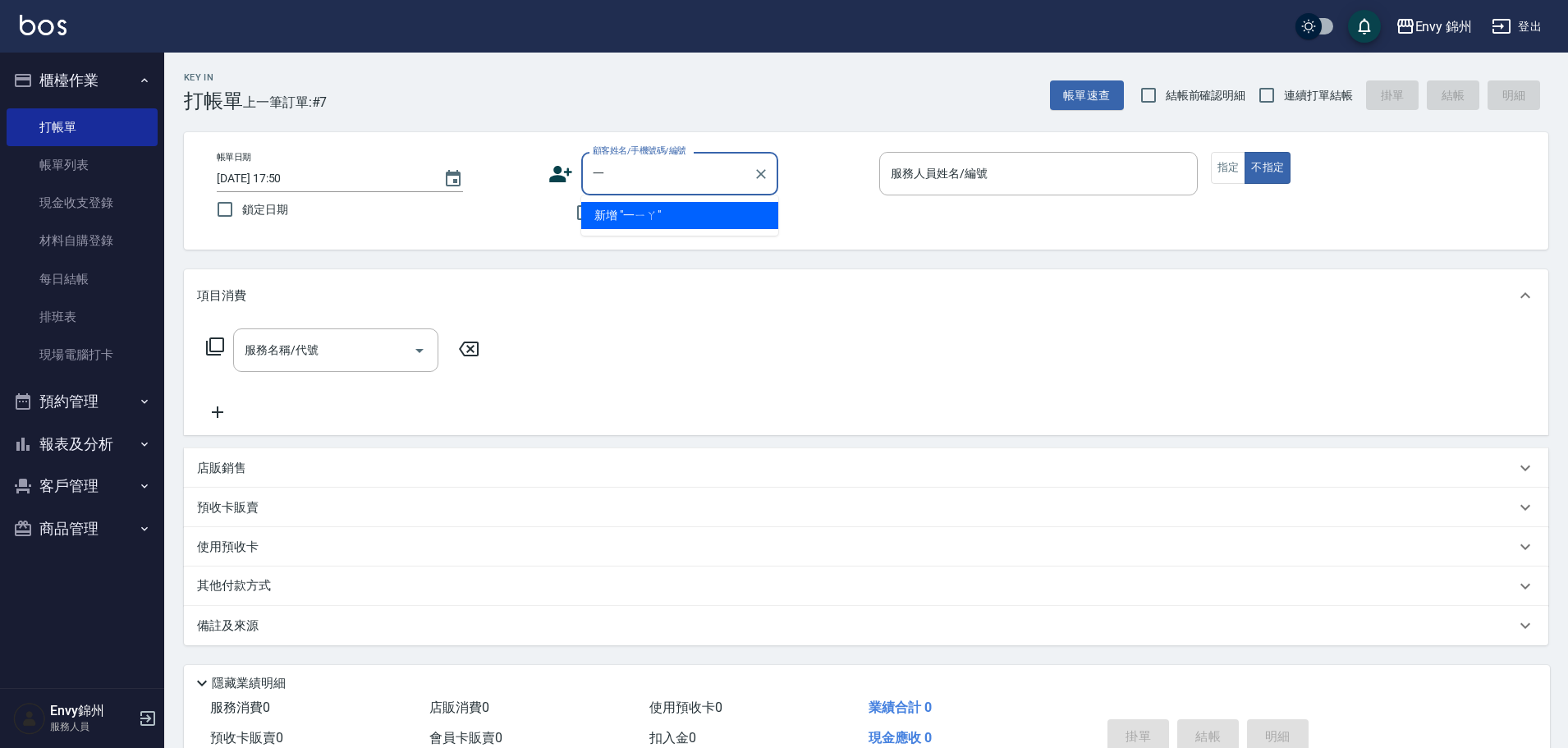
type input "一"
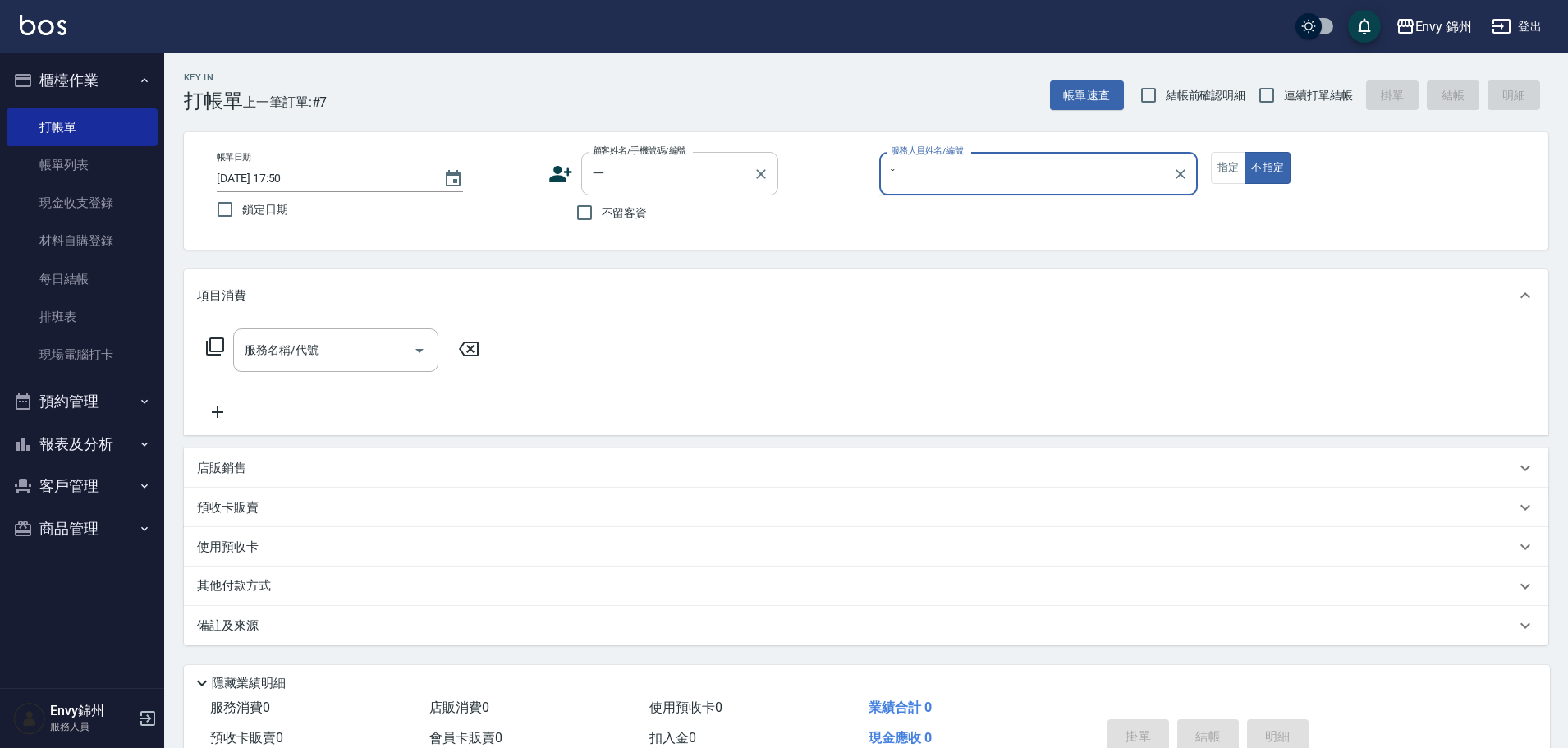
click at [650, 189] on div "一 顧客姓名/手機號碼/編號" at bounding box center [679, 174] width 197 height 43
type input "ˇ"
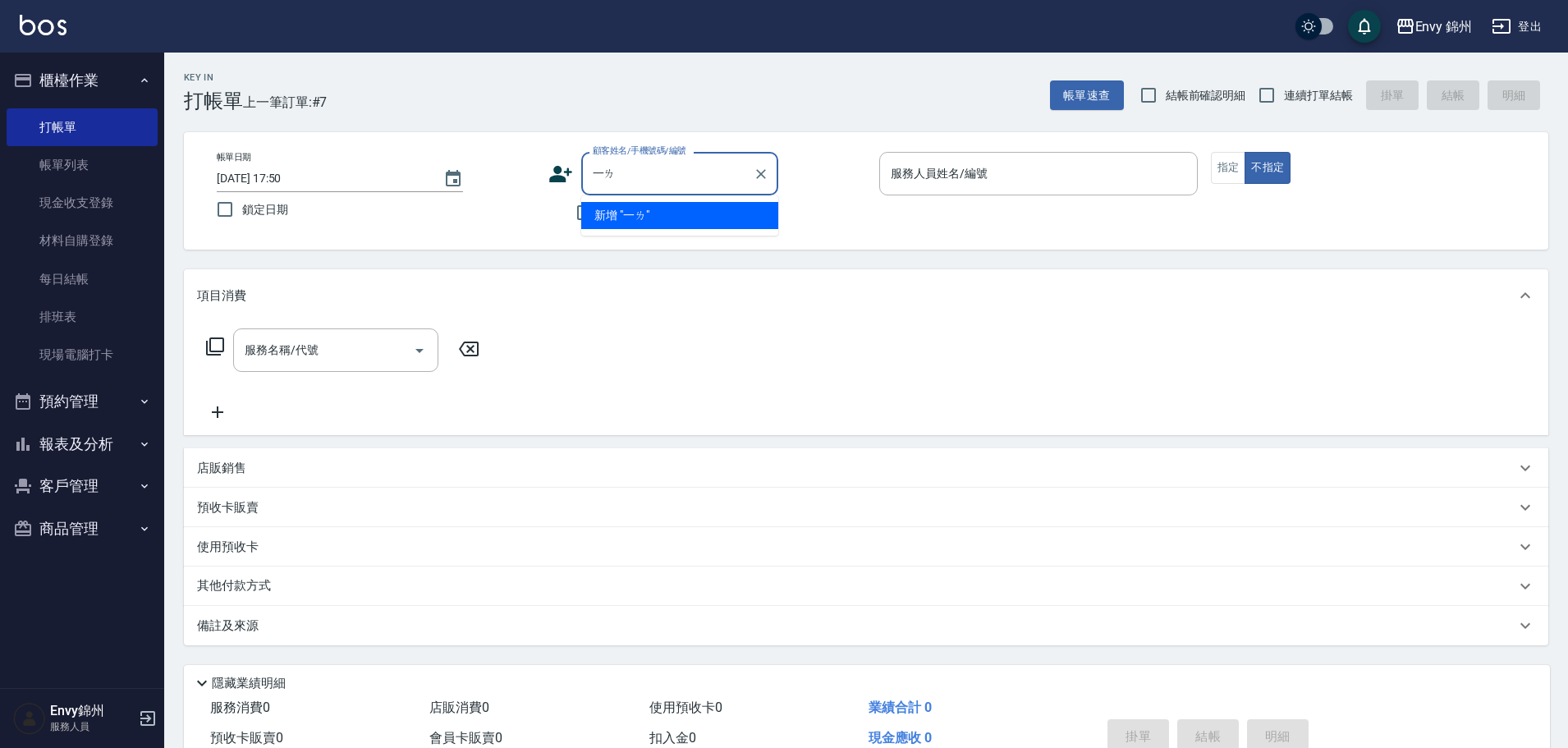
type input "一"
click at [767, 177] on icon "Clear" at bounding box center [760, 174] width 17 height 17
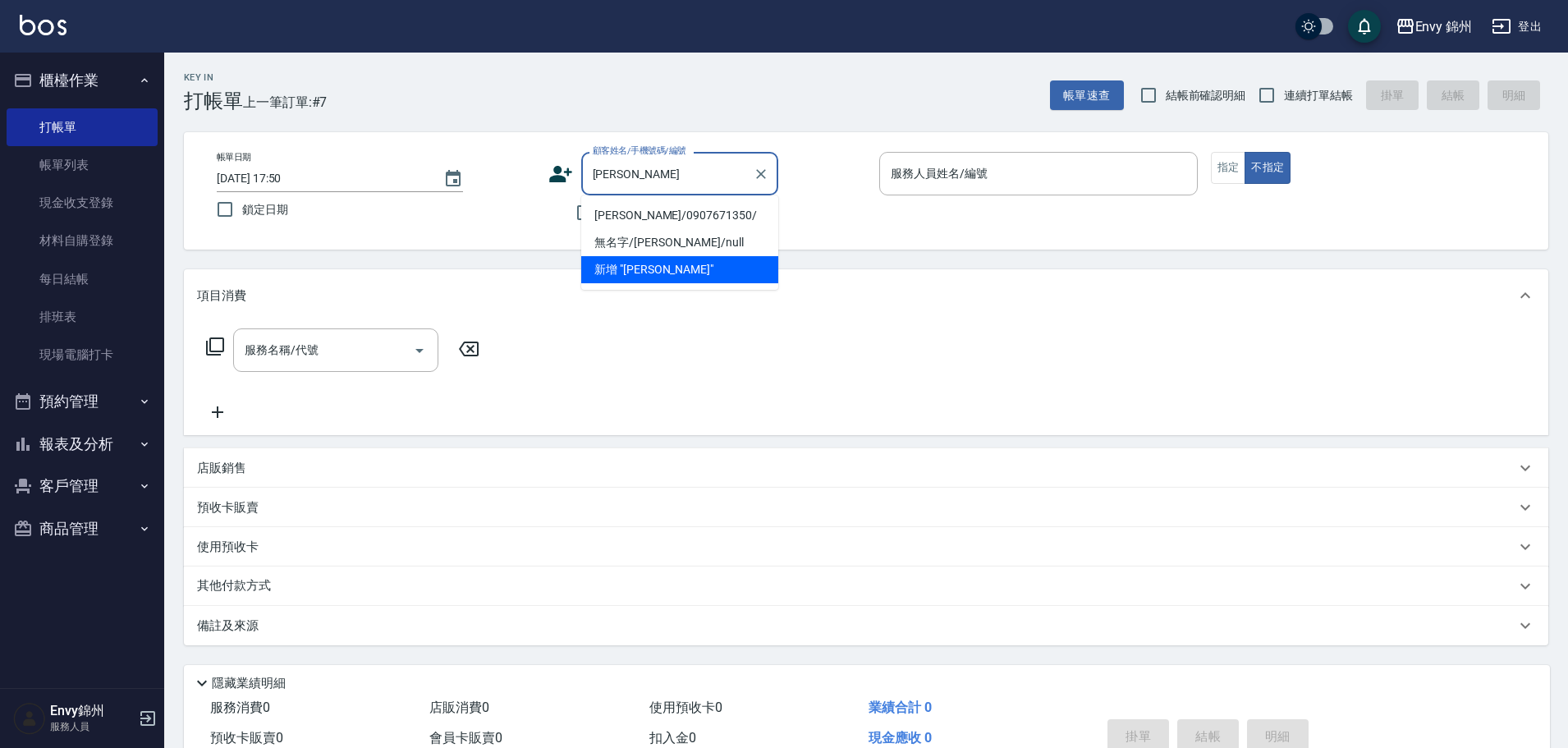
click at [708, 219] on li "劉雅婷/0907671350/" at bounding box center [679, 216] width 197 height 27
type input "劉雅婷/0907671350/"
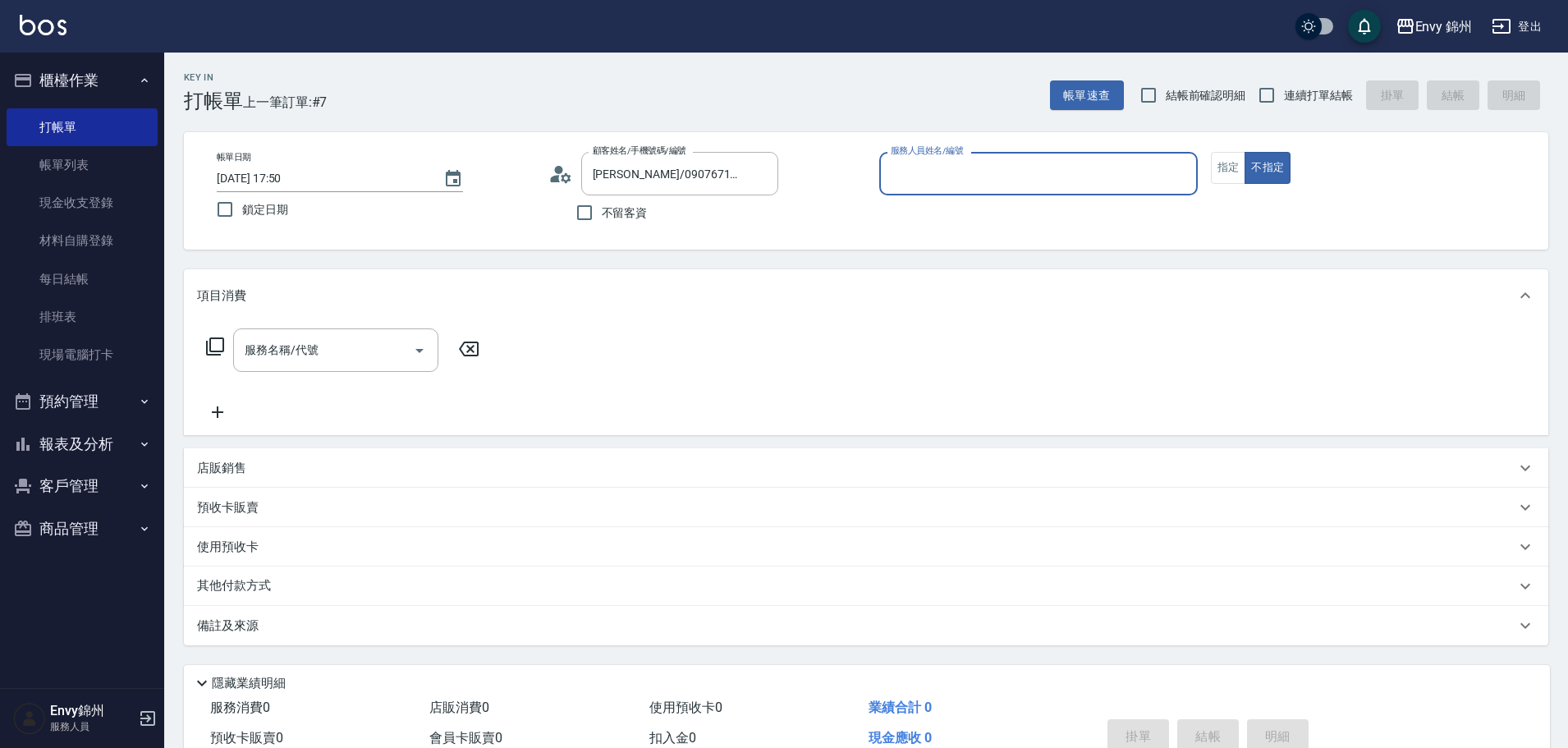
type input "Ting-T"
click at [1239, 169] on button "指定" at bounding box center [1228, 168] width 35 height 32
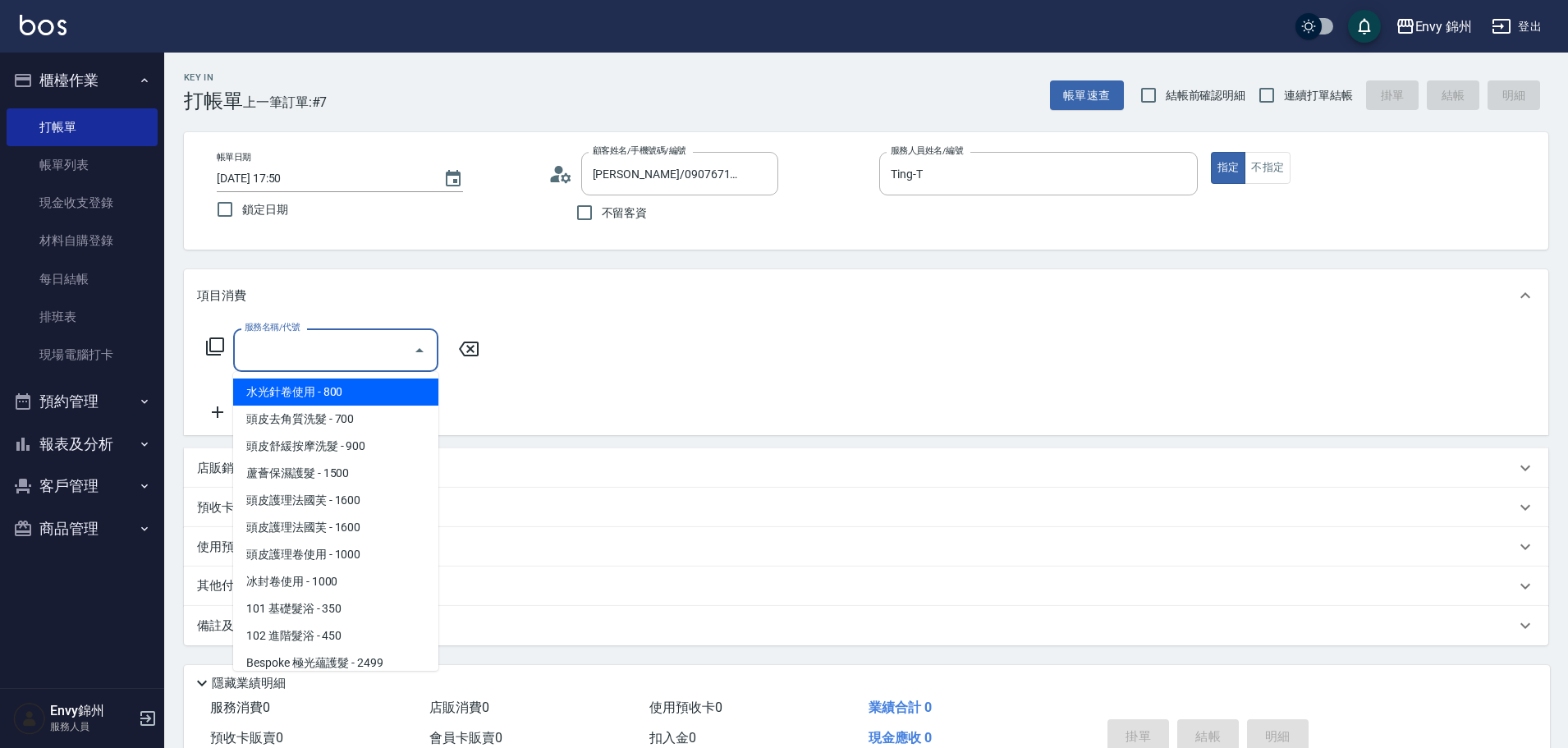
click at [376, 355] on input "服務名稱/代號" at bounding box center [322, 350] width 166 height 28
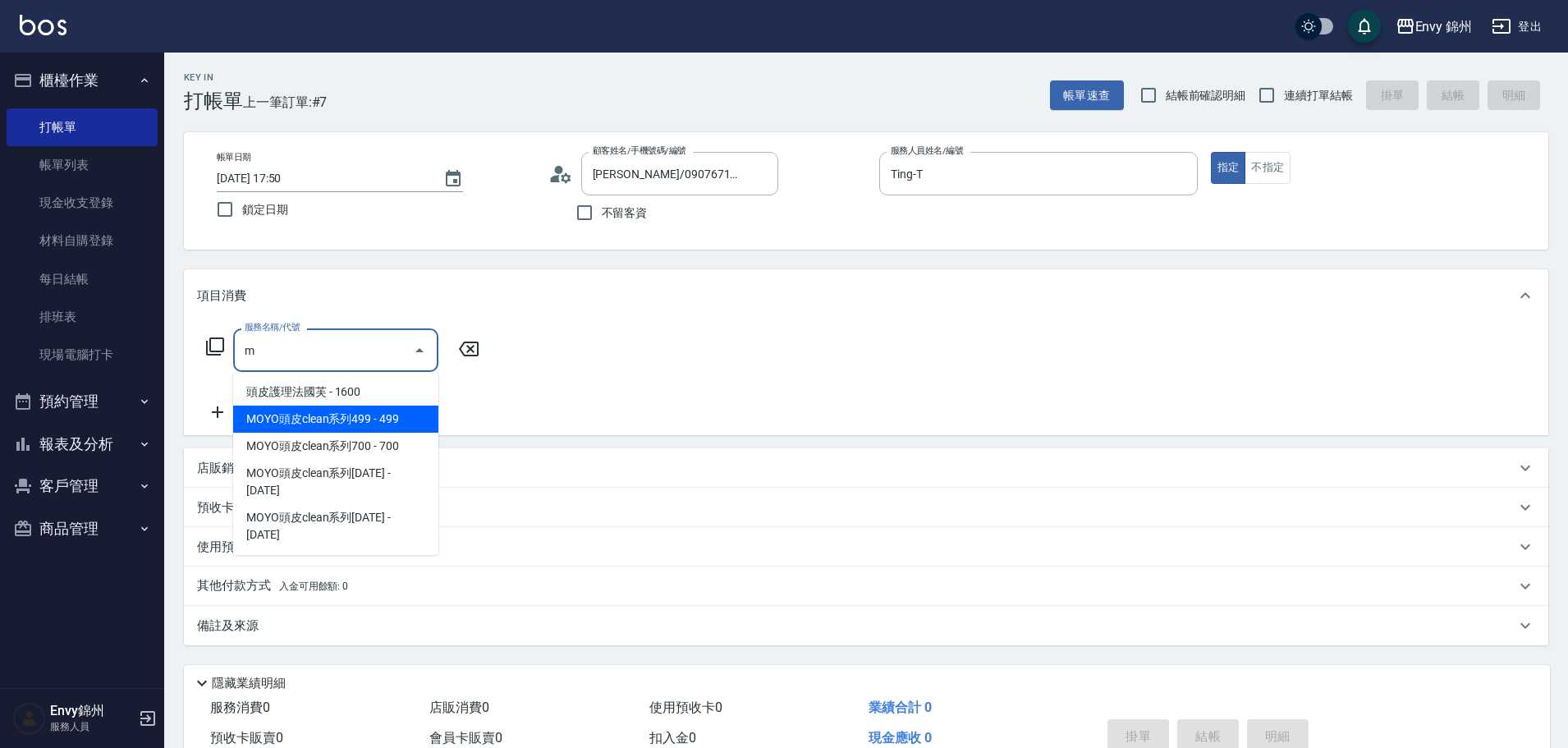
click at [381, 421] on span "MOYO頭皮clean系列499 - 499" at bounding box center [335, 420] width 205 height 27
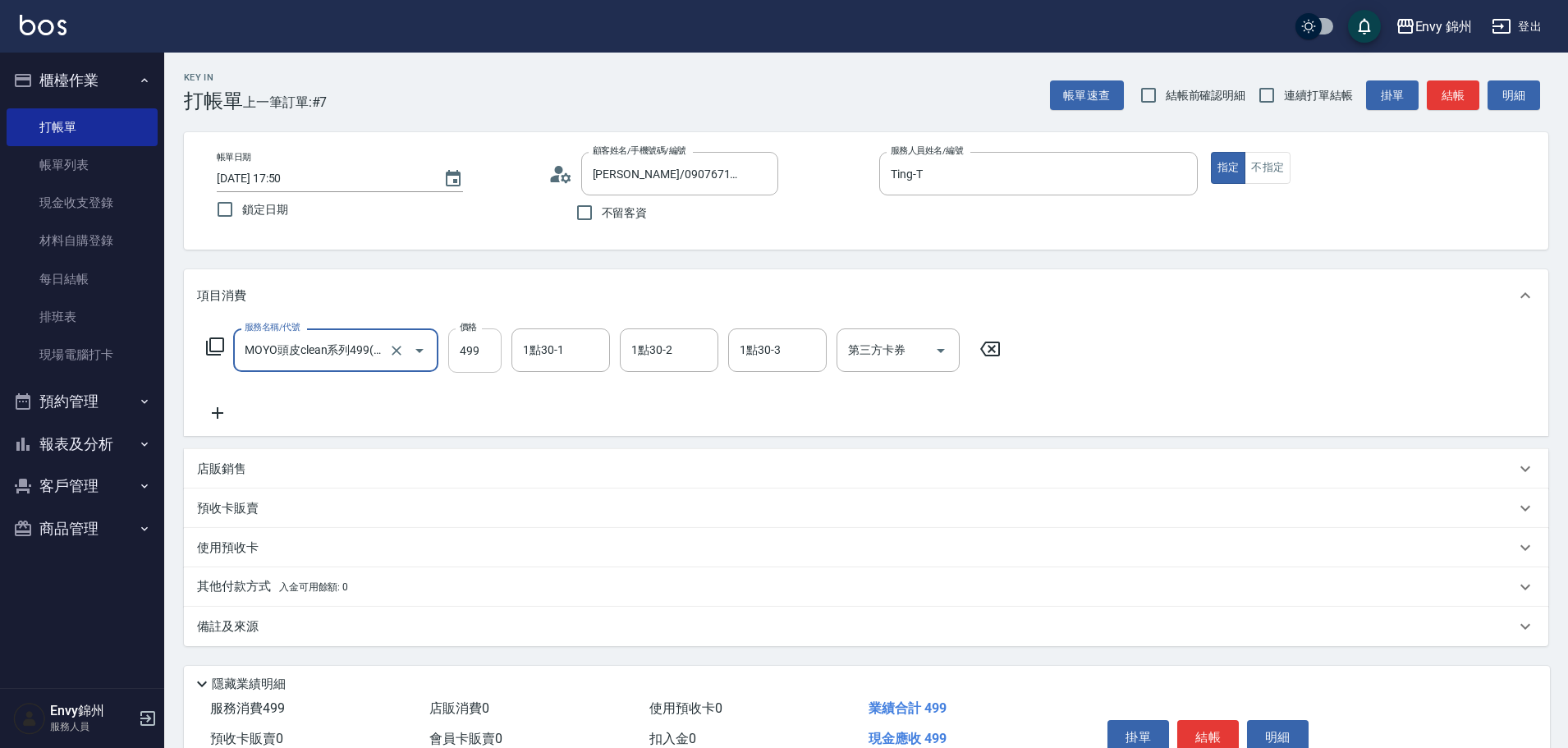
type input "MOYO頭皮clean系列499(405)"
click at [476, 355] on input "499" at bounding box center [474, 350] width 53 height 44
drag, startPoint x: 478, startPoint y: 350, endPoint x: 455, endPoint y: 349, distance: 23.0
click at [455, 349] on input "0" at bounding box center [474, 350] width 53 height 44
type input "599"
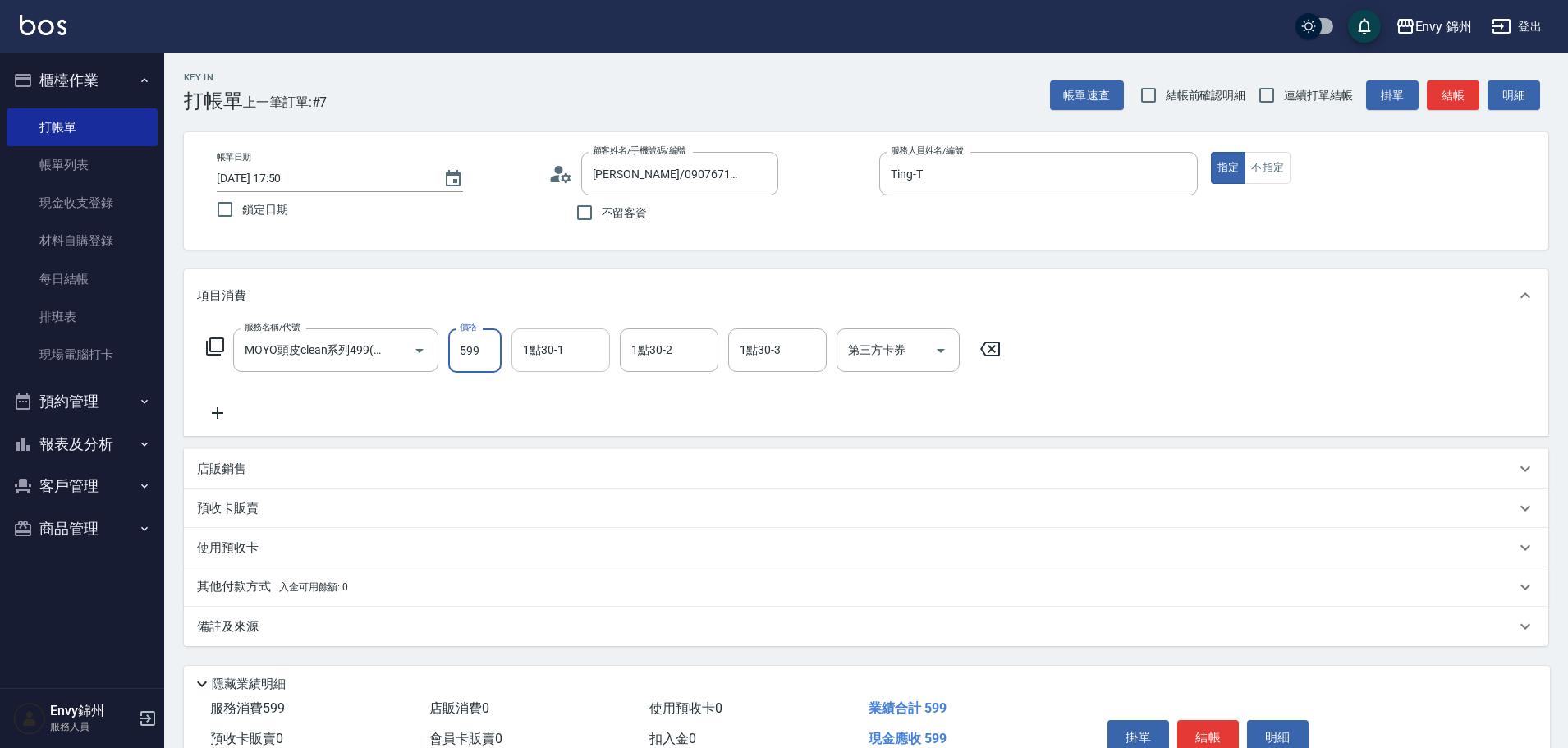
click at [573, 350] on input "1點30-1" at bounding box center [560, 350] width 83 height 28
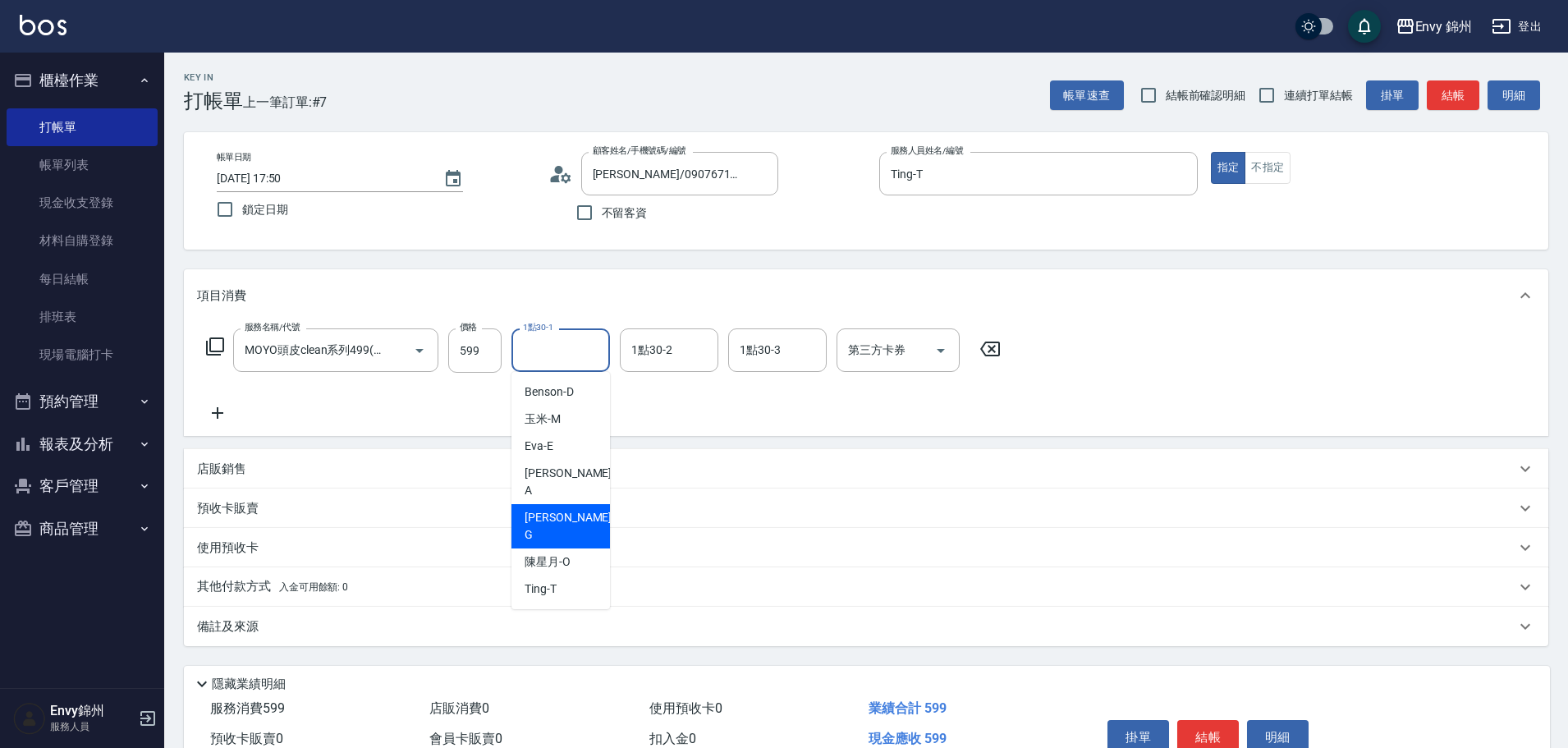
click at [558, 509] on span "杉杉 -G" at bounding box center [569, 525] width 90 height 34
type input "杉杉-G"
click at [544, 624] on div "備註及來源" at bounding box center [856, 627] width 1318 height 18
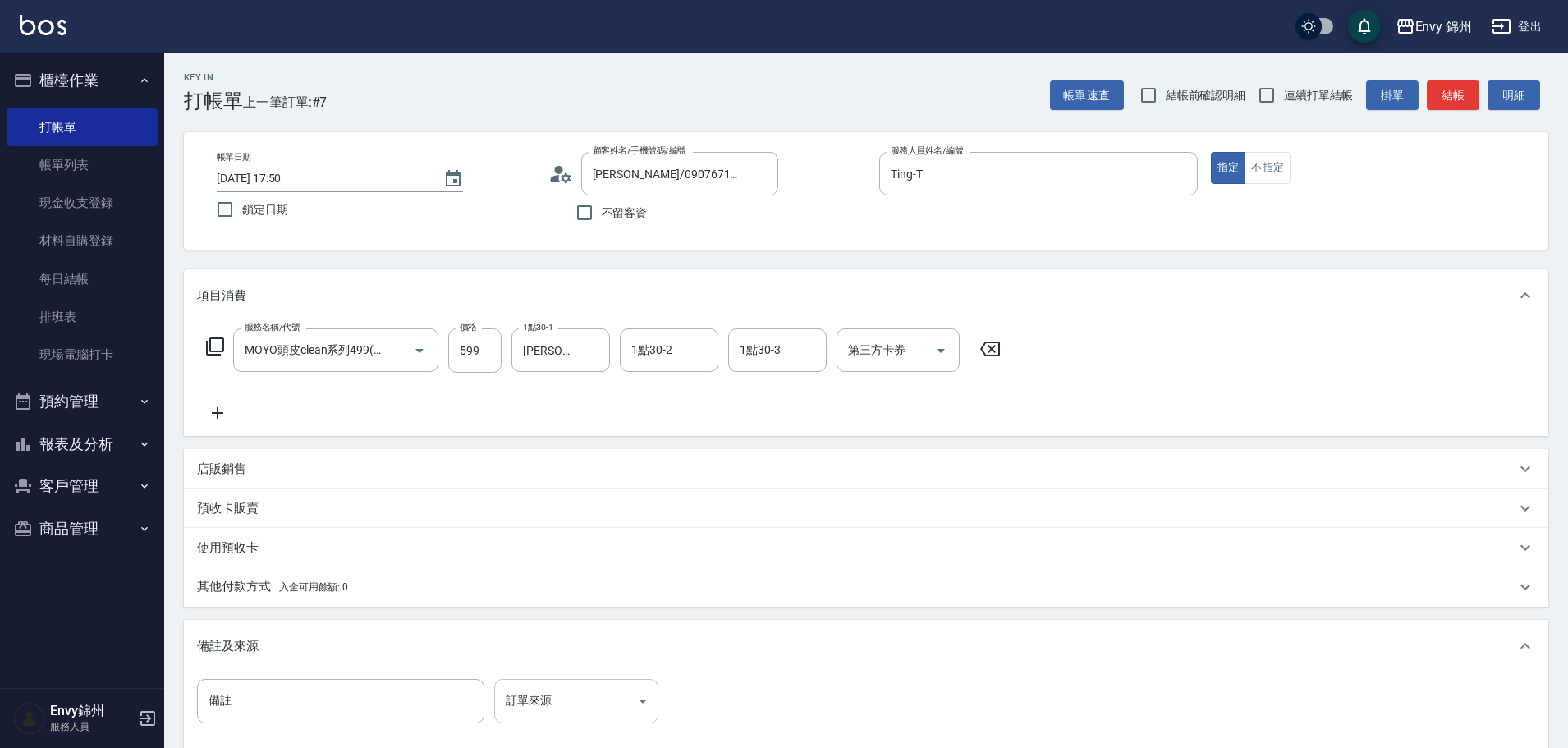
click at [630, 708] on body "Envy 錦州 登出 櫃檯作業 打帳單 帳單列表 現金收支登錄 材料自購登錄 每日結帳 排班表 現場電腦打卡 預約管理 預約管理 單日預約紀錄 單週預約紀錄 …" at bounding box center [784, 467] width 1568 height 934
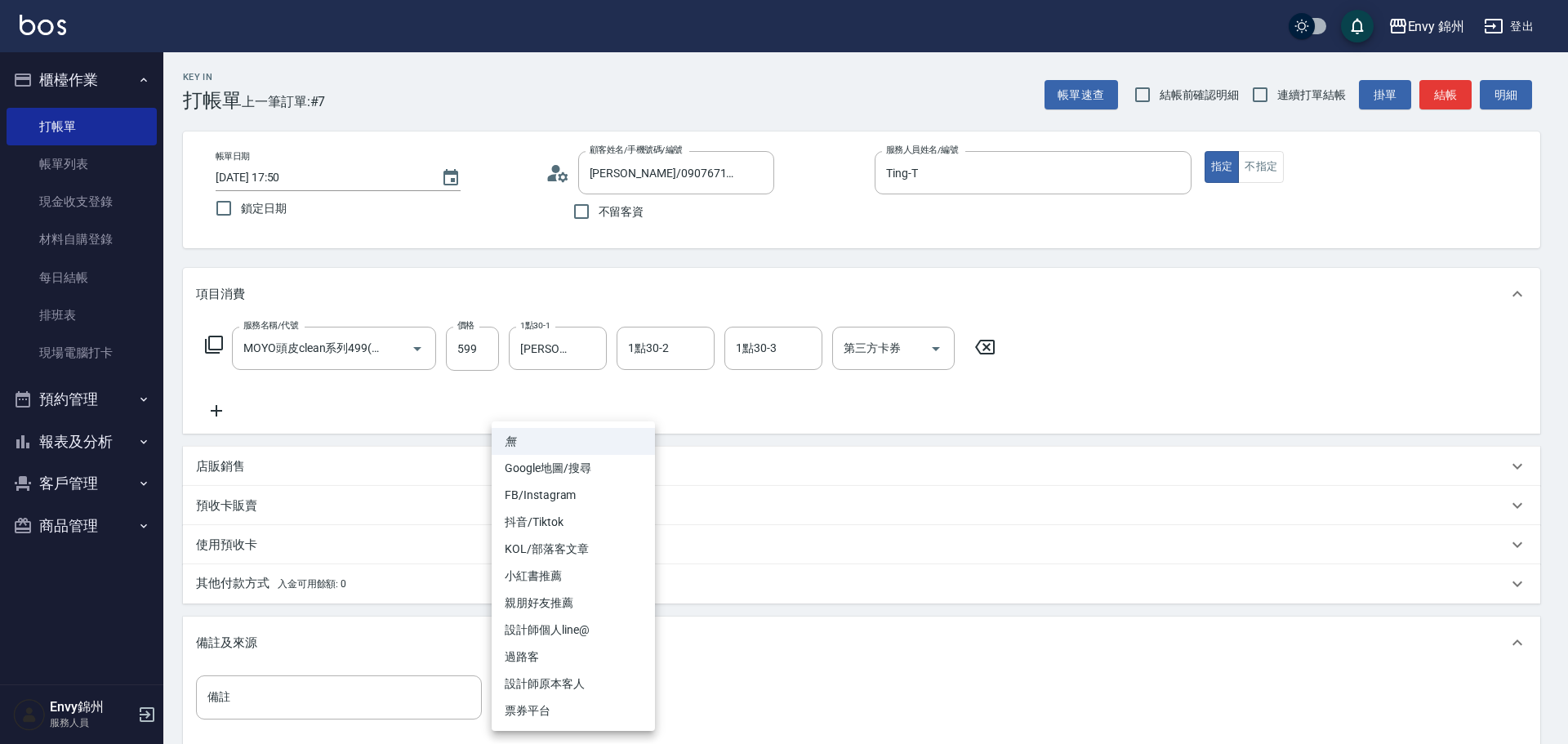
click at [628, 688] on li "設計師原本客人" at bounding box center [573, 685] width 164 height 27
type input "設計師原本客人"
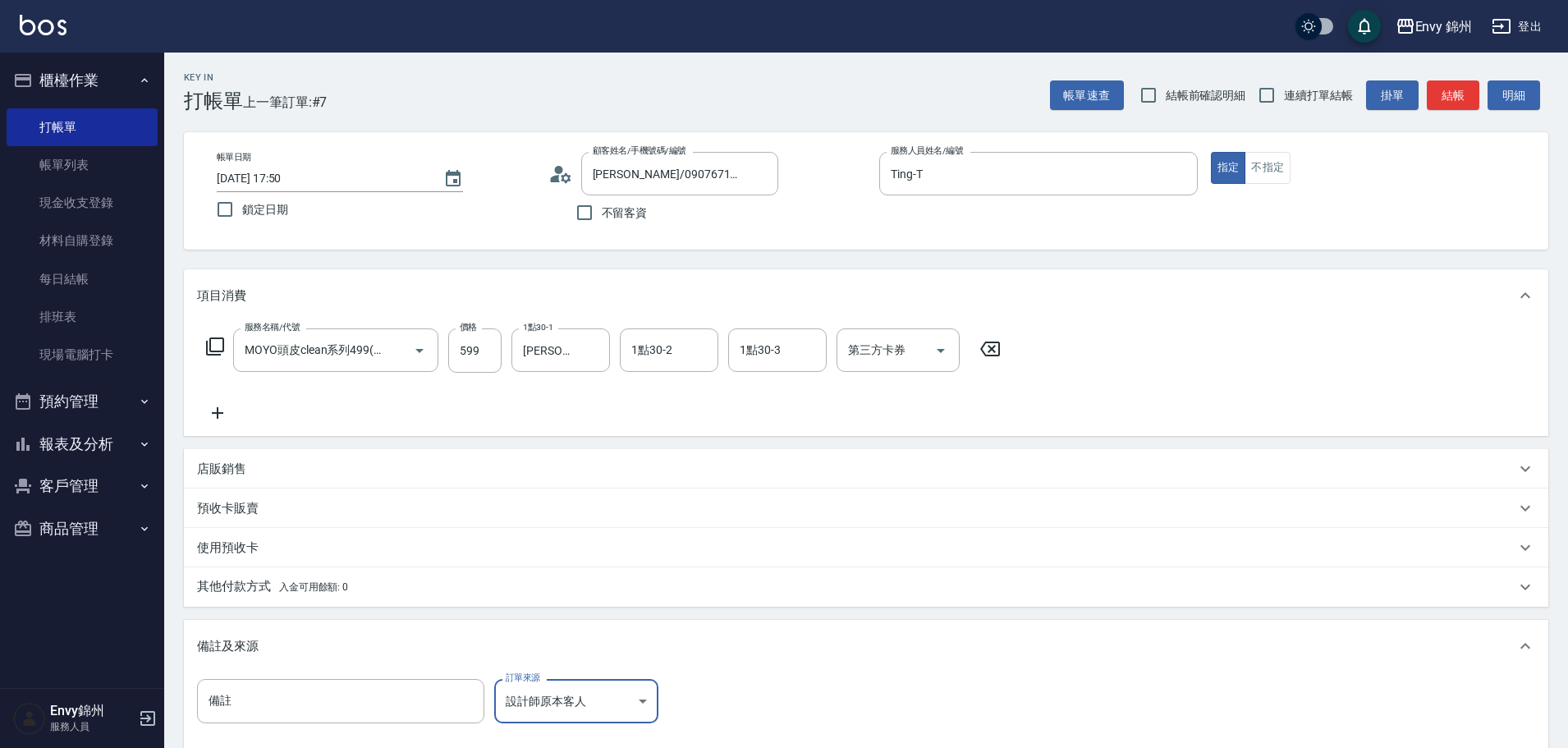
scroll to position [194, 0]
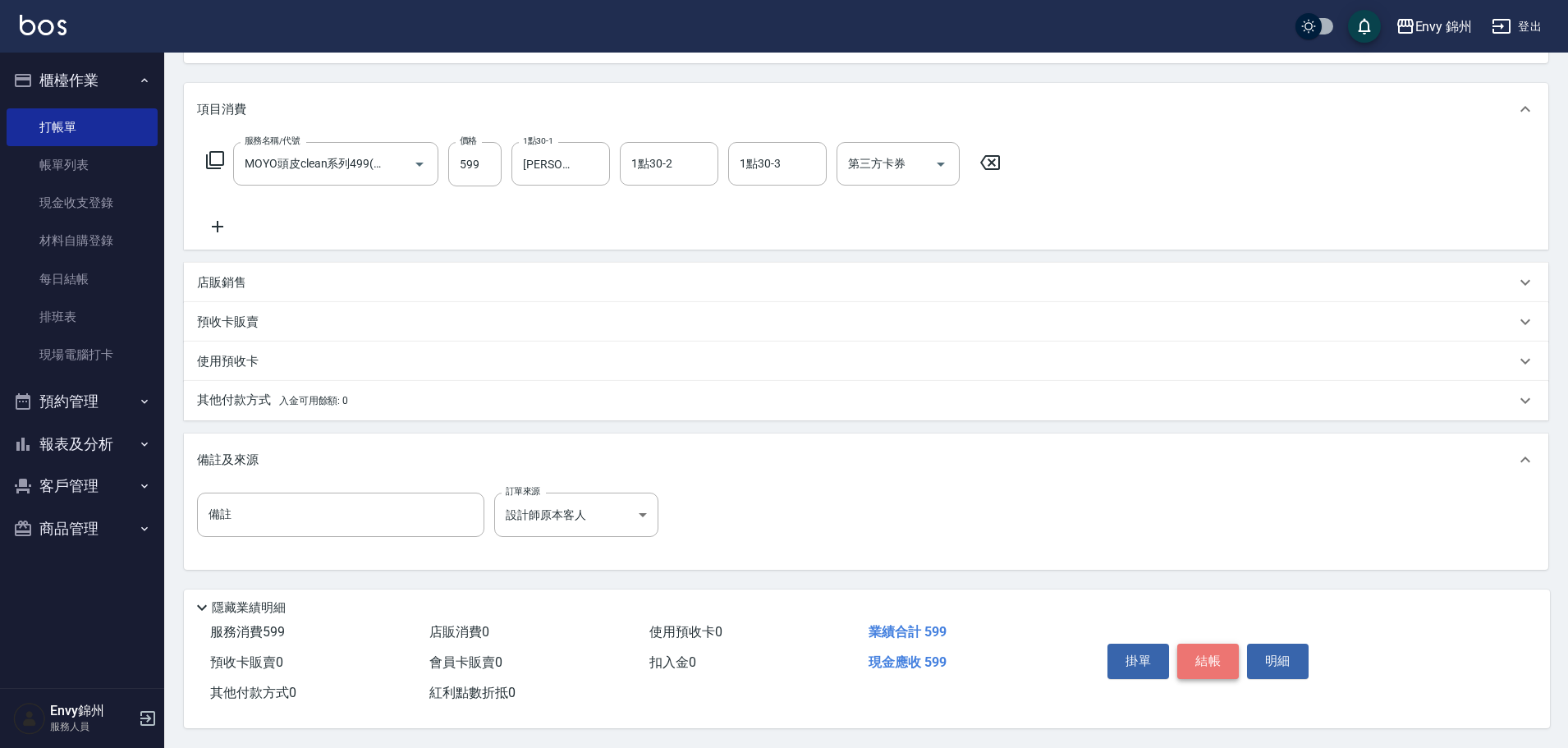
click at [1205, 662] on button "結帳" at bounding box center [1207, 661] width 62 height 34
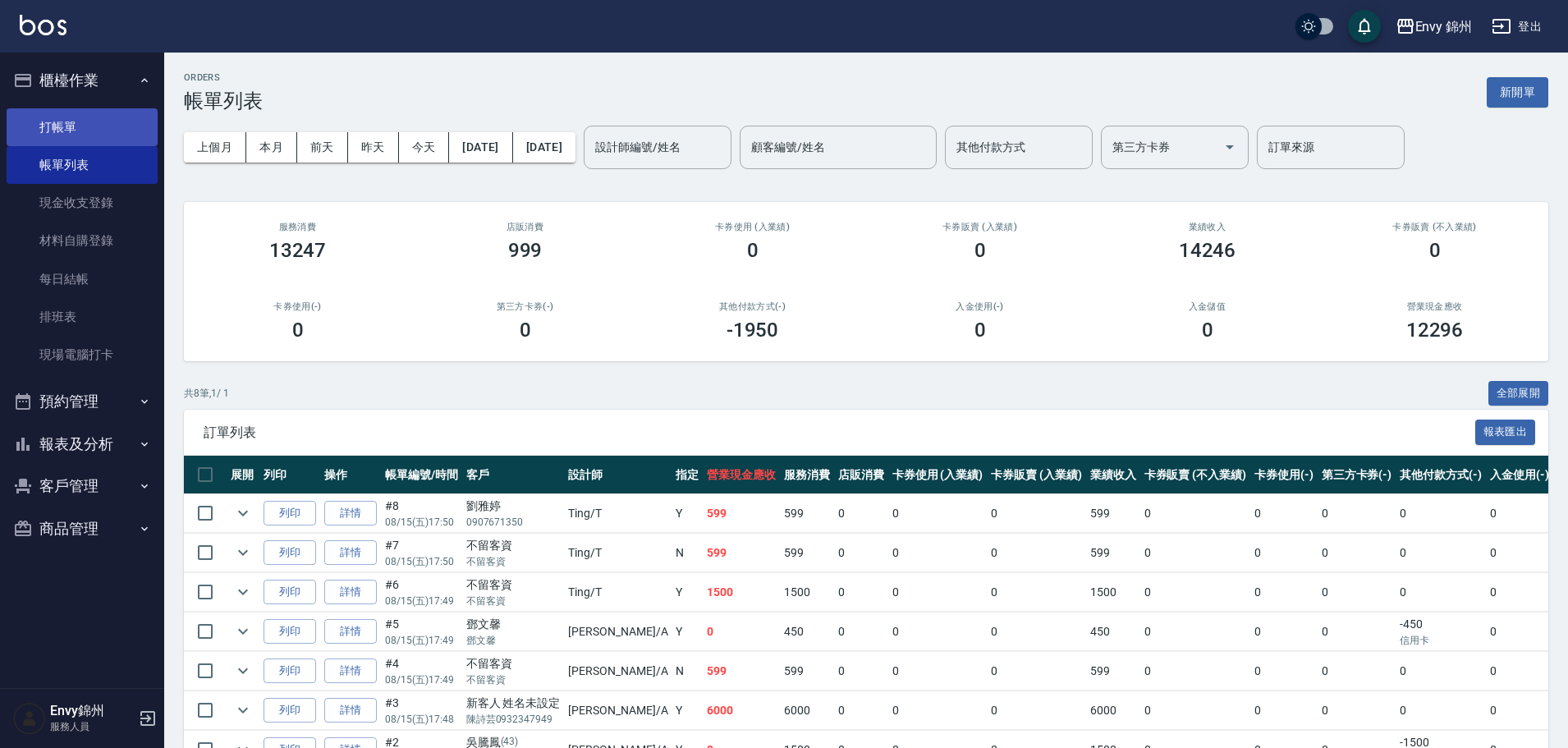
click at [43, 124] on link "打帳單" at bounding box center [82, 127] width 151 height 38
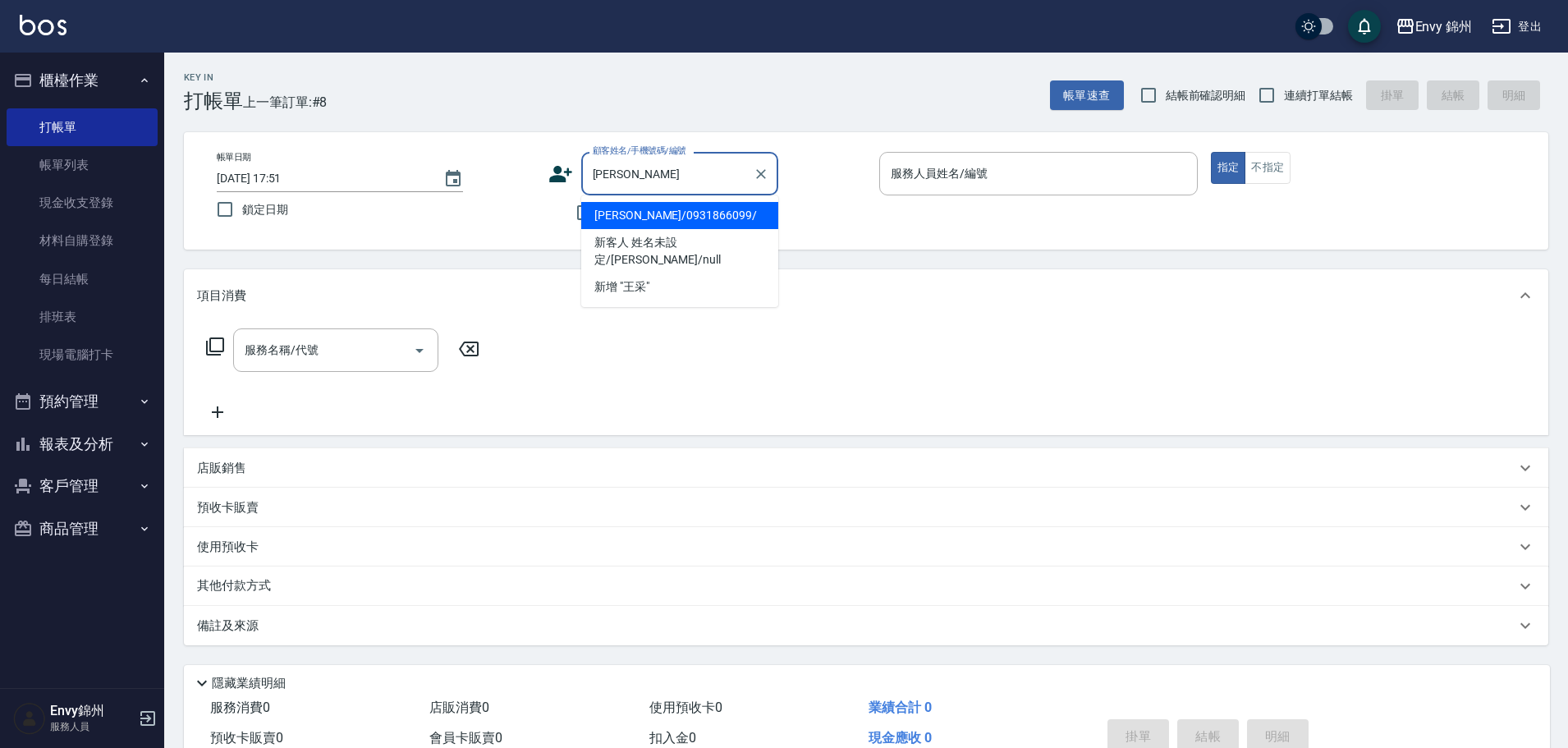
click at [670, 226] on li "王采綺/0931866099/" at bounding box center [679, 216] width 197 height 27
type input "王采綺/0931866099/"
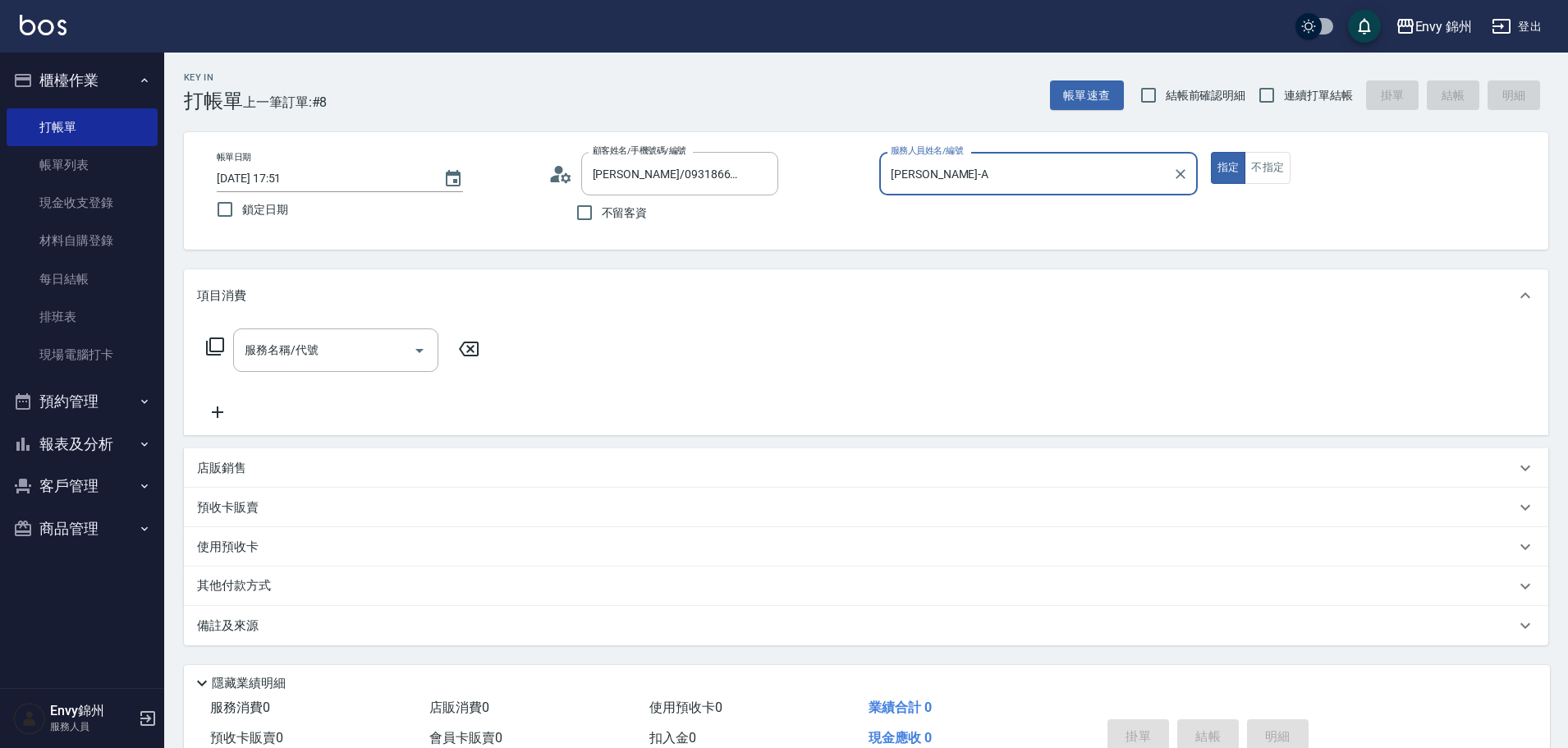
type input "Annie-A"
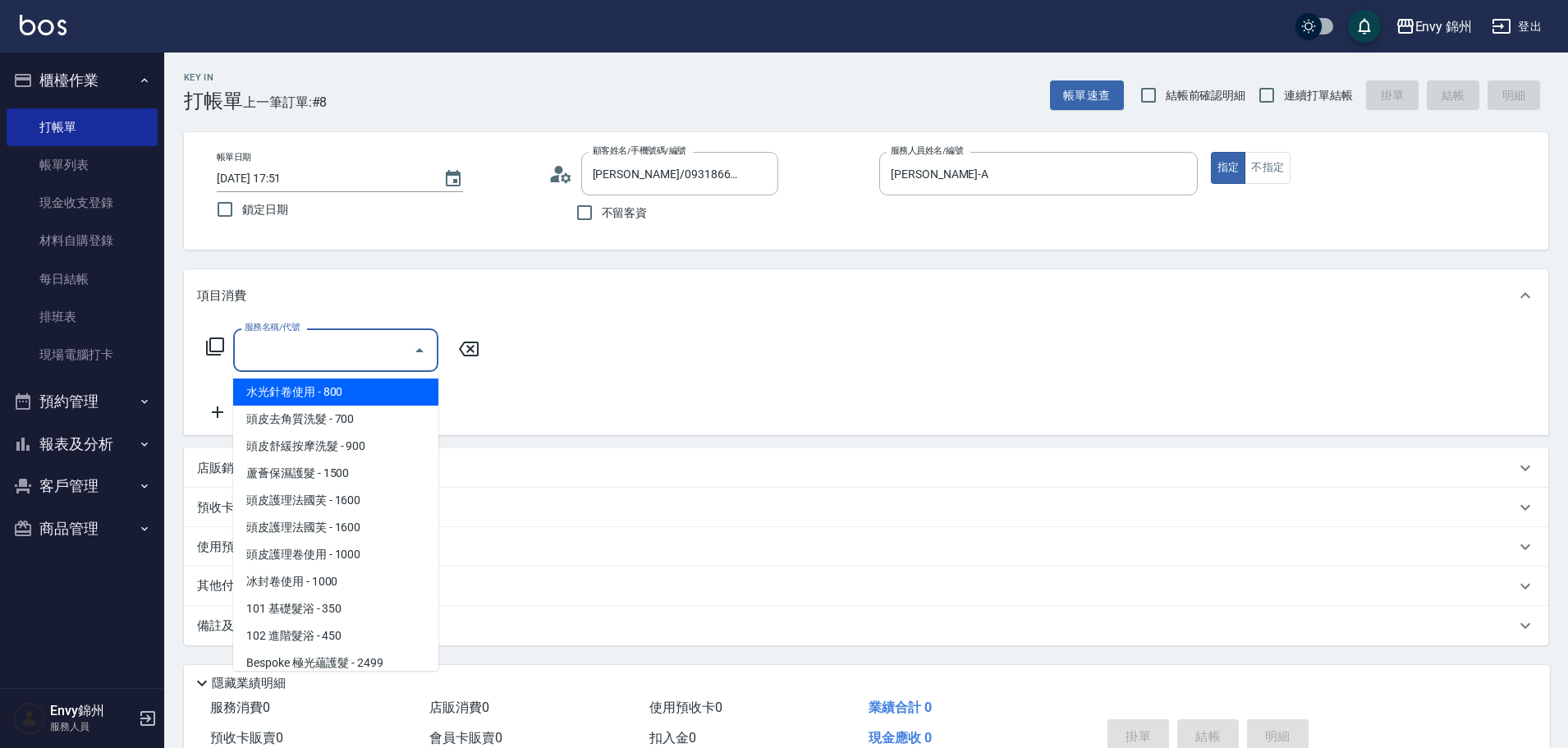
click at [320, 357] on input "服務名稱/代號" at bounding box center [322, 350] width 166 height 28
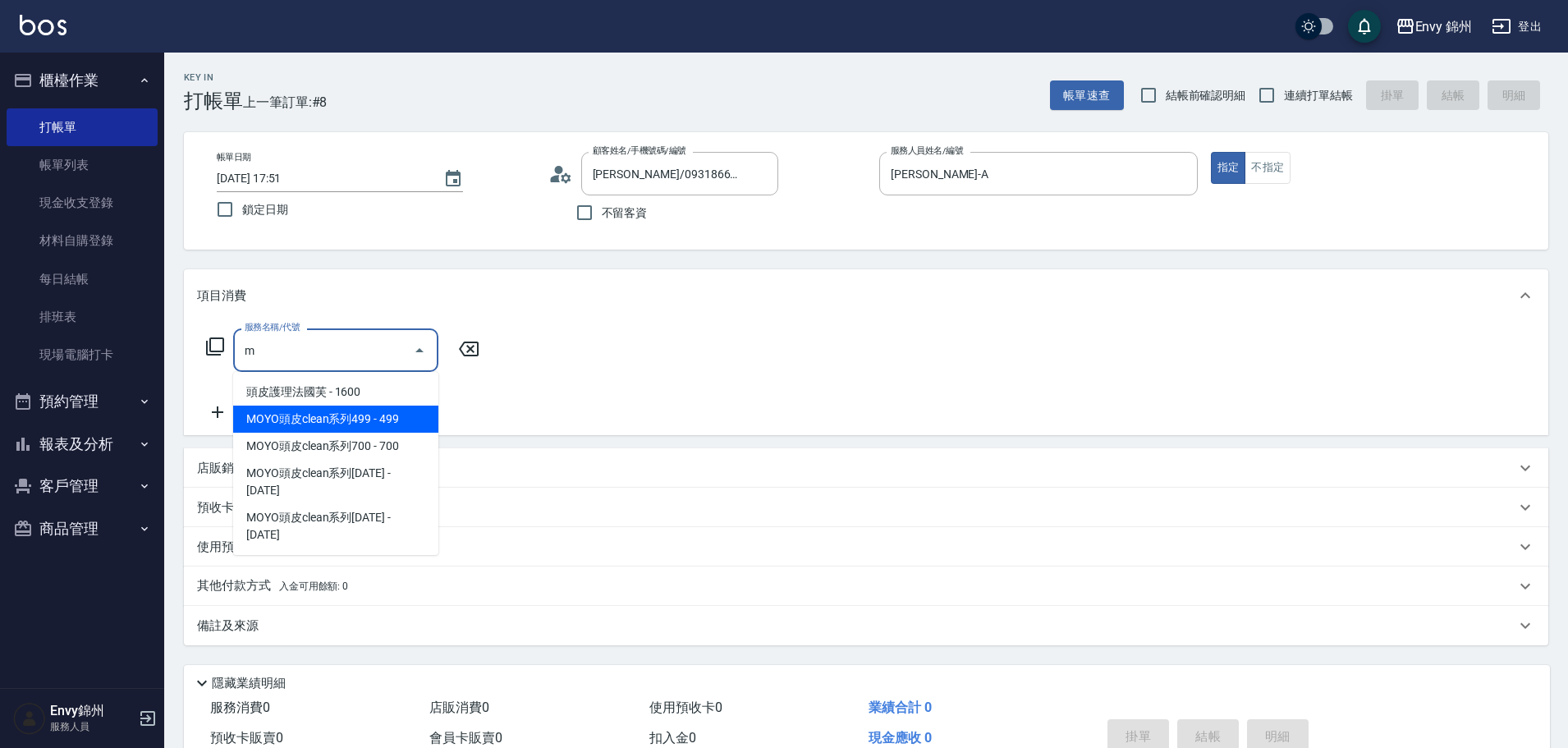
click at [365, 411] on span "MOYO頭皮clean系列499 - 499" at bounding box center [335, 420] width 205 height 27
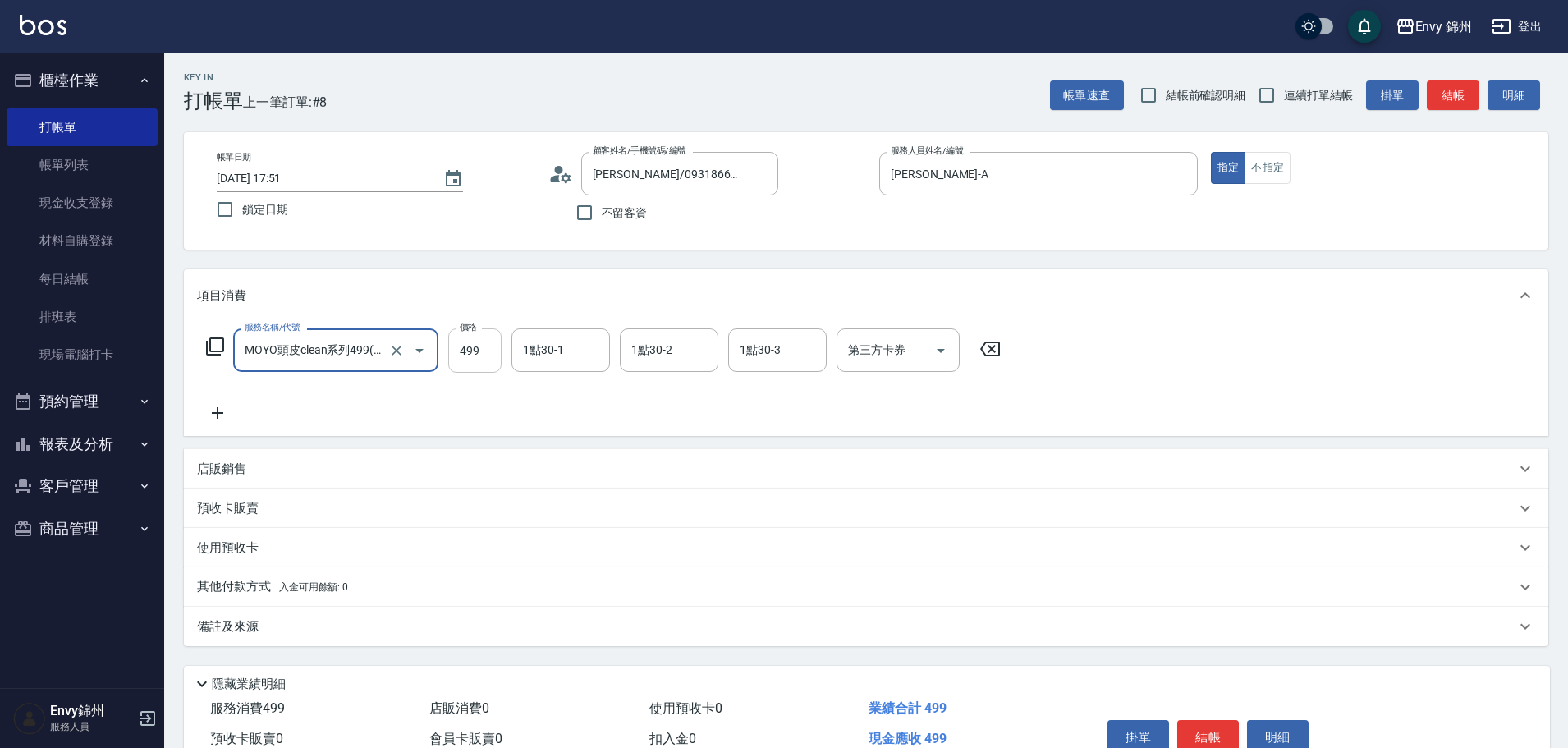
type input "MOYO頭皮clean系列499(405)"
click at [467, 352] on input "499" at bounding box center [474, 350] width 53 height 44
type input "699"
click at [566, 355] on input "1點30-1" at bounding box center [560, 350] width 83 height 28
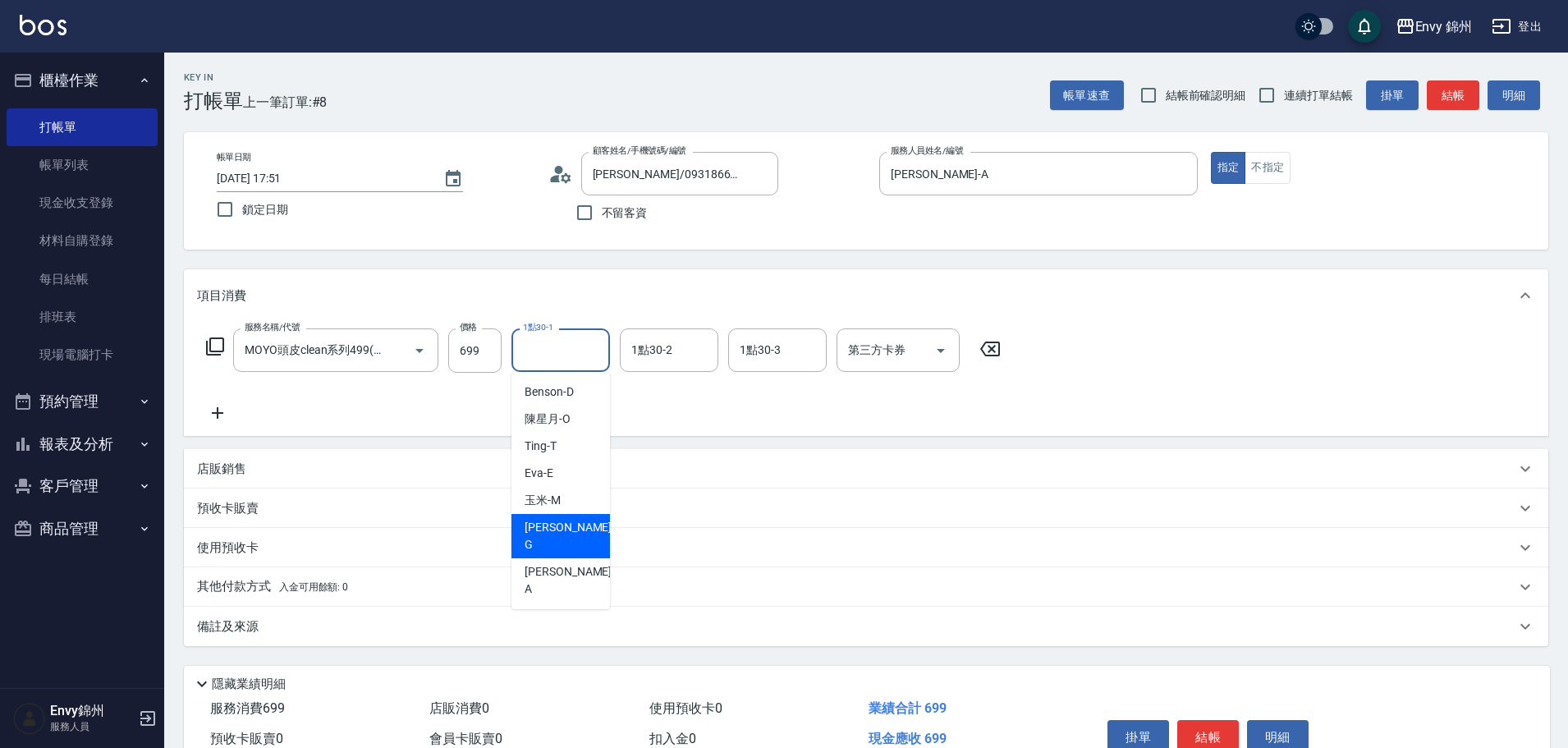
click at [559, 524] on span "杉杉 -G" at bounding box center [569, 535] width 90 height 34
type input "杉杉-G"
click at [559, 647] on div "Key In 打帳單 上一筆訂單:#8 帳單速查 結帳前確認明細 連續打單結帳 掛單 結帳 明細 帳單日期 2025/08/15 17:51 鎖定日期 顧客姓…" at bounding box center [866, 438] width 1403 height 772
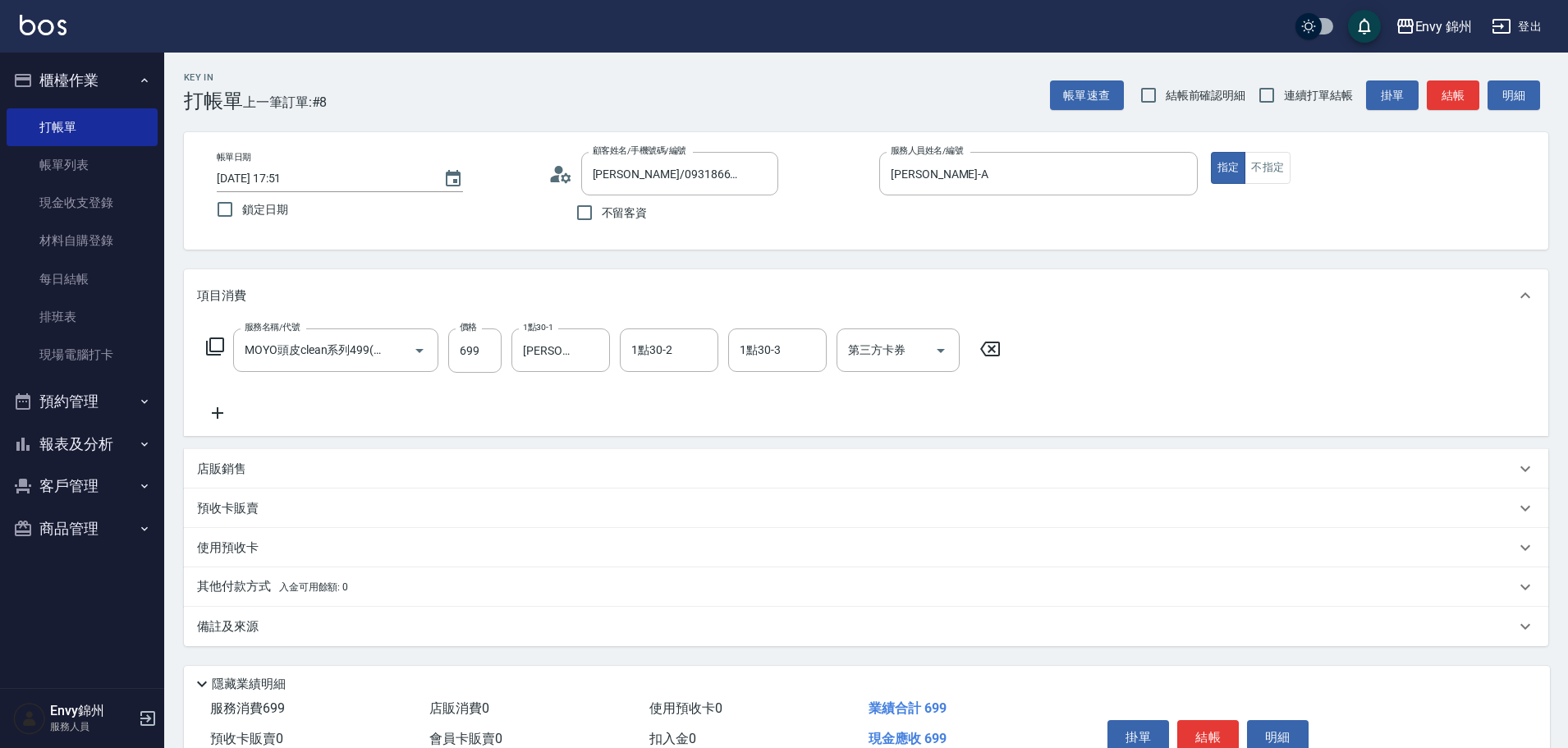
click at [591, 636] on div "備註及來源" at bounding box center [866, 626] width 1364 height 39
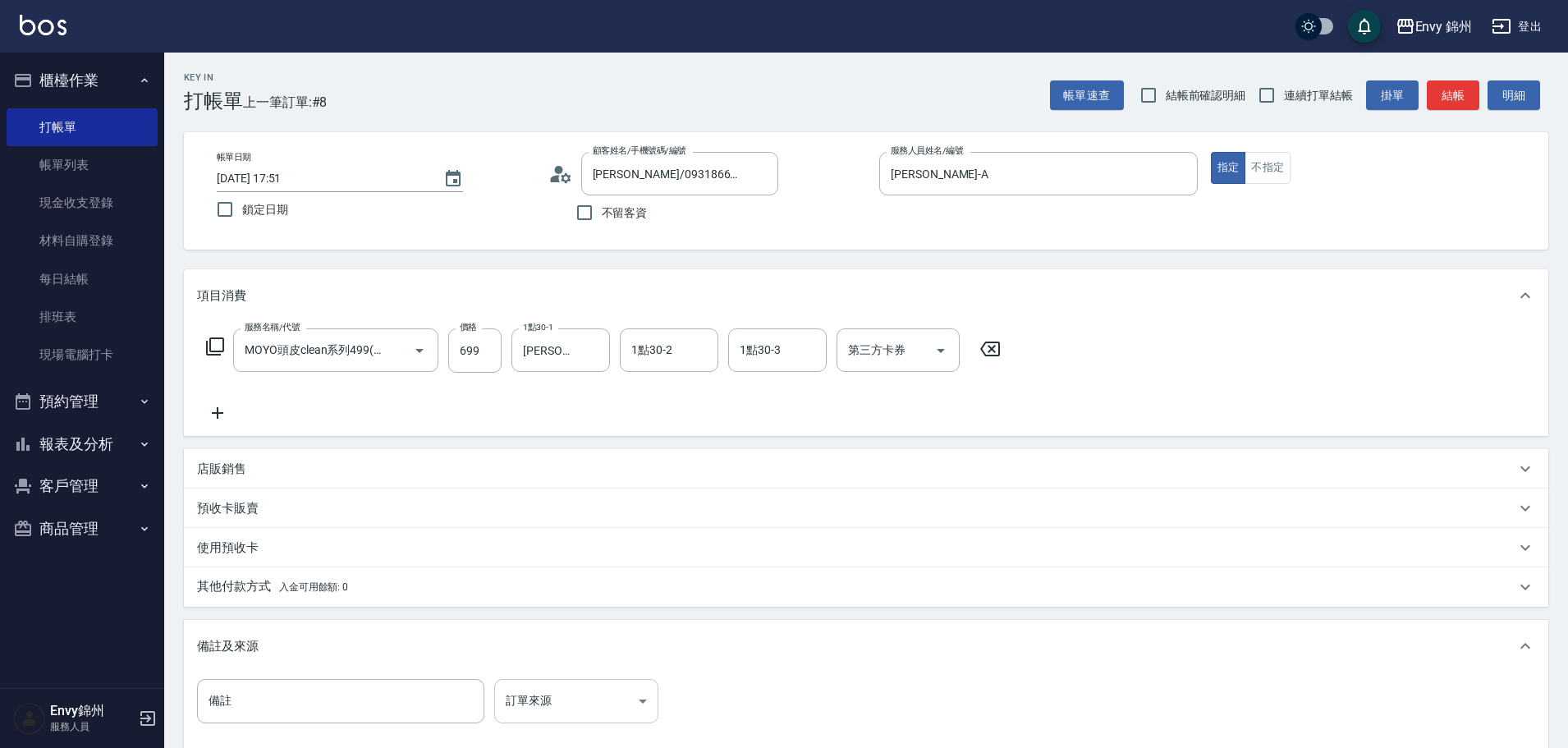
click at [610, 695] on body "Envy 錦州 登出 櫃檯作業 打帳單 帳單列表 現金收支登錄 材料自購登錄 每日結帳 排班表 現場電腦打卡 預約管理 預約管理 單日預約紀錄 單週預約紀錄 …" at bounding box center [784, 467] width 1568 height 934
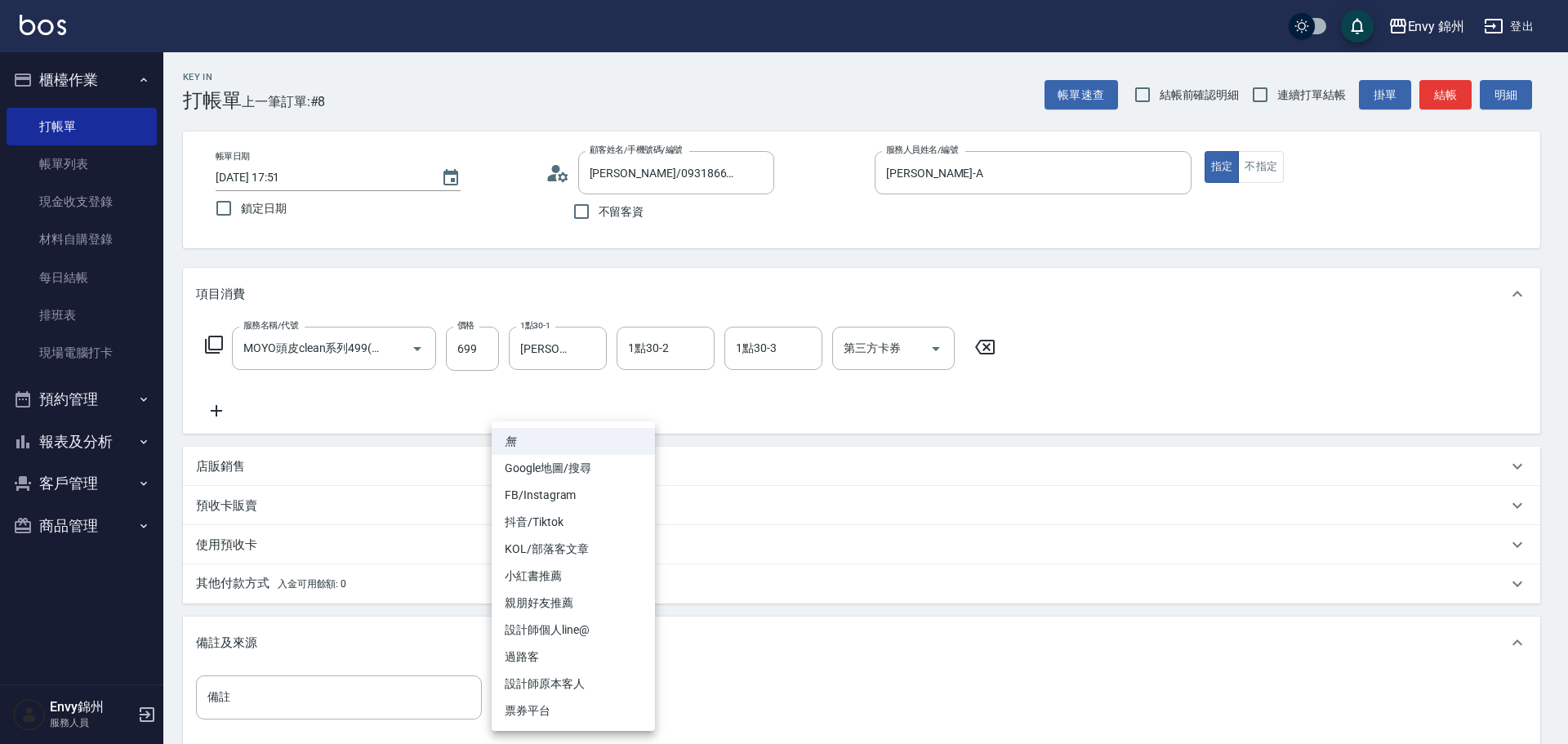
click at [606, 685] on li "設計師原本客人" at bounding box center [573, 685] width 164 height 27
type input "設計師原本客人"
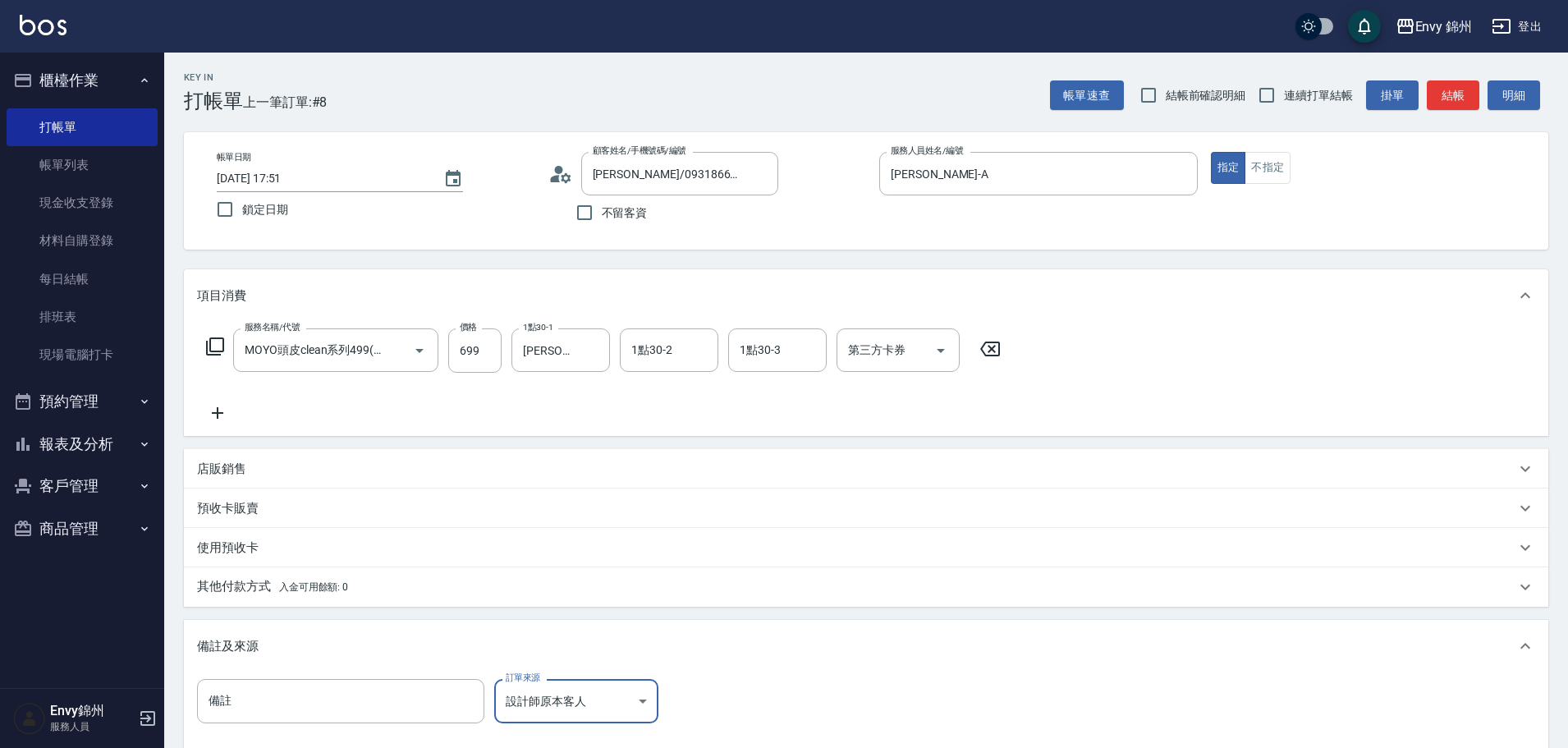
scroll to position [194, 0]
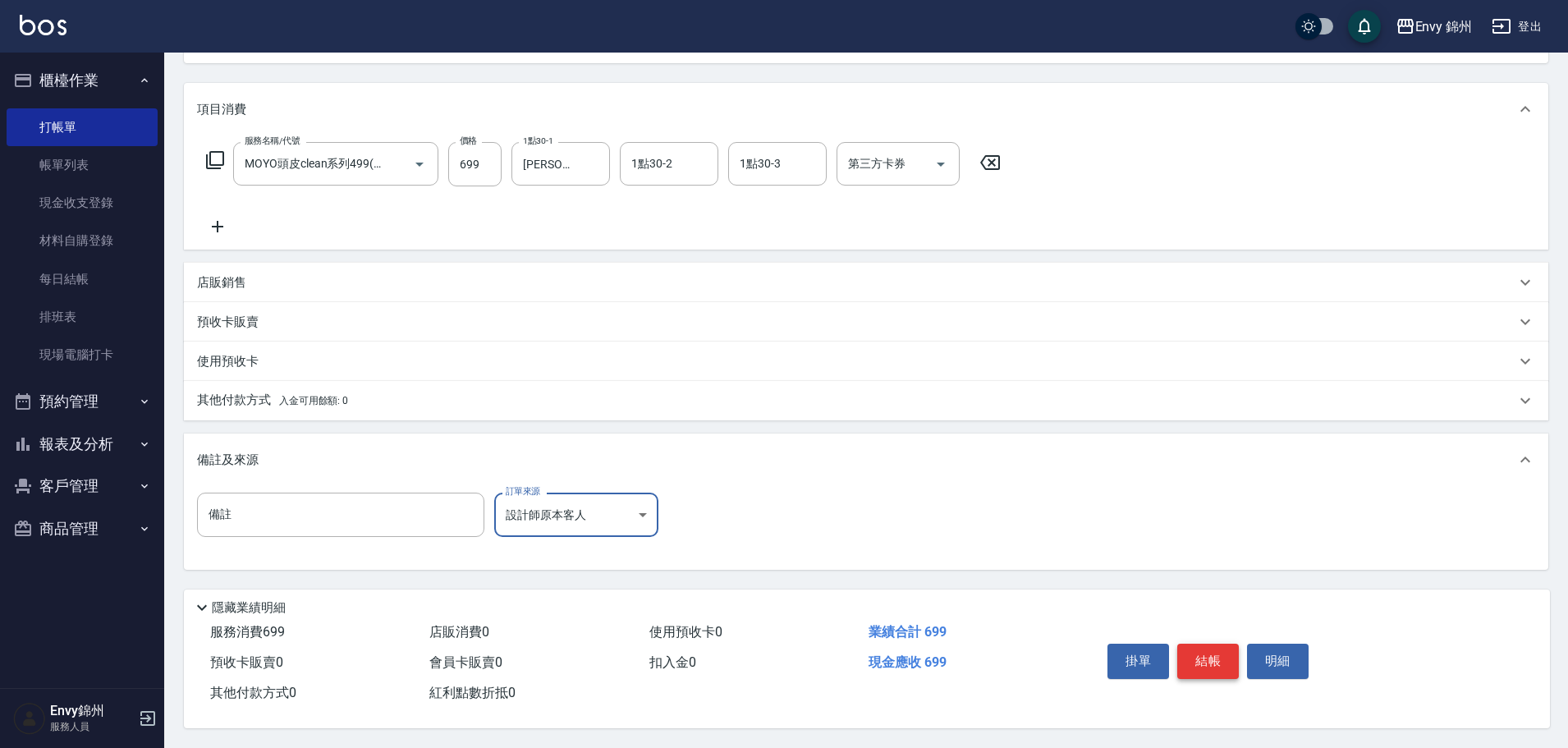
click at [1210, 651] on button "結帳" at bounding box center [1207, 661] width 62 height 34
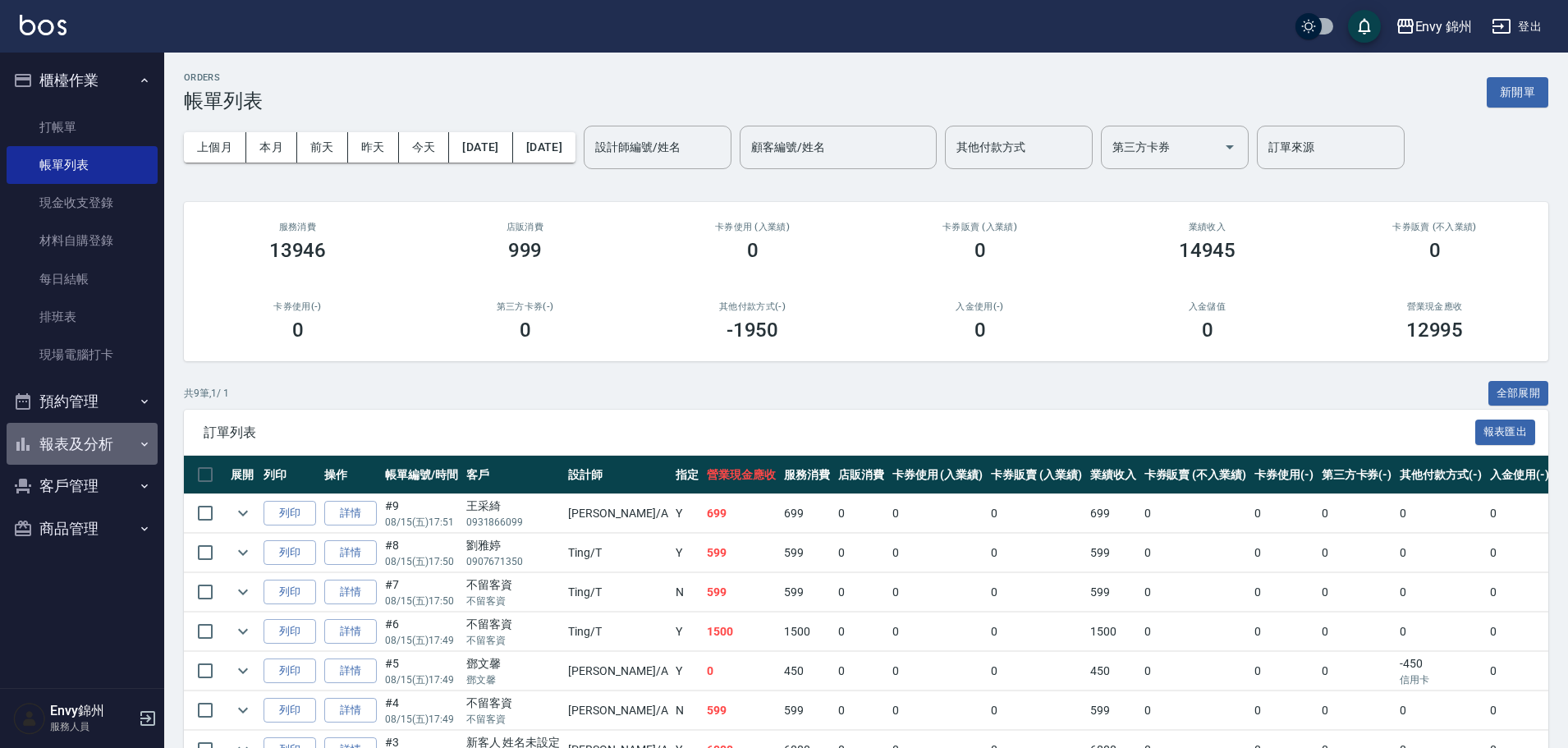
click at [72, 439] on button "報表及分析" at bounding box center [82, 444] width 151 height 43
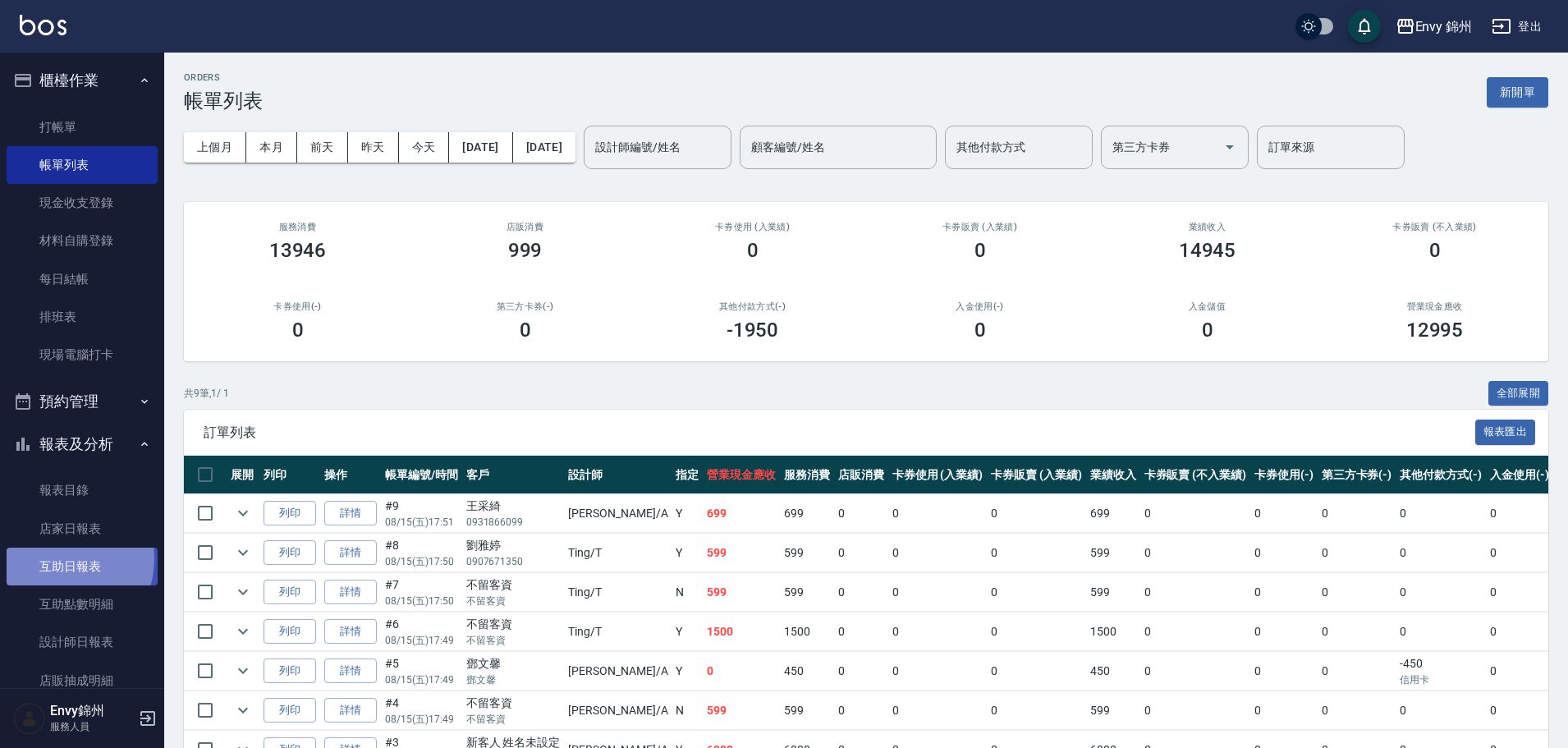
click at [60, 559] on link "互助日報表" at bounding box center [82, 567] width 151 height 38
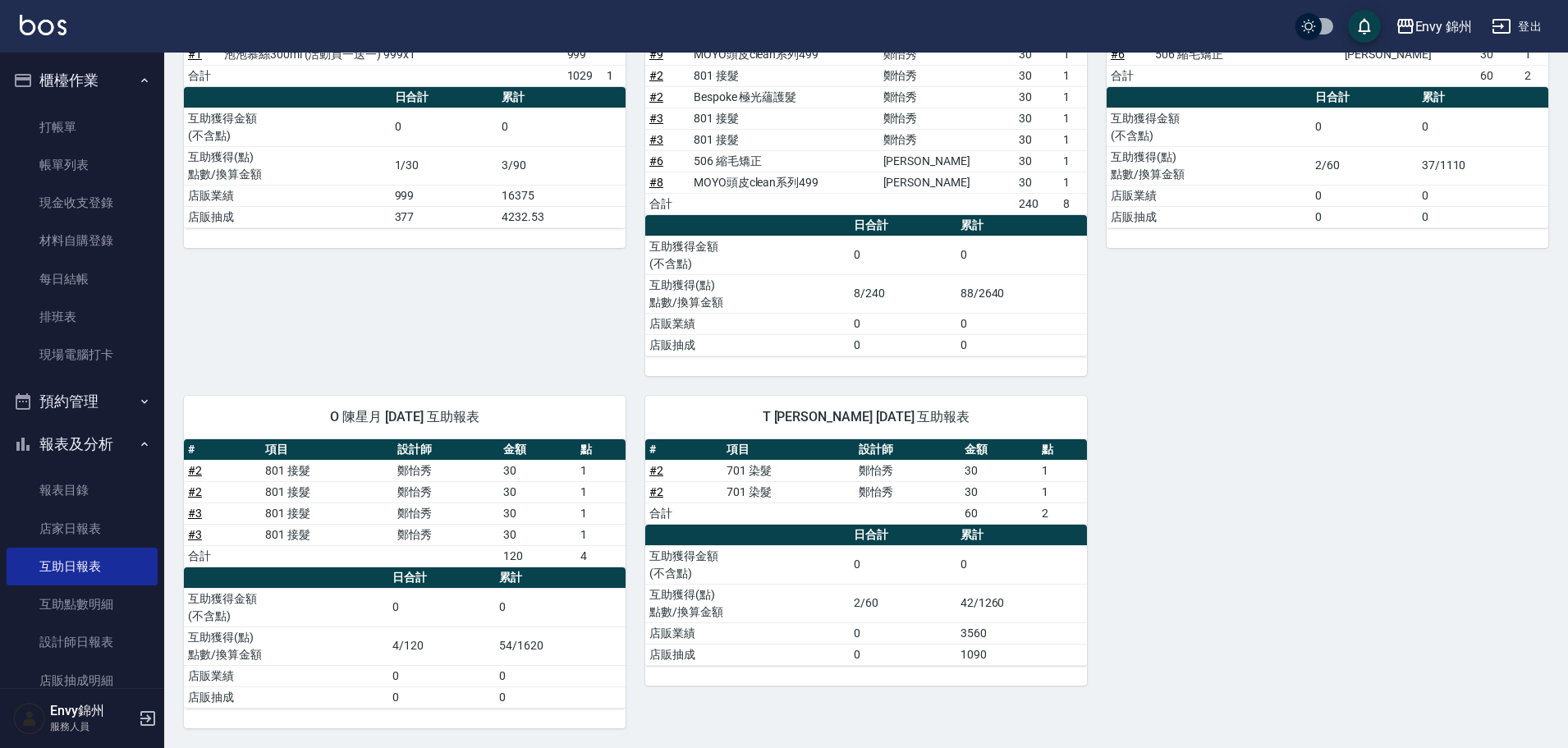
scroll to position [202, 0]
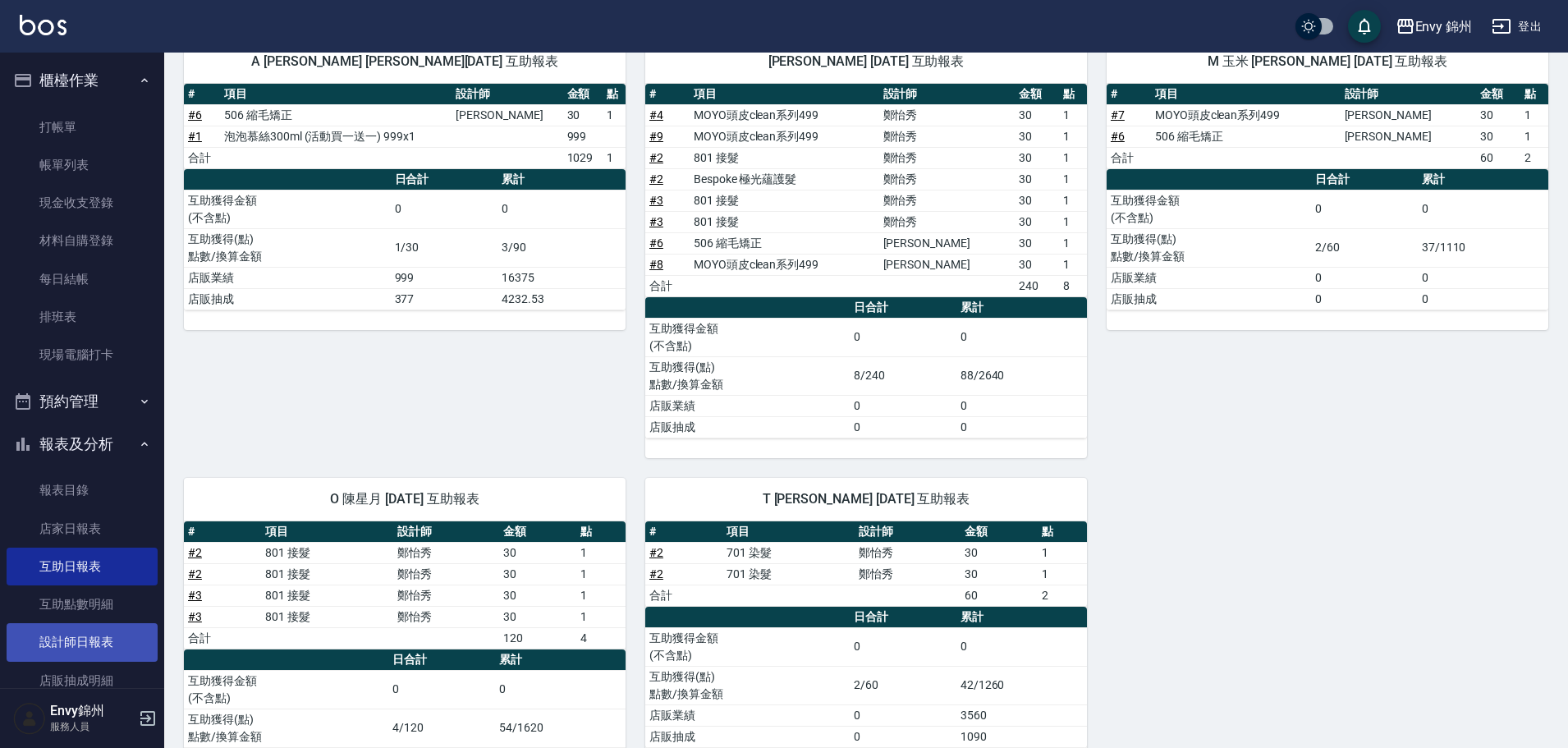
click at [83, 641] on link "設計師日報表" at bounding box center [82, 642] width 151 height 38
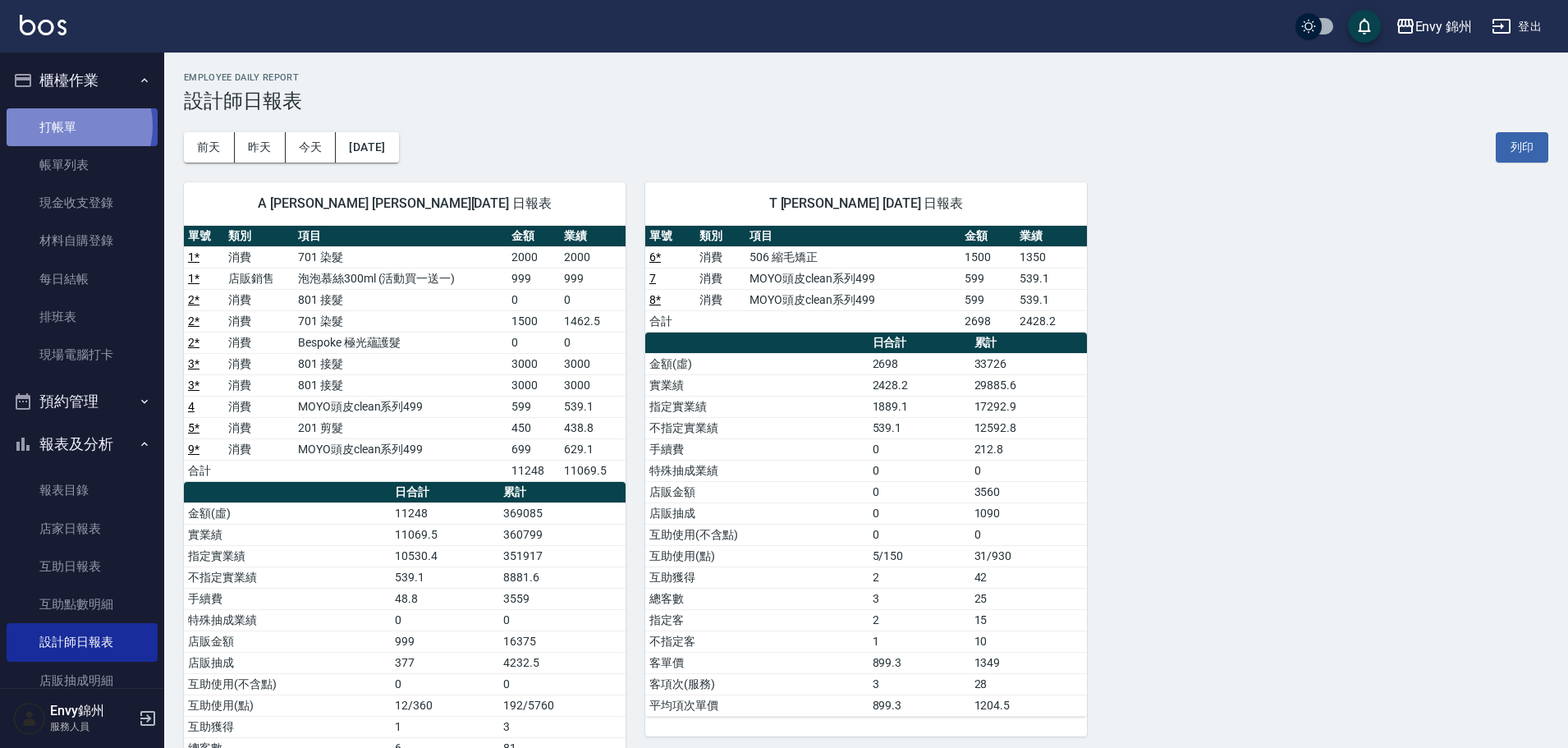
click at [69, 125] on link "打帳單" at bounding box center [82, 127] width 151 height 38
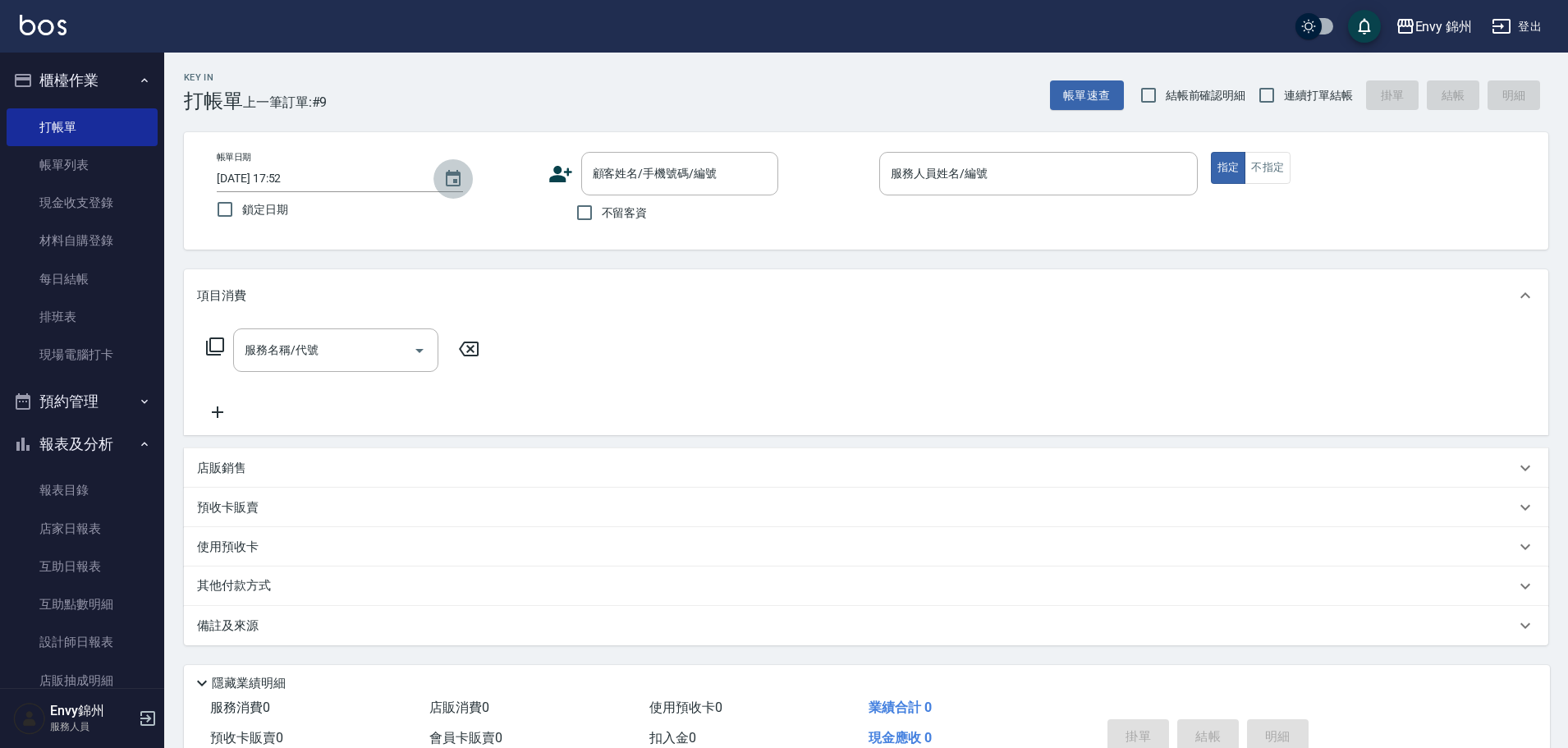
click at [459, 179] on icon "Choose date, selected date is 2025-08-15" at bounding box center [453, 177] width 15 height 17
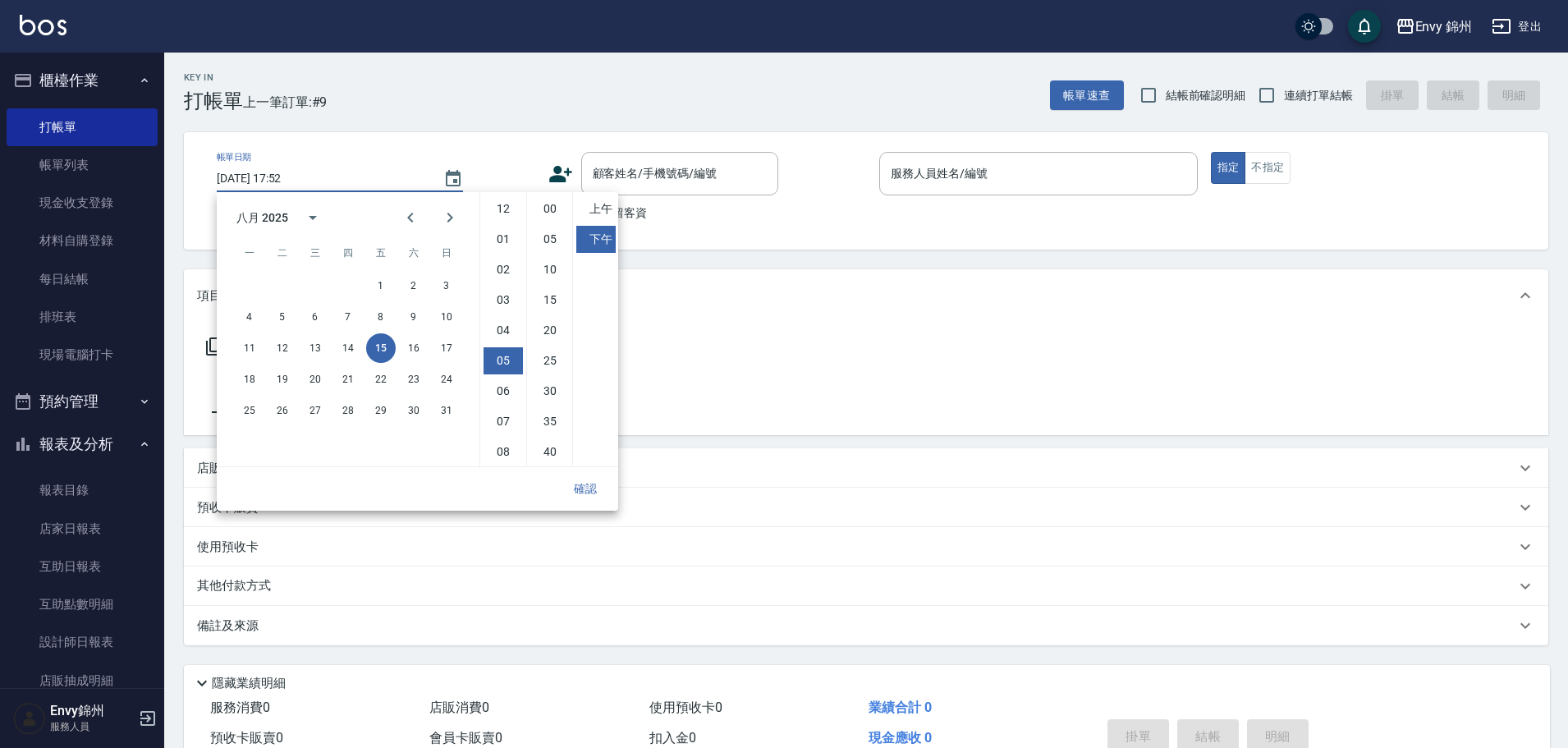
scroll to position [92, 0]
click at [346, 340] on button "14" at bounding box center [348, 348] width 29 height 29
type input "2025/08/14 17:52"
click at [587, 484] on button "確認" at bounding box center [585, 488] width 53 height 30
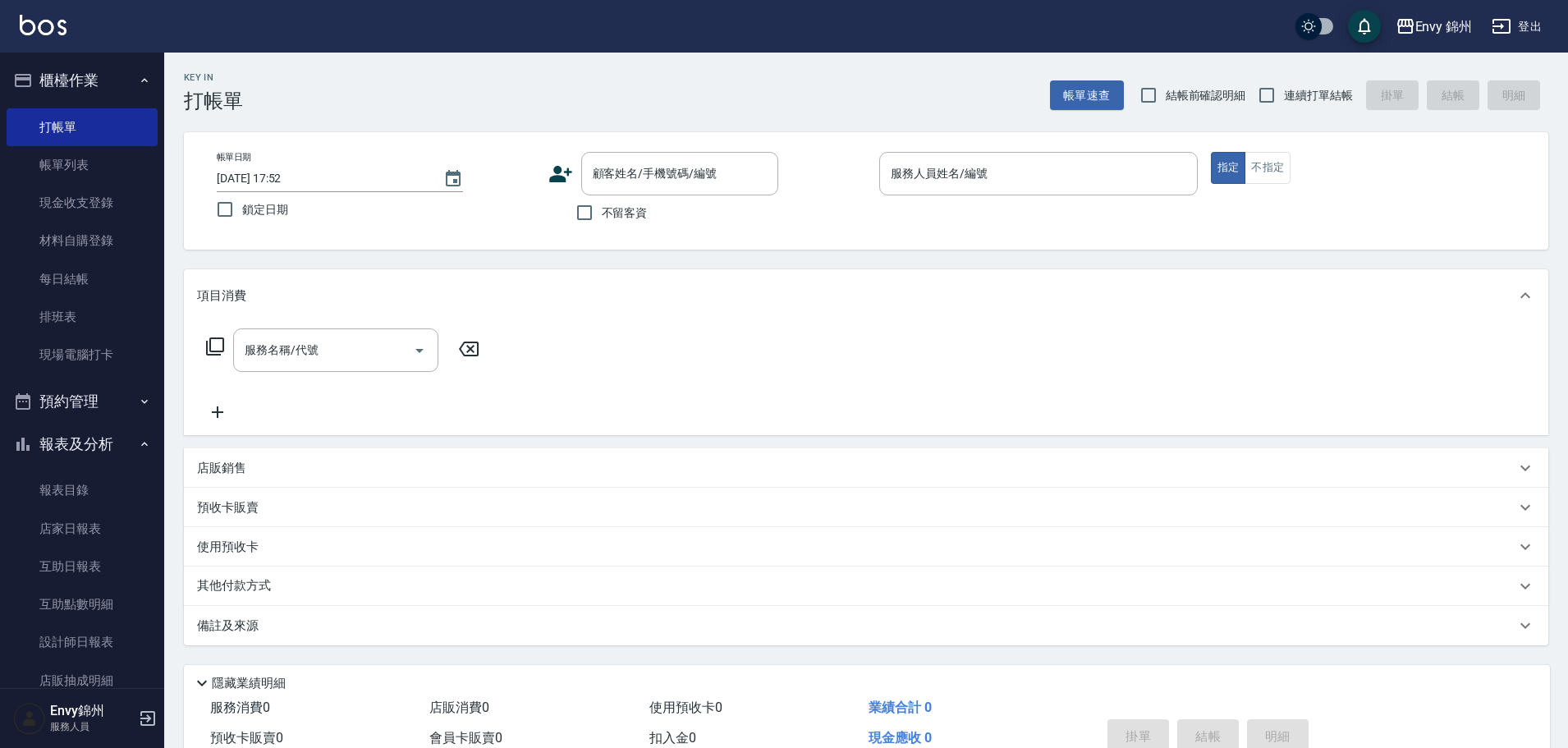
click at [618, 218] on span "不留客資" at bounding box center [624, 214] width 46 height 18
click at [602, 218] on input "不留客資" at bounding box center [584, 212] width 34 height 34
checkbox input "true"
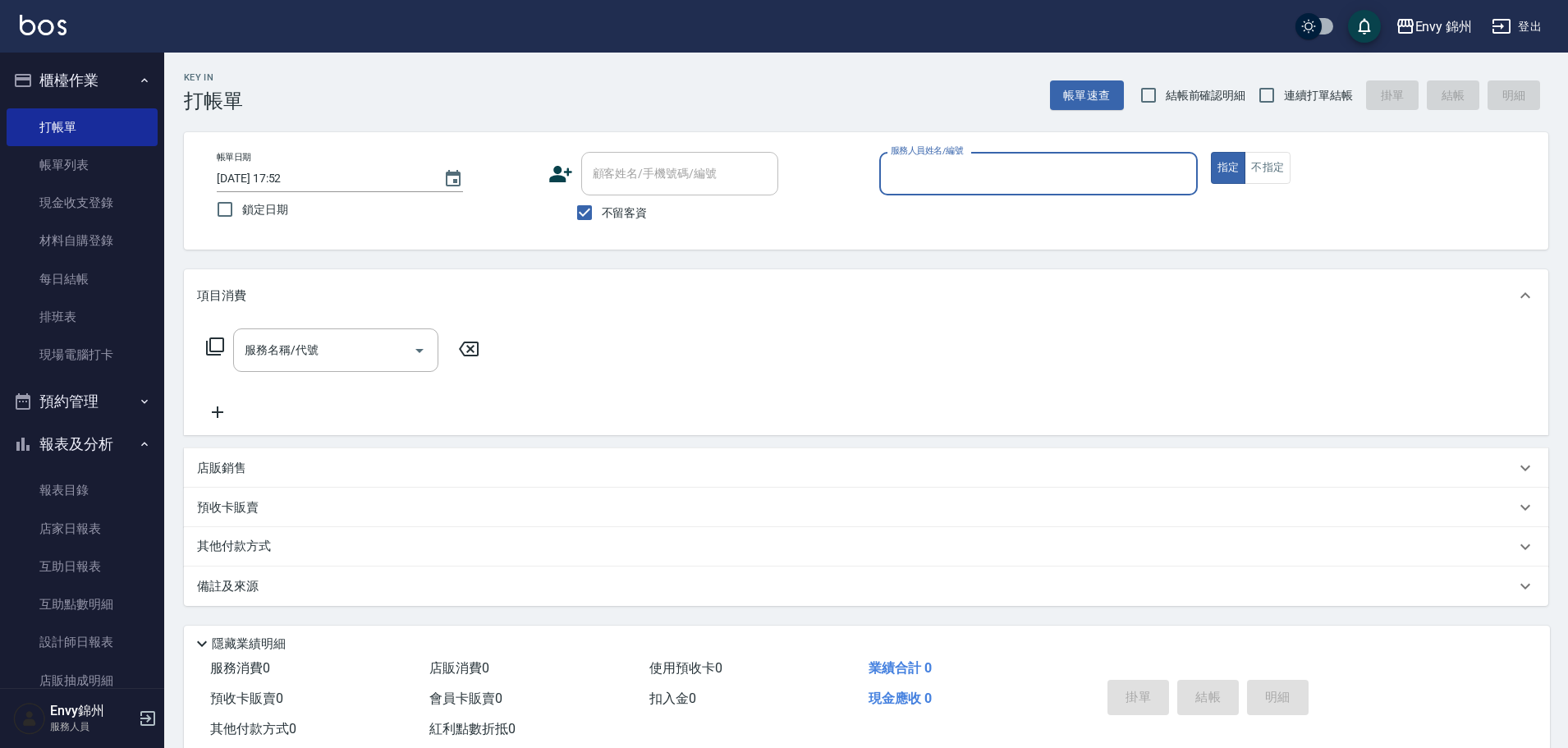
click at [945, 183] on input "服務人員姓名/編號" at bounding box center [1039, 173] width 304 height 28
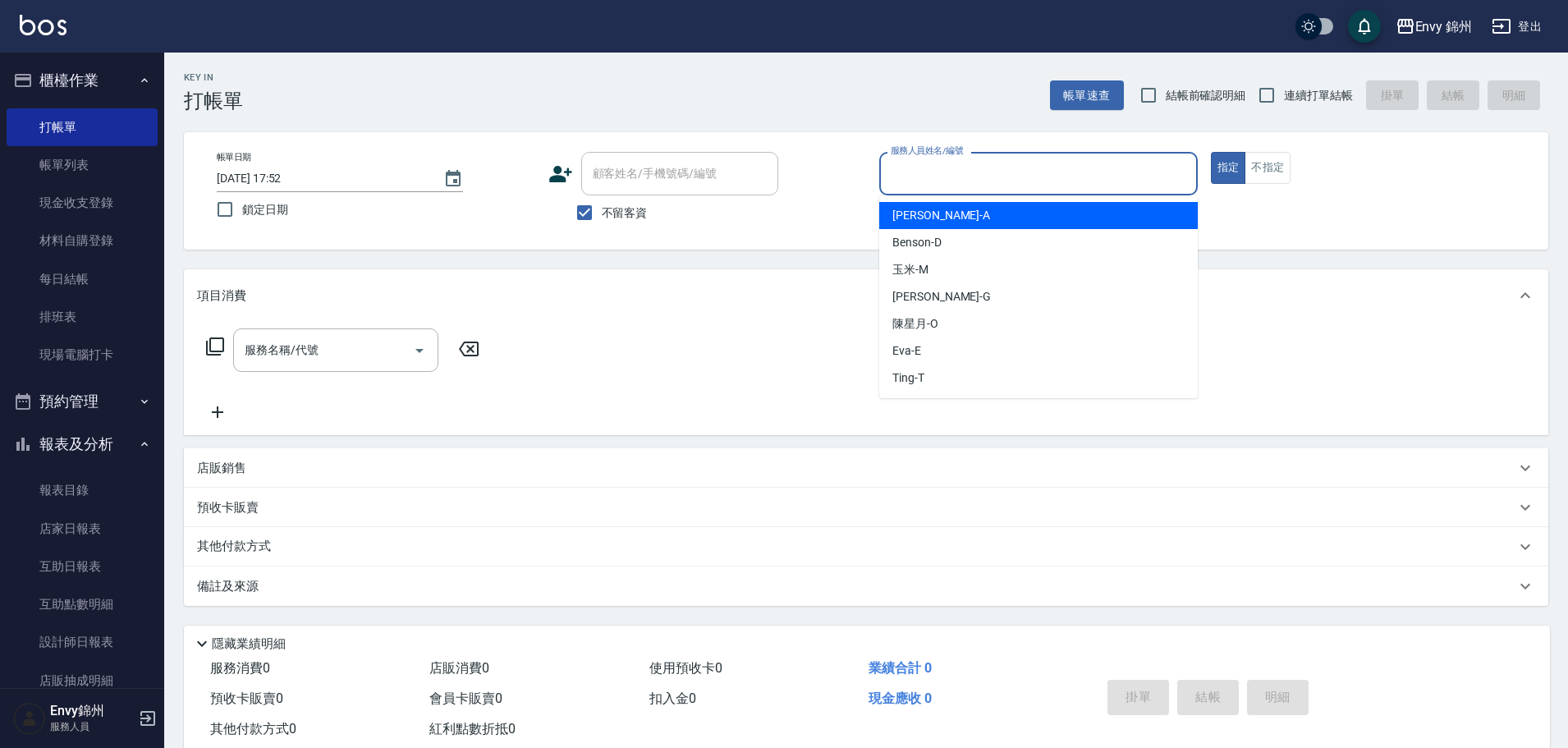
click at [946, 212] on div "Annie -A" at bounding box center [1038, 216] width 318 height 27
type input "Annie-A"
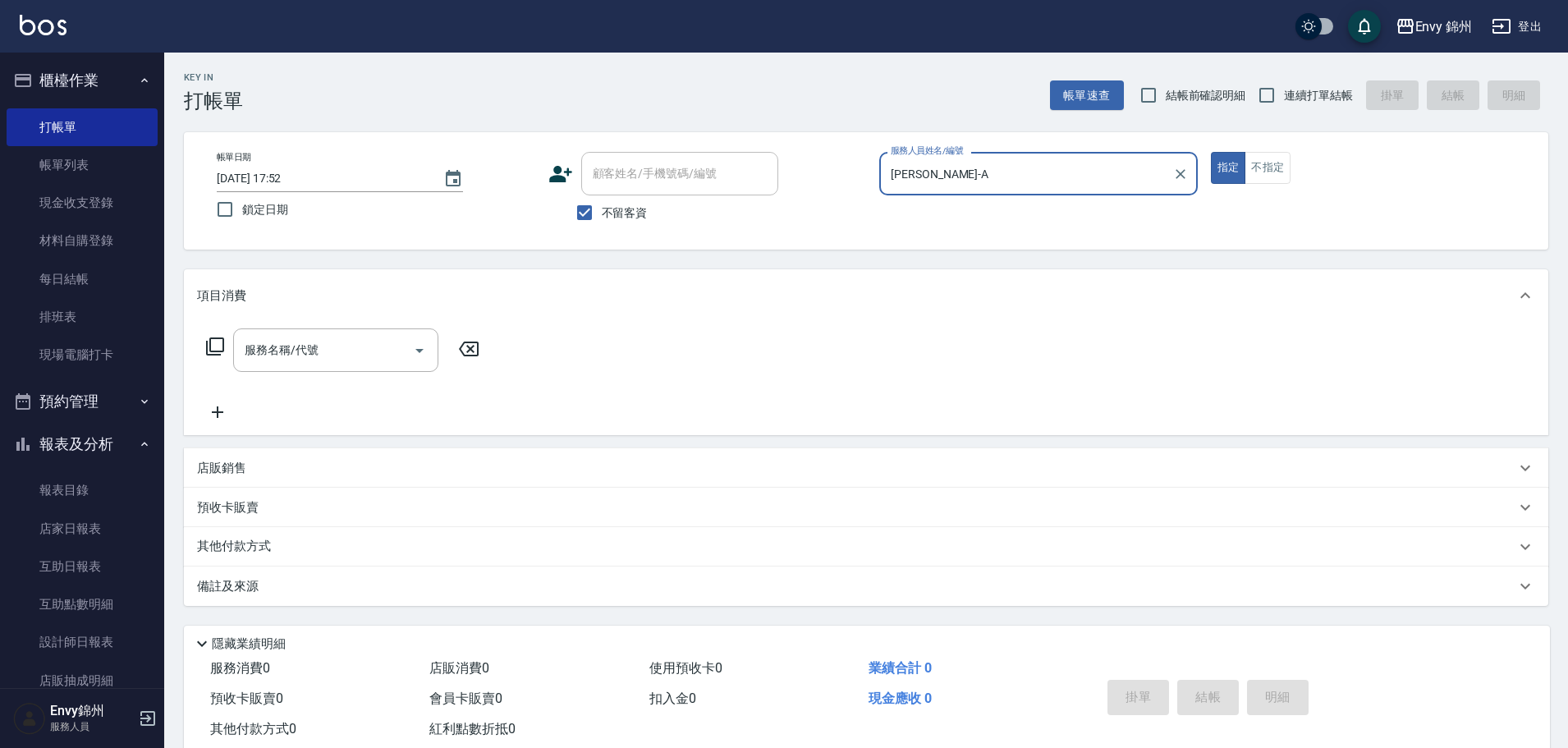
click at [234, 458] on div "店販銷售" at bounding box center [866, 468] width 1364 height 39
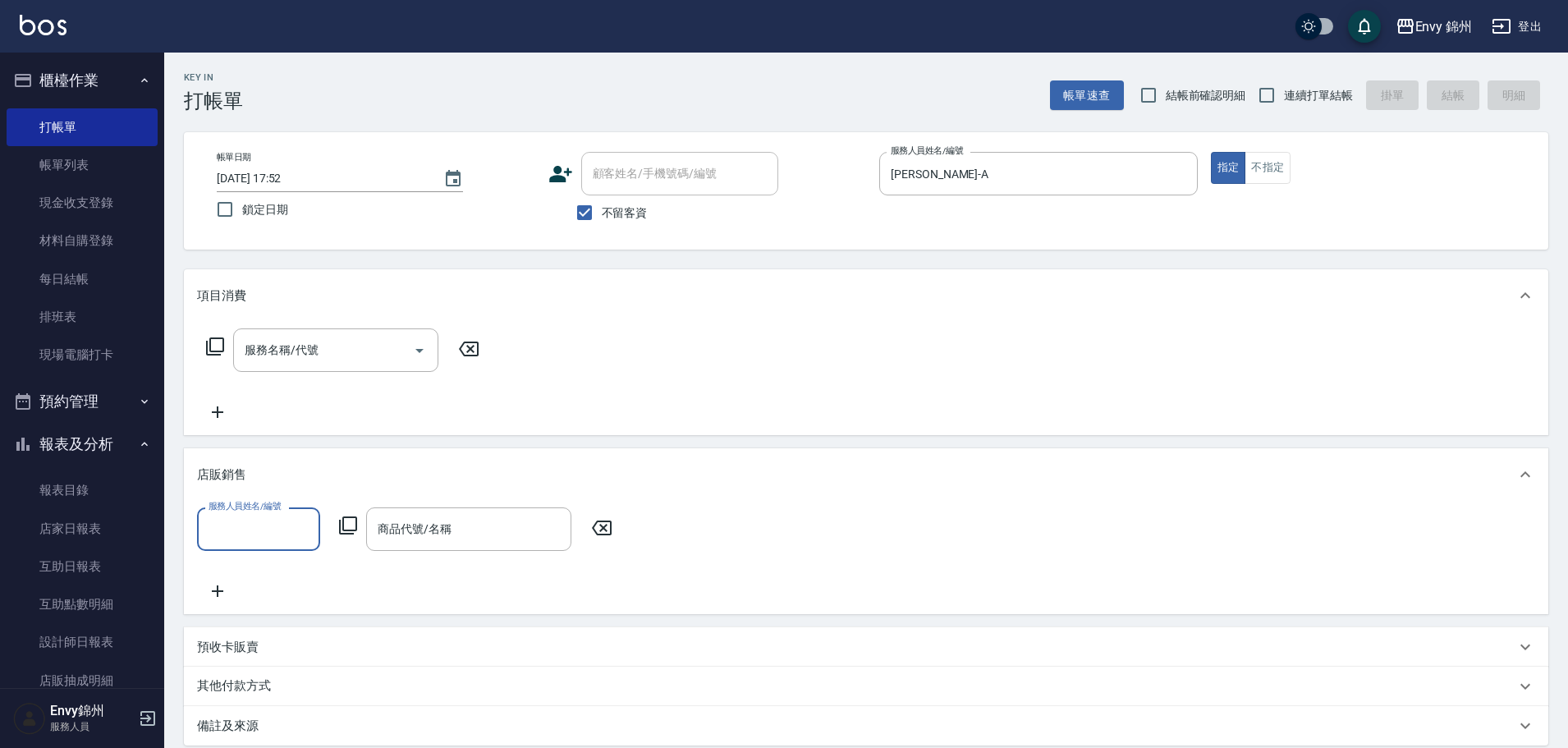
scroll to position [0, 0]
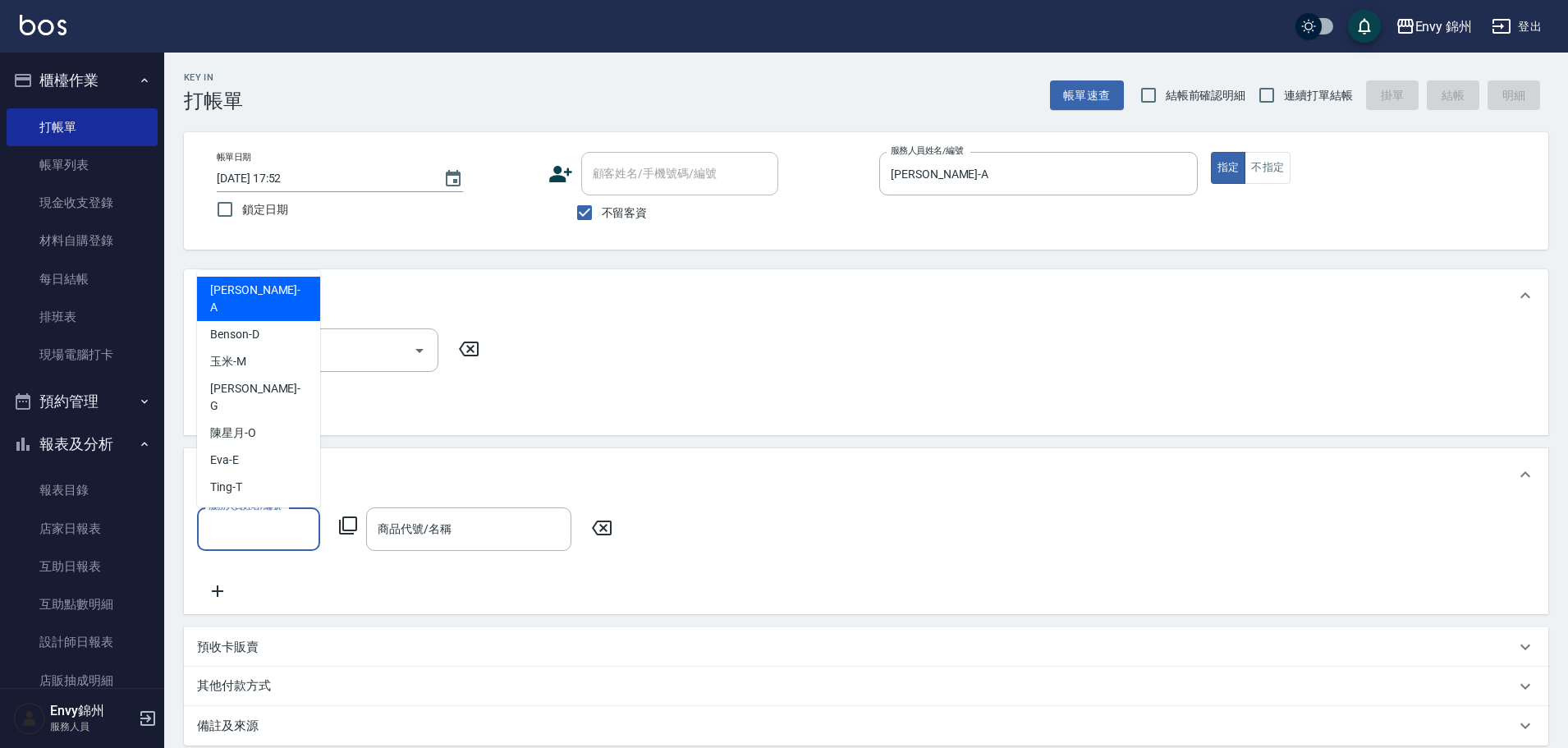
click at [255, 524] on input "服務人員姓名/編號" at bounding box center [259, 528] width 109 height 28
click at [246, 316] on span "Annie -A" at bounding box center [258, 298] width 97 height 34
type input "Annie-A"
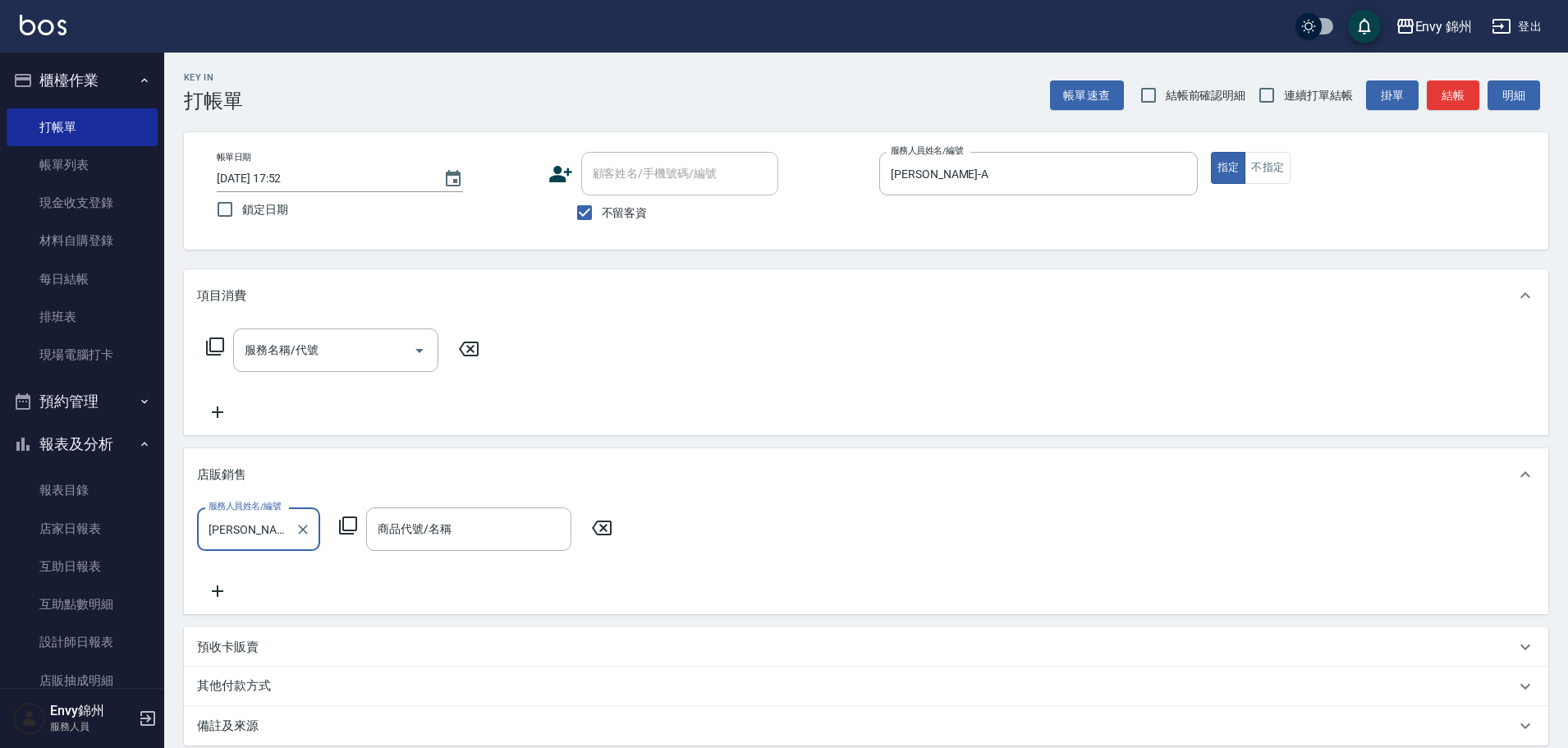
click at [341, 524] on icon at bounding box center [348, 525] width 18 height 18
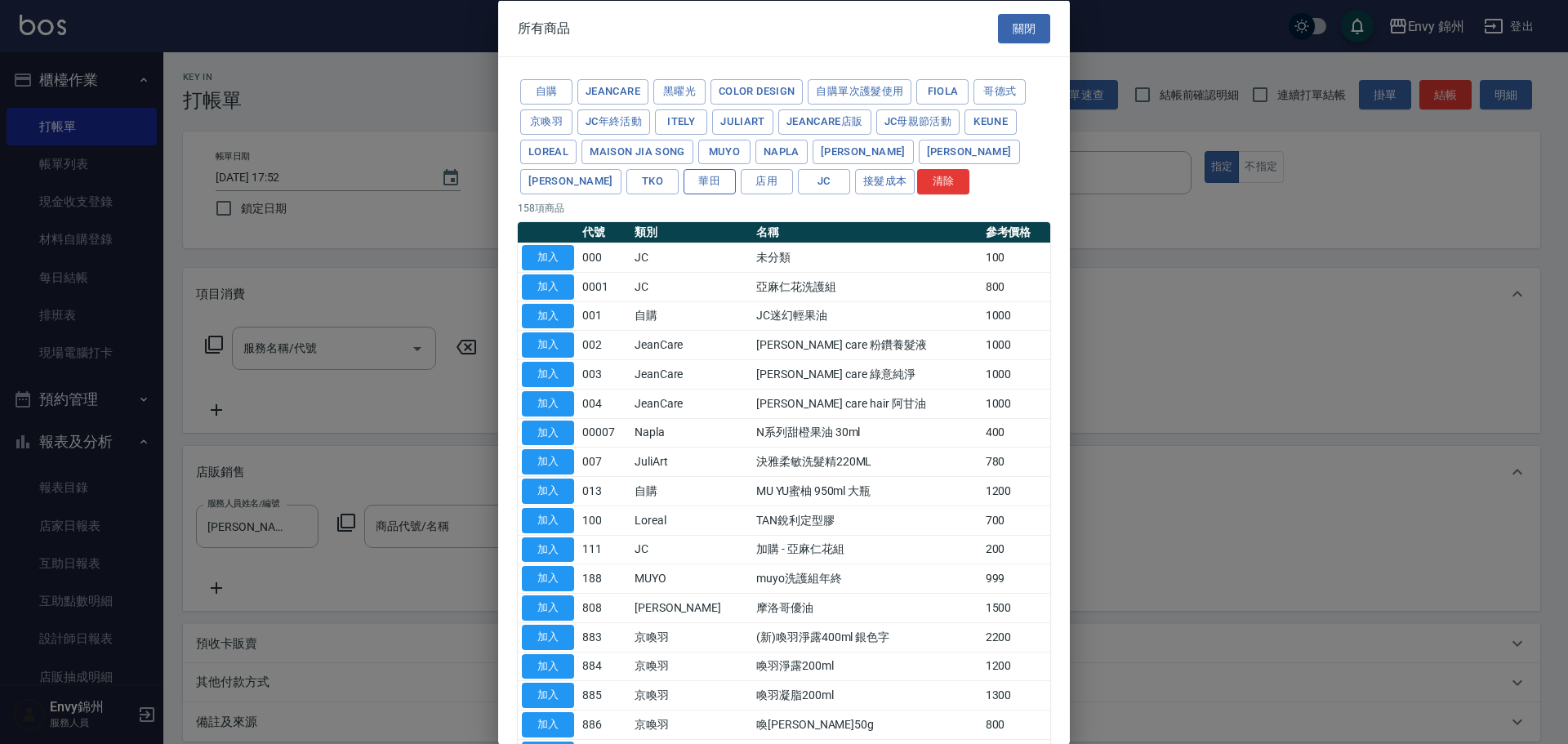
click at [684, 178] on button "華田" at bounding box center [710, 181] width 53 height 25
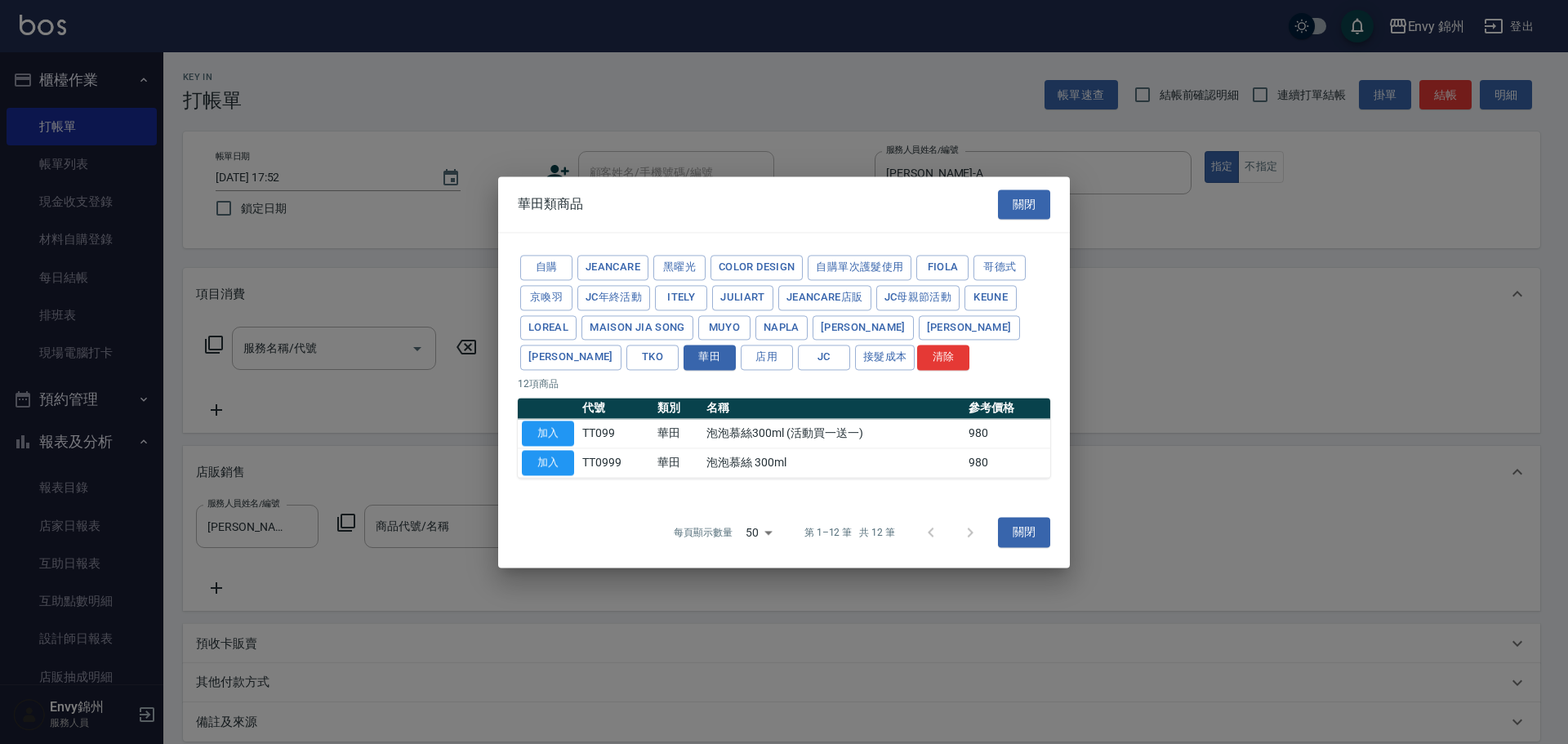
click at [539, 430] on button "加入" at bounding box center [548, 433] width 53 height 25
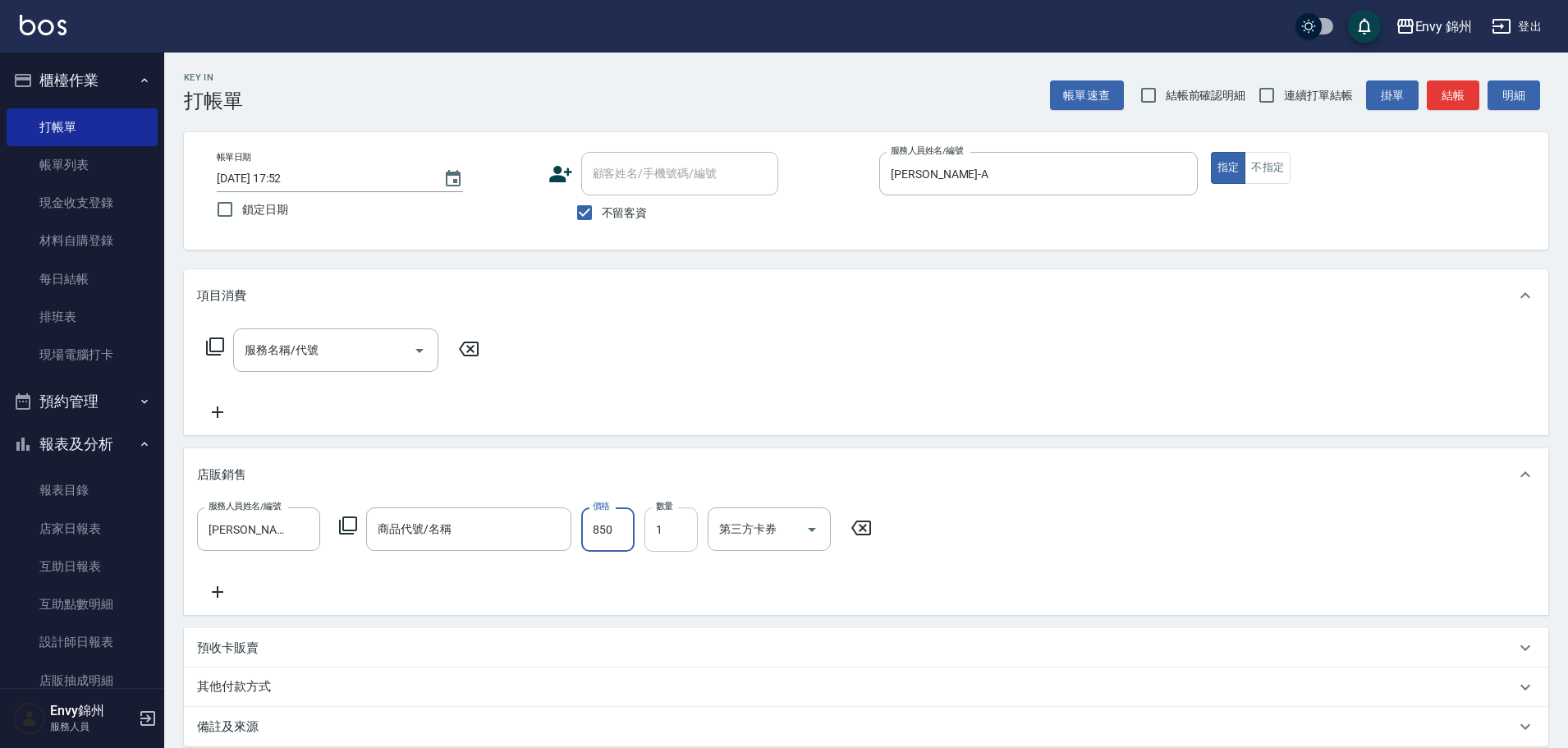
type input "850"
click at [666, 536] on input "1" at bounding box center [671, 529] width 53 height 44
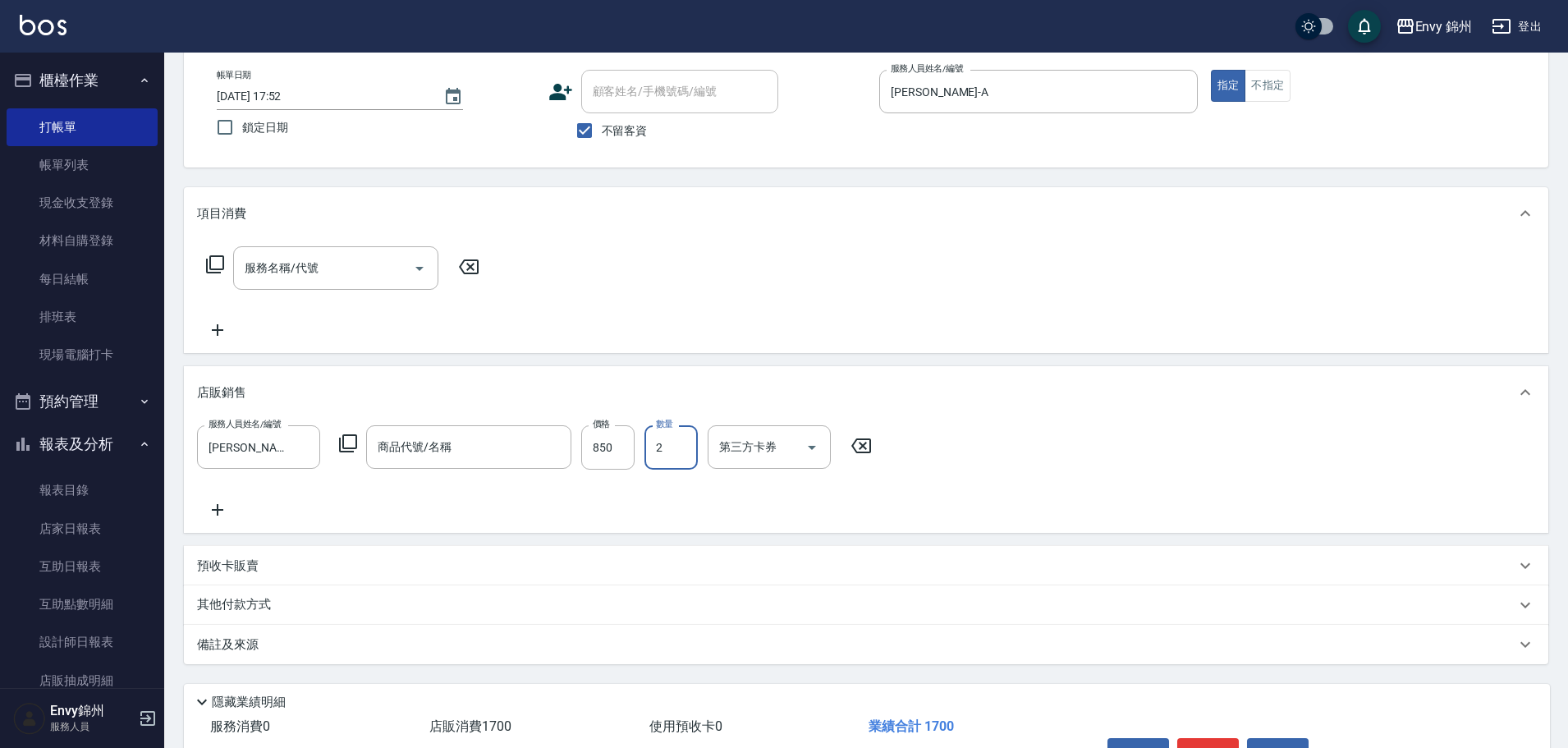
scroll to position [184, 0]
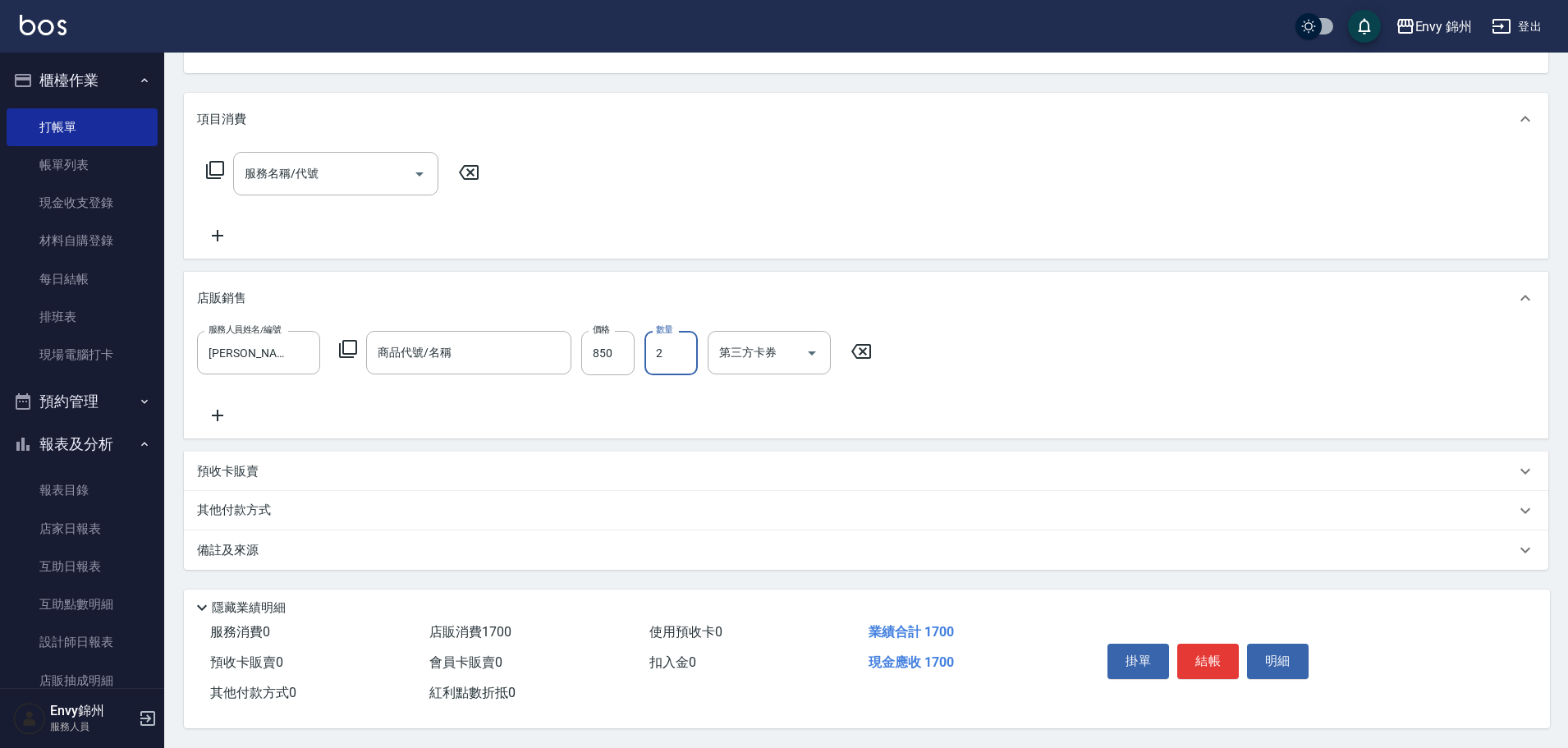
type input "2"
click at [483, 508] on div "其他付款方式" at bounding box center [856, 511] width 1318 height 18
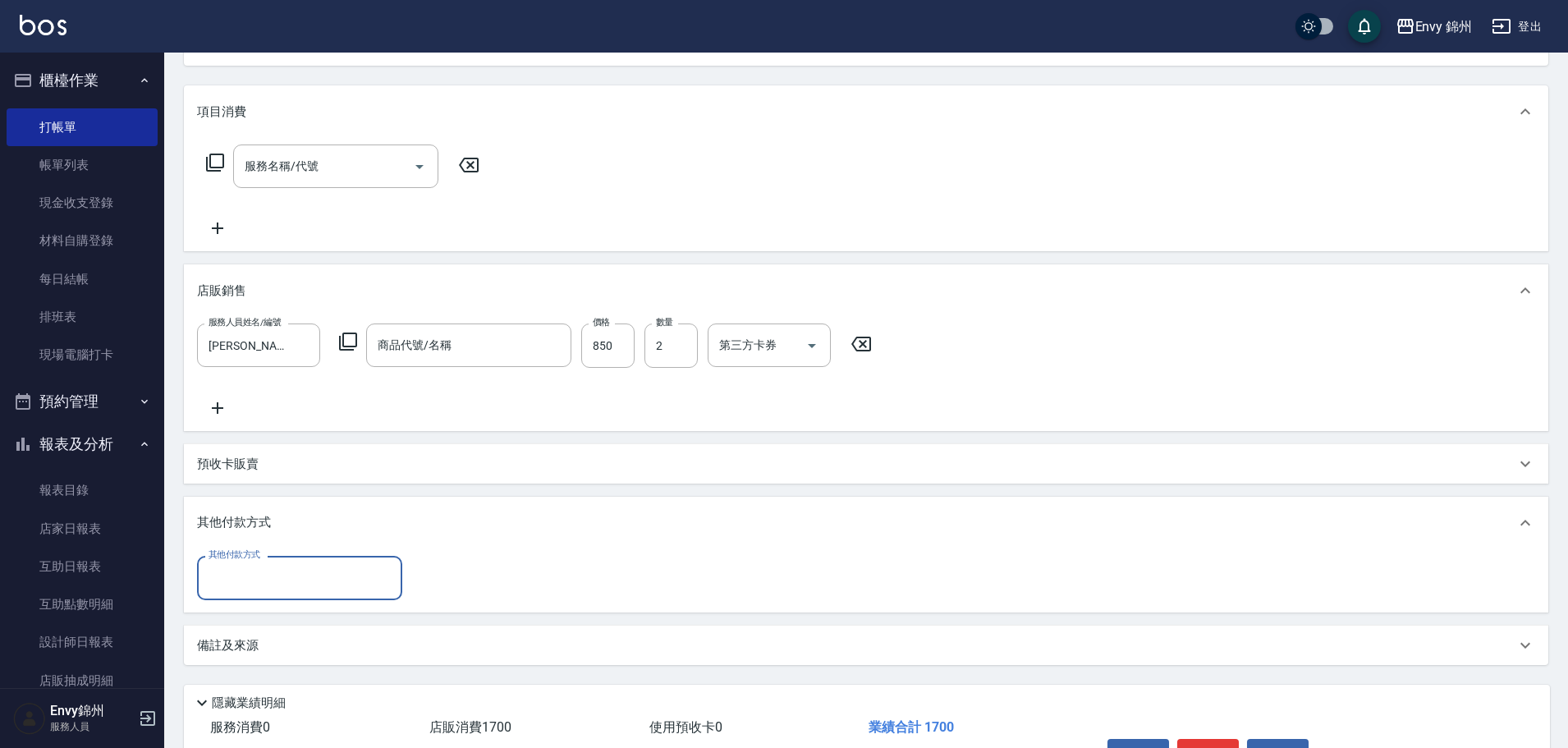
scroll to position [0, 0]
click at [310, 599] on div "其他付款方式" at bounding box center [299, 577] width 205 height 43
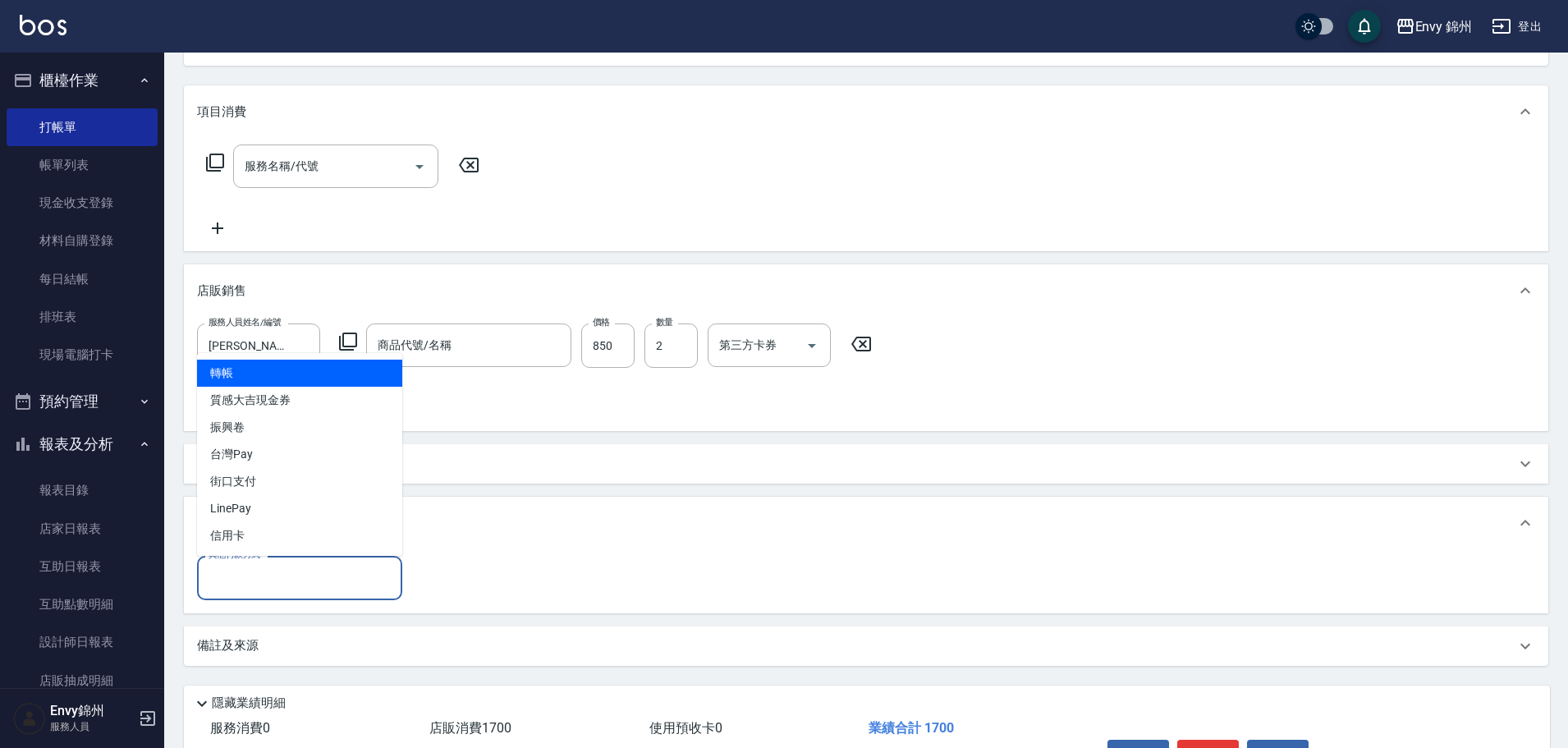
click at [305, 379] on span "轉帳" at bounding box center [299, 374] width 205 height 27
type input "轉帳"
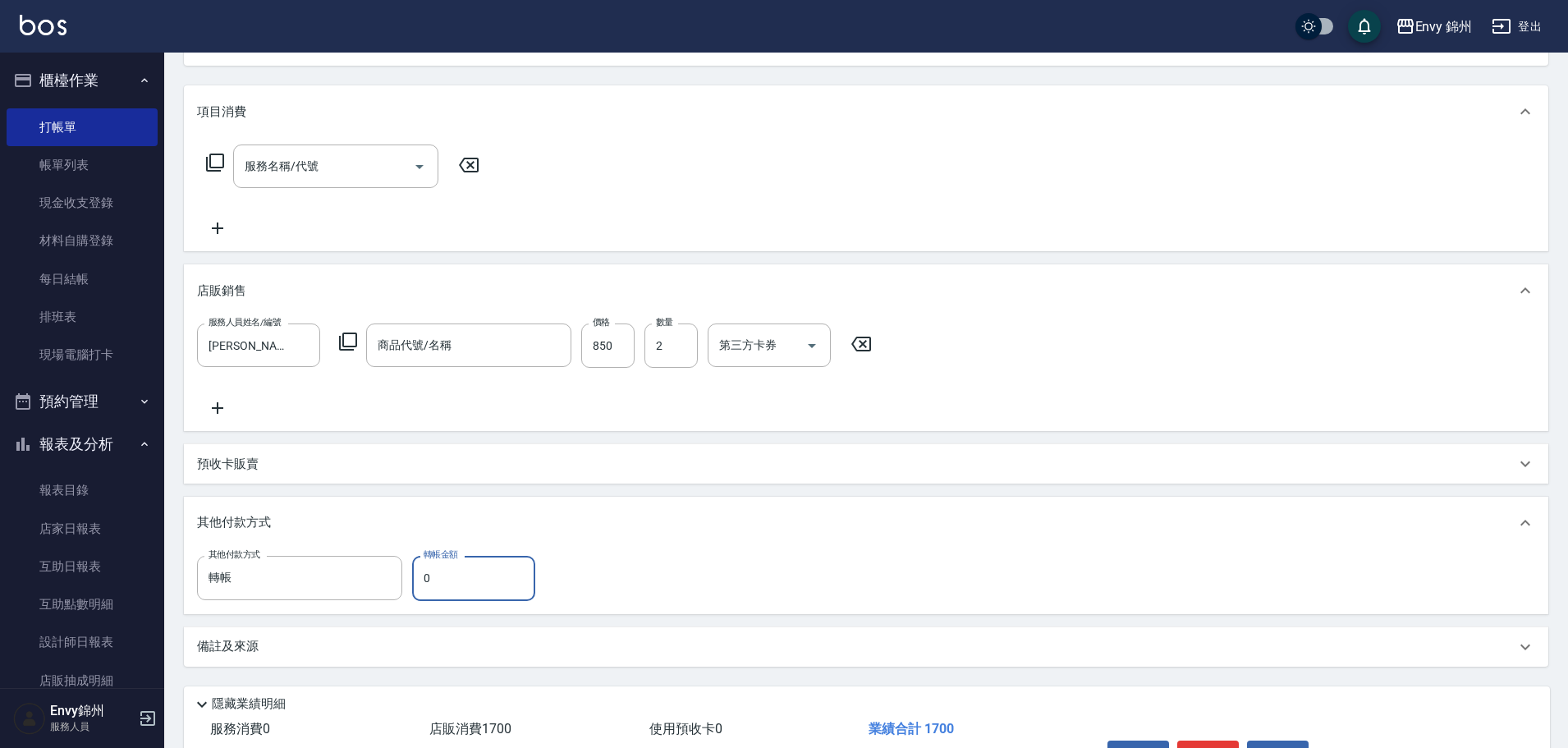
drag, startPoint x: 453, startPoint y: 574, endPoint x: 417, endPoint y: 578, distance: 36.2
click at [417, 578] on input "0" at bounding box center [473, 577] width 123 height 44
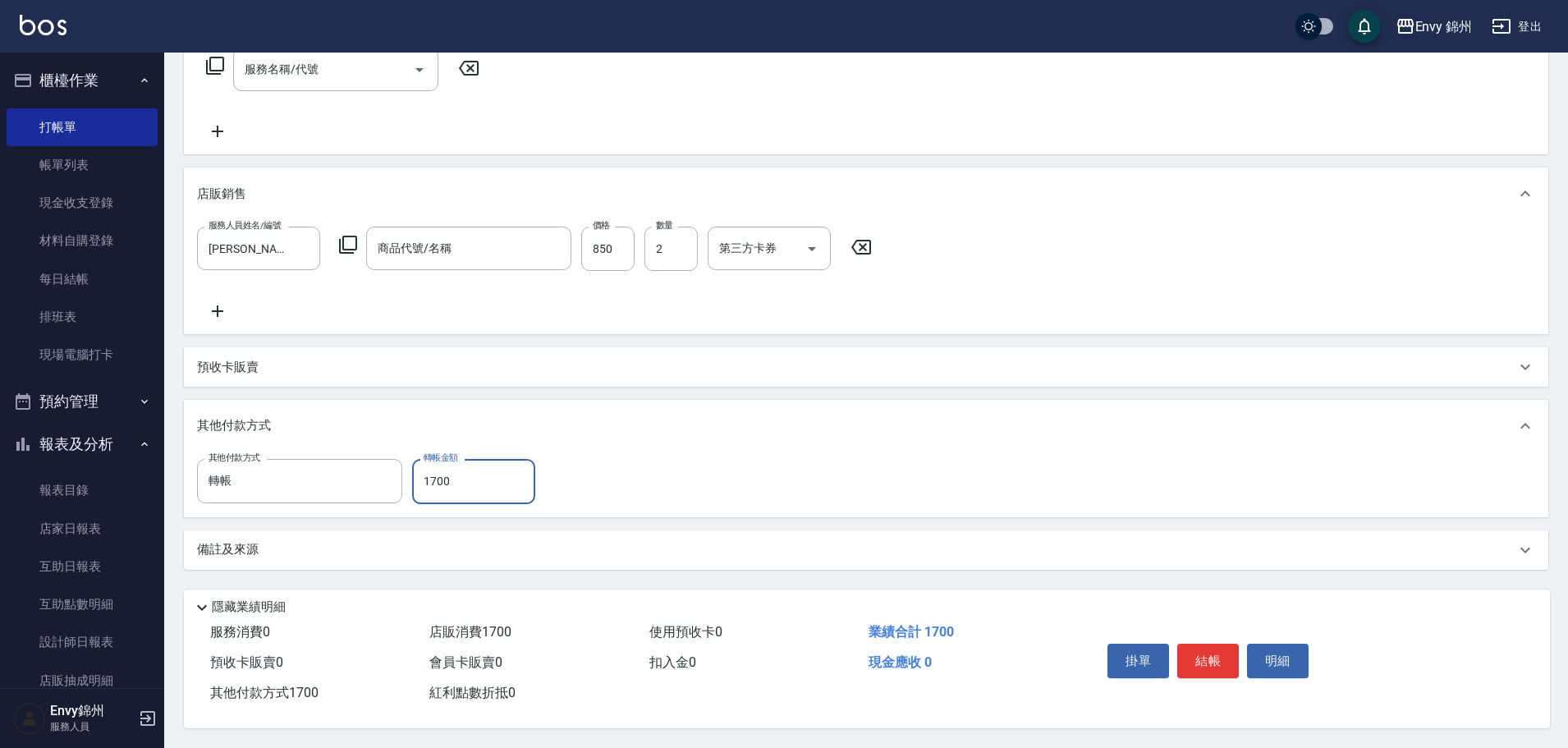
type input "1700"
click at [387, 549] on div "備註及來源" at bounding box center [856, 550] width 1318 height 18
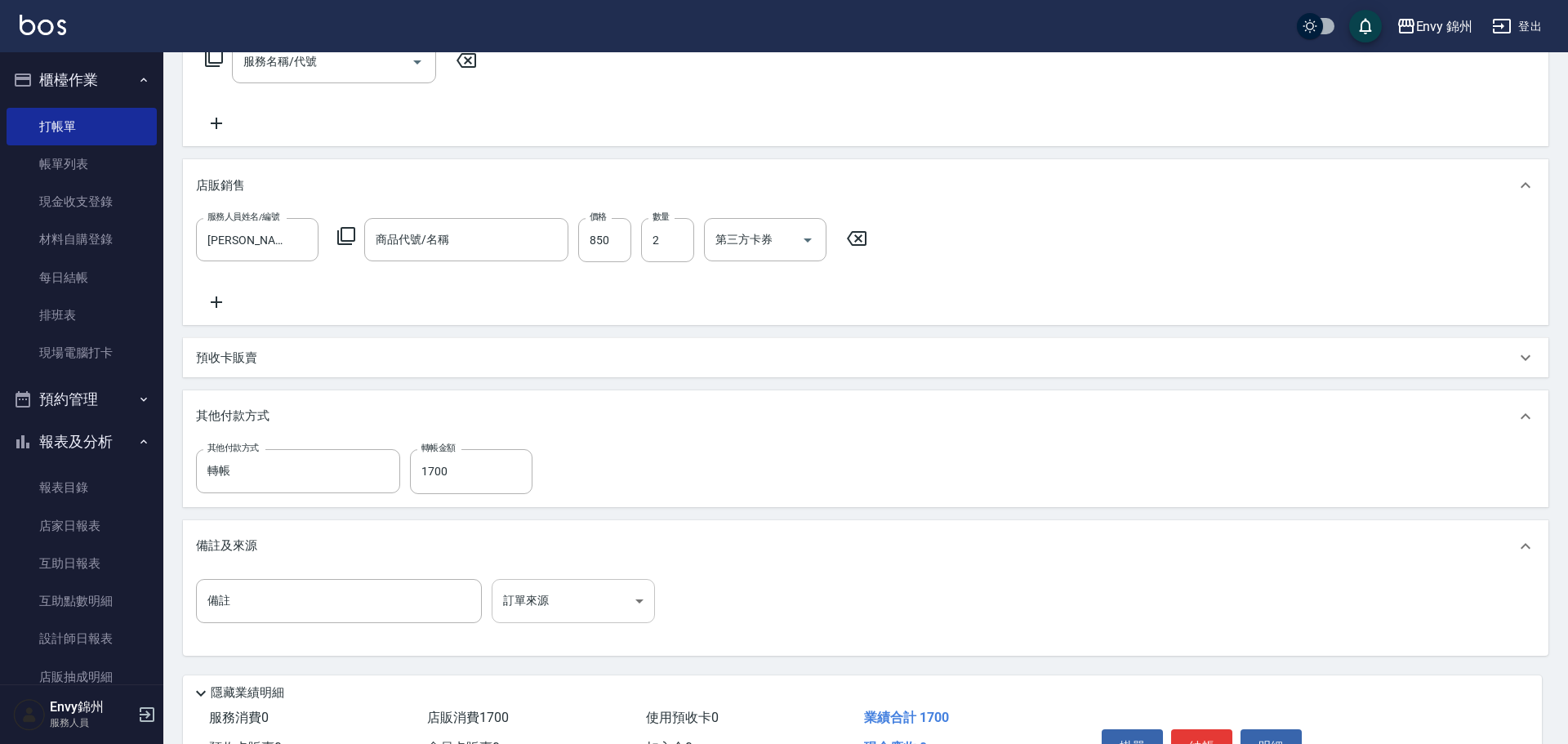
click at [578, 608] on body "Envy 錦州 登出 櫃檯作業 打帳單 帳單列表 現金收支登錄 材料自購登錄 每日結帳 排班表 現場電腦打卡 預約管理 預約管理 單日預約紀錄 單週預約紀錄 …" at bounding box center [784, 273] width 1568 height 1119
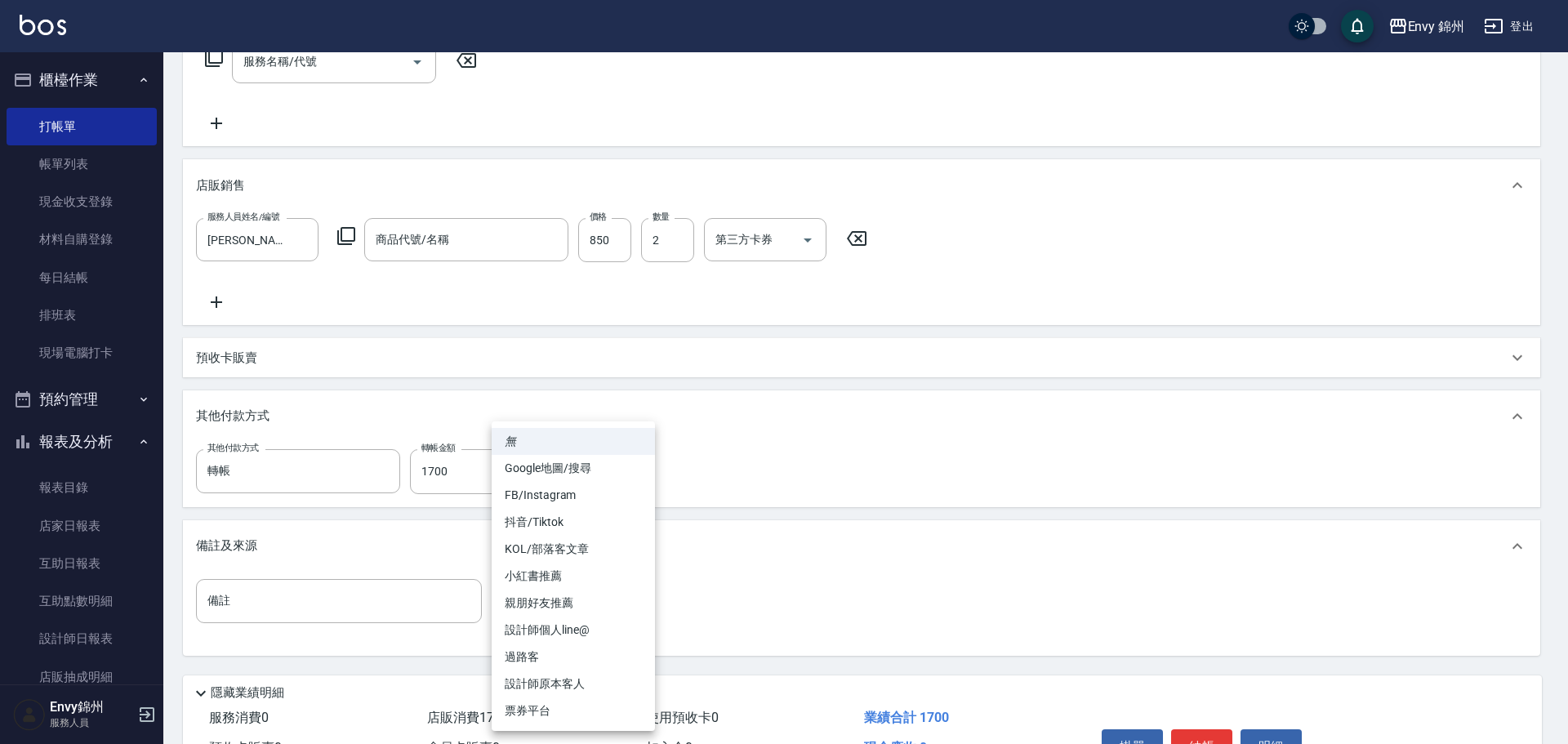
click at [570, 456] on li "Google地圖/搜尋" at bounding box center [573, 469] width 164 height 27
type input "Google地圖/搜尋"
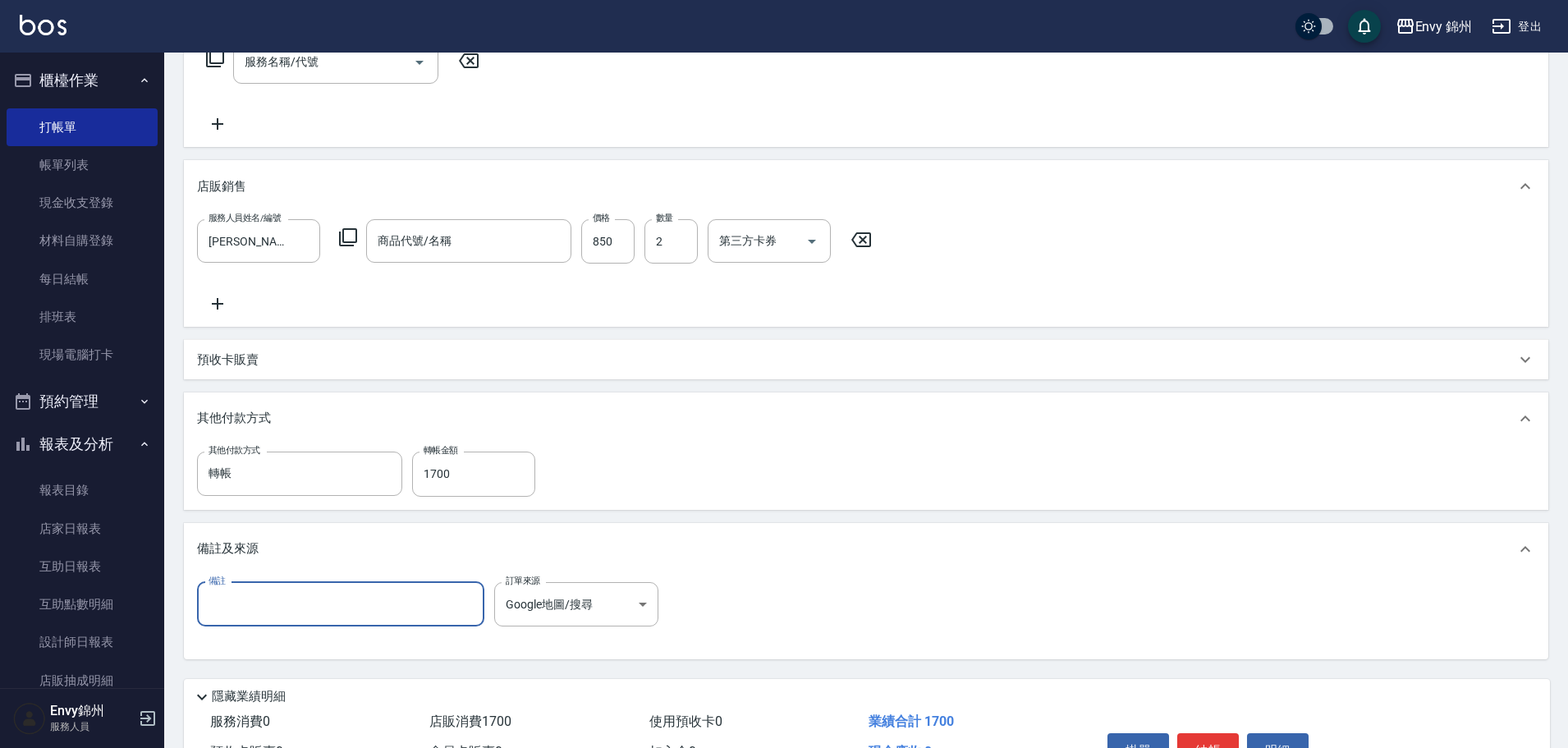
click at [271, 599] on input "備註" at bounding box center [340, 604] width 287 height 44
type input "u"
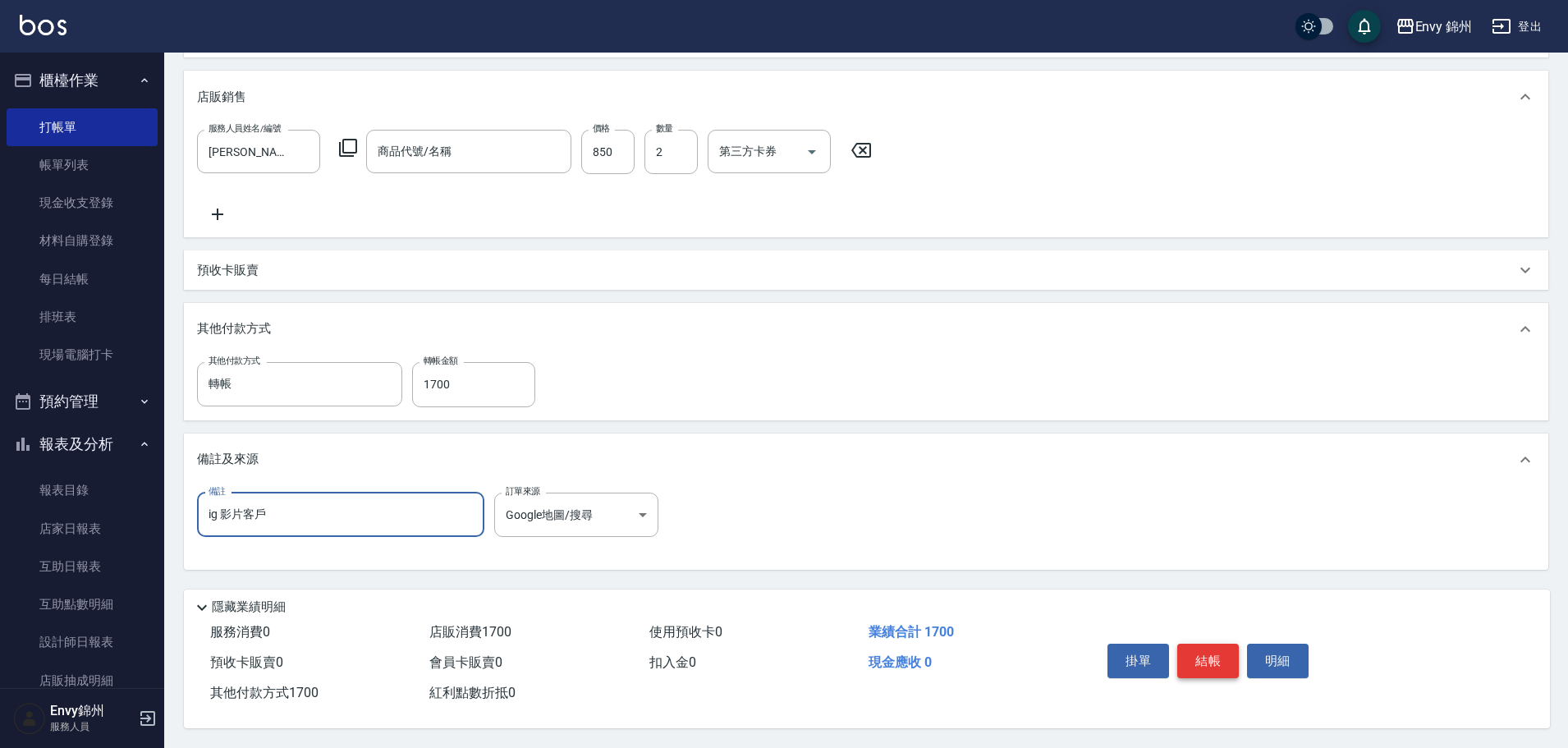
type input "ig 影片客戶"
click at [1223, 660] on button "結帳" at bounding box center [1207, 661] width 62 height 34
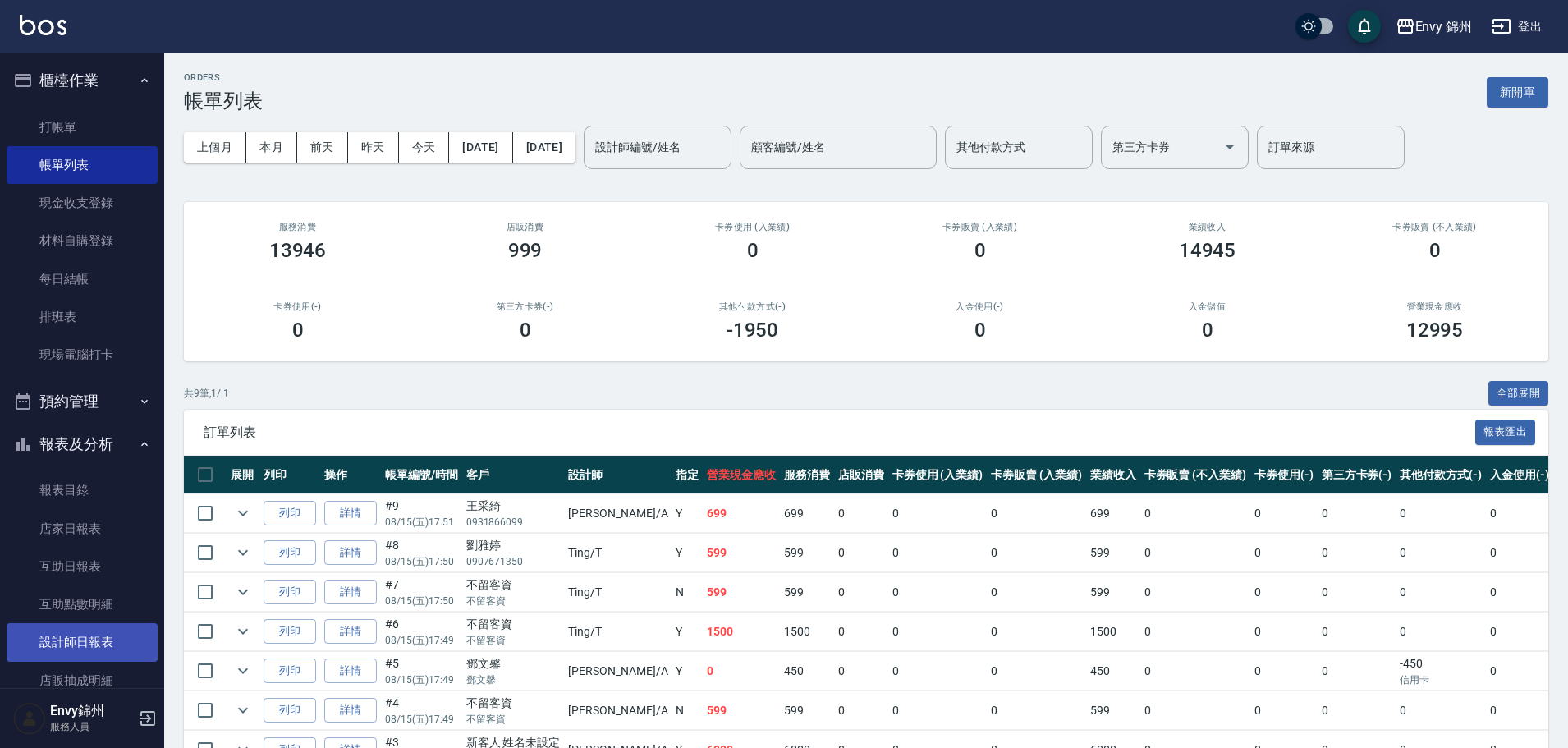
click at [72, 652] on link "設計師日報表" at bounding box center [82, 642] width 151 height 38
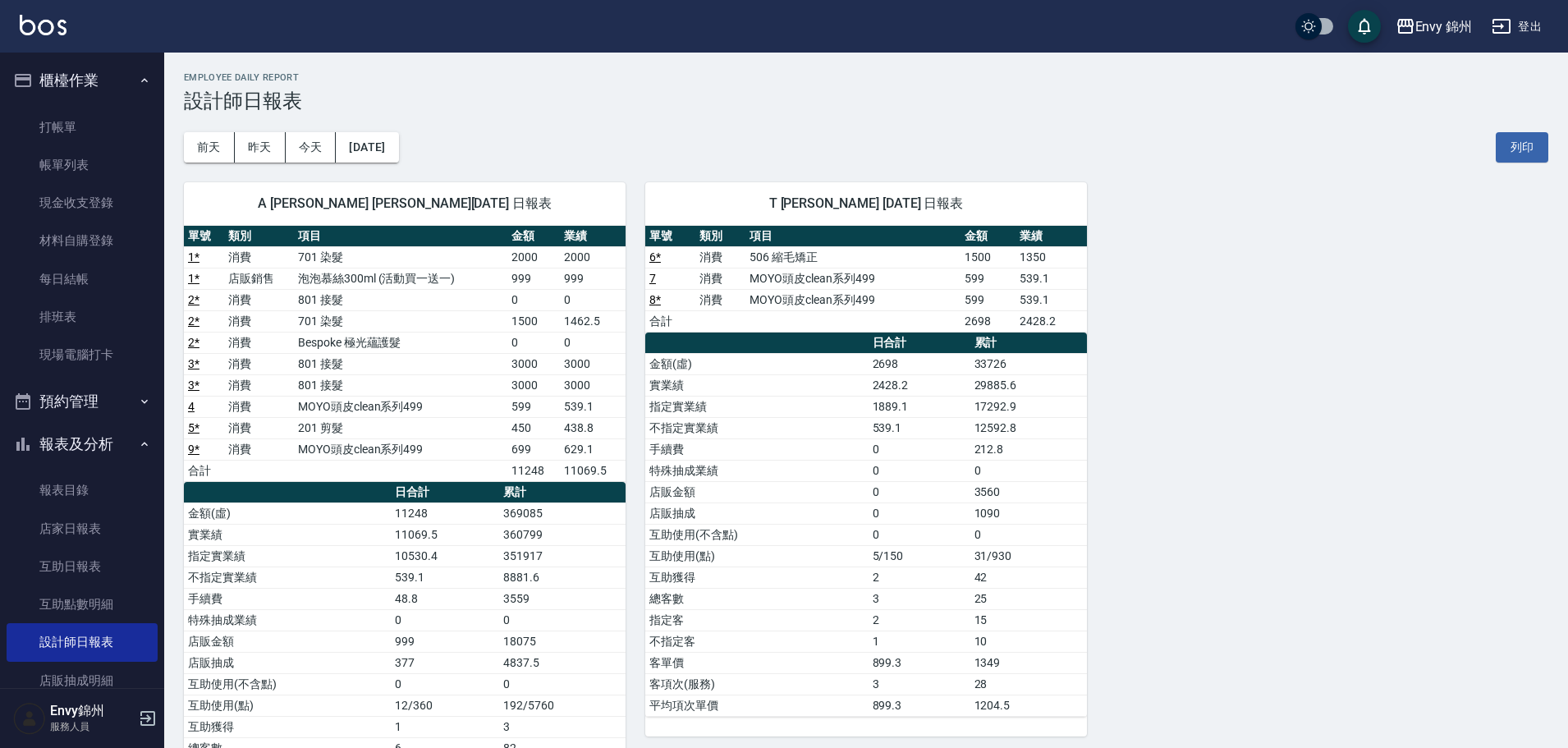
click at [1514, 42] on div "Envy 錦州 登出" at bounding box center [784, 26] width 1568 height 53
click at [1529, 22] on button "登出" at bounding box center [1516, 26] width 63 height 30
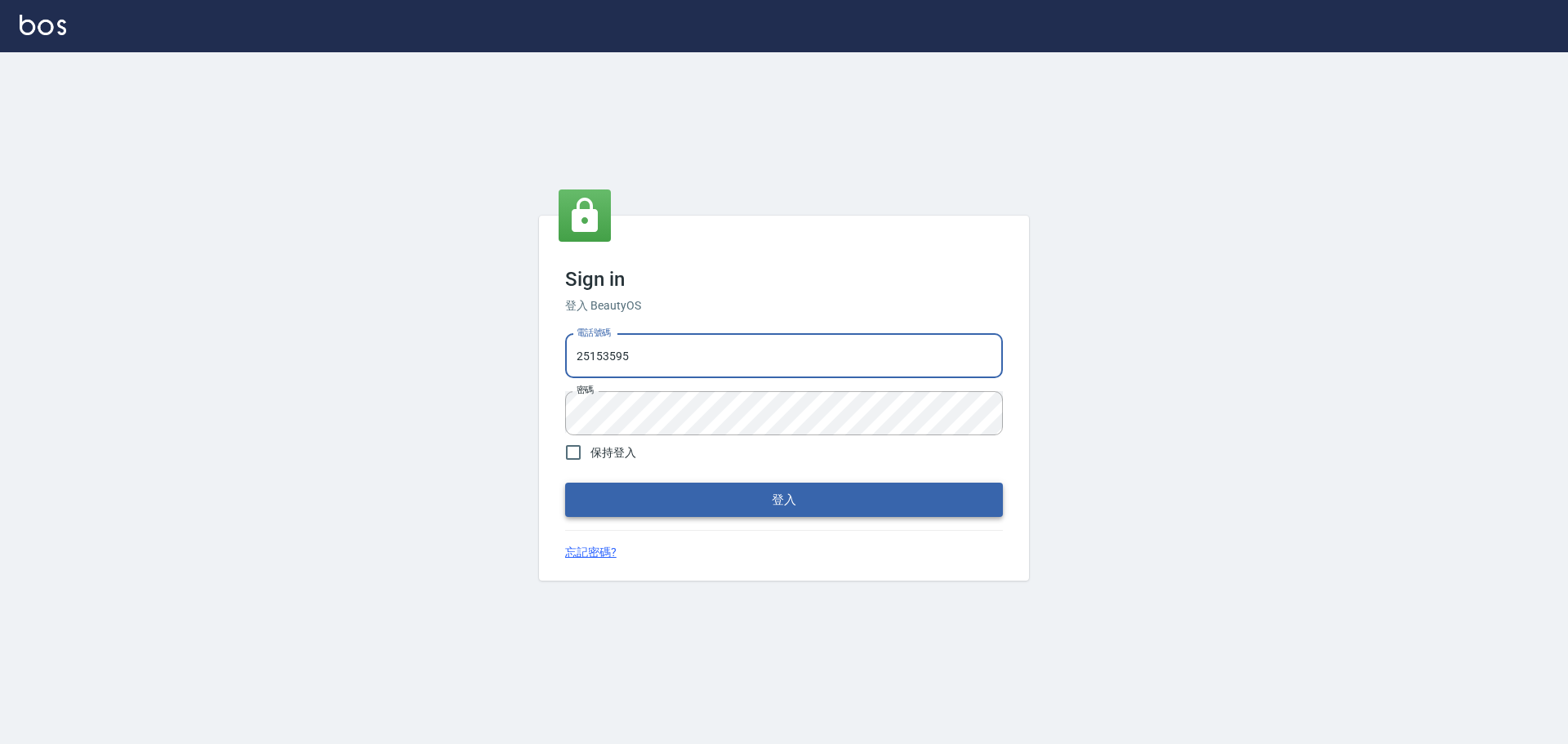
drag, startPoint x: 772, startPoint y: 358, endPoint x: 778, endPoint y: 490, distance: 132.1
click at [777, 351] on input "25153595" at bounding box center [784, 356] width 438 height 44
type input "9990001234567"
click at [825, 498] on button "登入" at bounding box center [784, 499] width 438 height 34
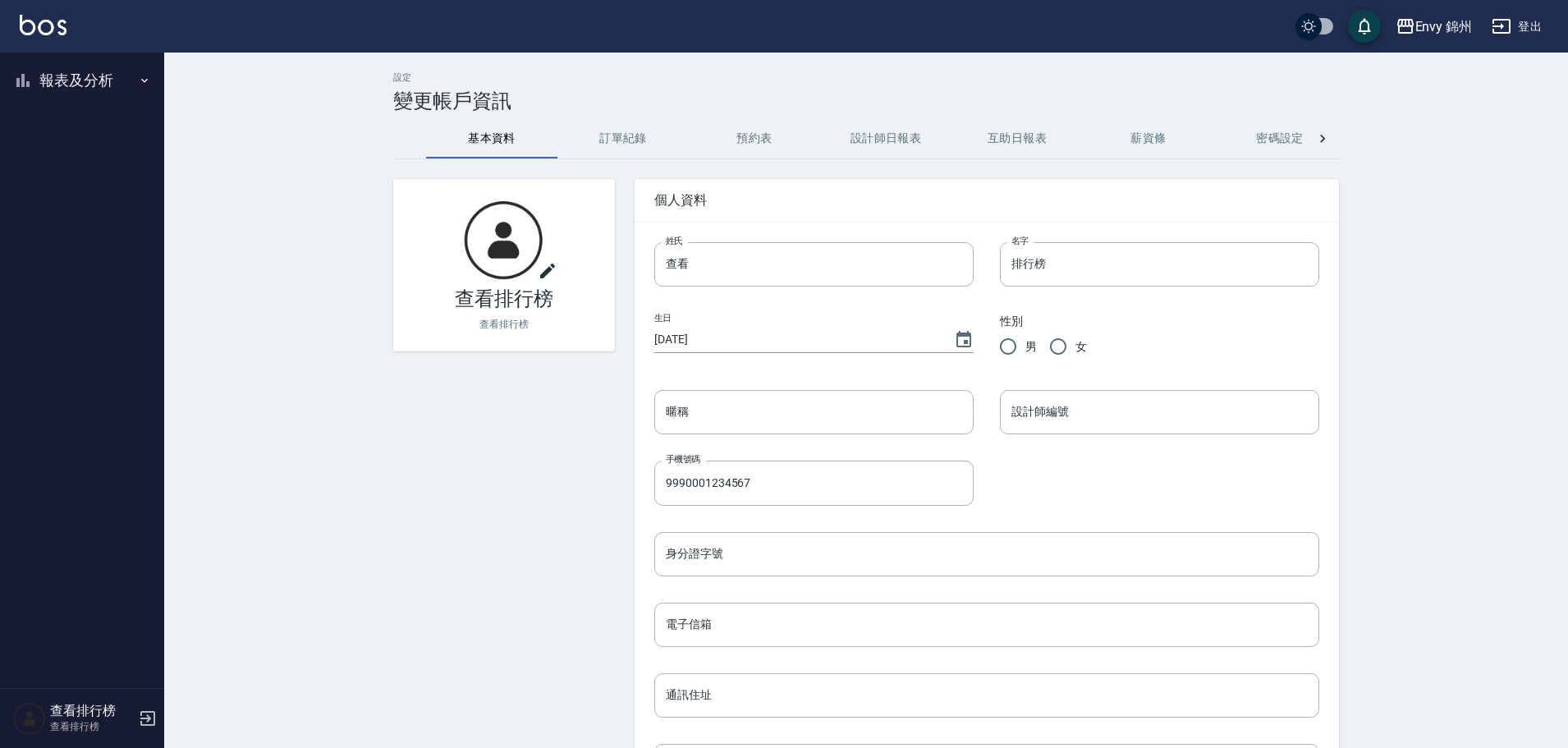
click at [94, 89] on button "報表及分析" at bounding box center [82, 80] width 151 height 43
click at [84, 157] on link "店家排行榜" at bounding box center [82, 165] width 151 height 38
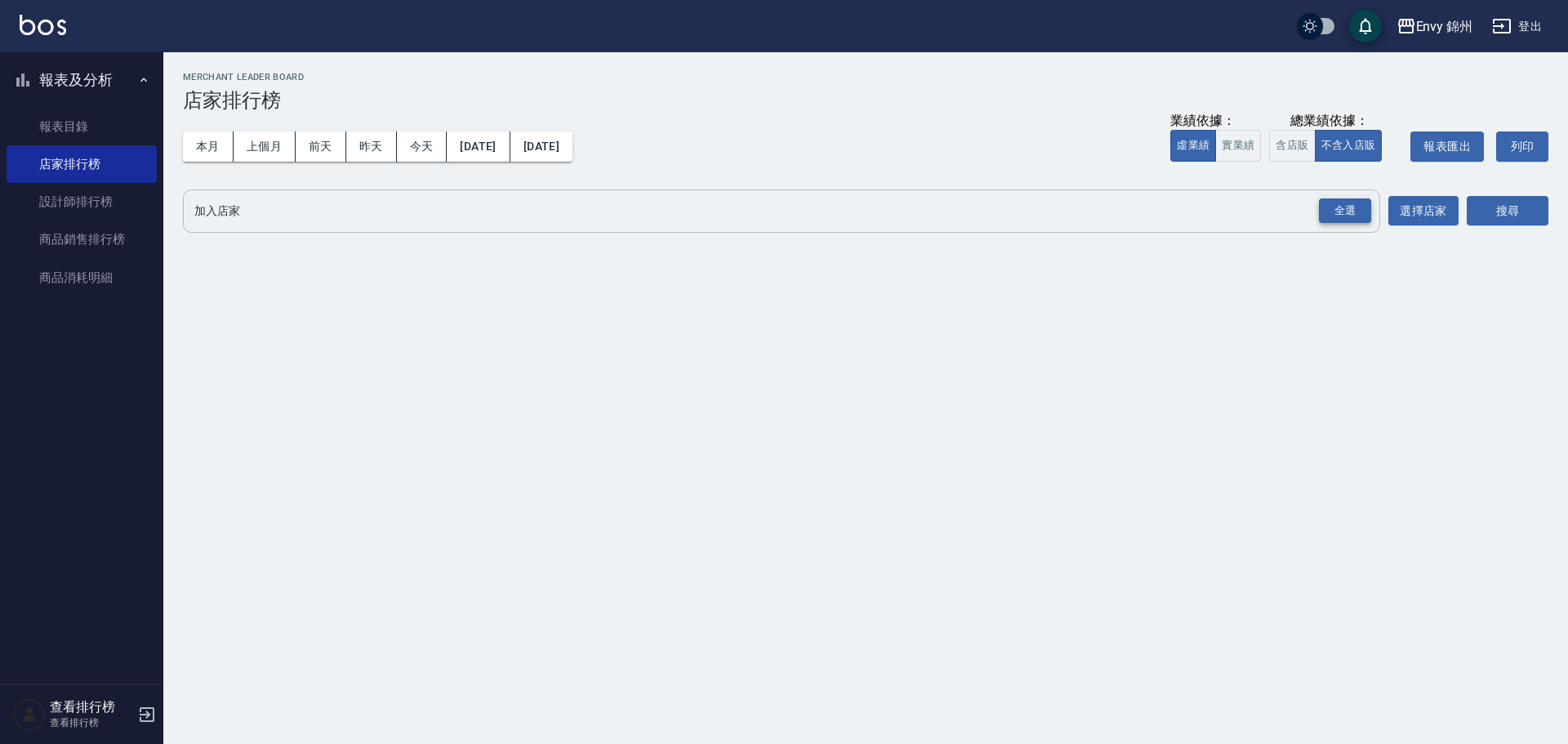
click at [1369, 209] on div "全選" at bounding box center [1346, 212] width 53 height 25
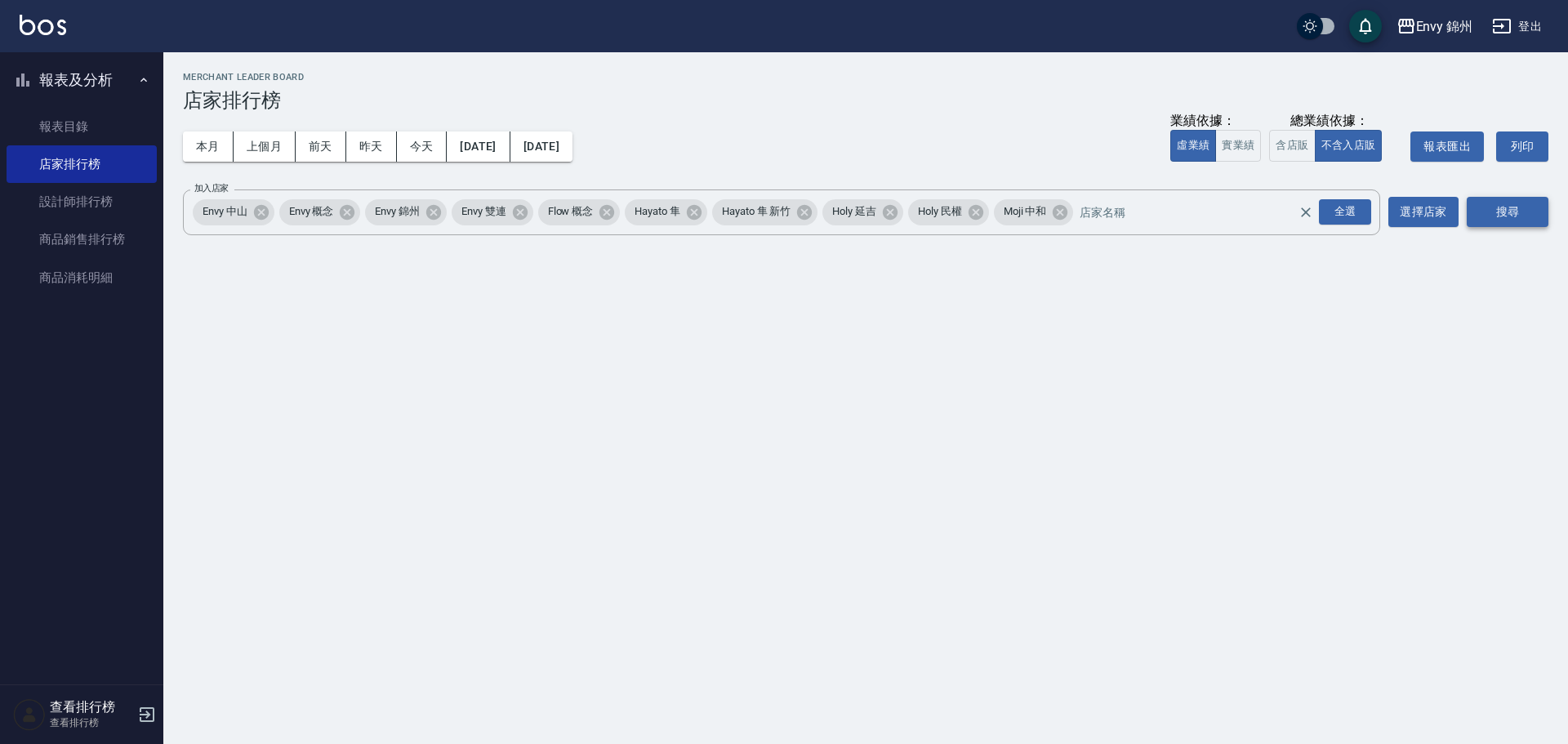
click at [1530, 220] on button "搜尋" at bounding box center [1508, 212] width 82 height 30
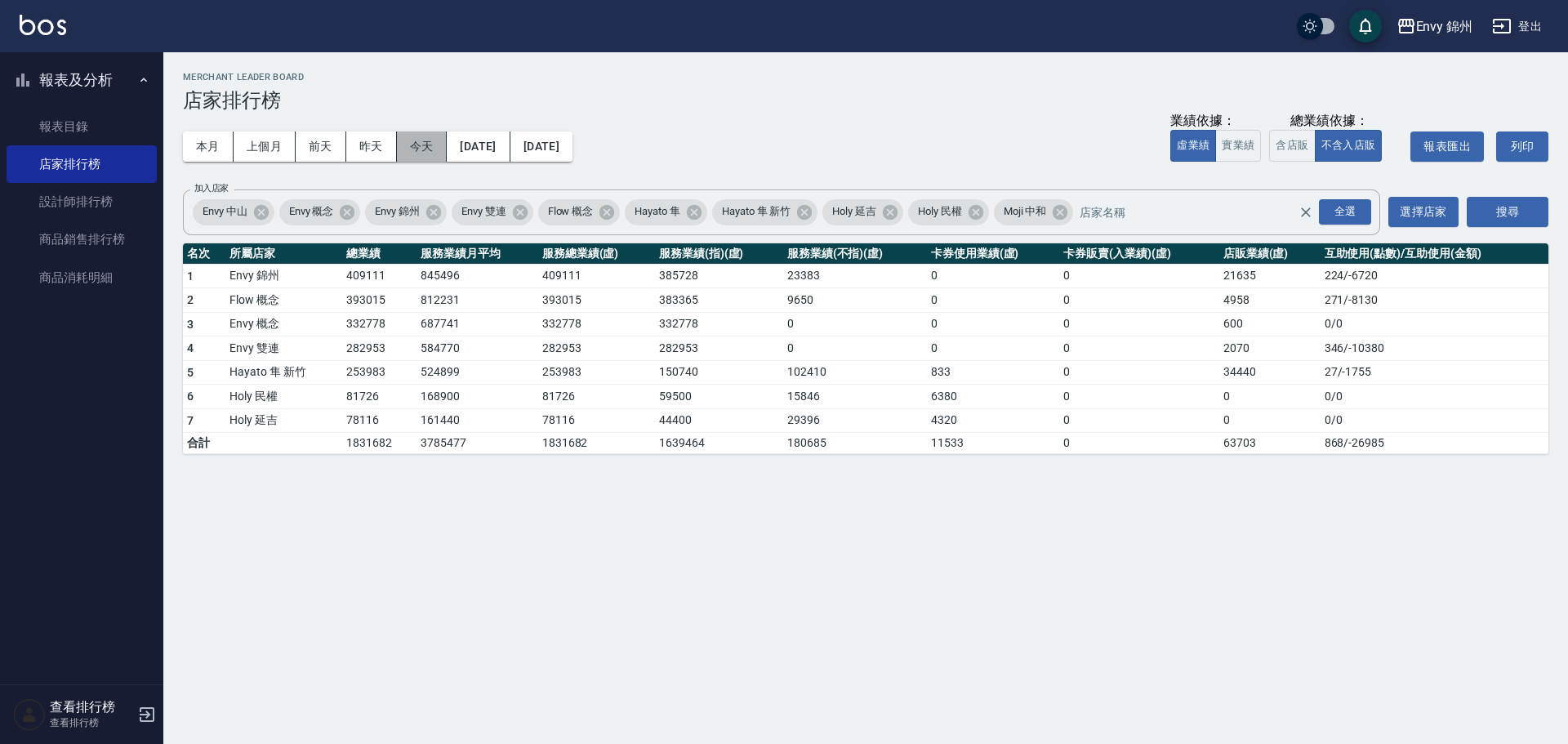
click at [429, 150] on button "今天" at bounding box center [422, 146] width 51 height 30
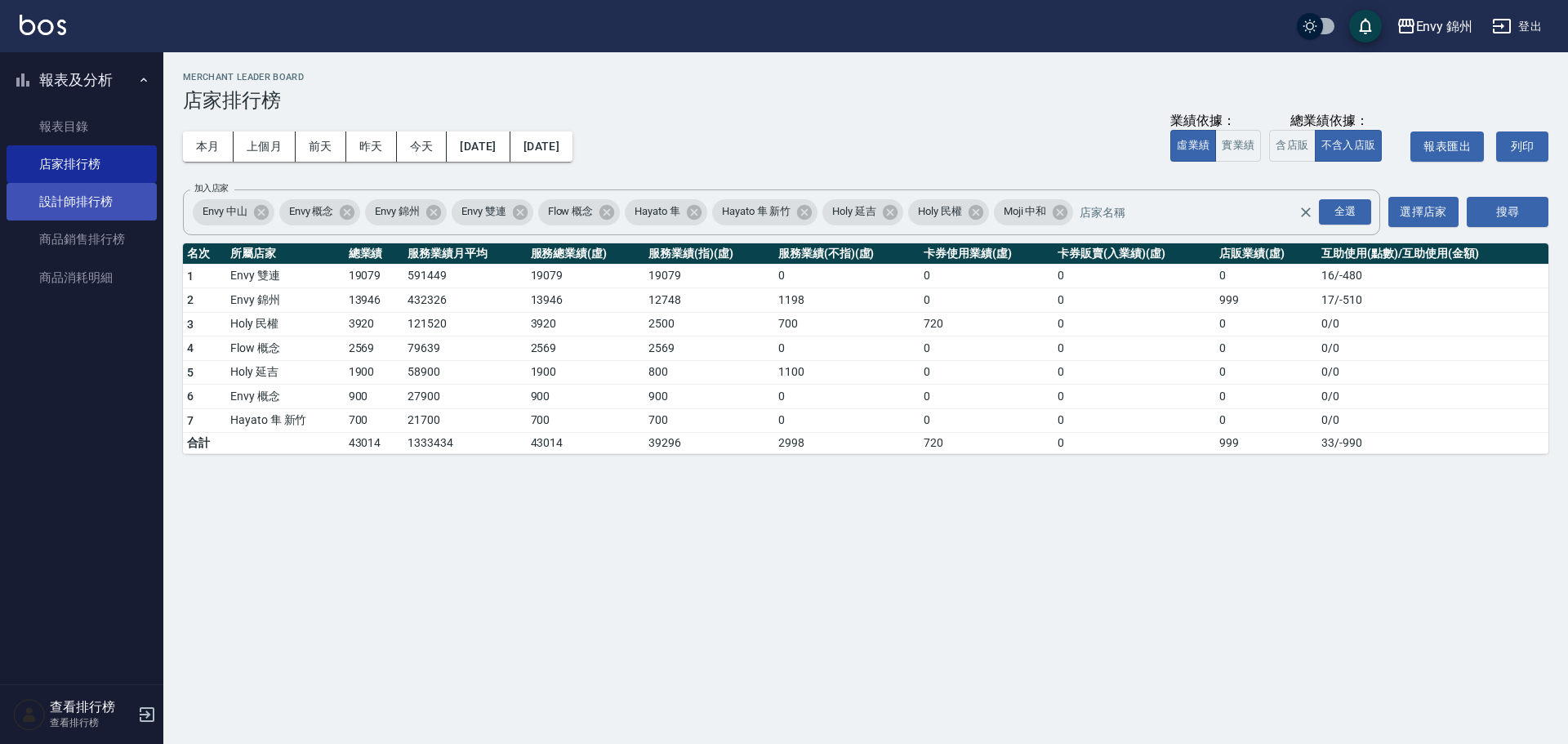
click at [72, 214] on link "設計師排行榜" at bounding box center [82, 202] width 150 height 38
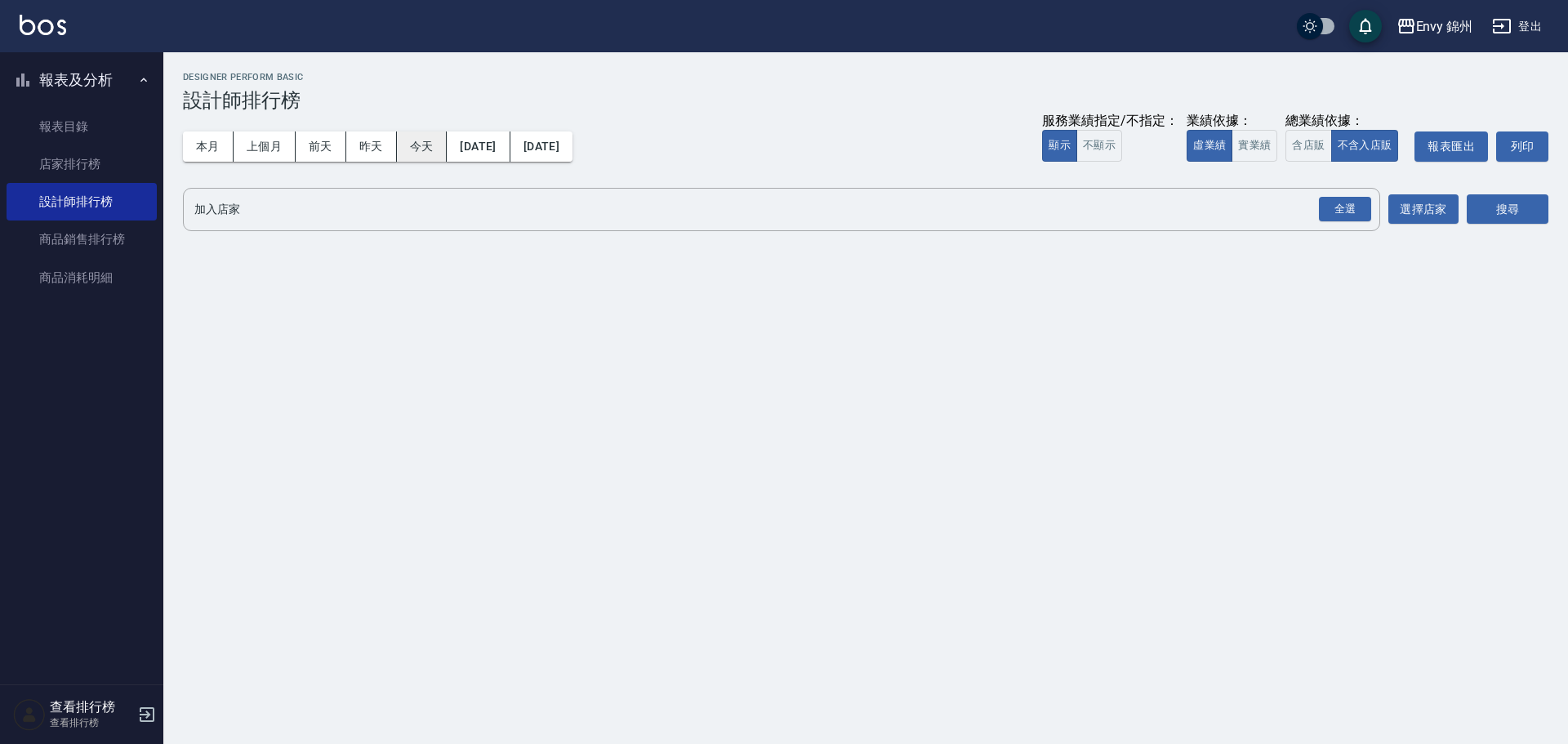
click at [414, 145] on button "今天" at bounding box center [422, 146] width 51 height 30
click at [1349, 209] on div "全選" at bounding box center [1346, 210] width 53 height 25
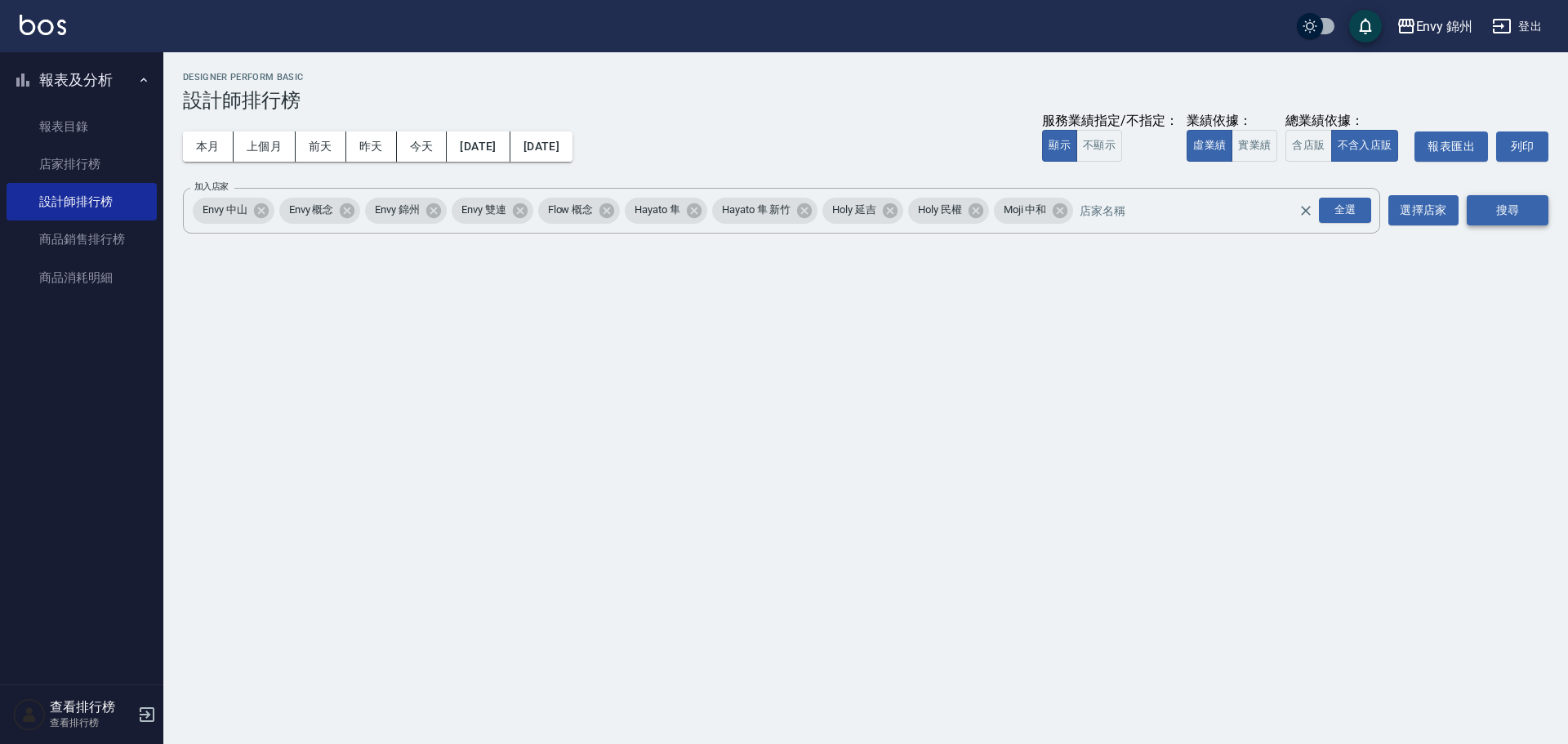
click at [1496, 203] on button "搜尋" at bounding box center [1508, 210] width 82 height 30
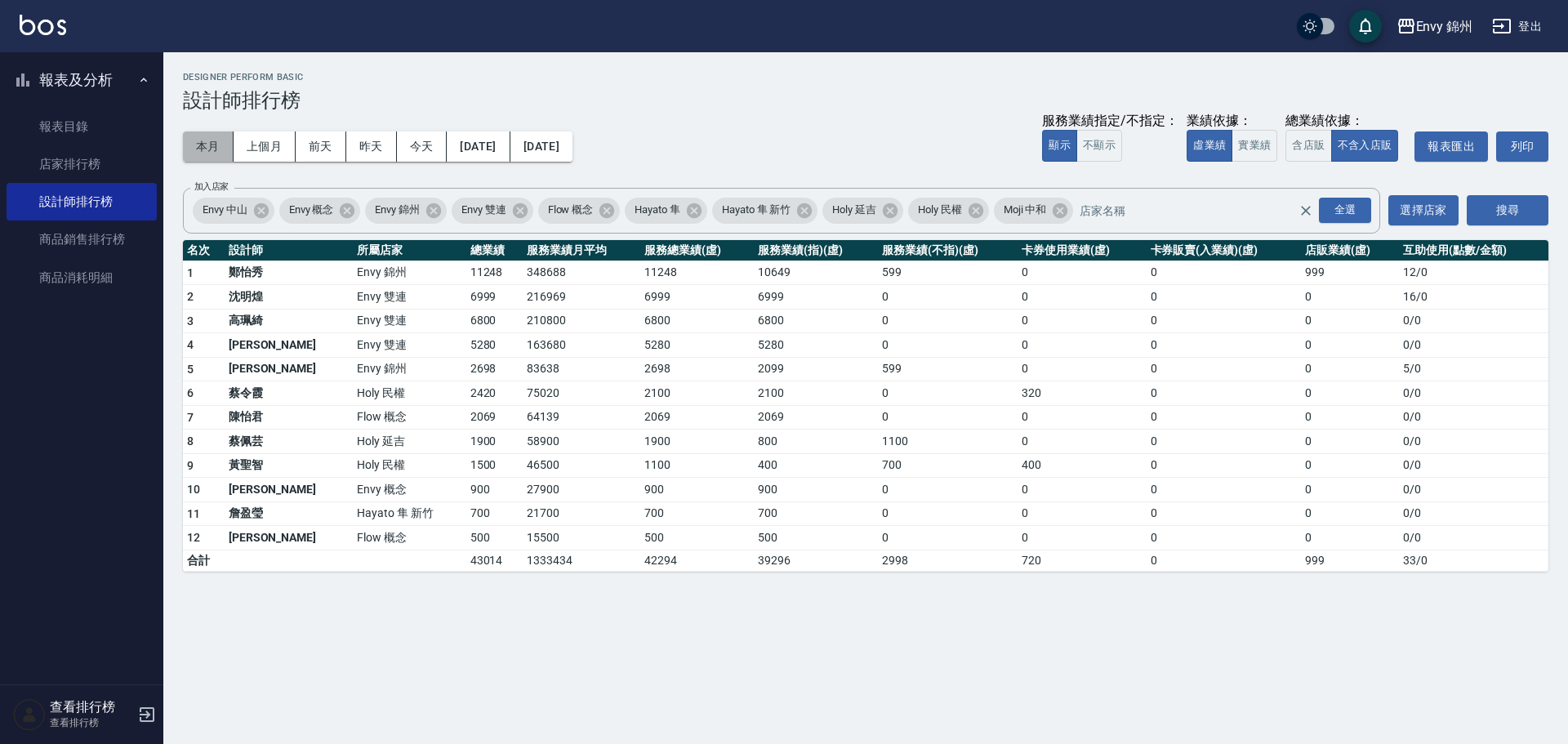
click at [192, 142] on button "本月" at bounding box center [209, 146] width 51 height 30
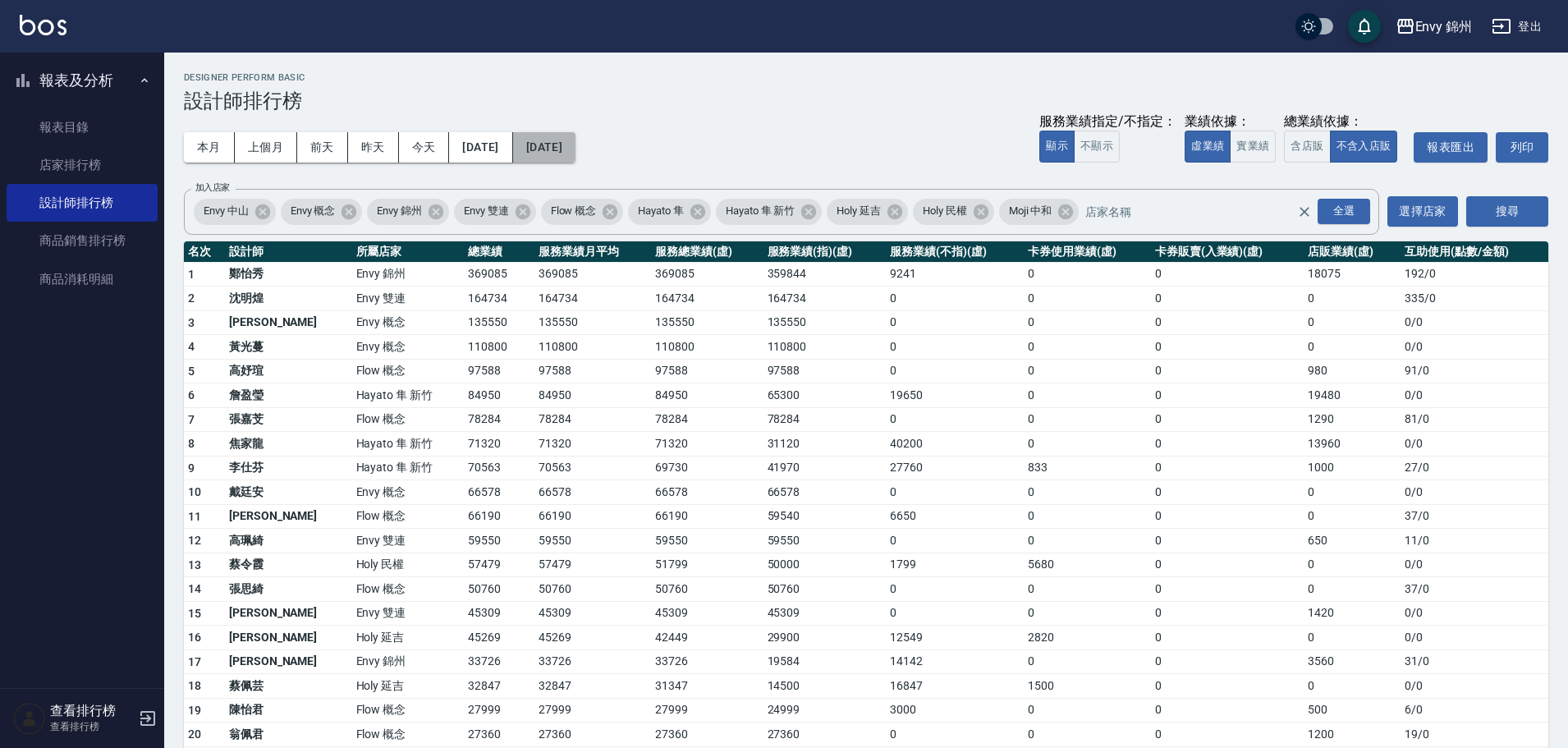
click at [568, 146] on button "2025/08/31" at bounding box center [545, 147] width 63 height 30
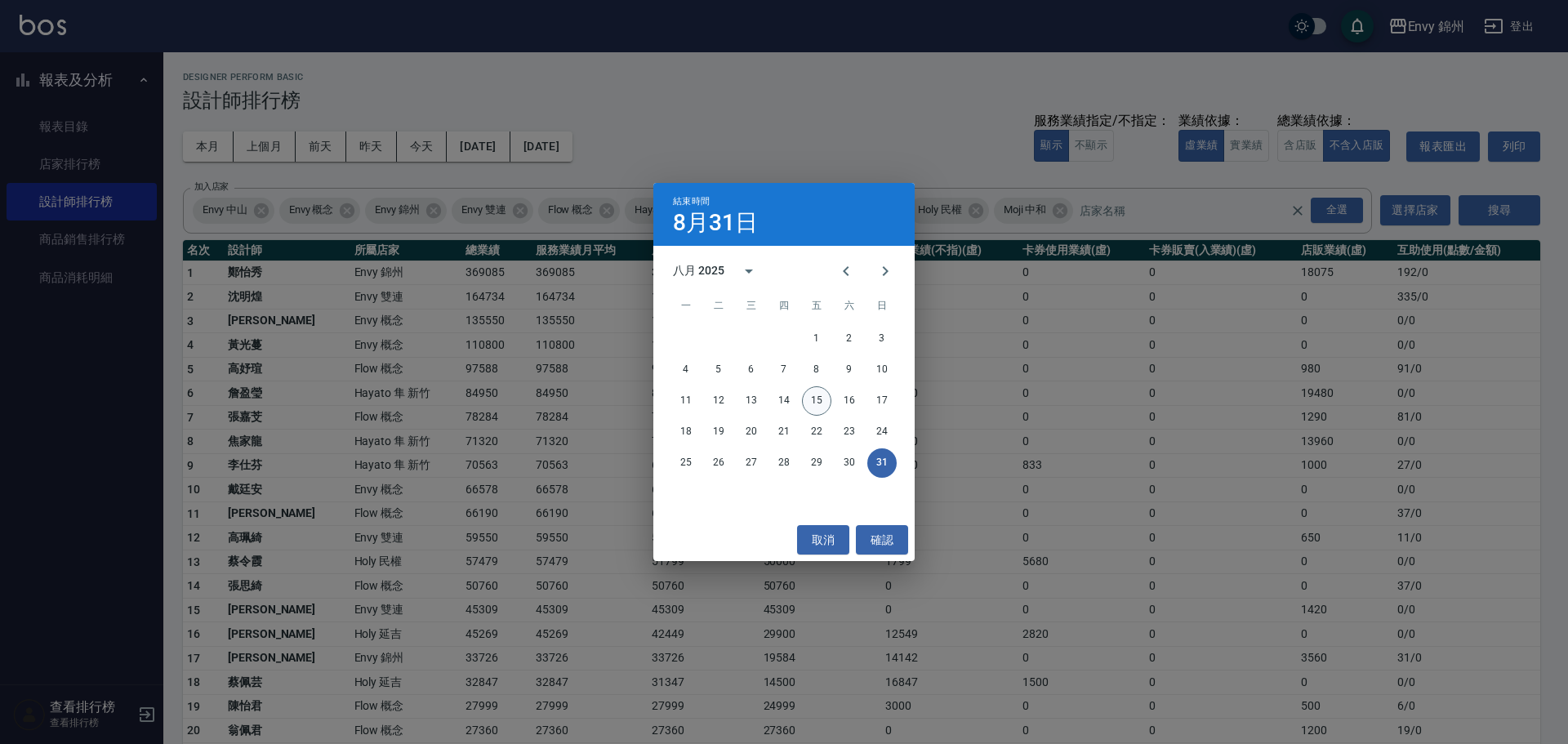
click at [814, 398] on button "15" at bounding box center [817, 401] width 29 height 29
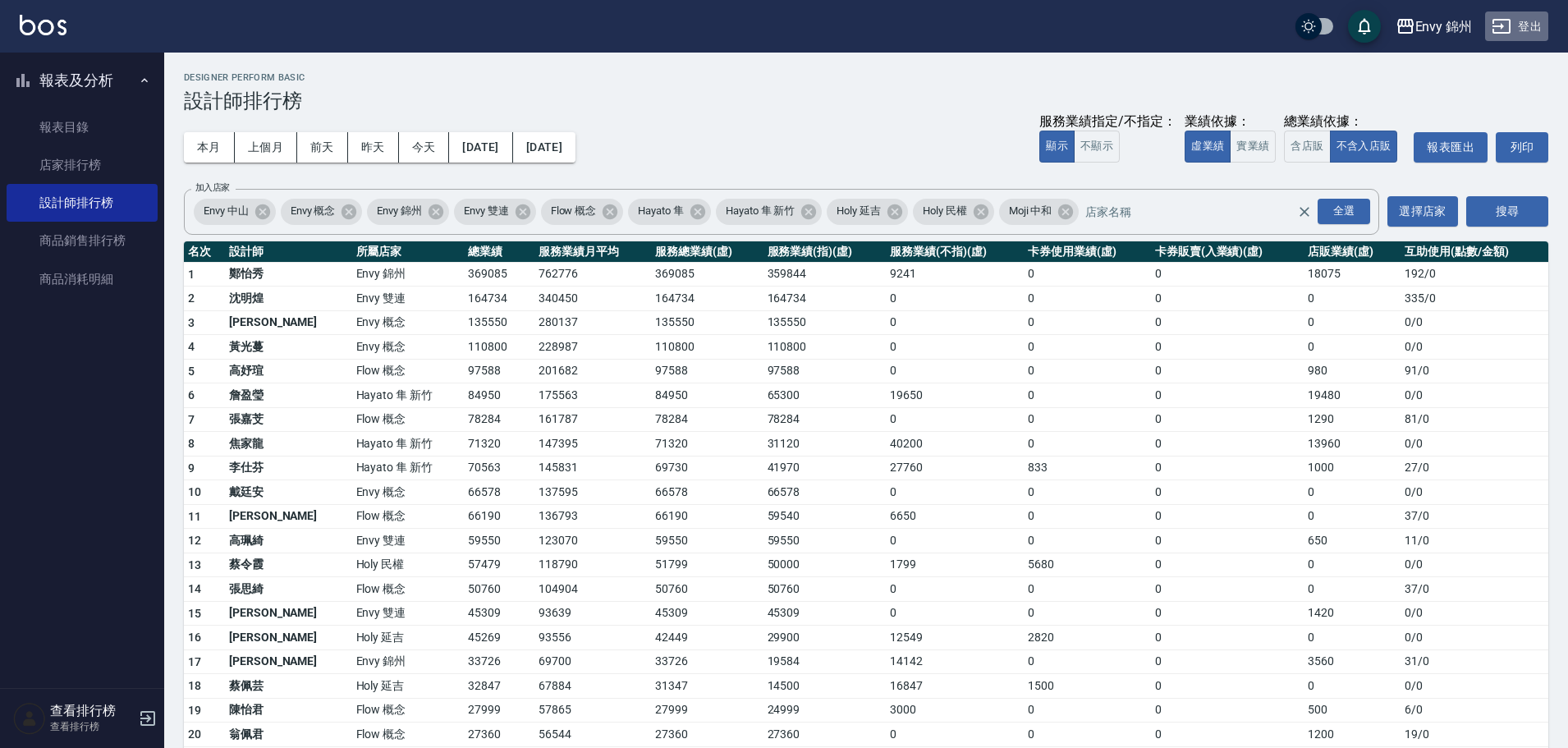
click at [1521, 14] on button "登出" at bounding box center [1516, 26] width 63 height 30
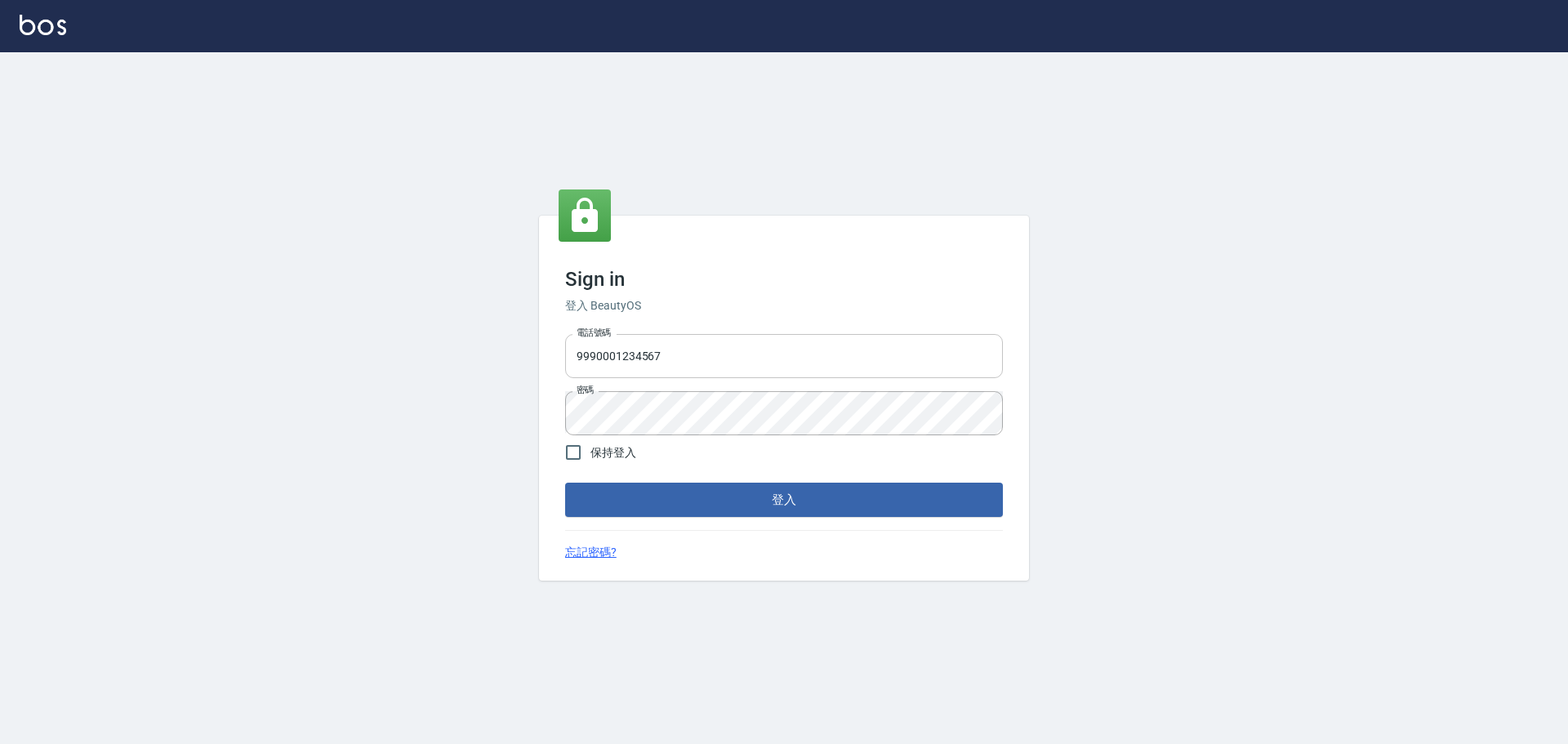
click at [748, 374] on input "9990001234567" at bounding box center [784, 356] width 438 height 44
type input "25153595"
click at [799, 501] on button "登入" at bounding box center [784, 499] width 438 height 34
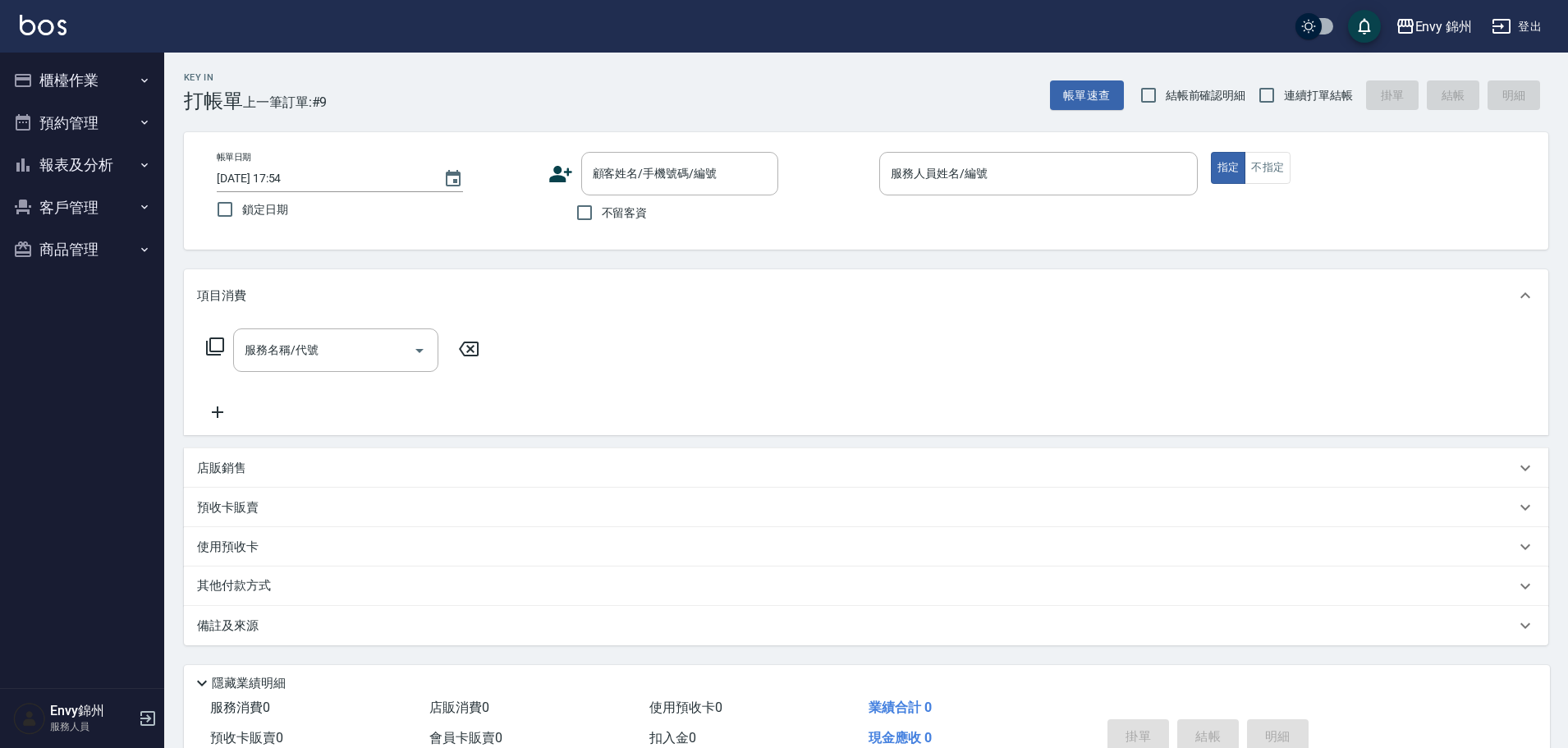
click at [1170, 567] on div "其他付款方式" at bounding box center [866, 586] width 1364 height 39
